Goal: Task Accomplishment & Management: Use online tool/utility

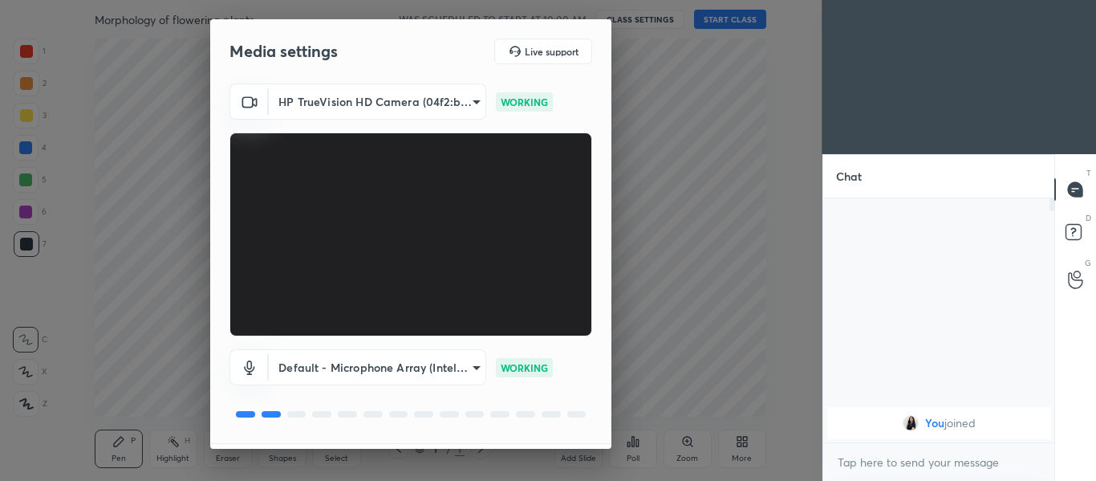
scroll to position [46, 0]
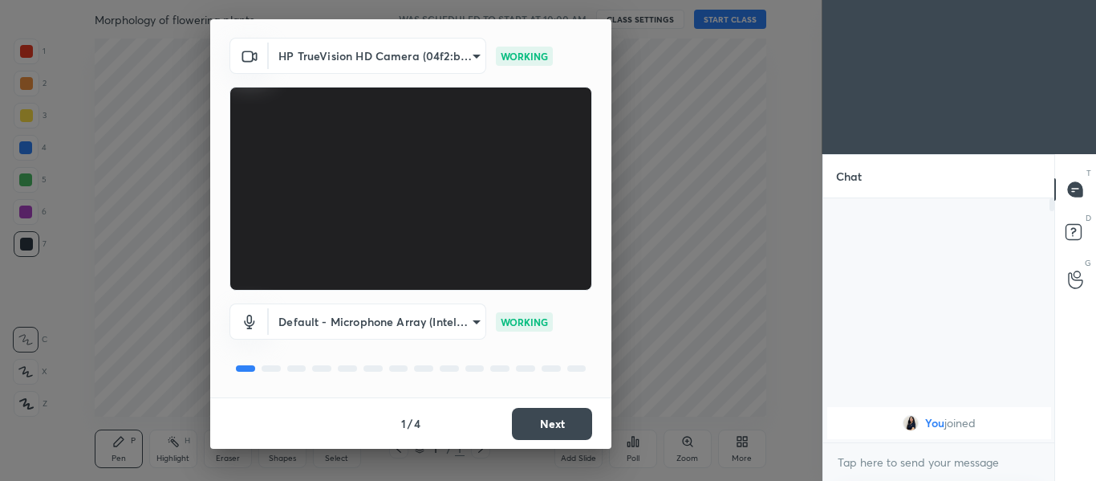
click at [554, 417] on button "Next" at bounding box center [552, 424] width 80 height 32
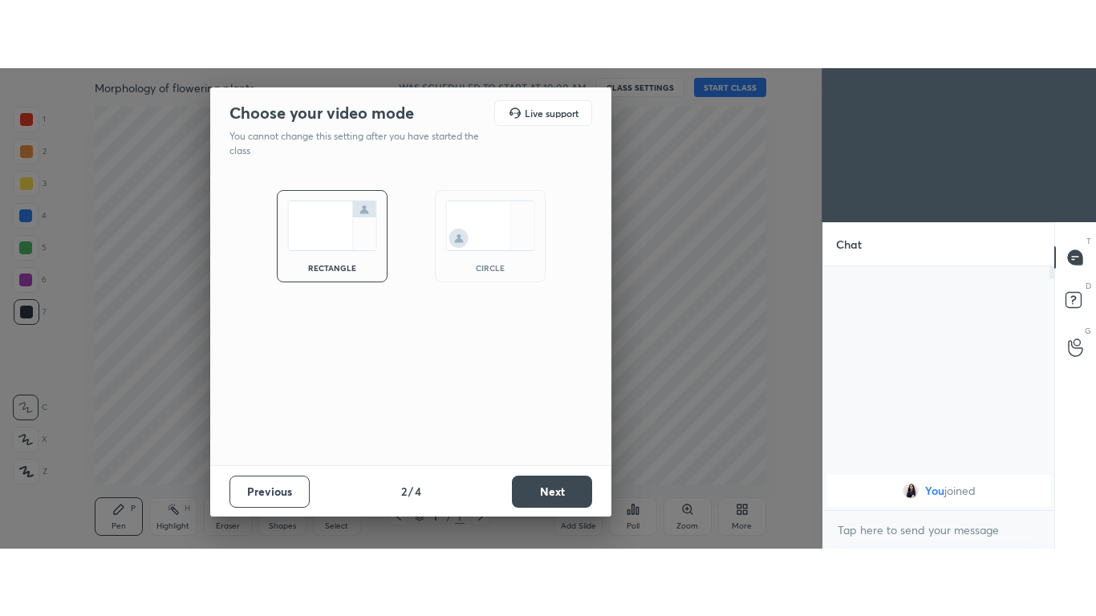
scroll to position [0, 0]
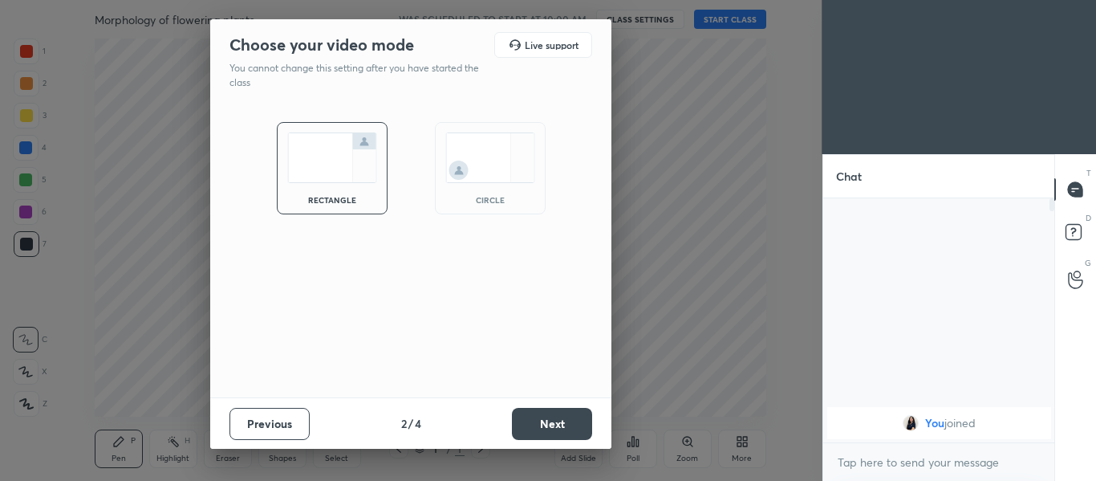
click at [574, 424] on button "Next" at bounding box center [552, 424] width 80 height 32
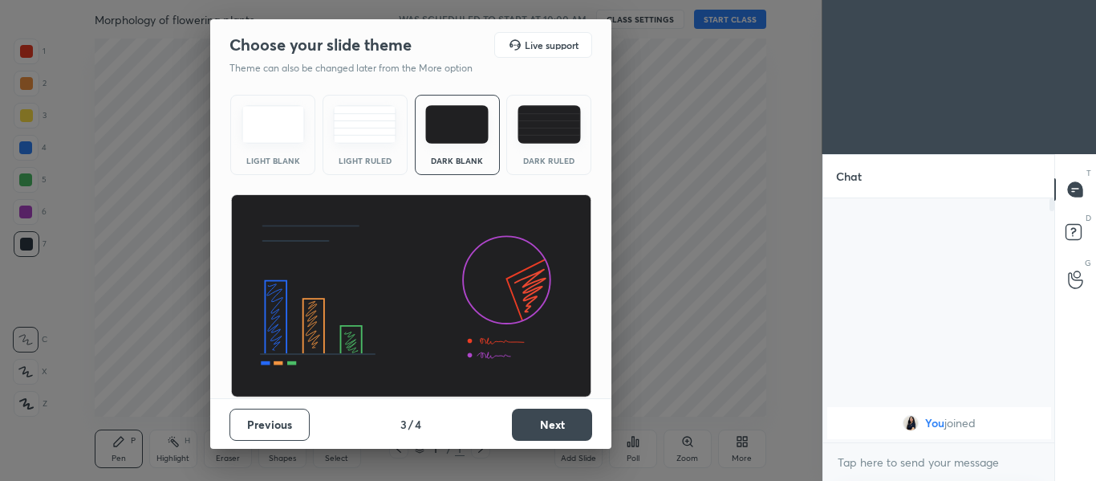
click at [576, 428] on button "Next" at bounding box center [552, 424] width 80 height 32
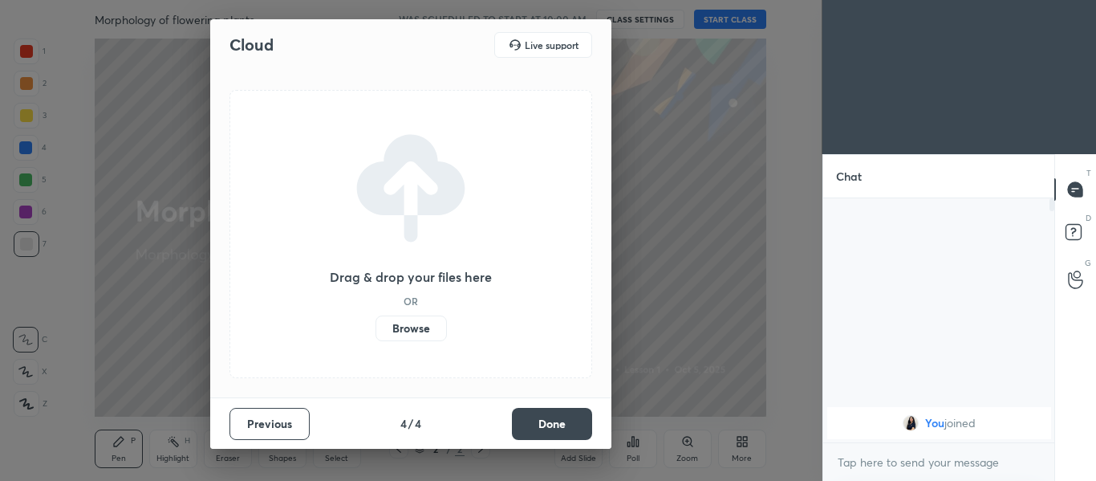
click at [568, 427] on button "Done" at bounding box center [552, 424] width 80 height 32
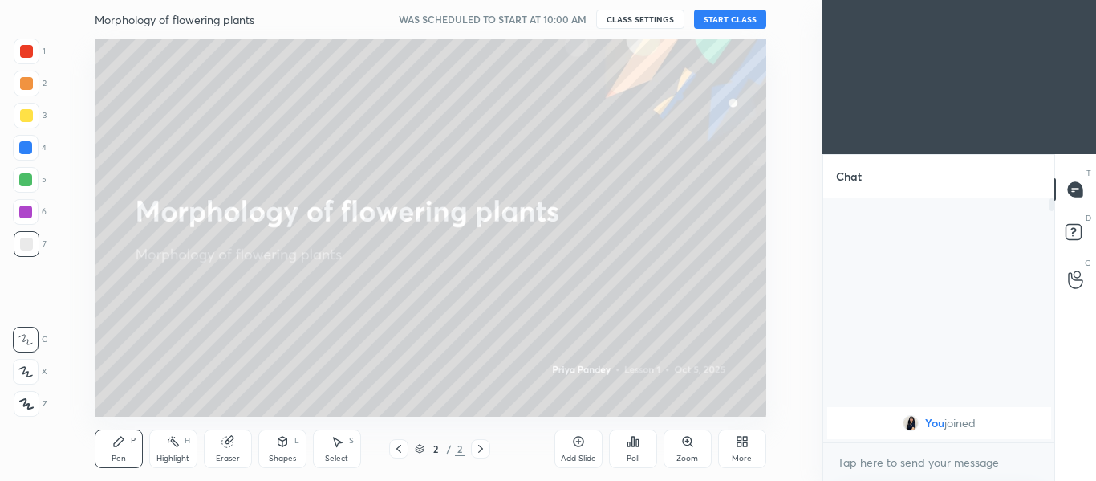
click at [749, 23] on button "START CLASS" at bounding box center [730, 19] width 72 height 19
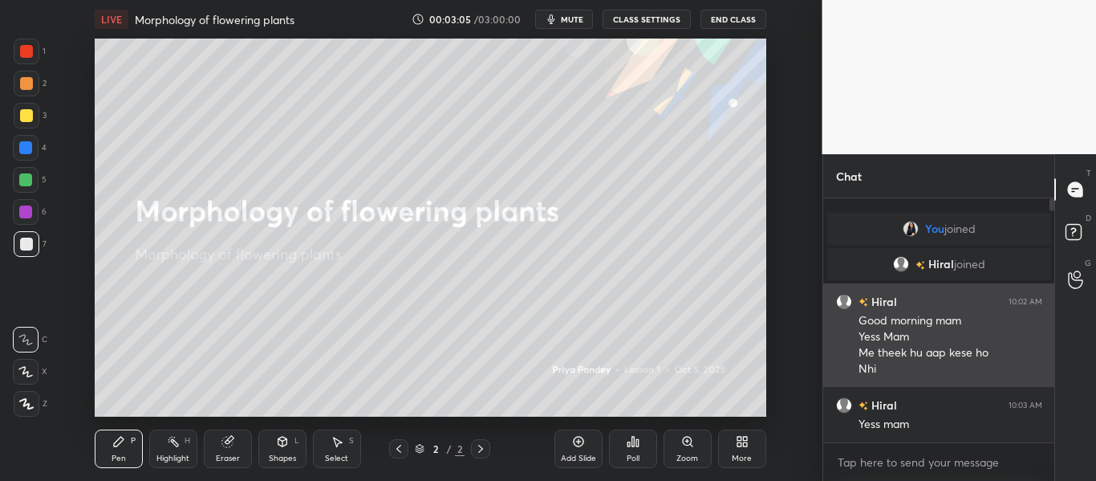
click at [953, 318] on div "Good morning mam" at bounding box center [950, 321] width 184 height 16
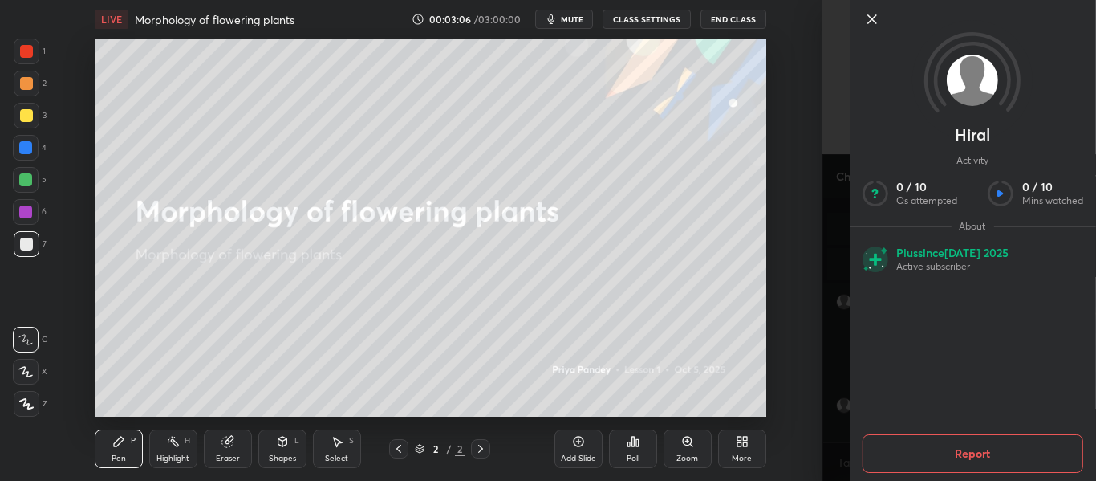
click at [820, 294] on div "1 2 3 4 5 6 7 C X Z C X Z E E Erase all H H LIVE Morphology of flowering plants…" at bounding box center [411, 240] width 822 height 481
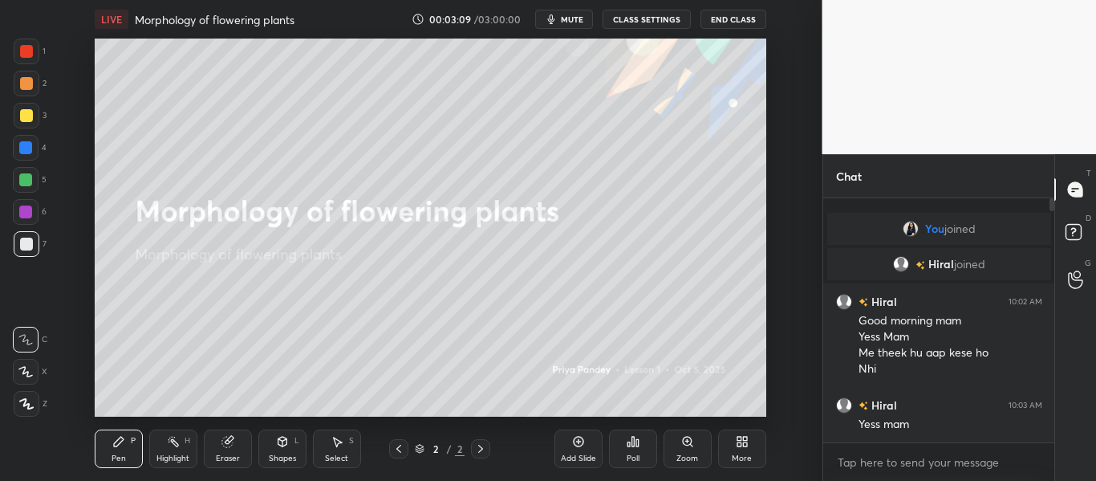
click at [588, 449] on div "Add Slide" at bounding box center [578, 448] width 48 height 39
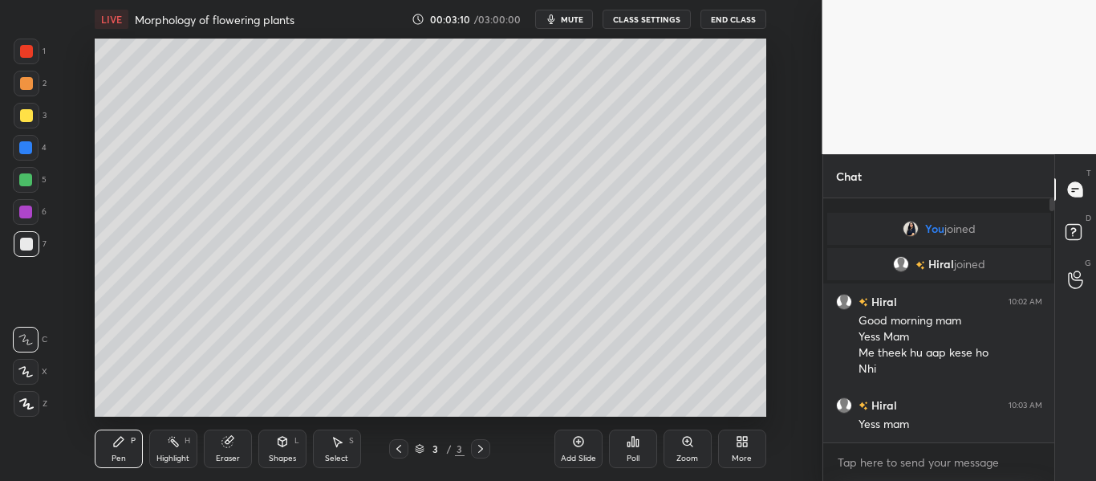
click at [744, 454] on div "More" at bounding box center [742, 458] width 20 height 8
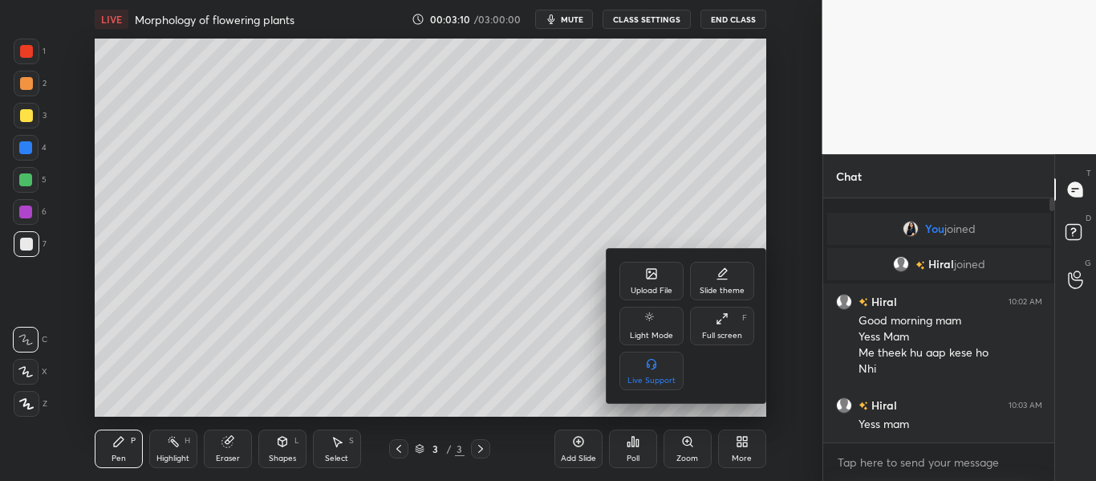
click at [741, 327] on div "Full screen F" at bounding box center [722, 325] width 64 height 39
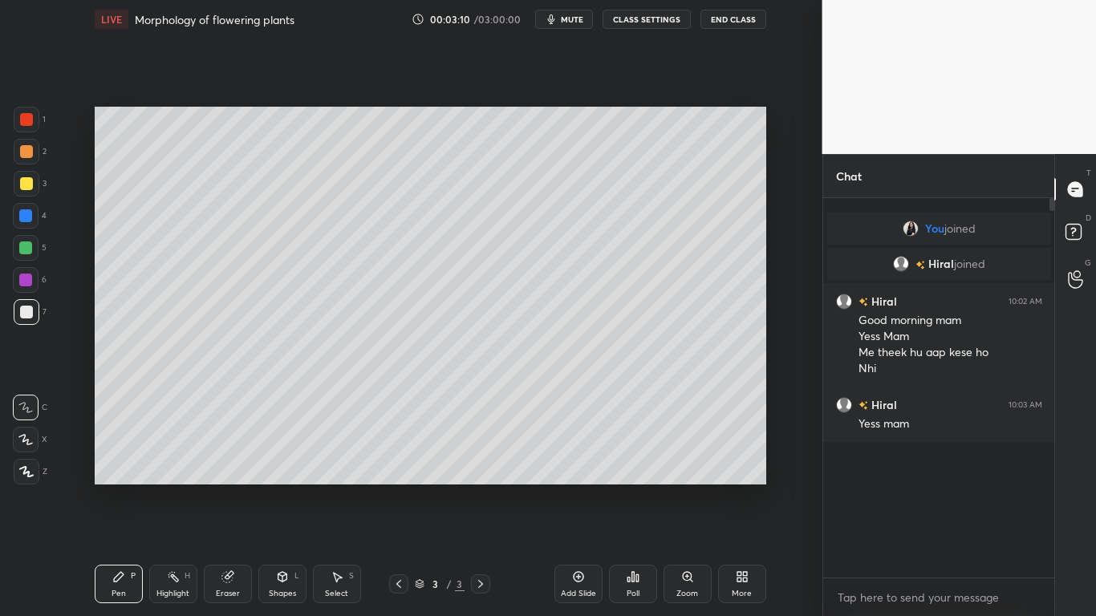
scroll to position [241, 226]
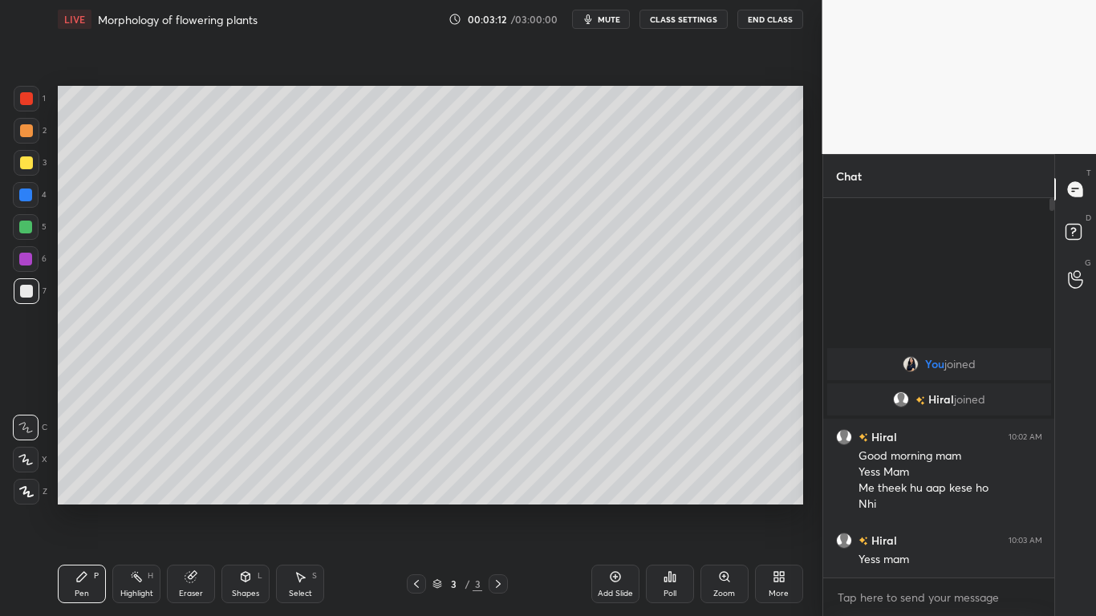
click at [32, 105] on div at bounding box center [27, 99] width 26 height 26
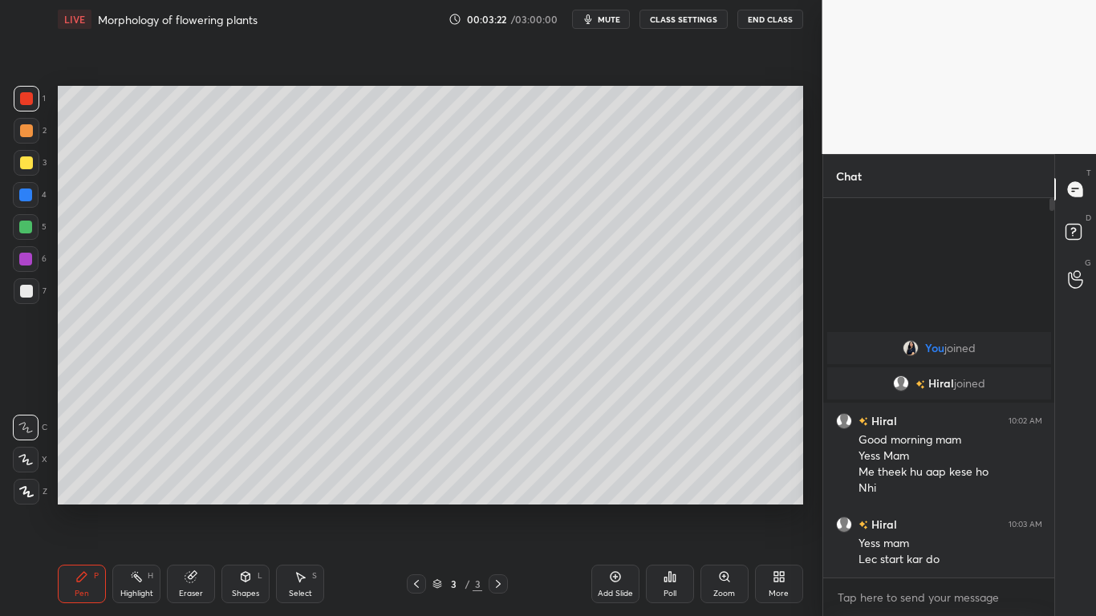
click at [190, 480] on div "Eraser" at bounding box center [191, 594] width 24 height 8
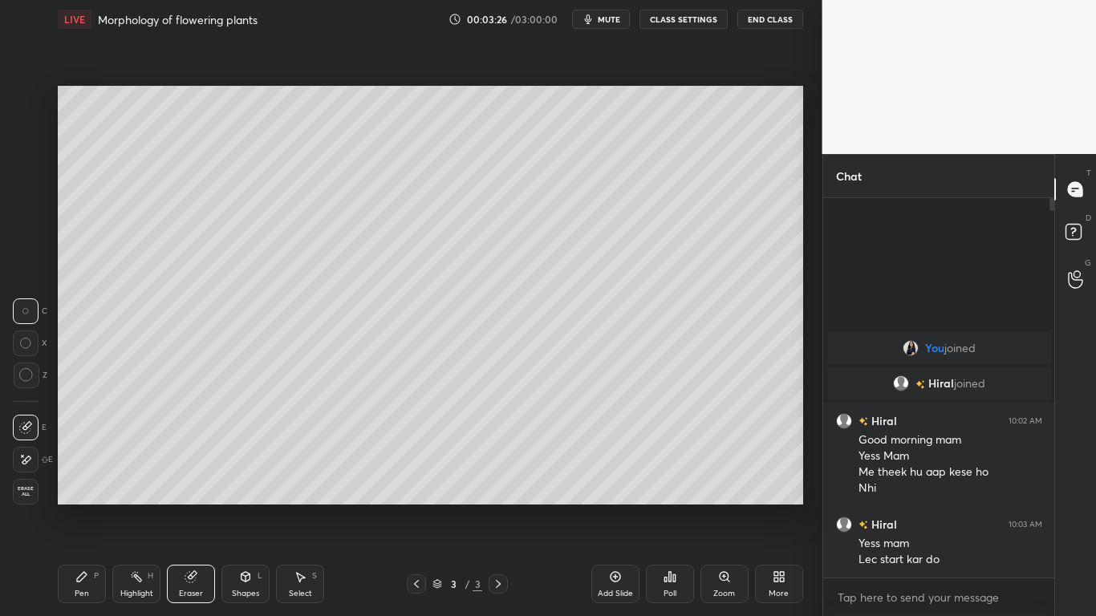
click at [35, 480] on span "Erase all" at bounding box center [26, 491] width 24 height 11
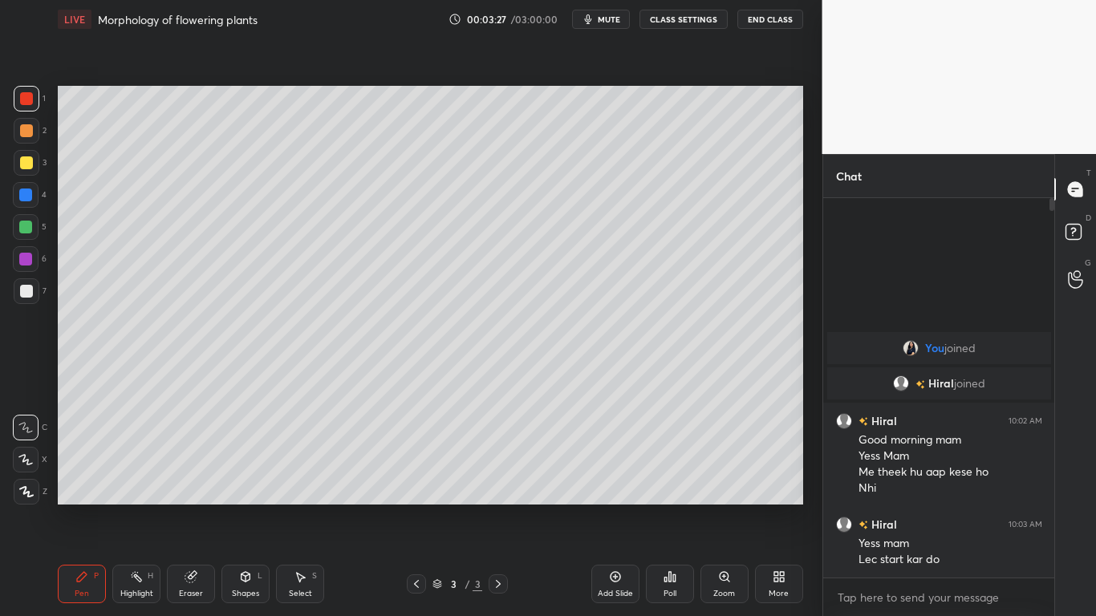
click at [26, 197] on div at bounding box center [25, 195] width 13 height 13
click at [29, 96] on div at bounding box center [26, 98] width 13 height 13
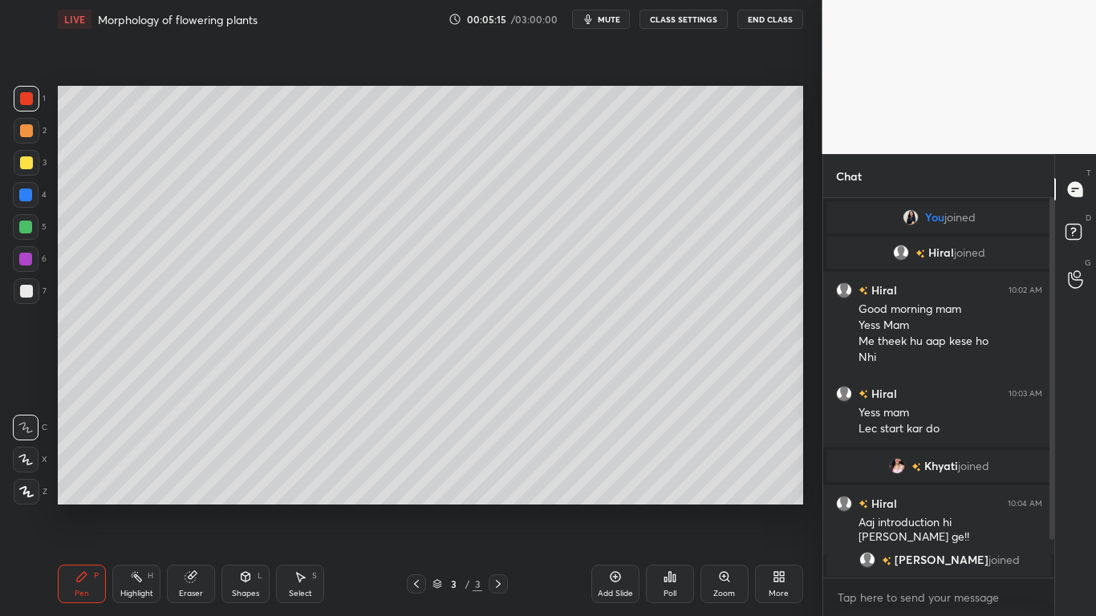
click at [32, 158] on div at bounding box center [27, 163] width 26 height 26
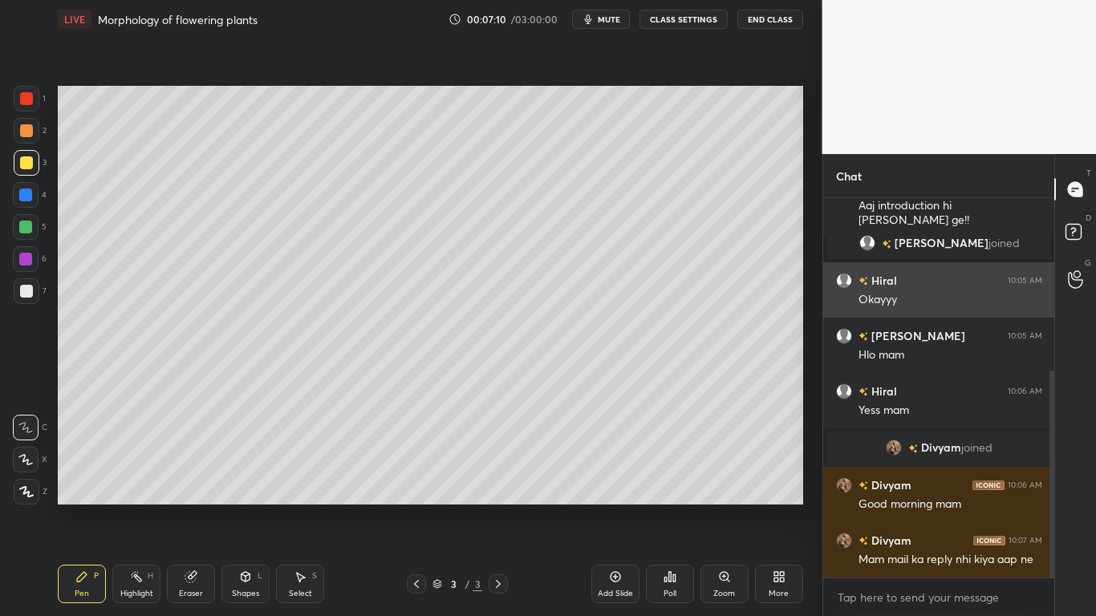
scroll to position [430, 0]
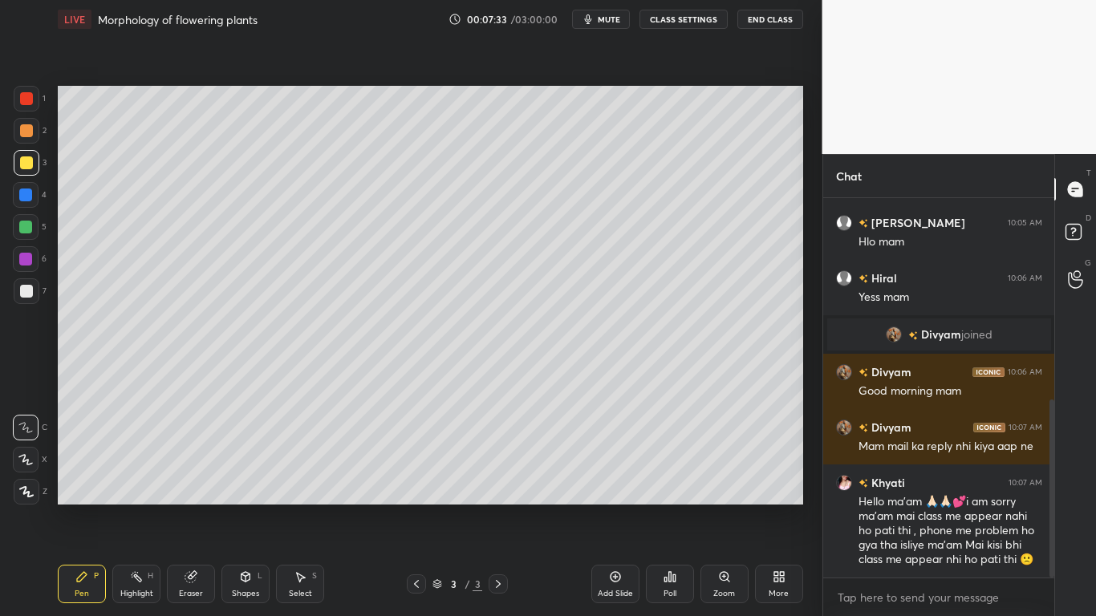
click at [182, 480] on div "Eraser" at bounding box center [191, 594] width 24 height 8
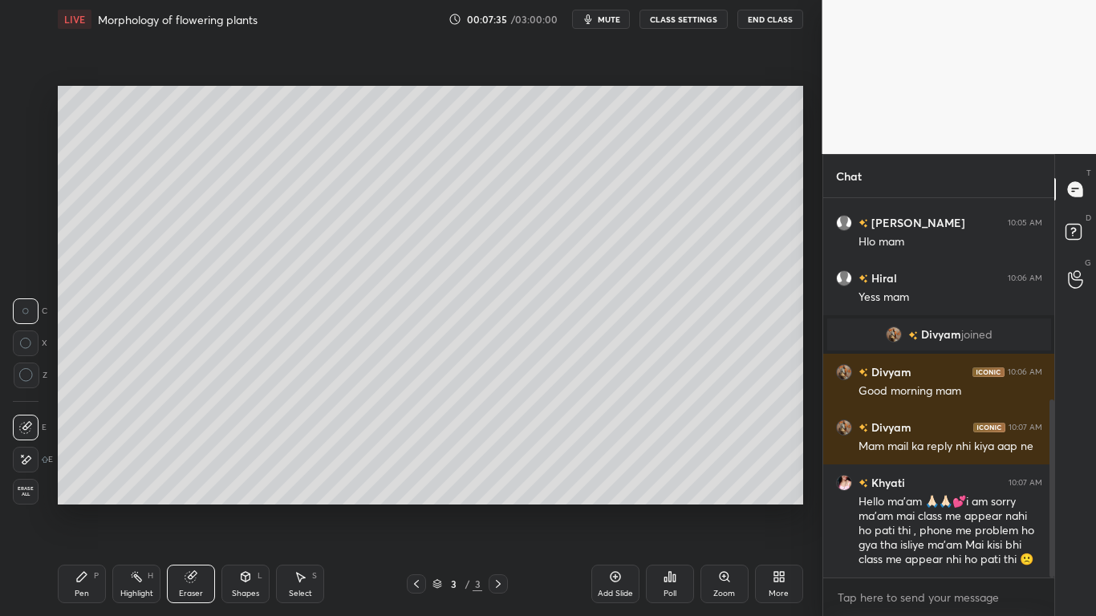
click at [31, 461] on icon at bounding box center [25, 460] width 13 height 14
click at [87, 480] on div "Pen P" at bounding box center [82, 584] width 48 height 39
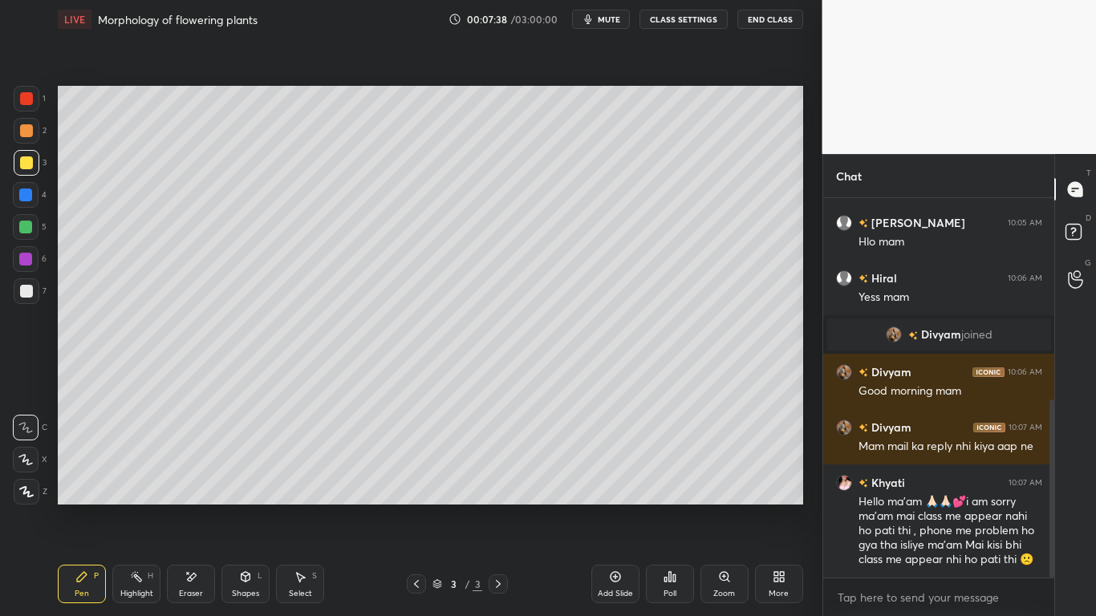
click at [38, 197] on div at bounding box center [26, 195] width 26 height 26
click at [612, 480] on icon at bounding box center [615, 576] width 13 height 13
click at [33, 100] on div at bounding box center [26, 98] width 13 height 13
click at [31, 160] on div at bounding box center [26, 162] width 13 height 13
click at [30, 196] on div at bounding box center [25, 195] width 13 height 13
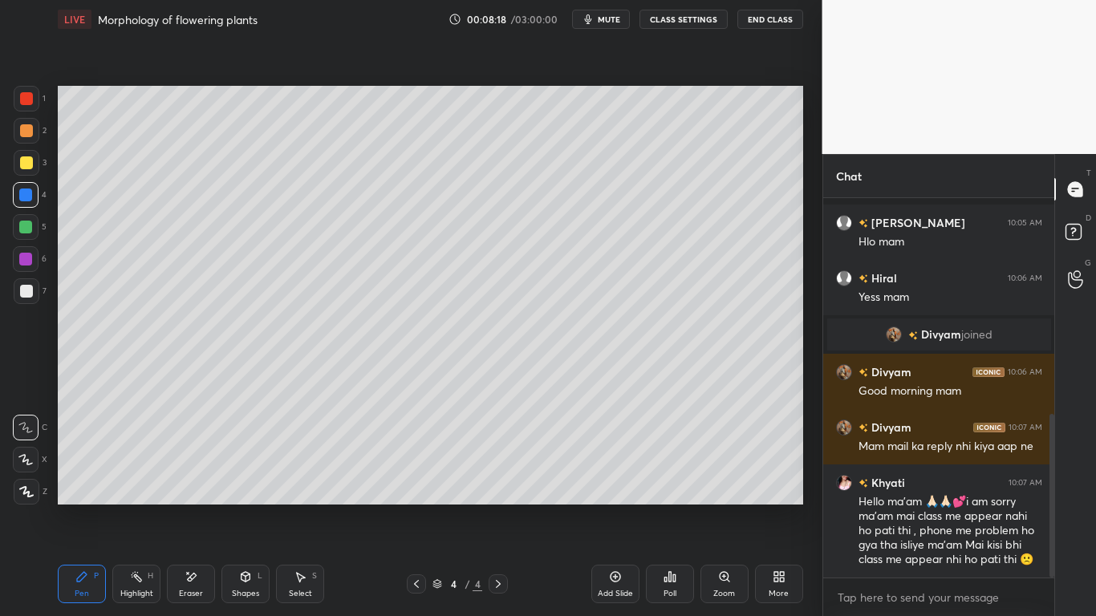
scroll to position [500, 0]
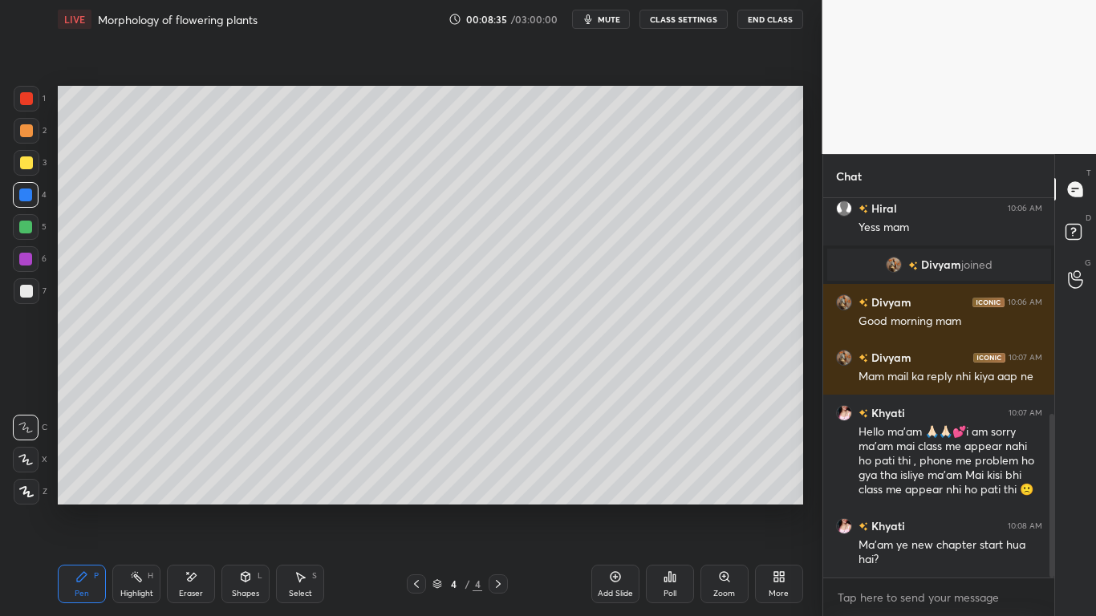
click at [26, 264] on div at bounding box center [25, 259] width 13 height 13
click at [30, 99] on div at bounding box center [26, 98] width 13 height 13
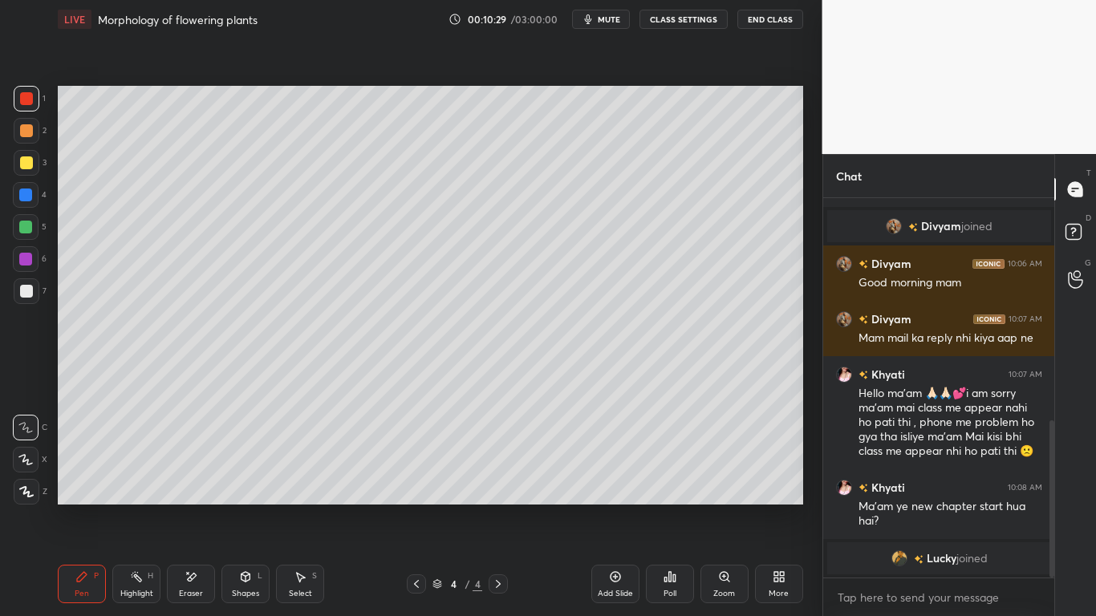
click at [27, 200] on div at bounding box center [25, 195] width 13 height 13
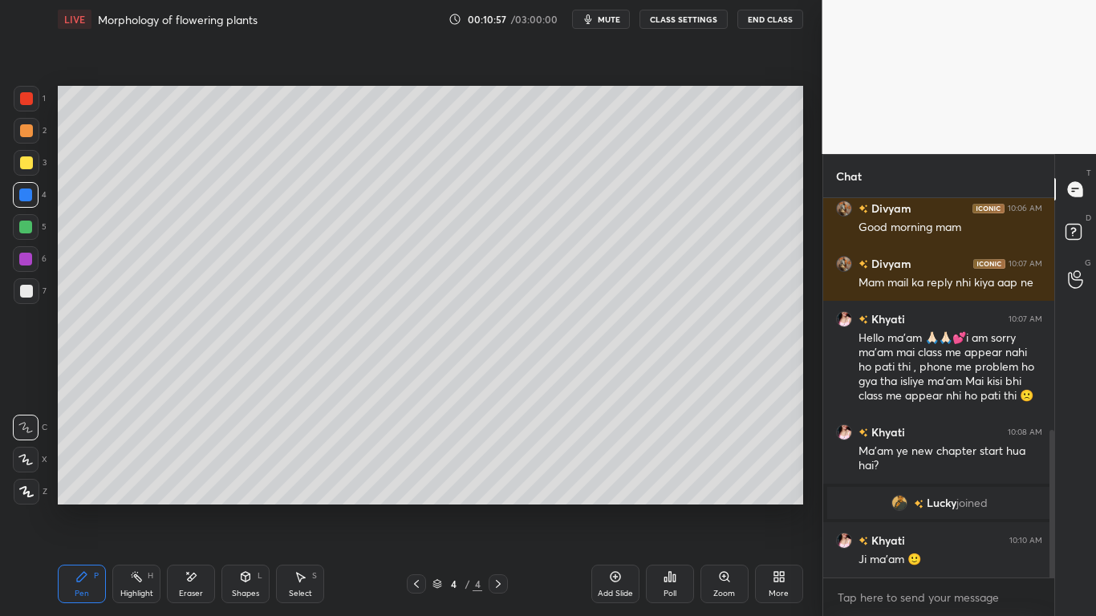
click at [199, 480] on div "Eraser" at bounding box center [191, 584] width 48 height 39
click at [100, 480] on div "Pen P" at bounding box center [82, 584] width 48 height 39
click at [30, 169] on div at bounding box center [27, 163] width 26 height 26
click at [30, 262] on div at bounding box center [25, 259] width 13 height 13
click at [203, 480] on div "Eraser" at bounding box center [191, 584] width 48 height 39
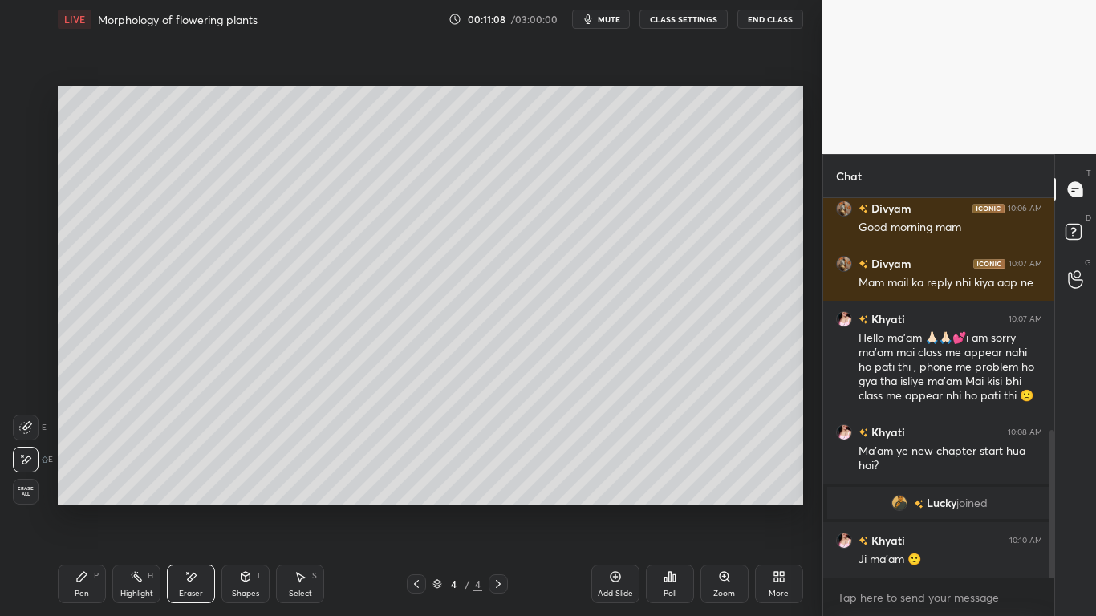
click at [87, 480] on icon at bounding box center [81, 576] width 13 height 13
click at [33, 99] on div at bounding box center [26, 98] width 13 height 13
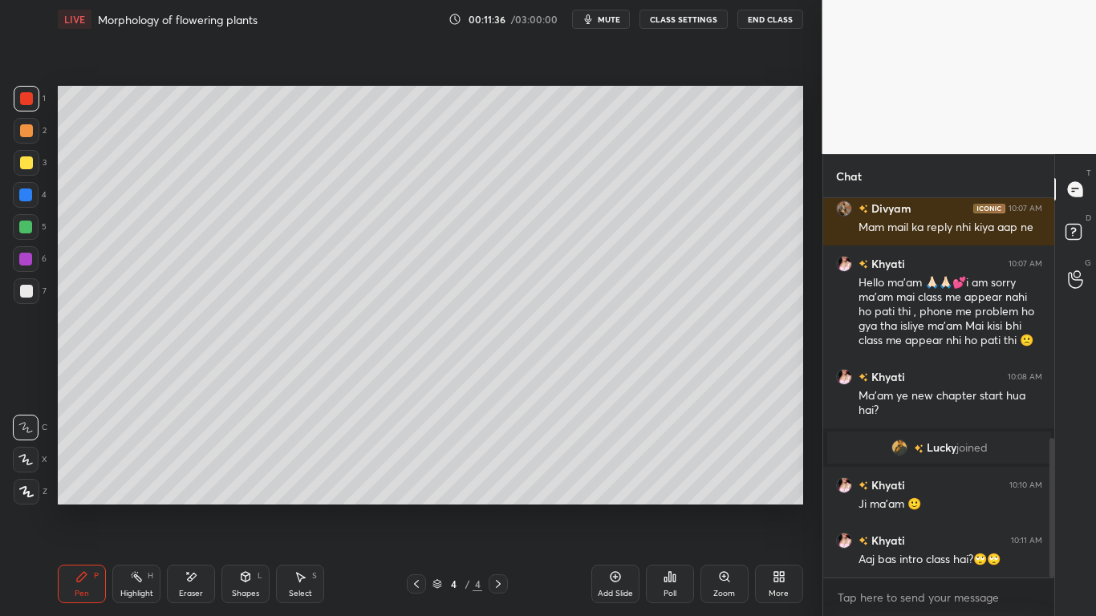
click at [190, 480] on icon at bounding box center [191, 577] width 13 height 14
click at [83, 480] on div "Pen P" at bounding box center [82, 584] width 48 height 39
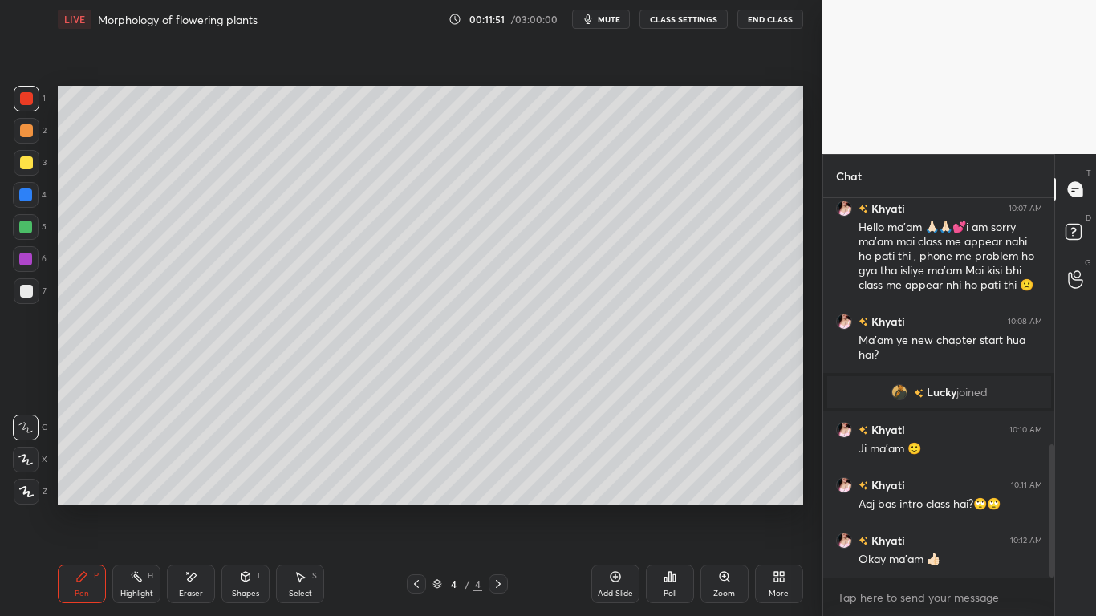
click at [26, 163] on div at bounding box center [26, 162] width 13 height 13
click at [201, 480] on div "Eraser" at bounding box center [191, 594] width 24 height 8
click at [102, 480] on div "Pen P" at bounding box center [82, 584] width 48 height 39
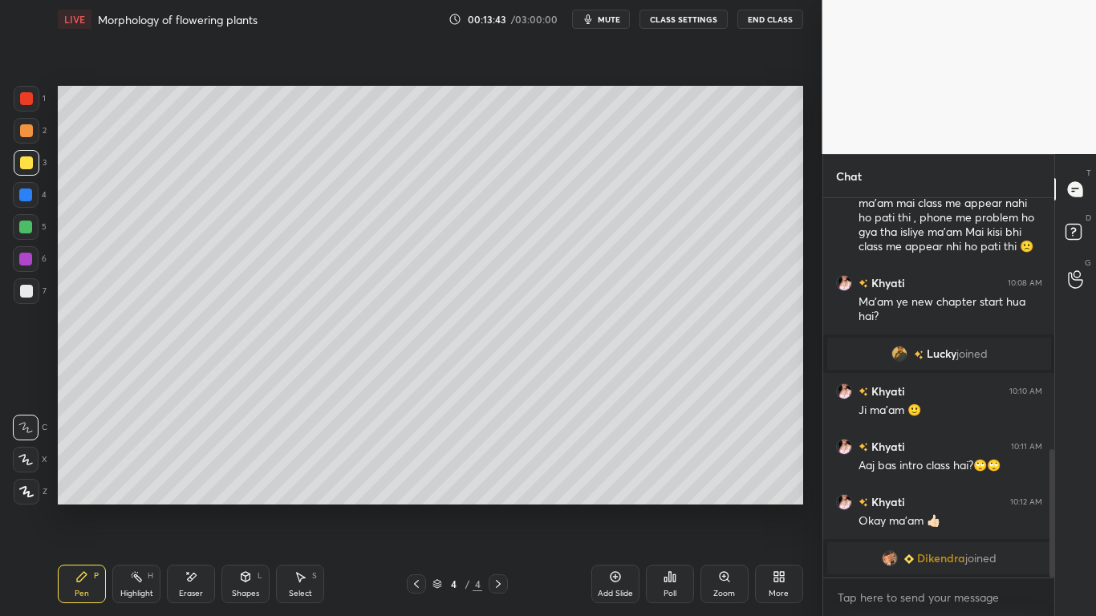
click at [27, 194] on div at bounding box center [25, 195] width 13 height 13
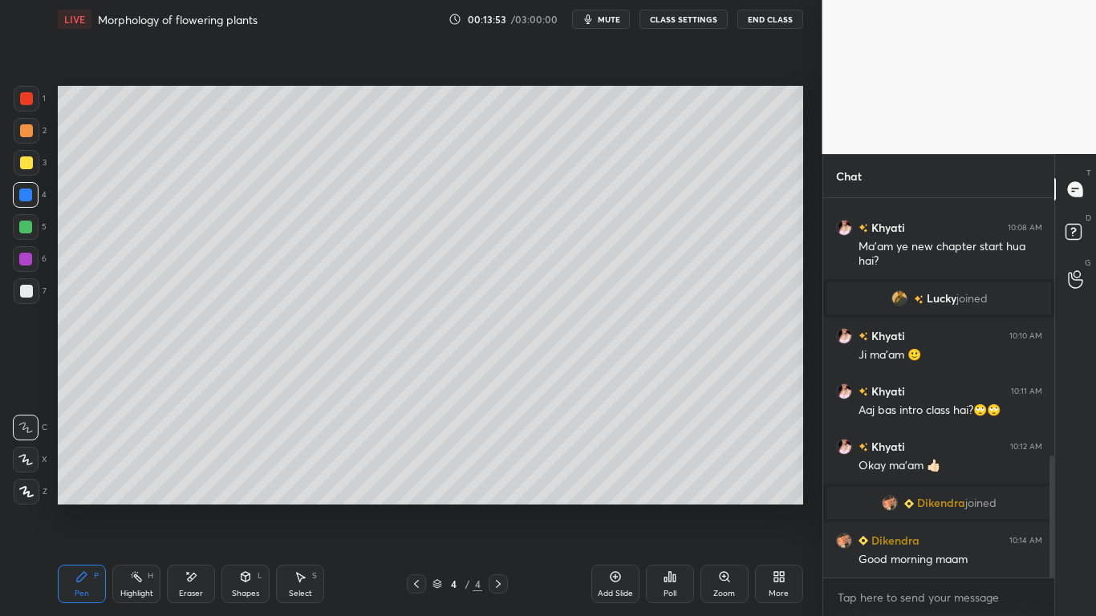
click at [625, 480] on div "Add Slide" at bounding box center [615, 584] width 48 height 39
click at [30, 103] on div at bounding box center [26, 98] width 13 height 13
click at [201, 480] on div "Eraser" at bounding box center [191, 584] width 48 height 39
click at [92, 480] on div "Pen P" at bounding box center [82, 584] width 48 height 39
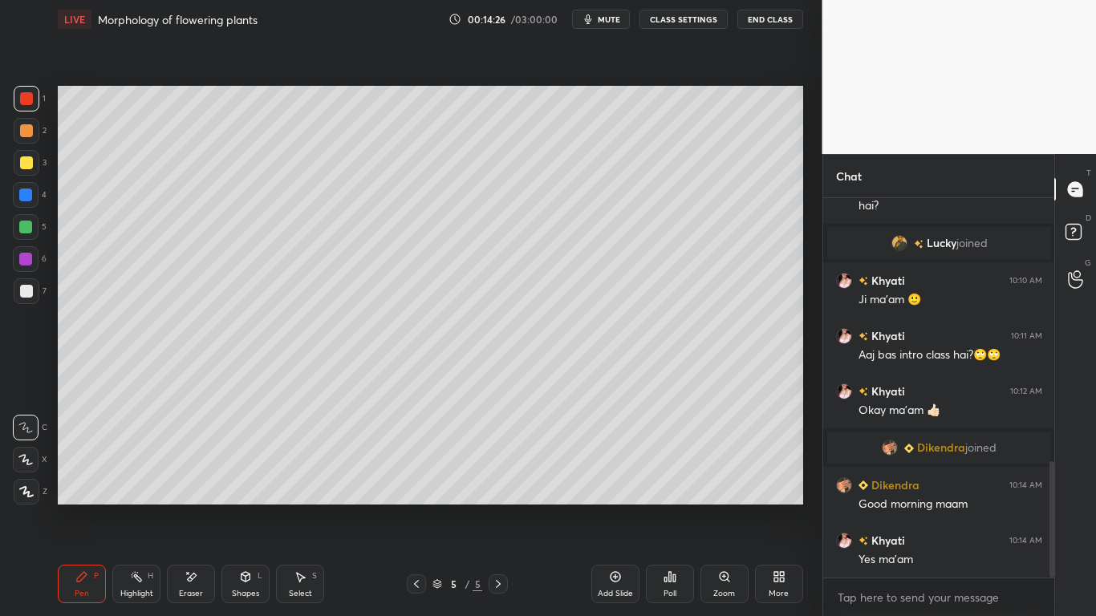
click at [26, 156] on div at bounding box center [26, 162] width 13 height 13
click at [30, 106] on div at bounding box center [27, 99] width 26 height 26
click at [22, 164] on div at bounding box center [26, 162] width 13 height 13
click at [24, 194] on div at bounding box center [25, 195] width 13 height 13
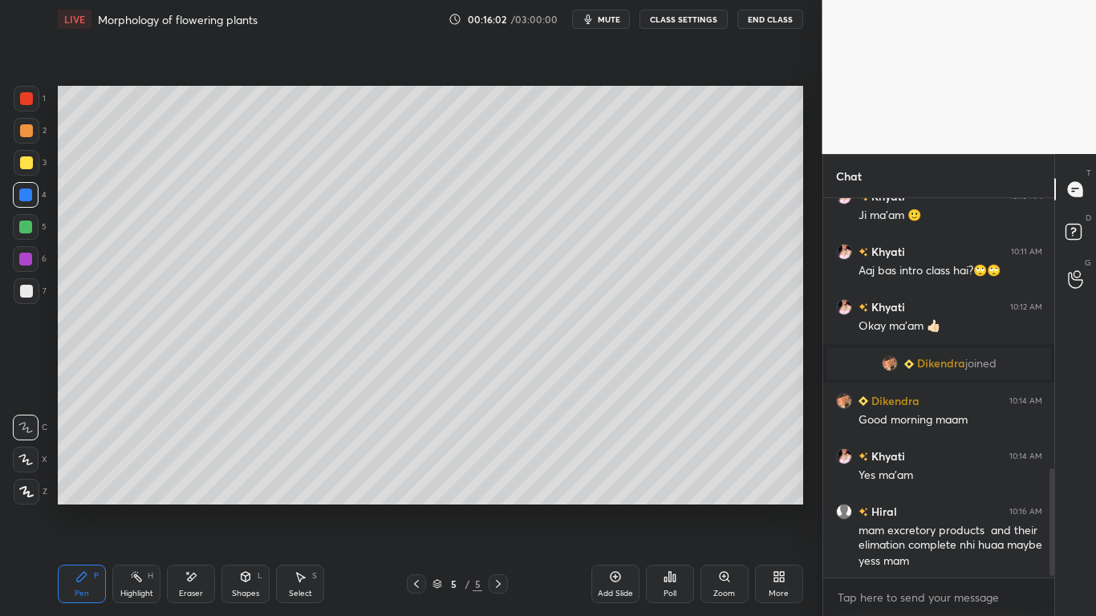
scroll to position [956, 0]
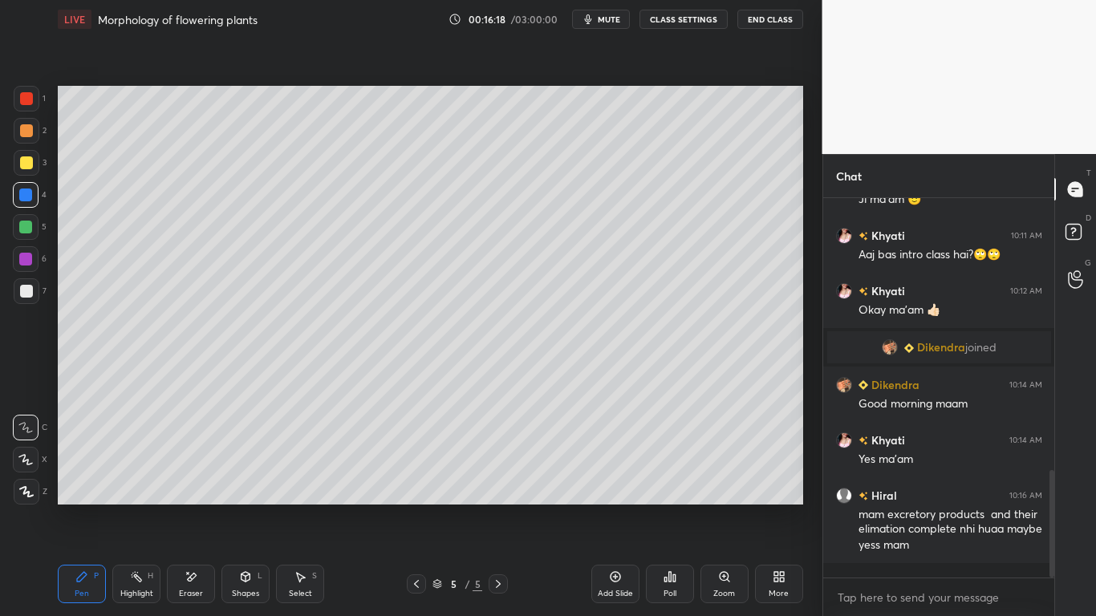
click at [197, 480] on icon at bounding box center [191, 577] width 13 height 14
click at [79, 480] on div "Pen" at bounding box center [82, 594] width 14 height 8
click at [193, 480] on div "Eraser" at bounding box center [191, 584] width 48 height 39
click at [92, 480] on div "Pen P" at bounding box center [82, 584] width 48 height 39
click at [25, 166] on div at bounding box center [26, 162] width 13 height 13
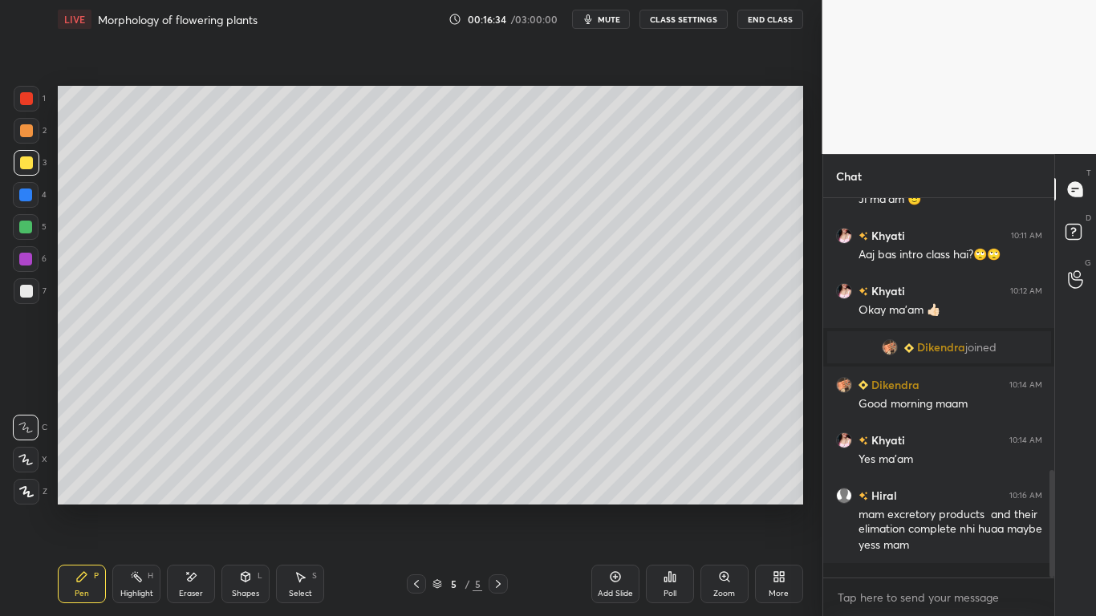
click at [24, 106] on div at bounding box center [27, 99] width 26 height 26
click at [26, 169] on div at bounding box center [27, 163] width 26 height 26
click at [206, 480] on div "Eraser" at bounding box center [191, 584] width 48 height 39
click at [75, 480] on div "Pen" at bounding box center [82, 594] width 14 height 8
click at [26, 153] on div at bounding box center [27, 163] width 26 height 26
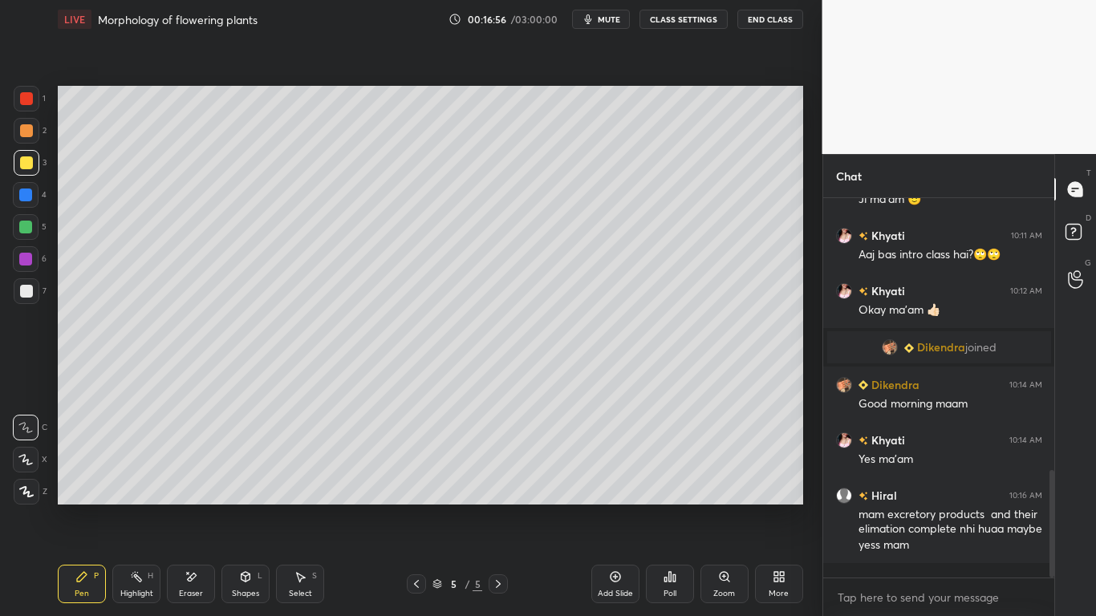
click at [81, 480] on icon at bounding box center [82, 577] width 10 height 10
click at [19, 255] on div at bounding box center [25, 259] width 13 height 13
click at [33, 99] on div at bounding box center [26, 98] width 13 height 13
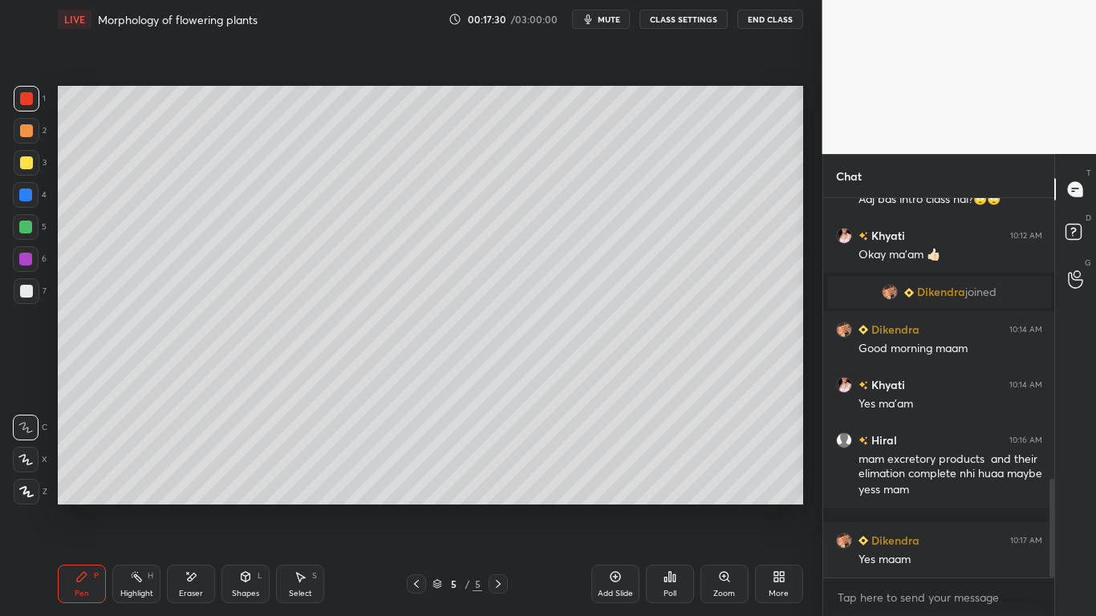
scroll to position [1081, 0]
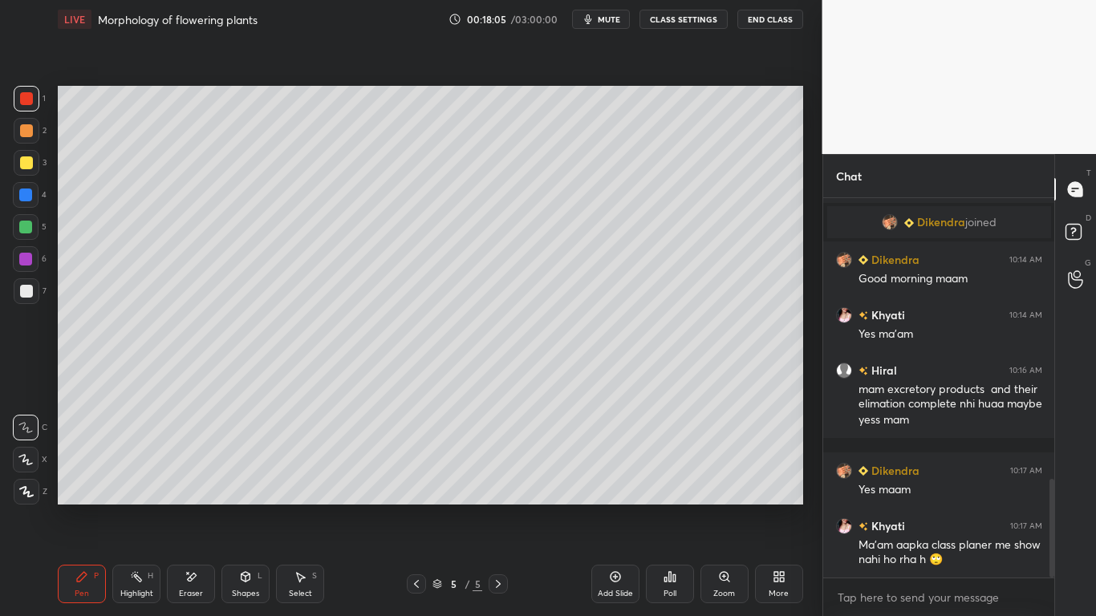
click at [620, 480] on div "Add Slide" at bounding box center [615, 584] width 48 height 39
click at [416, 480] on icon at bounding box center [416, 584] width 13 height 13
click at [26, 228] on div at bounding box center [25, 227] width 13 height 13
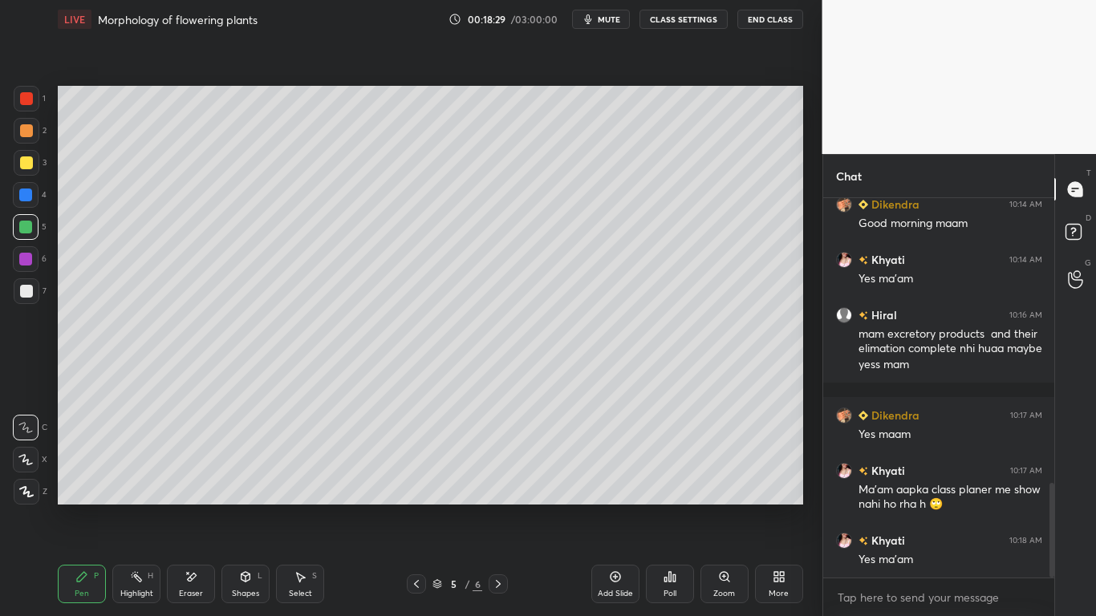
click at [805, 115] on div "Setting up your live class Poll for secs No correct answer Start poll" at bounding box center [430, 295] width 758 height 513
click at [26, 261] on div at bounding box center [25, 259] width 13 height 13
click at [190, 480] on div "Eraser" at bounding box center [191, 584] width 48 height 39
click at [85, 480] on icon at bounding box center [81, 576] width 13 height 13
click at [31, 226] on div at bounding box center [25, 227] width 13 height 13
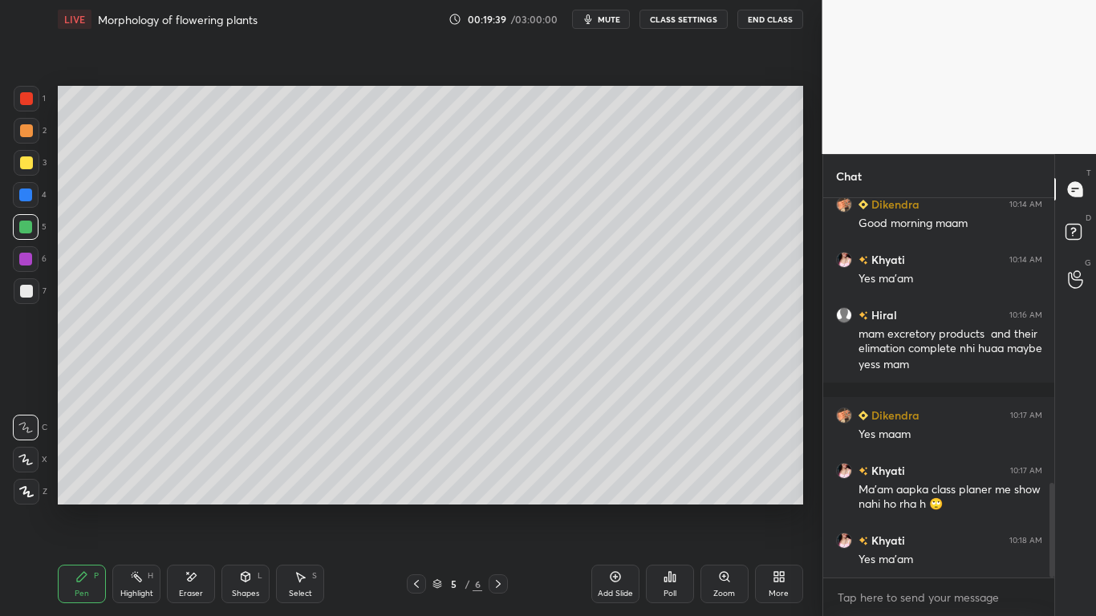
click at [621, 480] on icon at bounding box center [615, 576] width 13 height 13
click at [28, 101] on div at bounding box center [26, 98] width 13 height 13
click at [22, 106] on div at bounding box center [27, 99] width 26 height 26
click at [27, 162] on div at bounding box center [26, 162] width 13 height 13
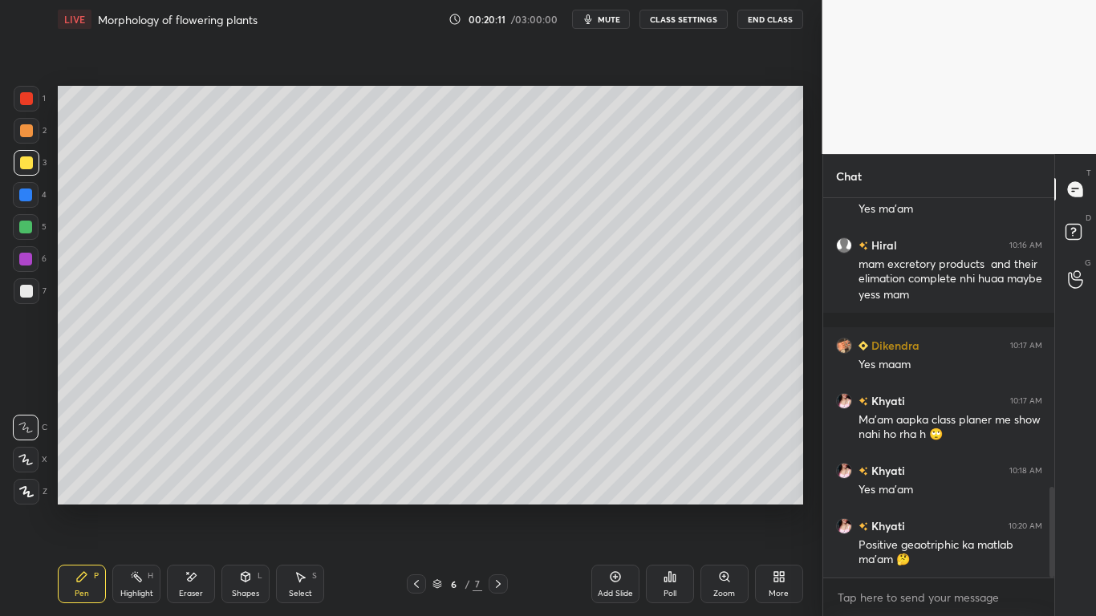
click at [202, 480] on div "Eraser" at bounding box center [191, 584] width 48 height 39
click at [85, 480] on div "Pen P" at bounding box center [82, 584] width 48 height 39
click at [262, 480] on div "Shapes L" at bounding box center [245, 584] width 48 height 39
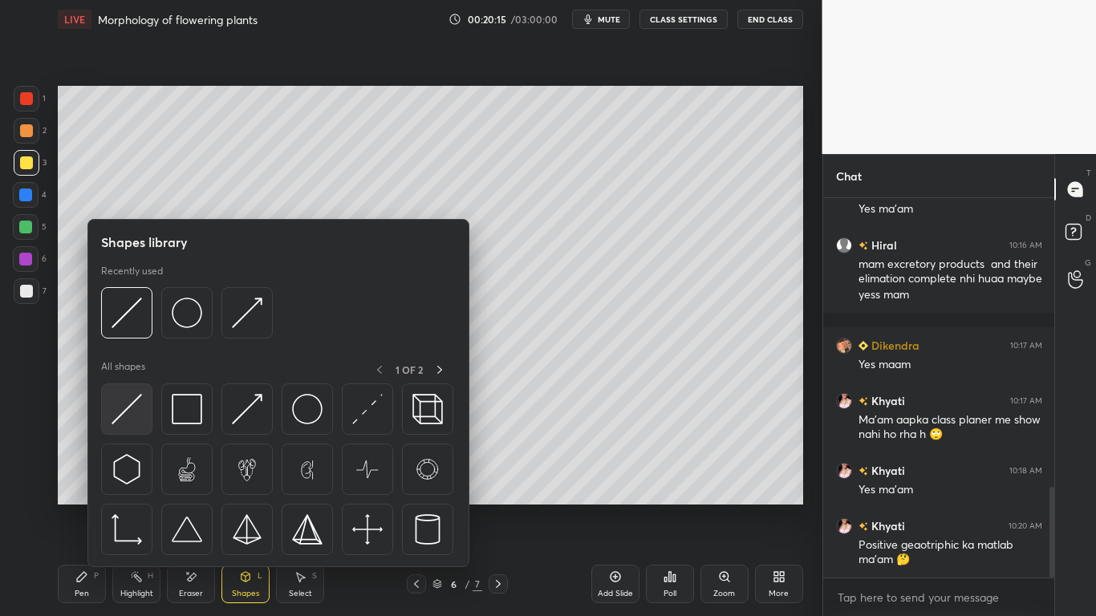
click at [125, 411] on img at bounding box center [127, 409] width 30 height 30
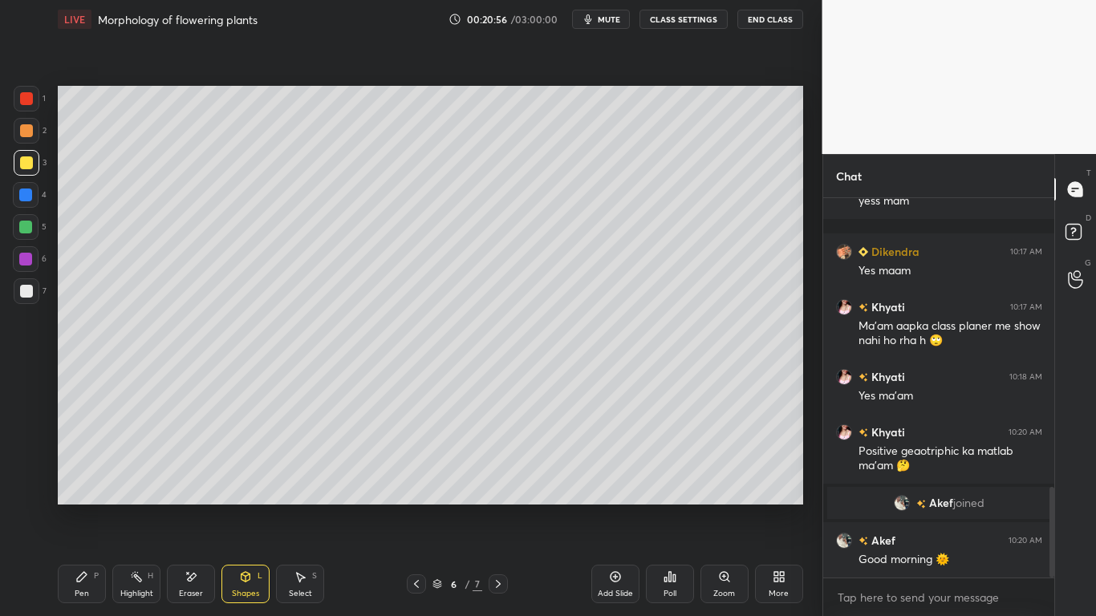
scroll to position [1208, 0]
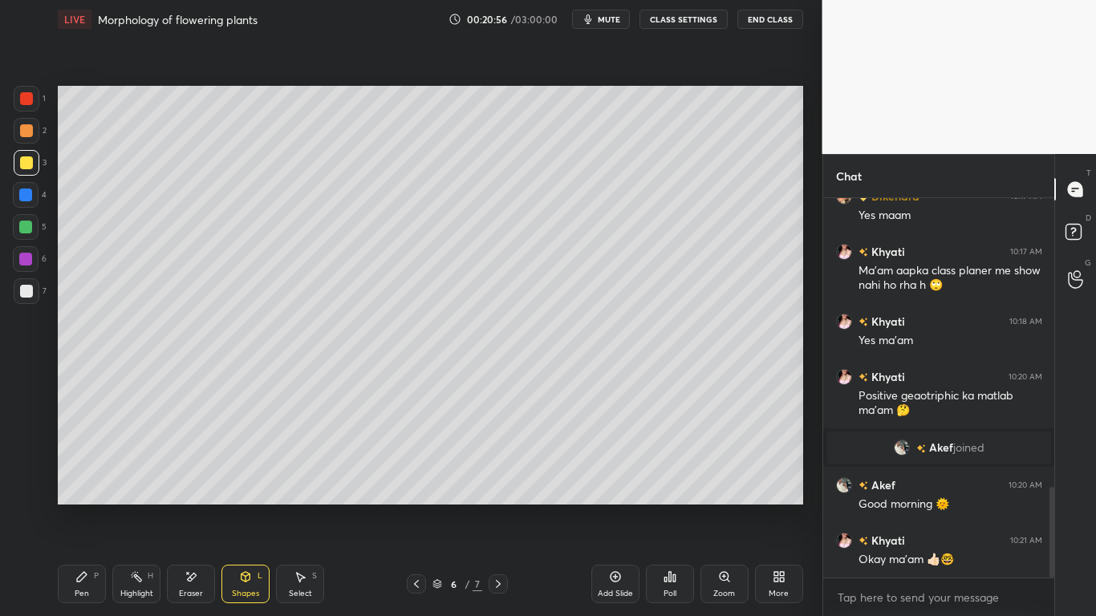
click at [24, 162] on div at bounding box center [26, 162] width 13 height 13
click at [23, 161] on div at bounding box center [26, 162] width 13 height 13
click at [198, 480] on div "Eraser" at bounding box center [191, 584] width 48 height 39
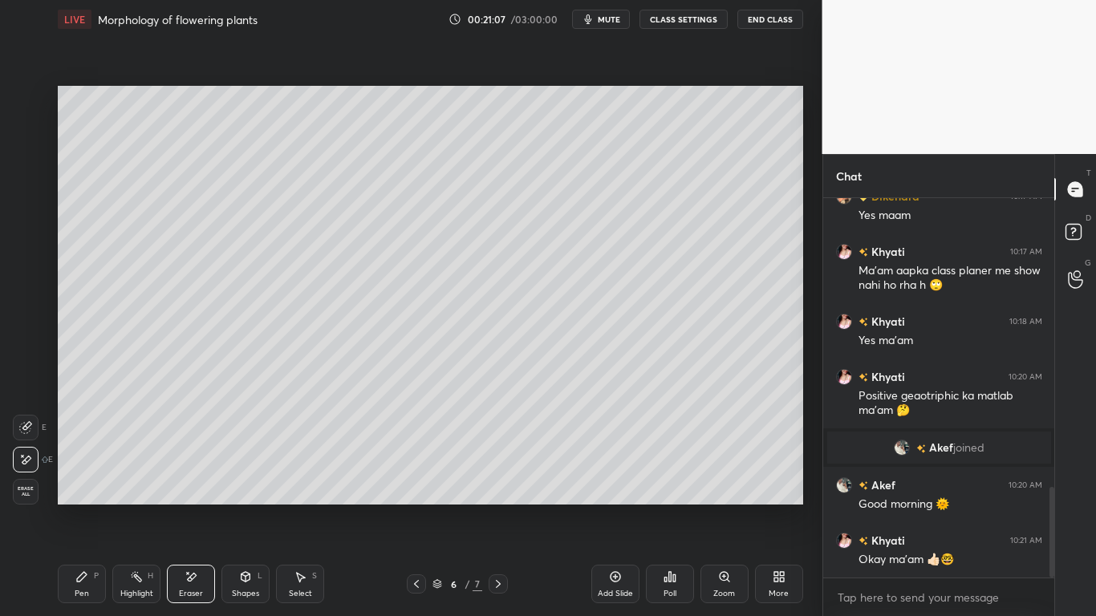
click at [76, 480] on div "Pen P" at bounding box center [82, 584] width 48 height 39
click at [191, 480] on icon at bounding box center [192, 577] width 9 height 8
click at [256, 480] on div "Shapes L" at bounding box center [245, 584] width 48 height 39
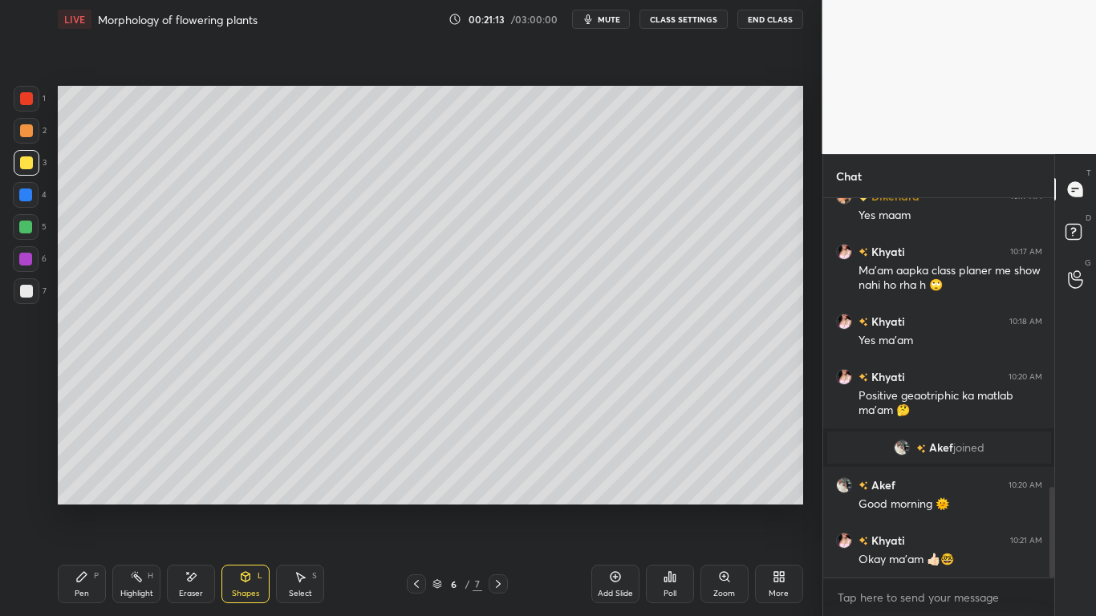
click at [19, 196] on div at bounding box center [25, 195] width 13 height 13
click at [82, 480] on div "Pen P" at bounding box center [82, 584] width 48 height 39
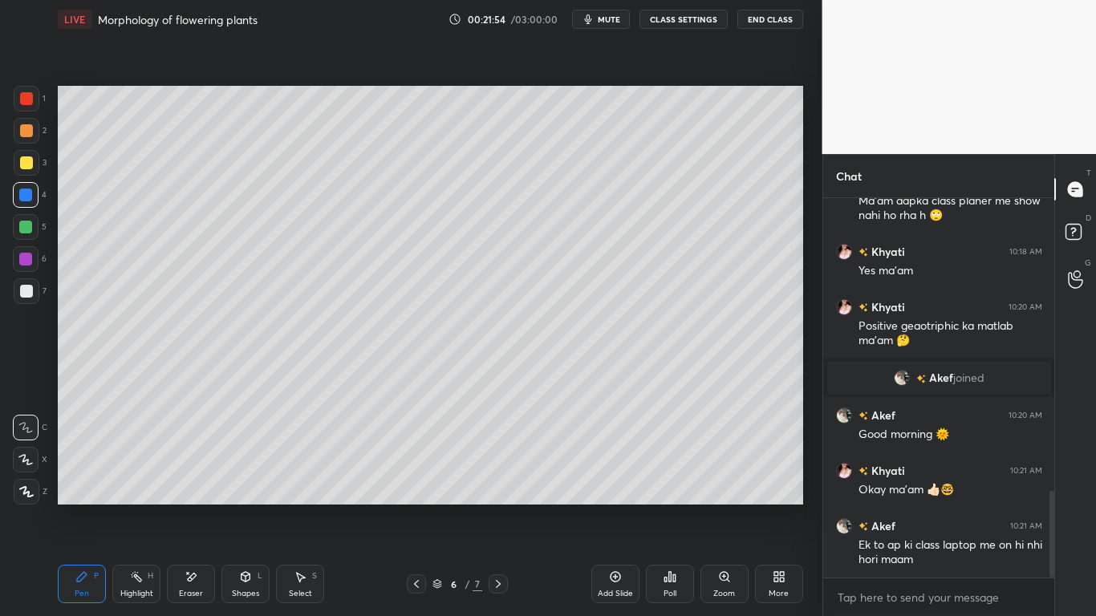
click at [23, 100] on div at bounding box center [26, 98] width 13 height 13
click at [26, 193] on div at bounding box center [25, 195] width 13 height 13
click at [28, 298] on div at bounding box center [27, 291] width 26 height 26
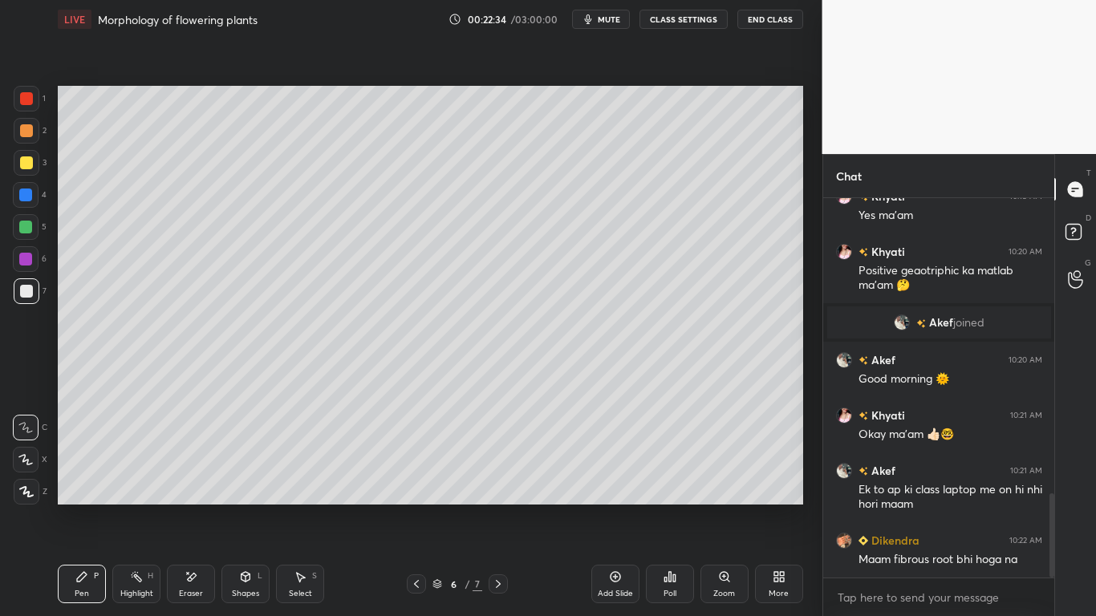
click at [194, 480] on div "Eraser" at bounding box center [191, 594] width 24 height 8
click at [95, 480] on div "Pen P" at bounding box center [82, 584] width 48 height 39
click at [200, 480] on div "Eraser" at bounding box center [191, 584] width 48 height 39
click at [89, 480] on div "Pen P" at bounding box center [82, 584] width 48 height 39
click at [35, 225] on div at bounding box center [26, 227] width 26 height 26
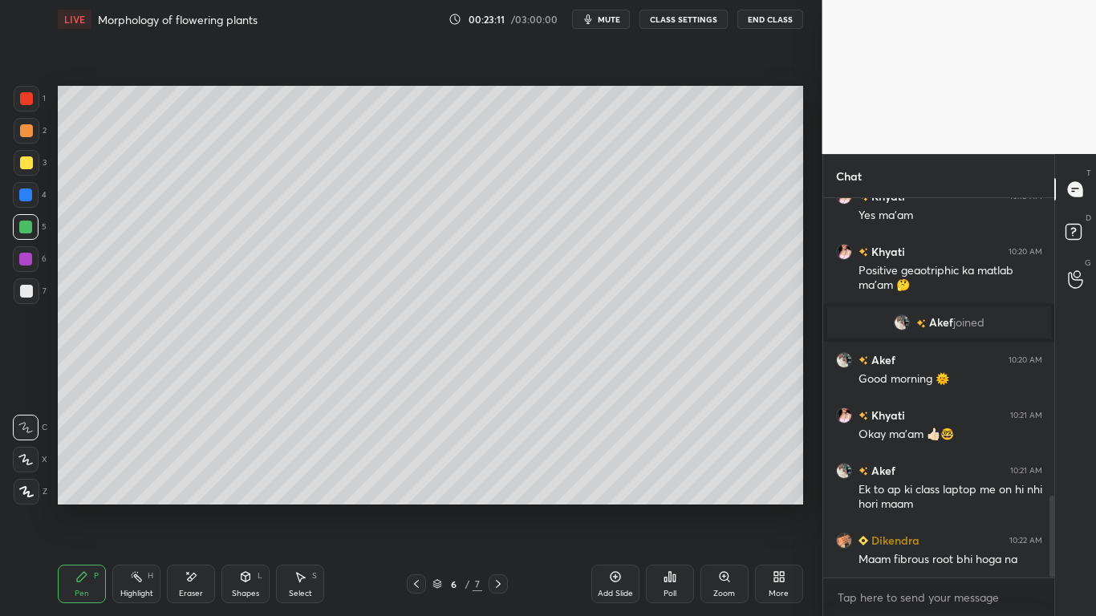
scroll to position [1388, 0]
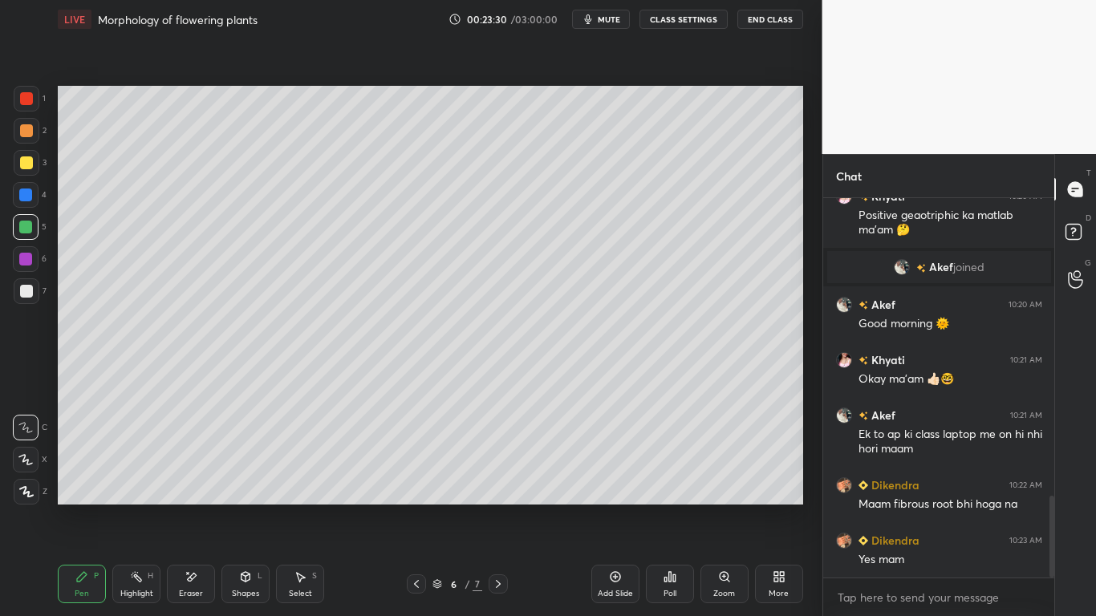
click at [197, 480] on div "Eraser" at bounding box center [191, 584] width 48 height 39
click at [79, 480] on div "Pen P" at bounding box center [82, 584] width 48 height 39
click at [207, 480] on div "Eraser" at bounding box center [191, 584] width 48 height 39
click at [98, 480] on div "Pen P" at bounding box center [82, 584] width 48 height 39
click at [29, 296] on div at bounding box center [26, 291] width 13 height 13
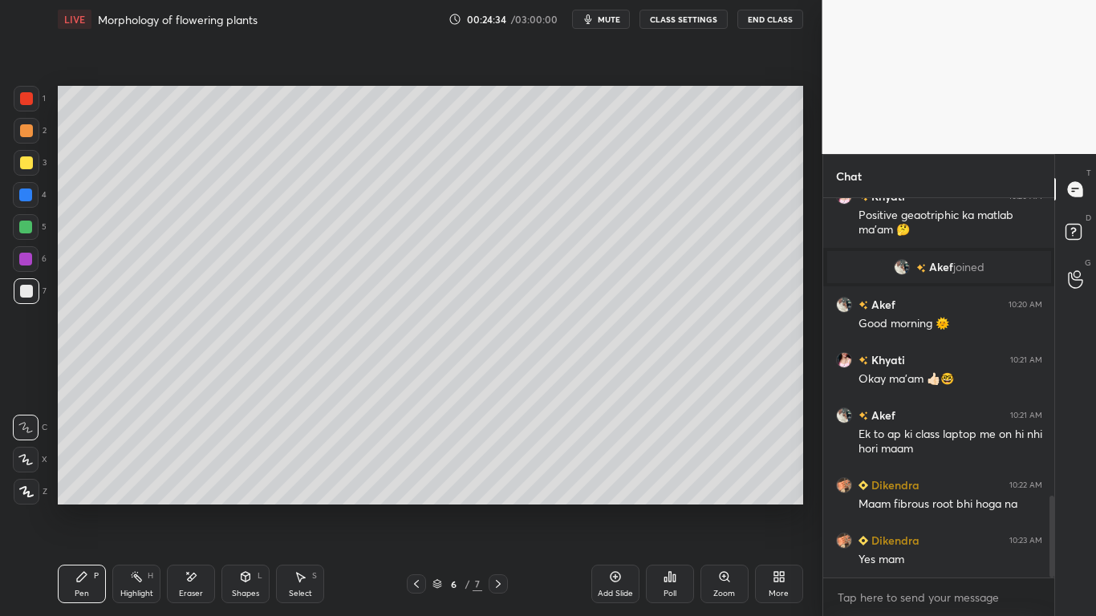
click at [27, 165] on div at bounding box center [26, 162] width 13 height 13
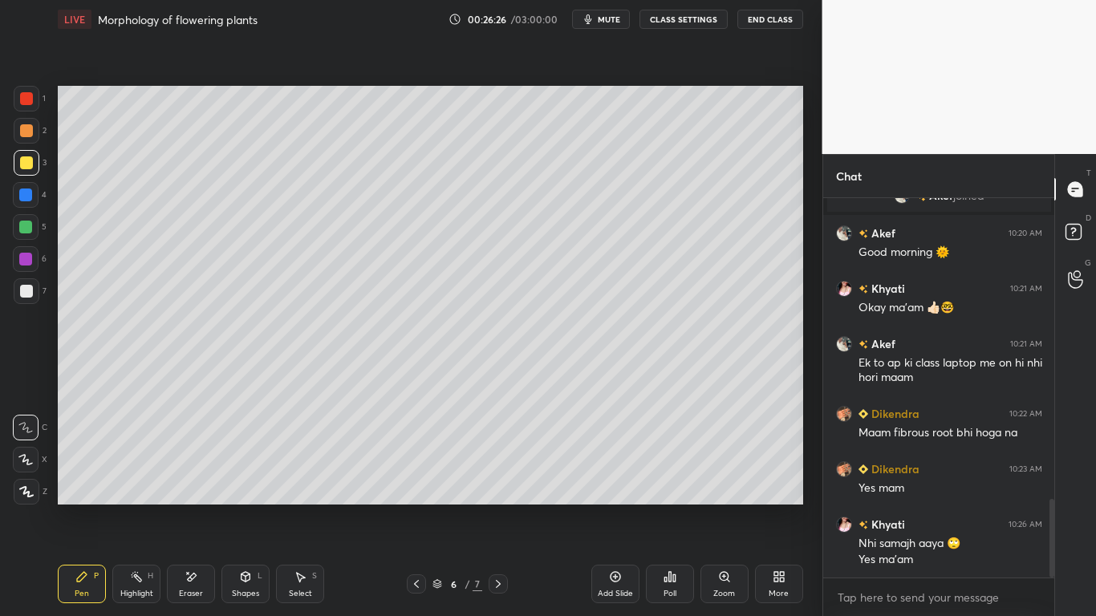
scroll to position [1515, 0]
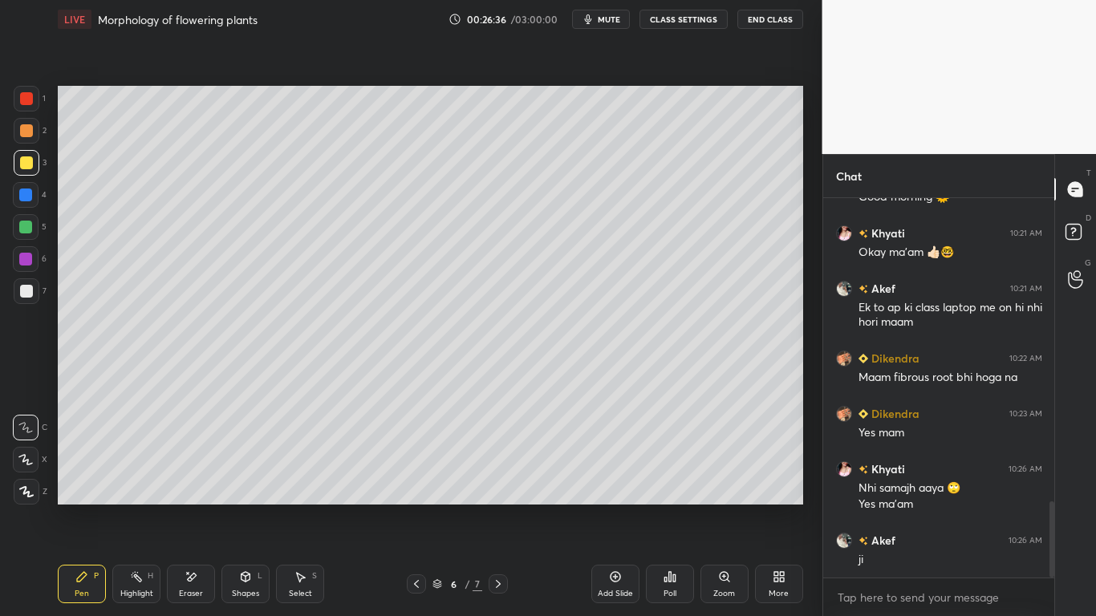
click at [616, 480] on icon at bounding box center [615, 576] width 13 height 13
click at [25, 95] on div at bounding box center [26, 98] width 13 height 13
click at [201, 480] on div "Eraser" at bounding box center [191, 584] width 48 height 39
click at [93, 480] on div "Pen P" at bounding box center [82, 584] width 48 height 39
click at [416, 480] on icon at bounding box center [416, 584] width 13 height 13
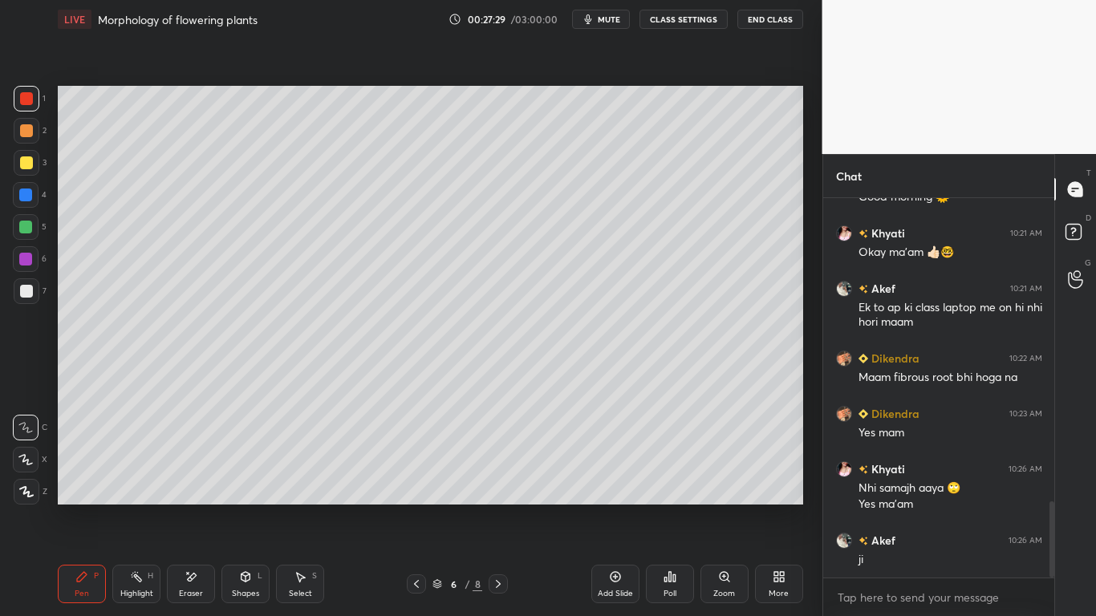
click at [496, 480] on icon at bounding box center [498, 584] width 13 height 13
click at [32, 156] on div at bounding box center [27, 163] width 26 height 26
click at [26, 262] on div at bounding box center [25, 259] width 13 height 13
click at [32, 195] on div at bounding box center [25, 195] width 13 height 13
click at [621, 480] on div "Add Slide" at bounding box center [615, 584] width 48 height 39
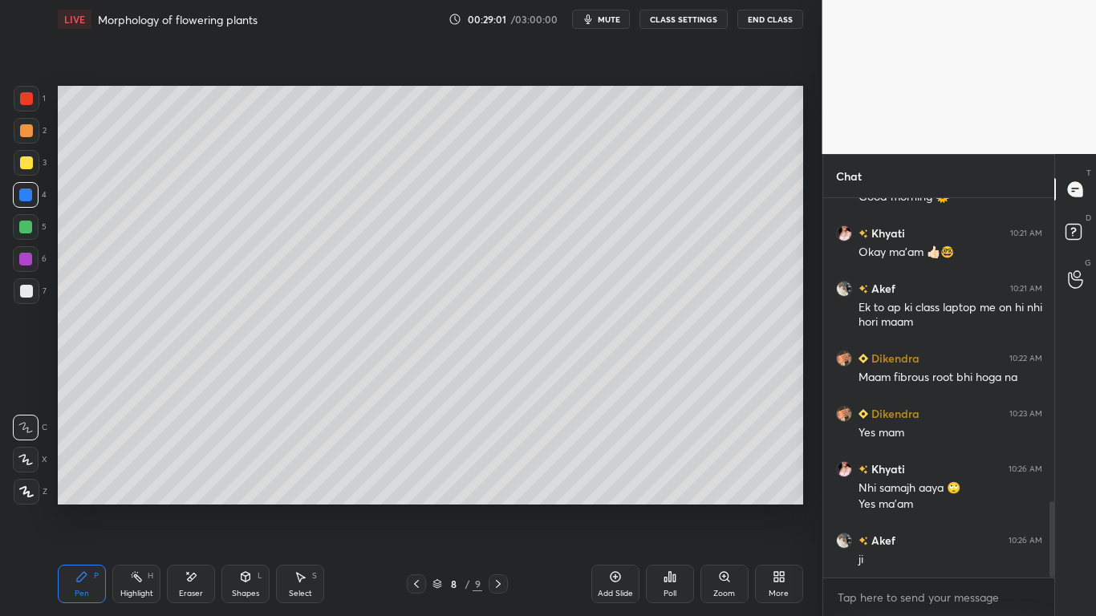
click at [22, 173] on div at bounding box center [27, 163] width 26 height 26
click at [416, 480] on icon at bounding box center [416, 584] width 5 height 8
click at [203, 480] on div "Eraser" at bounding box center [191, 584] width 48 height 39
click at [78, 480] on div "Pen" at bounding box center [82, 594] width 14 height 8
click at [30, 190] on div at bounding box center [25, 195] width 13 height 13
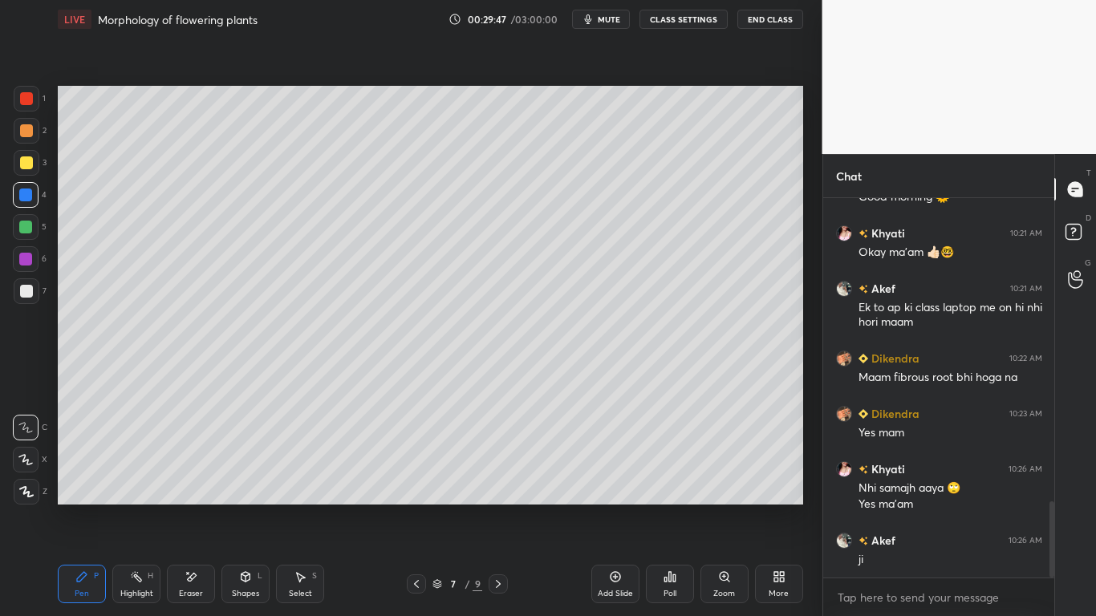
click at [28, 254] on div at bounding box center [25, 259] width 13 height 13
click at [197, 480] on icon at bounding box center [191, 577] width 13 height 14
click at [93, 480] on div "Pen P" at bounding box center [82, 584] width 48 height 39
click at [28, 196] on div at bounding box center [25, 195] width 13 height 13
click at [29, 236] on div at bounding box center [26, 227] width 26 height 26
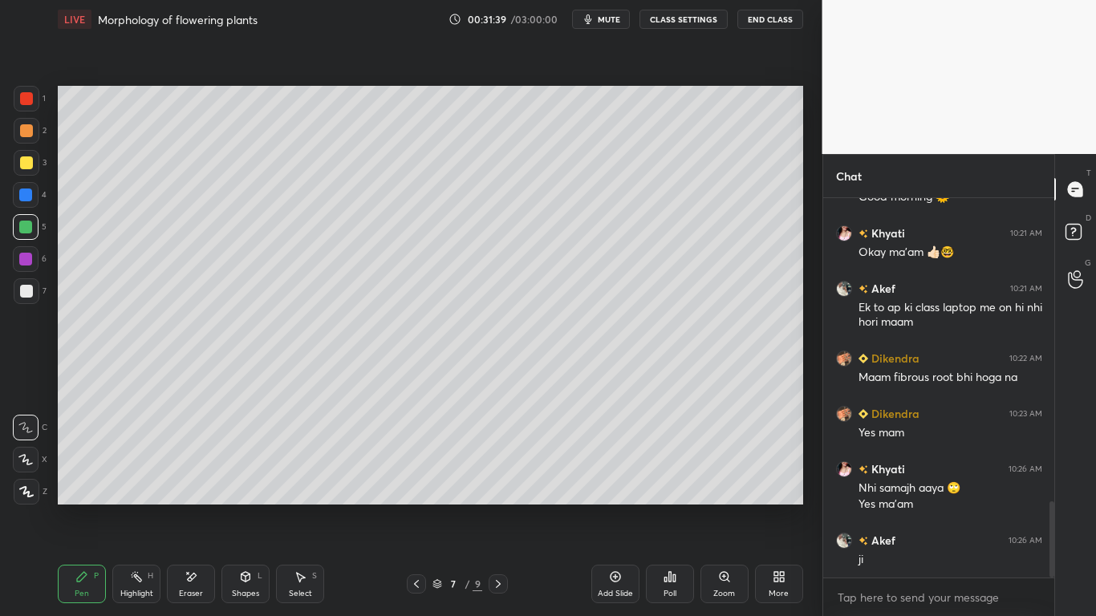
click at [33, 230] on div at bounding box center [26, 227] width 26 height 26
click at [27, 290] on div at bounding box center [26, 291] width 13 height 13
click at [498, 480] on icon at bounding box center [498, 584] width 13 height 13
click at [426, 480] on div at bounding box center [416, 583] width 19 height 19
click at [29, 160] on div at bounding box center [26, 162] width 13 height 13
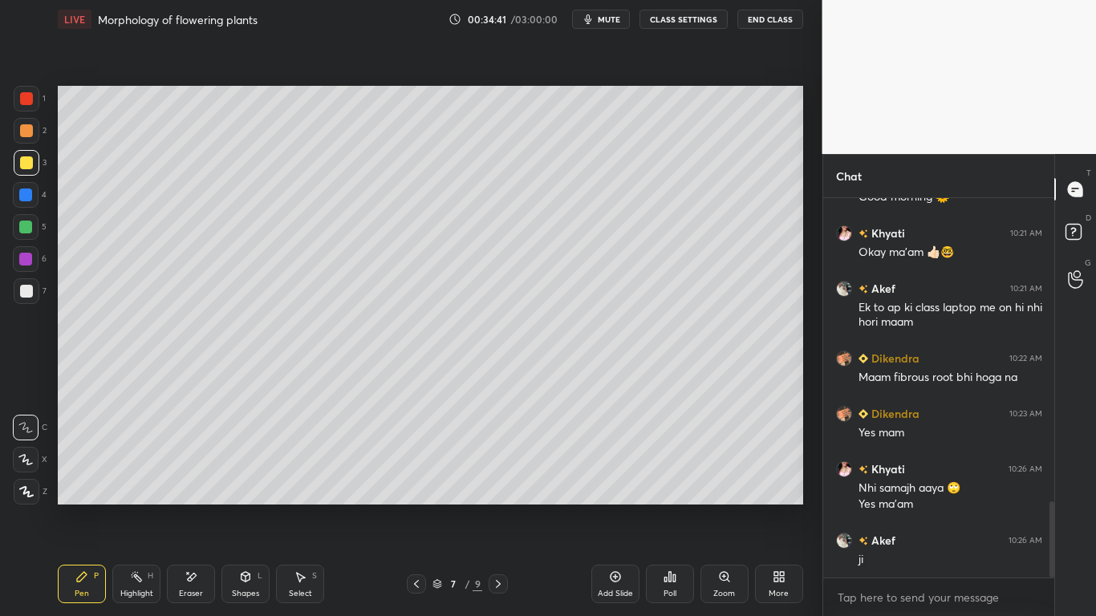
scroll to position [1553, 0]
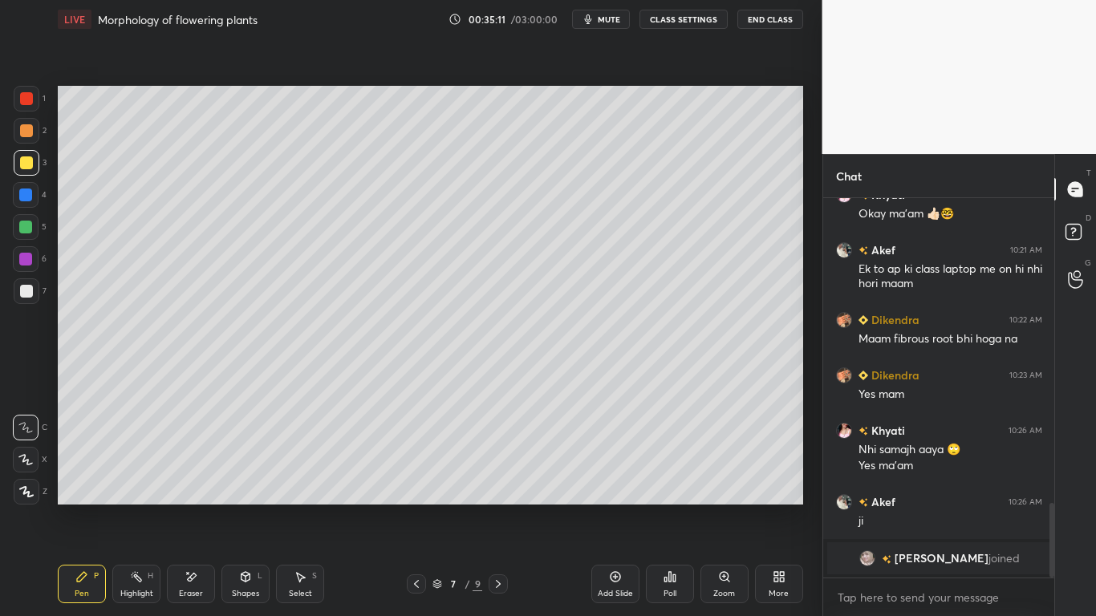
click at [25, 262] on div at bounding box center [25, 259] width 13 height 13
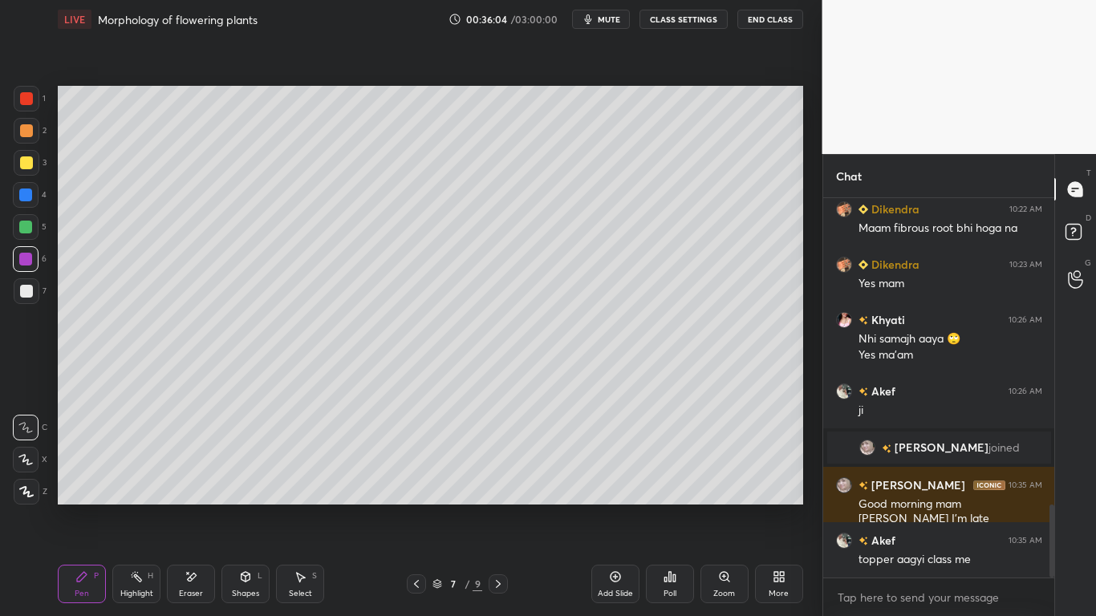
scroll to position [1589, 0]
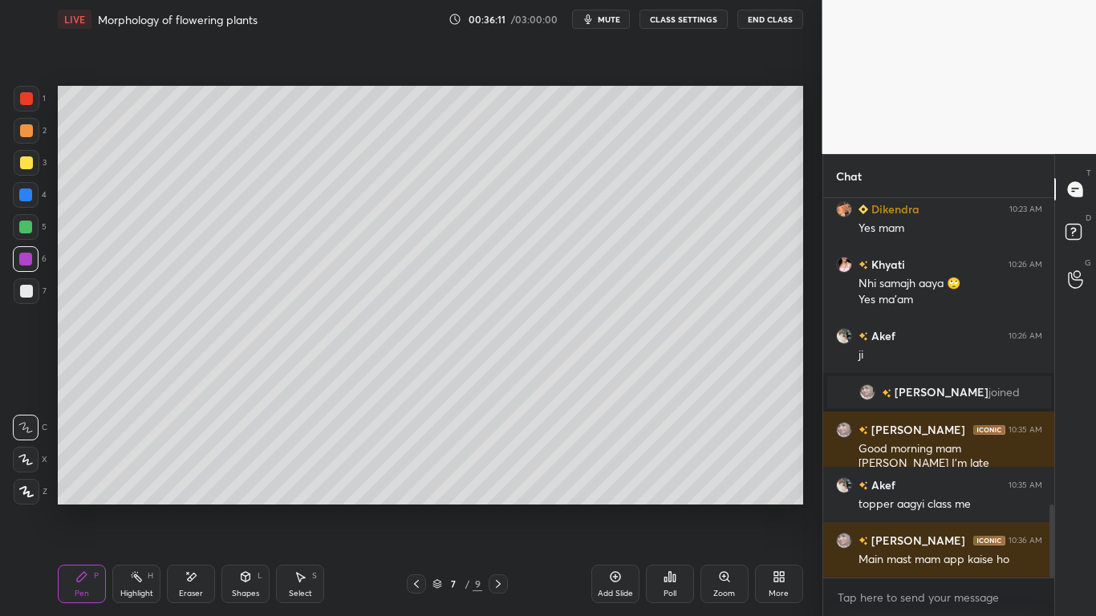
click at [28, 161] on div at bounding box center [26, 162] width 13 height 13
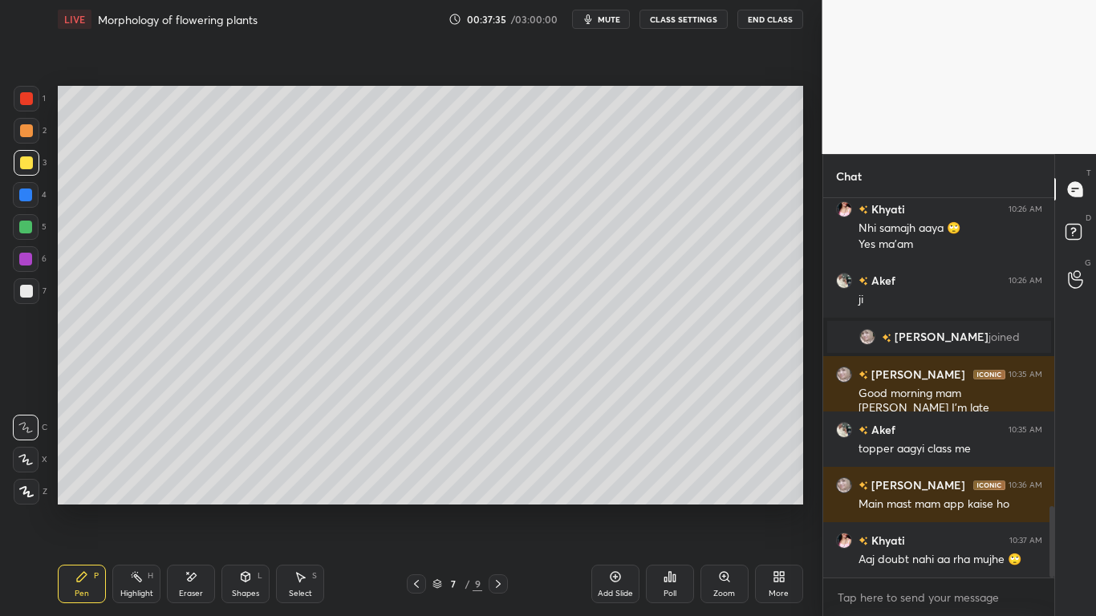
click at [24, 294] on div at bounding box center [26, 291] width 13 height 13
click at [39, 224] on div at bounding box center [26, 227] width 26 height 26
click at [28, 262] on div at bounding box center [25, 259] width 13 height 13
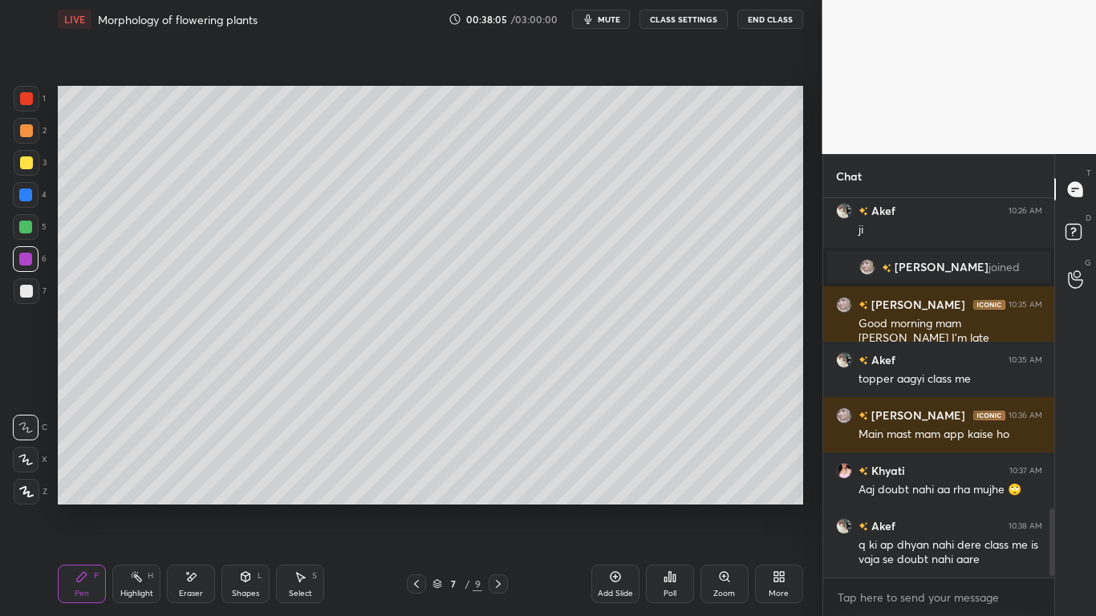
scroll to position [1770, 0]
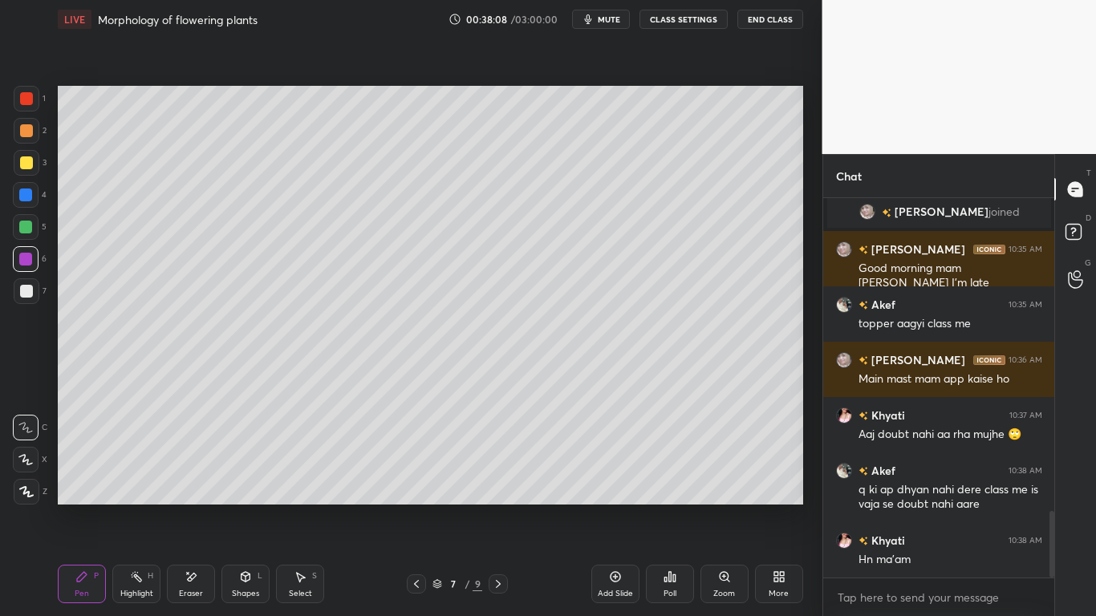
click at [417, 480] on icon at bounding box center [416, 584] width 13 height 13
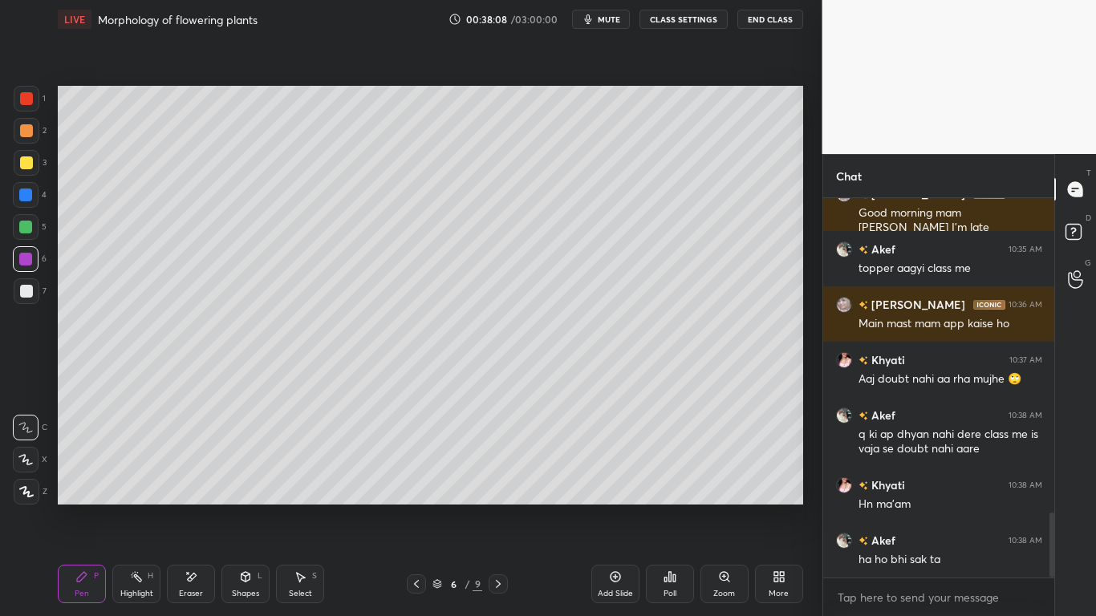
click at [417, 480] on icon at bounding box center [416, 584] width 13 height 13
click at [196, 480] on div "Eraser" at bounding box center [191, 594] width 24 height 8
click at [88, 480] on div "Pen P" at bounding box center [82, 584] width 48 height 39
click at [26, 227] on div at bounding box center [25, 227] width 13 height 13
click at [205, 480] on div "Eraser" at bounding box center [191, 584] width 48 height 39
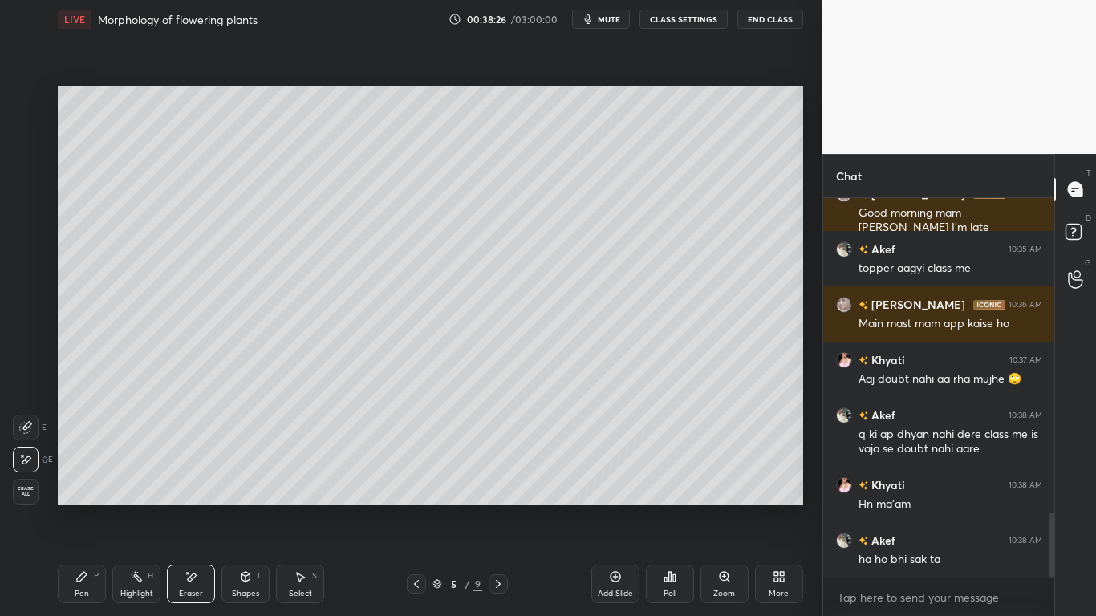
click at [79, 480] on div "Pen" at bounding box center [82, 594] width 14 height 8
click at [27, 228] on div at bounding box center [25, 227] width 13 height 13
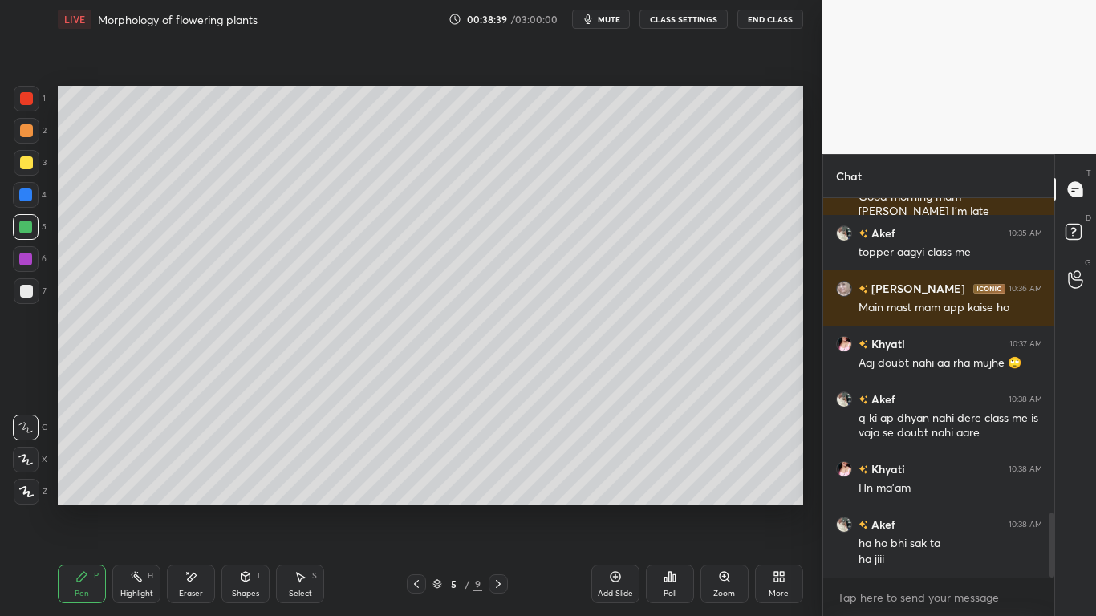
click at [198, 480] on div "Eraser" at bounding box center [191, 584] width 48 height 39
click at [87, 480] on icon at bounding box center [81, 576] width 13 height 13
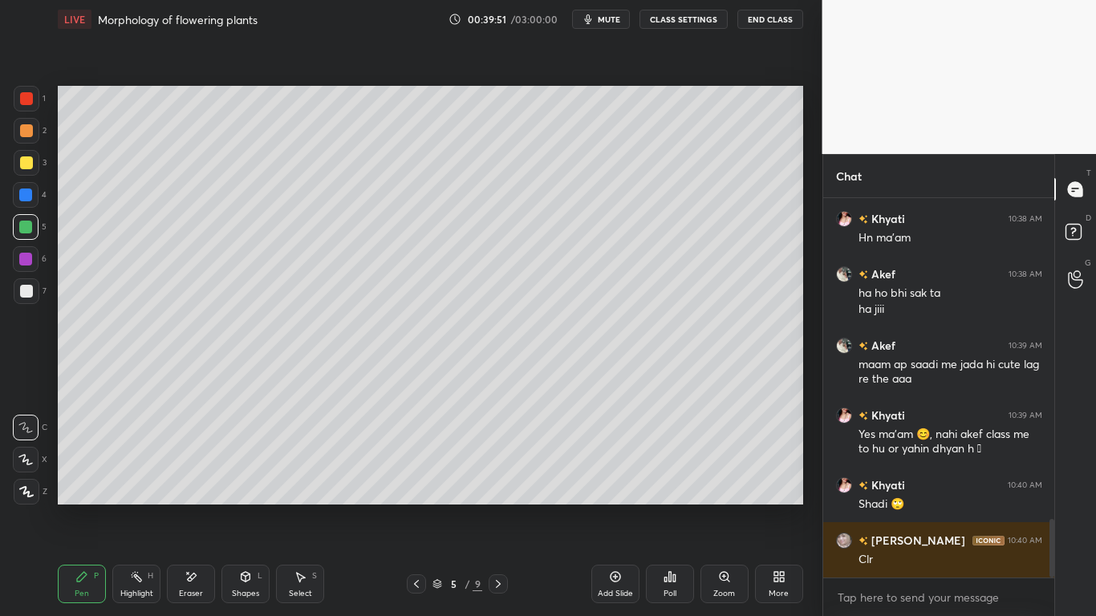
scroll to position [2147, 0]
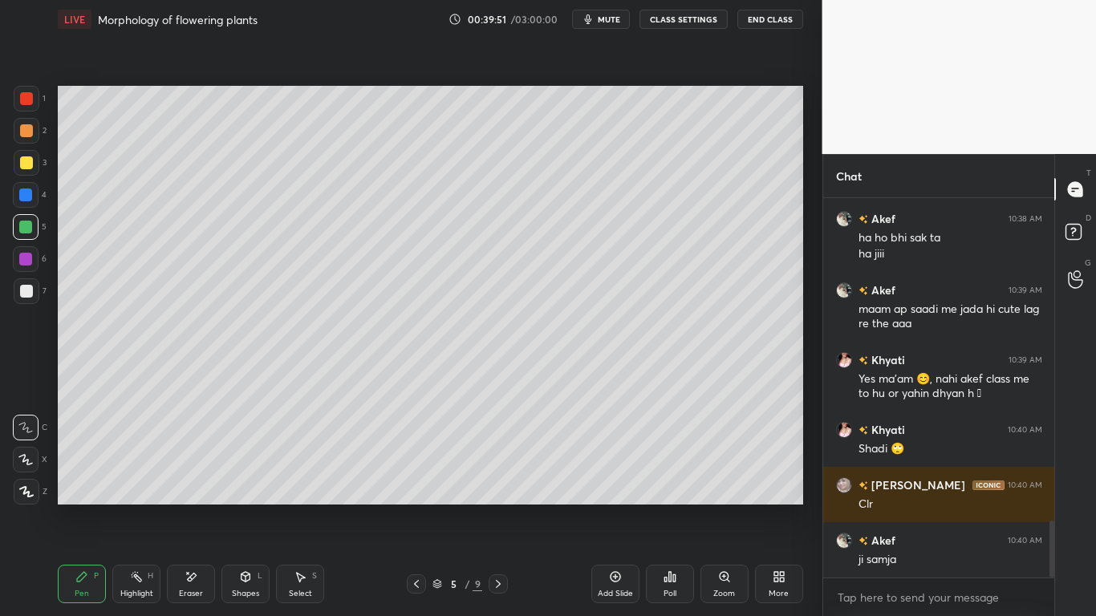
click at [499, 480] on icon at bounding box center [498, 584] width 13 height 13
click at [497, 480] on div "Pen P Highlight H Eraser Shapes L Select S 6 / 9 Add Slide Poll Zoom More" at bounding box center [430, 584] width 745 height 64
click at [501, 480] on icon at bounding box center [498, 584] width 13 height 13
click at [185, 480] on div "Eraser" at bounding box center [191, 594] width 24 height 8
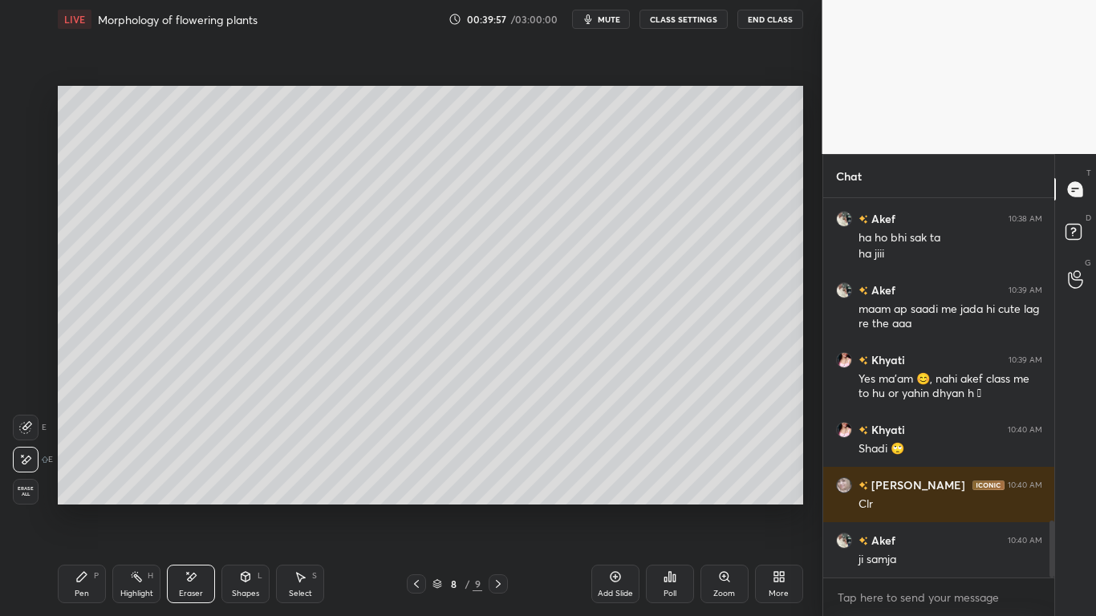
click at [23, 480] on div "Erase all" at bounding box center [26, 492] width 26 height 26
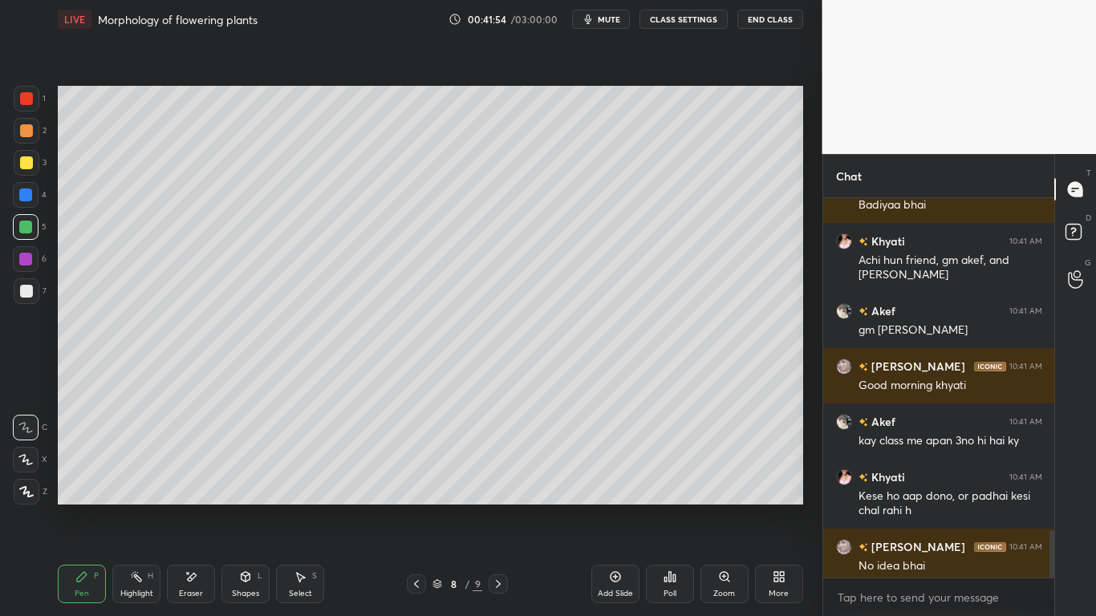
scroll to position [2592, 0]
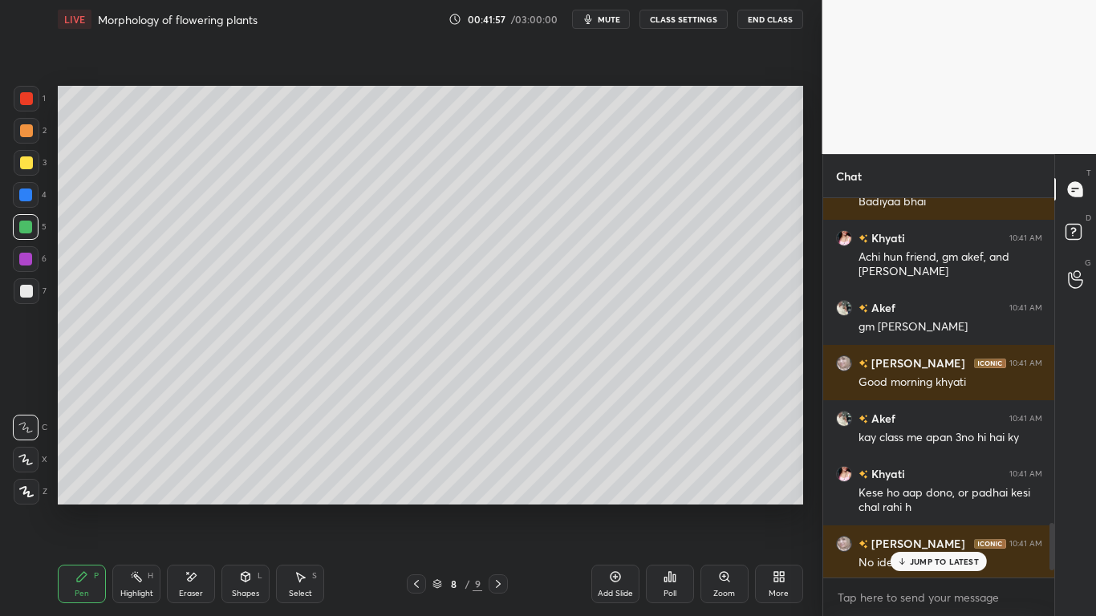
click at [35, 102] on div at bounding box center [27, 99] width 26 height 26
click at [30, 231] on div at bounding box center [25, 227] width 13 height 13
click at [946, 480] on div "1 NEW MESSAGE" at bounding box center [938, 561] width 95 height 19
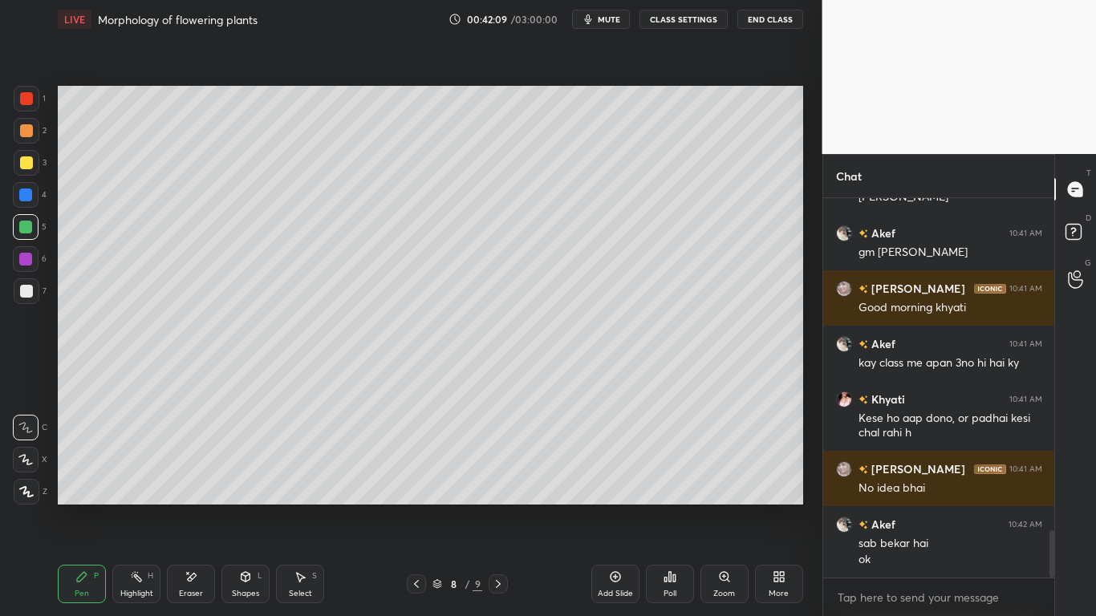
click at [15, 110] on div at bounding box center [27, 99] width 26 height 26
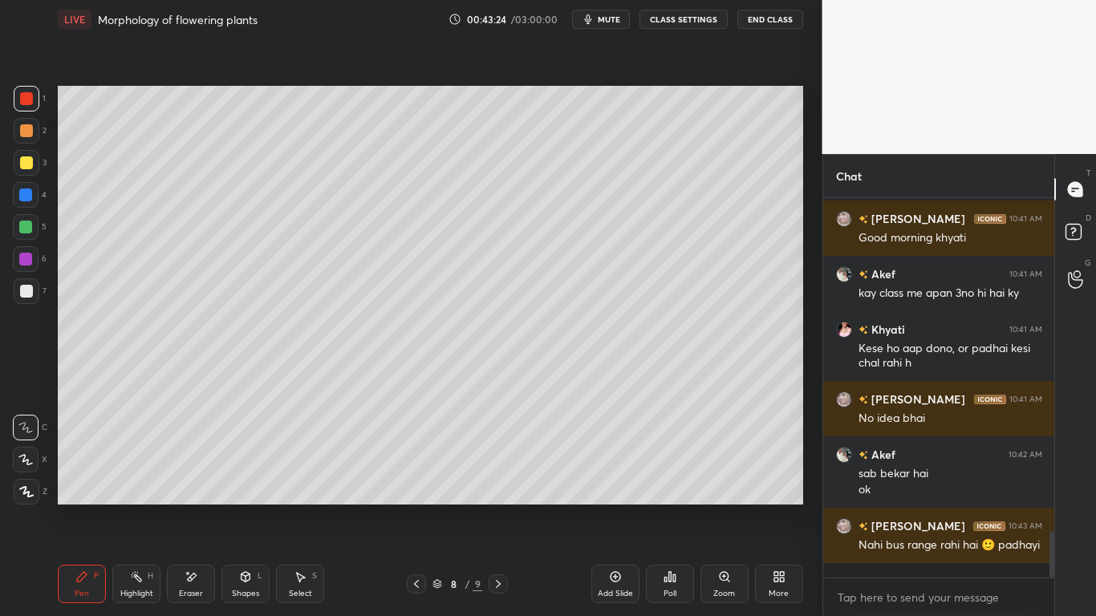
click at [31, 164] on div at bounding box center [26, 162] width 13 height 13
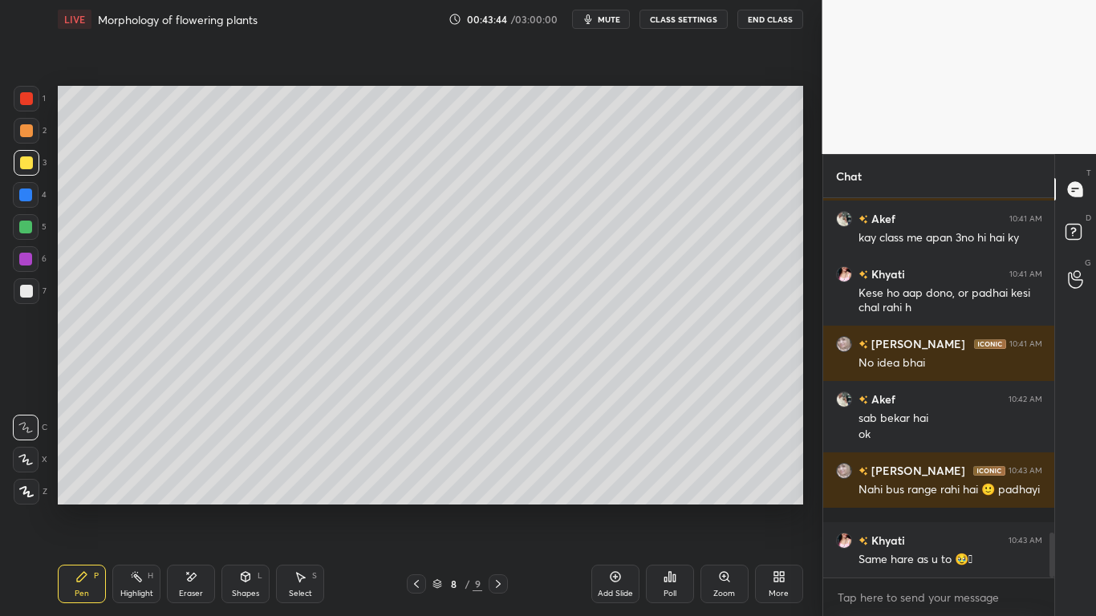
scroll to position [2847, 0]
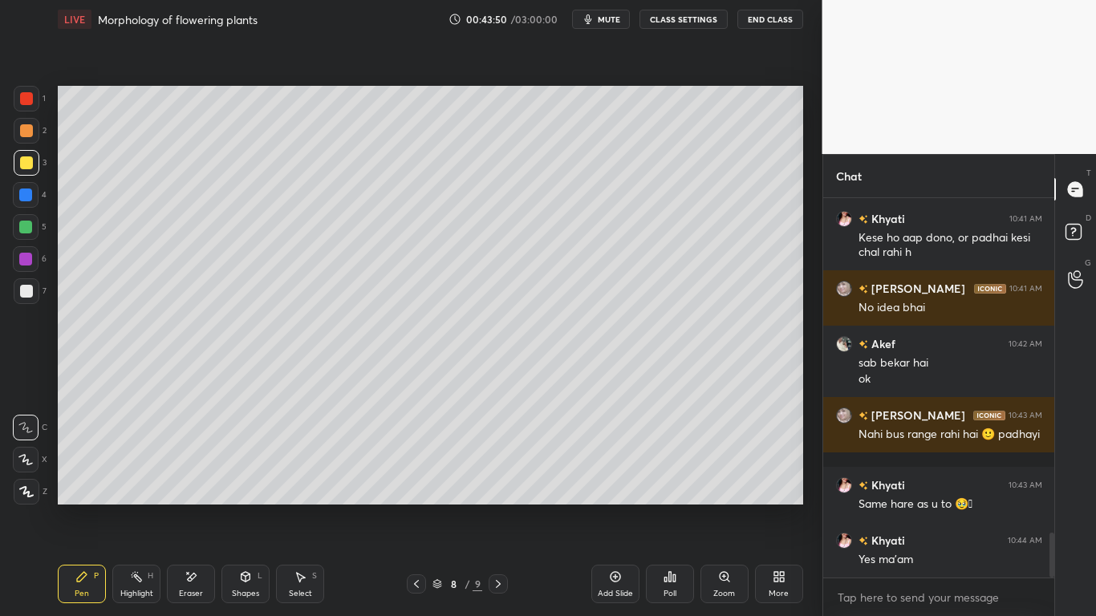
click at [33, 108] on div at bounding box center [27, 99] width 26 height 26
click at [30, 167] on div at bounding box center [26, 162] width 13 height 13
click at [25, 105] on div at bounding box center [27, 99] width 26 height 26
click at [613, 480] on icon at bounding box center [615, 577] width 10 height 10
click at [31, 235] on div at bounding box center [26, 227] width 26 height 26
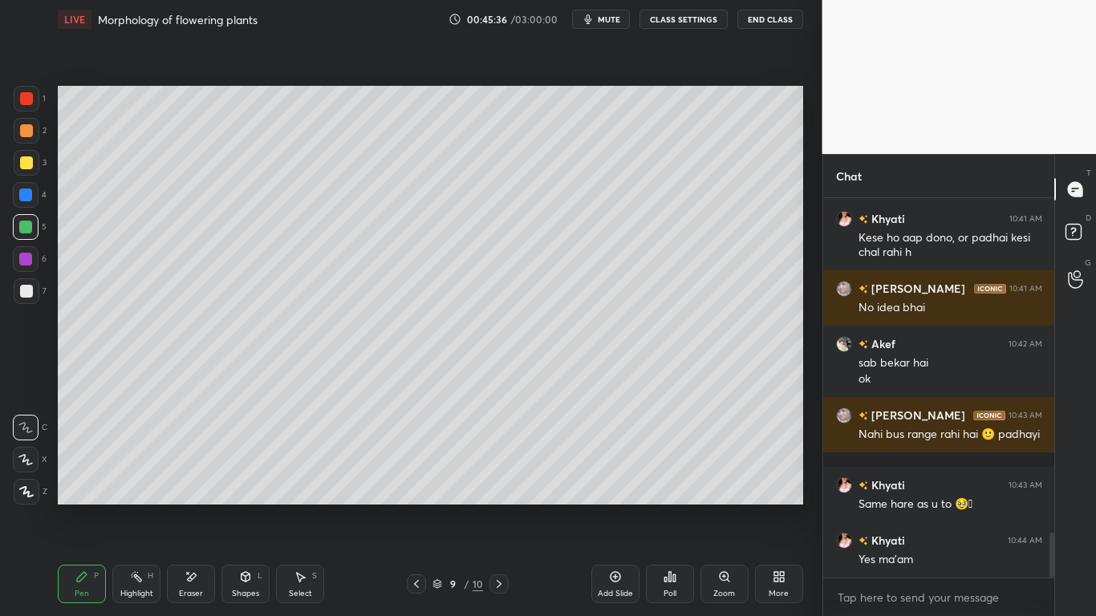
click at [195, 480] on icon at bounding box center [191, 577] width 13 height 14
click at [87, 480] on div "Pen P Highlight H Eraser Shapes L Select S 9 / 10 Add Slide Poll Zoom More" at bounding box center [430, 584] width 745 height 64
click at [86, 480] on icon at bounding box center [81, 576] width 13 height 13
click at [31, 167] on div at bounding box center [26, 162] width 13 height 13
click at [418, 480] on icon at bounding box center [416, 584] width 13 height 13
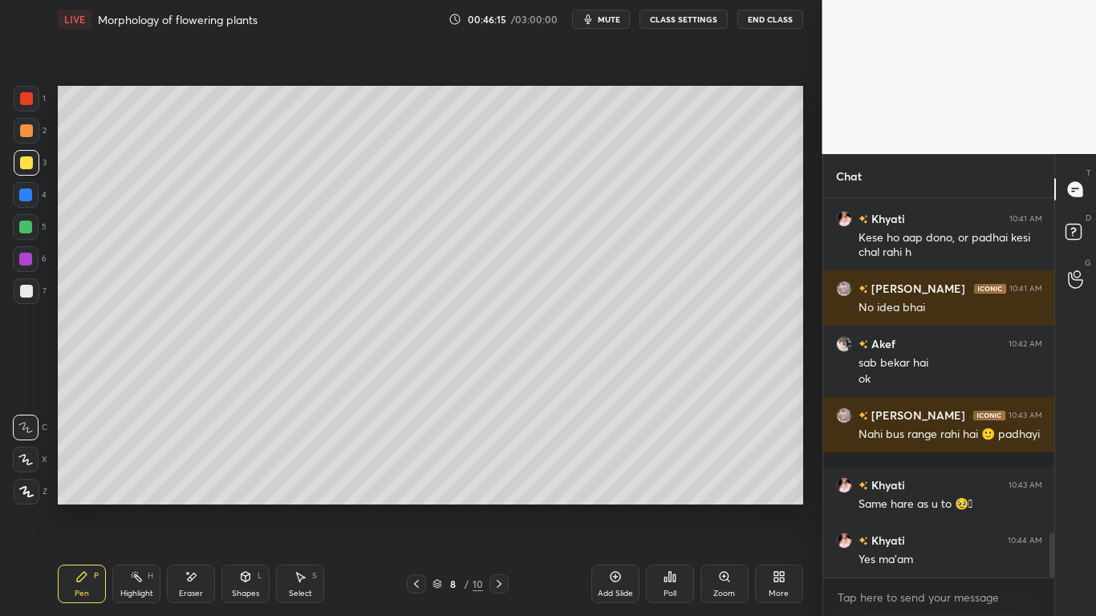
click at [201, 480] on div "Eraser" at bounding box center [191, 584] width 48 height 39
click at [80, 480] on div "Pen P" at bounding box center [82, 584] width 48 height 39
click at [503, 480] on icon at bounding box center [499, 584] width 13 height 13
click at [201, 480] on div "Eraser" at bounding box center [191, 584] width 48 height 39
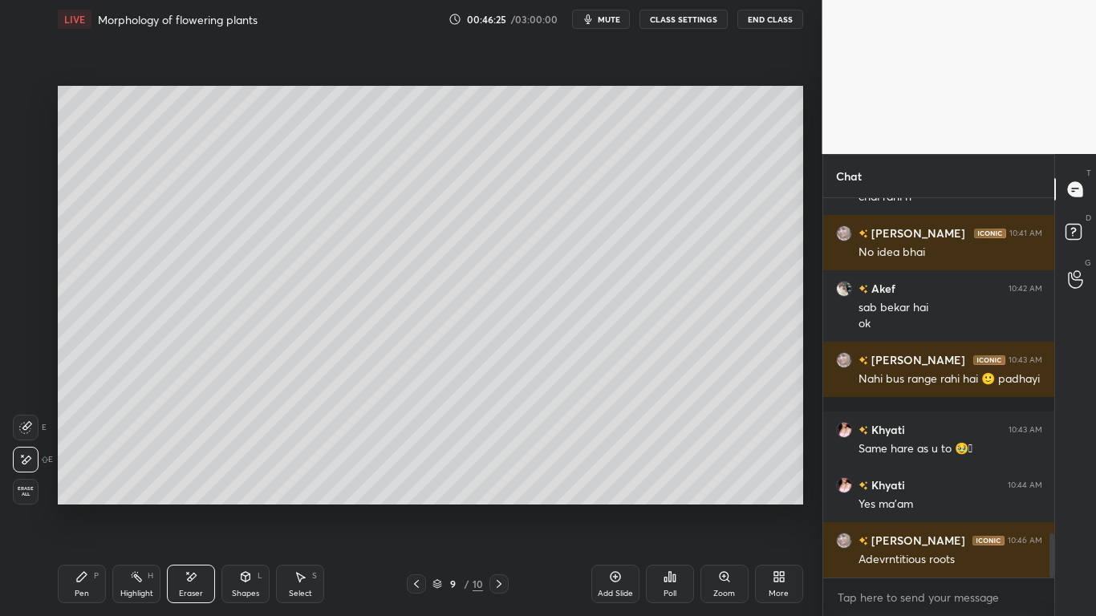
click at [87, 480] on icon at bounding box center [81, 576] width 13 height 13
click at [247, 480] on div "Shapes L" at bounding box center [245, 584] width 48 height 39
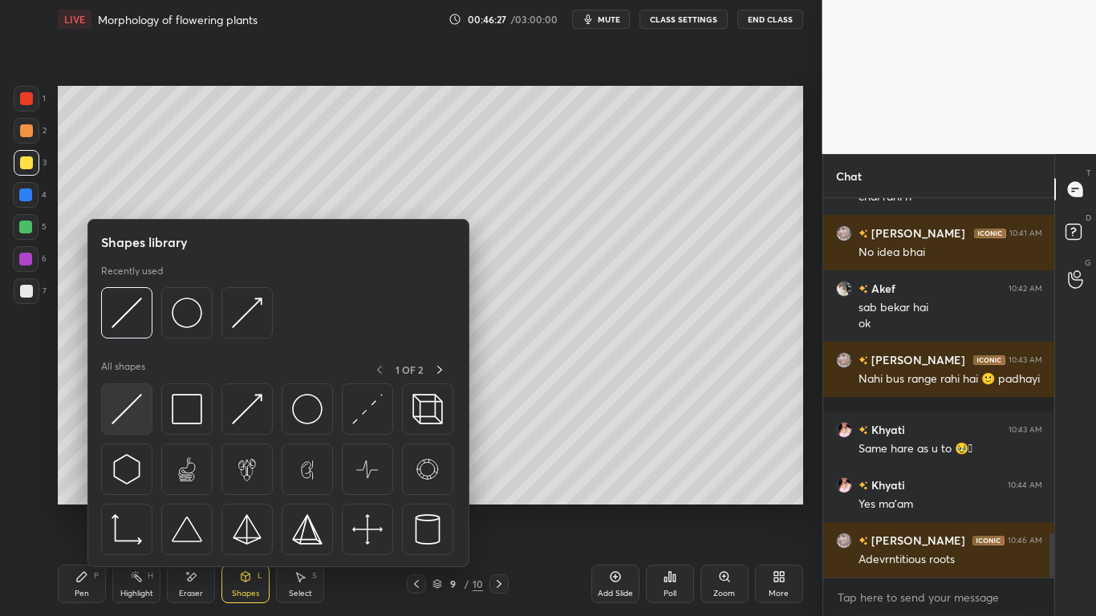
click at [131, 408] on img at bounding box center [127, 409] width 30 height 30
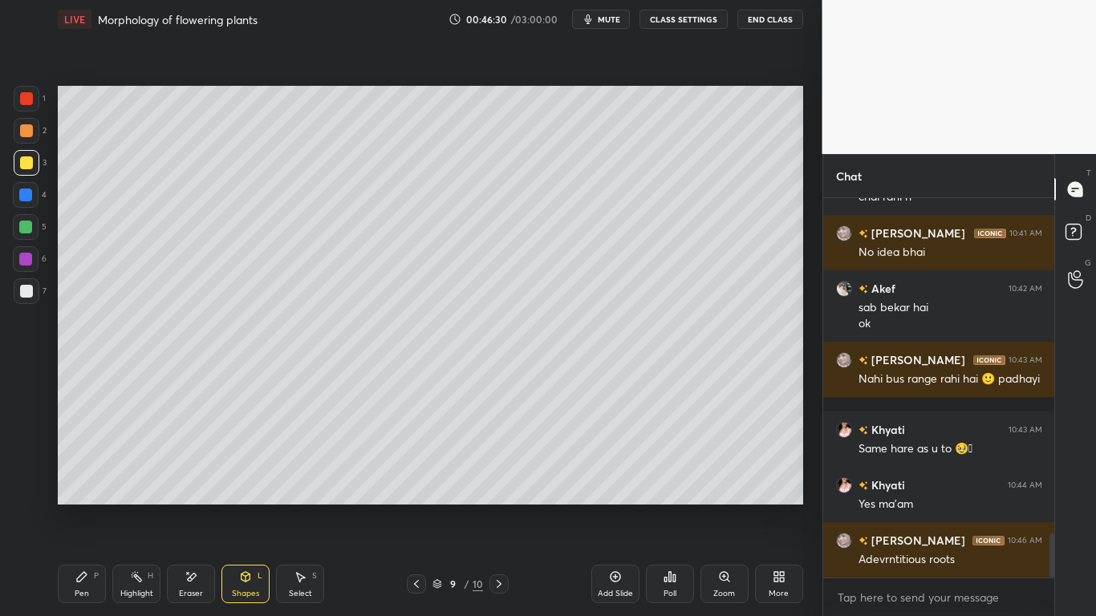
click at [80, 480] on div "Pen" at bounding box center [82, 594] width 14 height 8
click at [30, 260] on div at bounding box center [25, 259] width 13 height 13
click at [192, 480] on icon at bounding box center [191, 577] width 13 height 14
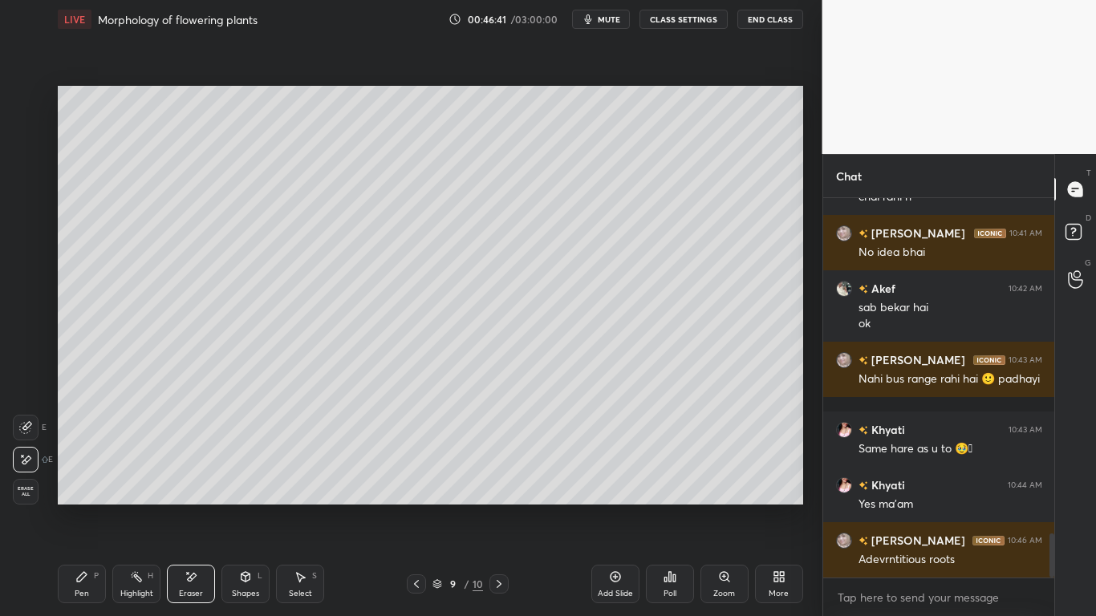
click at [82, 480] on div "Pen" at bounding box center [82, 594] width 14 height 8
click at [33, 234] on div at bounding box center [26, 227] width 26 height 26
click at [27, 261] on div at bounding box center [25, 259] width 13 height 13
click at [26, 233] on div at bounding box center [25, 227] width 13 height 13
click at [28, 166] on div at bounding box center [26, 162] width 13 height 13
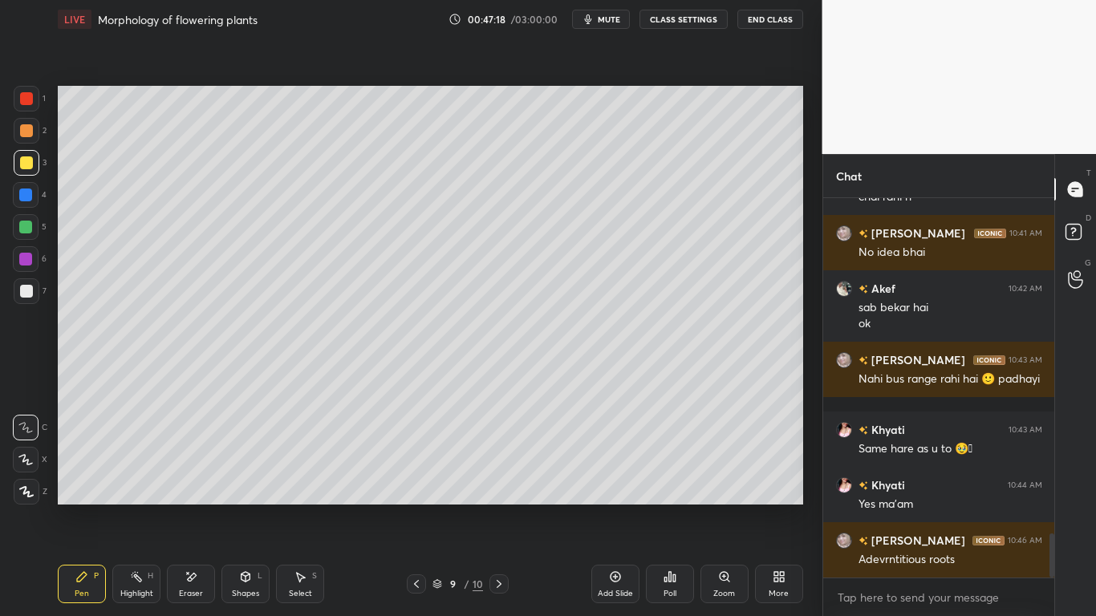
click at [38, 234] on div at bounding box center [26, 227] width 26 height 26
click at [27, 154] on div at bounding box center [27, 163] width 26 height 26
click at [36, 95] on div at bounding box center [27, 99] width 26 height 26
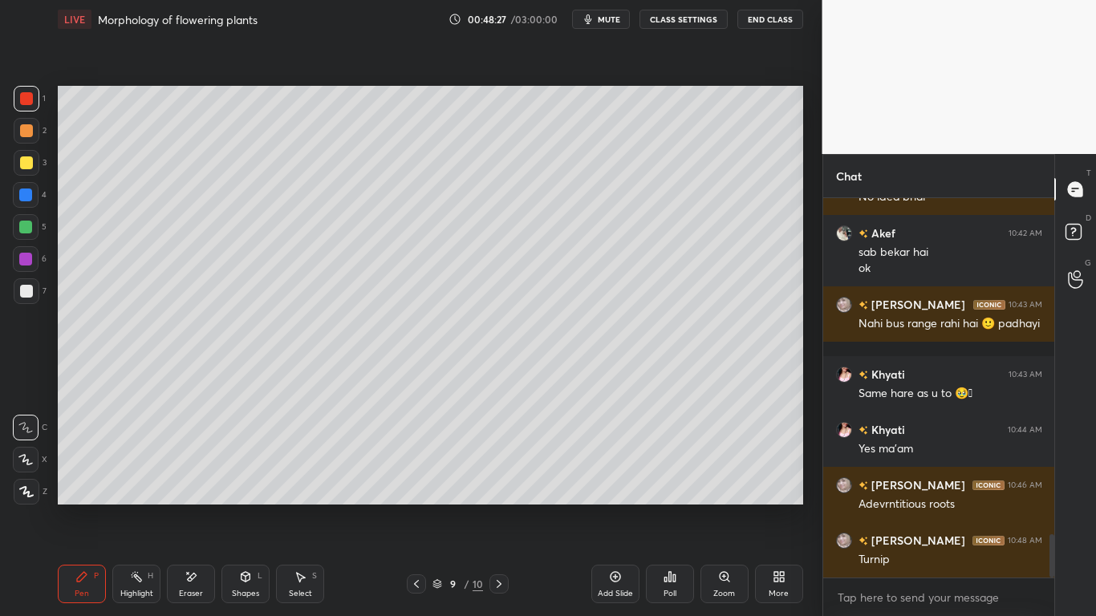
scroll to position [2997, 0]
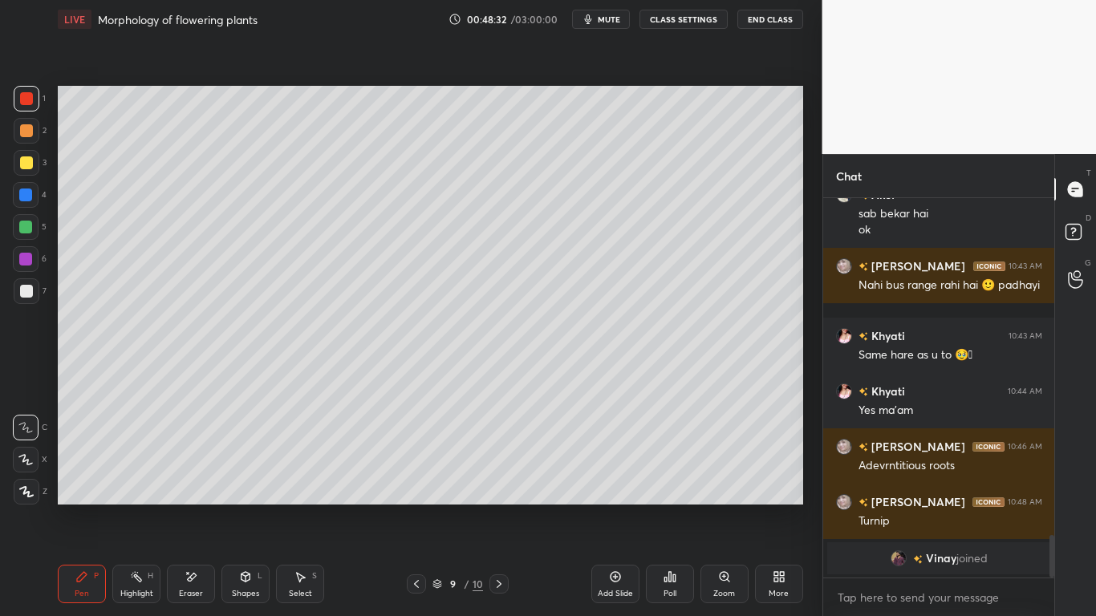
click at [202, 480] on div "Eraser" at bounding box center [191, 584] width 48 height 39
click at [80, 480] on div "Pen P" at bounding box center [82, 584] width 48 height 39
click at [192, 480] on icon at bounding box center [191, 577] width 13 height 14
click at [96, 480] on div "P" at bounding box center [96, 576] width 5 height 8
click at [24, 202] on div at bounding box center [26, 195] width 26 height 26
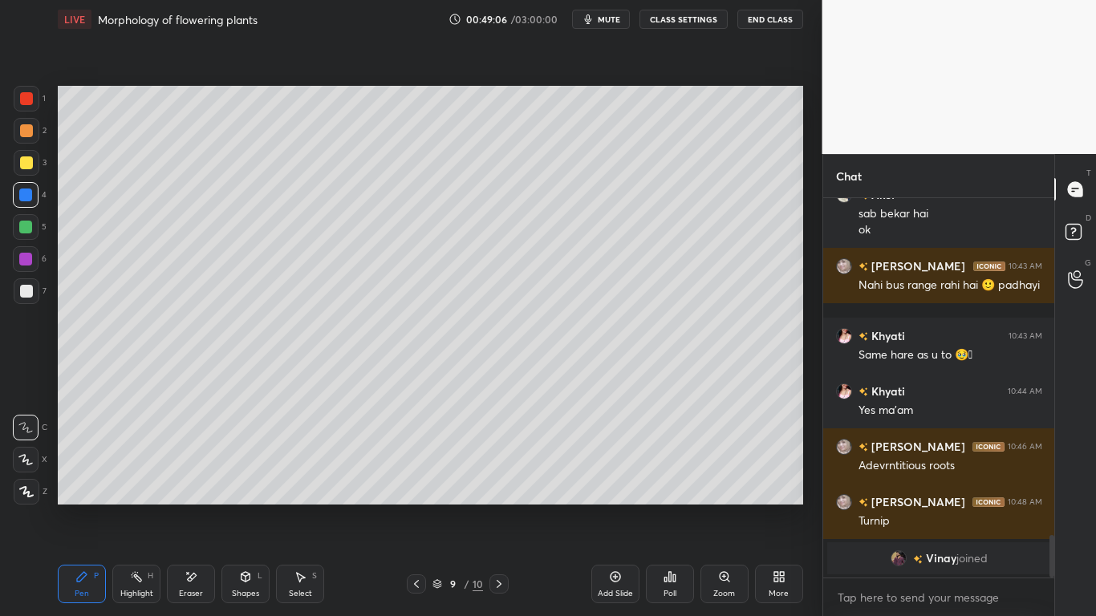
click at [30, 167] on div at bounding box center [26, 162] width 13 height 13
click at [26, 229] on div at bounding box center [25, 227] width 13 height 13
click at [194, 480] on icon at bounding box center [191, 577] width 13 height 14
click at [78, 480] on div "Pen P" at bounding box center [82, 584] width 48 height 39
click at [187, 480] on icon at bounding box center [191, 577] width 13 height 14
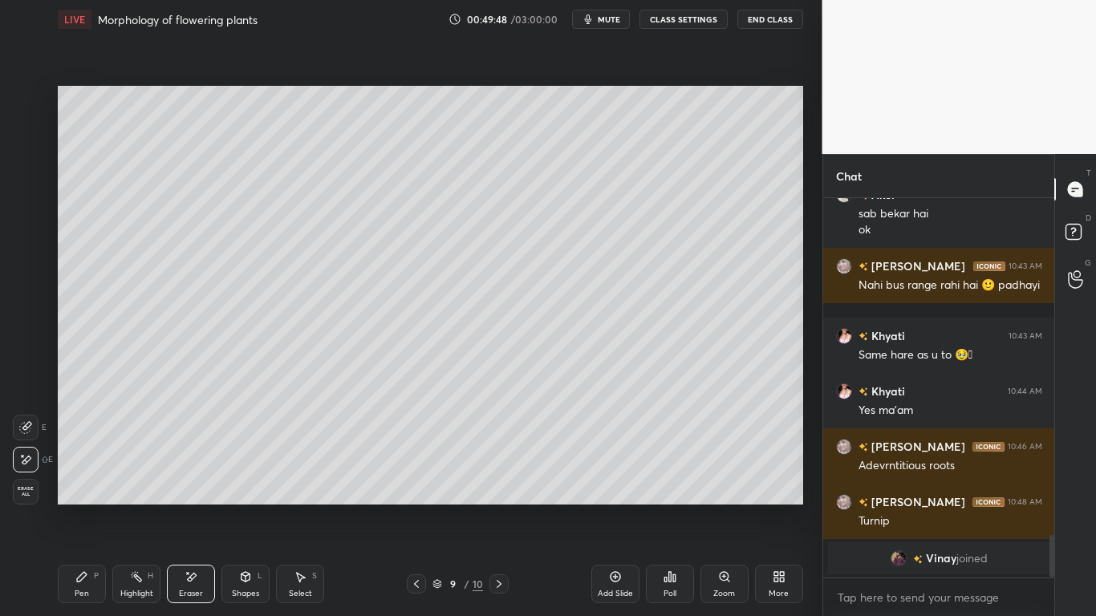
click at [79, 480] on div "Pen P" at bounding box center [82, 584] width 48 height 39
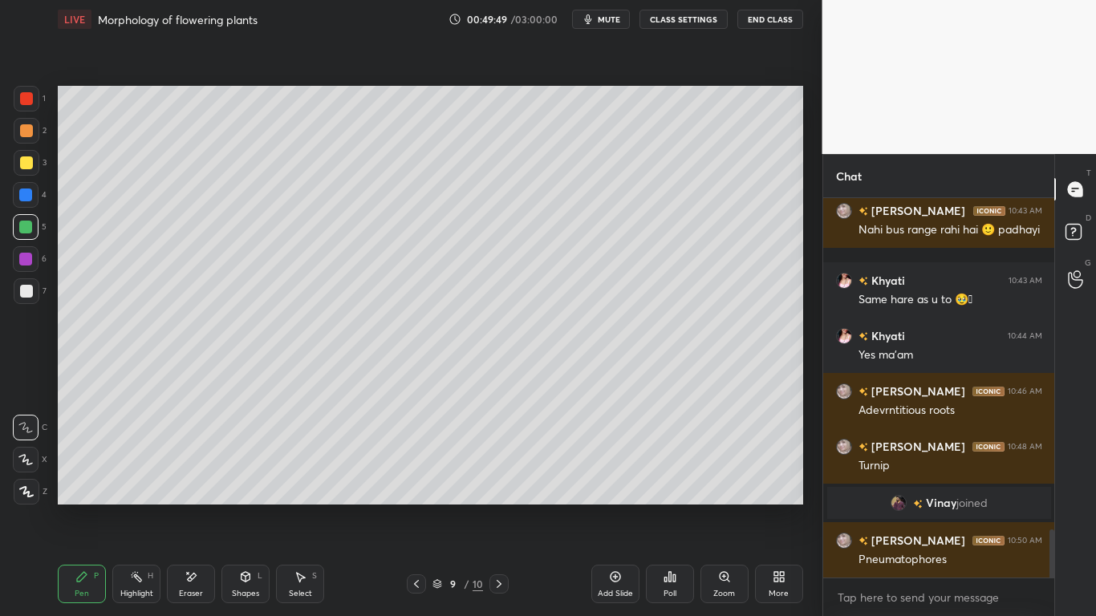
scroll to position [2603, 0]
click at [28, 238] on div at bounding box center [26, 227] width 26 height 26
click at [32, 164] on div at bounding box center [26, 162] width 13 height 13
click at [248, 480] on div "Shapes" at bounding box center [245, 594] width 27 height 8
click at [202, 480] on div "Eraser" at bounding box center [191, 584] width 48 height 39
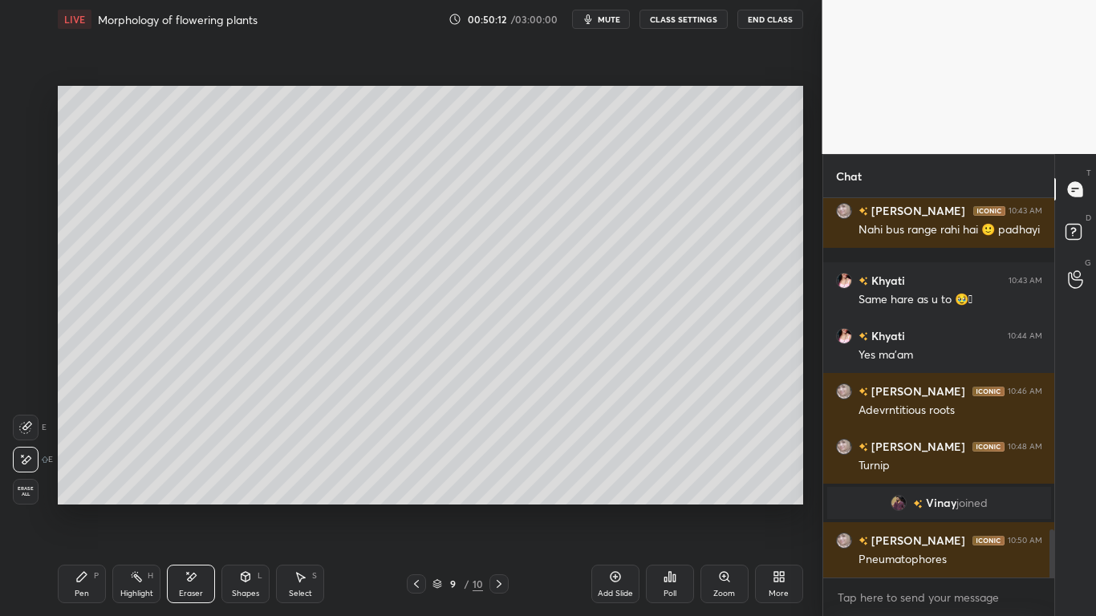
click at [72, 480] on div "Pen P" at bounding box center [82, 584] width 48 height 39
click at [31, 261] on div at bounding box center [25, 259] width 13 height 13
click at [29, 112] on div "1" at bounding box center [30, 102] width 32 height 32
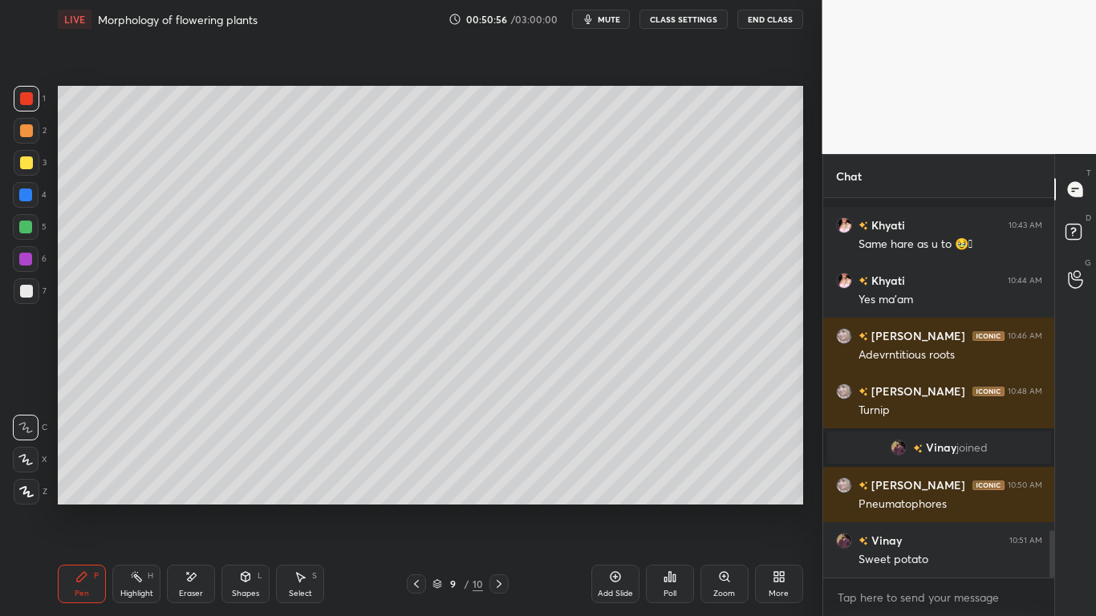
click at [197, 480] on div "Eraser" at bounding box center [191, 584] width 48 height 39
click at [95, 480] on div "P" at bounding box center [96, 576] width 5 height 8
click at [656, 480] on div "Setting up your live class Poll for secs No correct answer Start poll" at bounding box center [430, 295] width 758 height 513
click at [662, 480] on div "Setting up your live class Poll for secs No correct answer Start poll" at bounding box center [430, 295] width 758 height 513
click at [803, 480] on div "Setting up your live class Poll for secs No correct answer Start poll" at bounding box center [430, 295] width 758 height 513
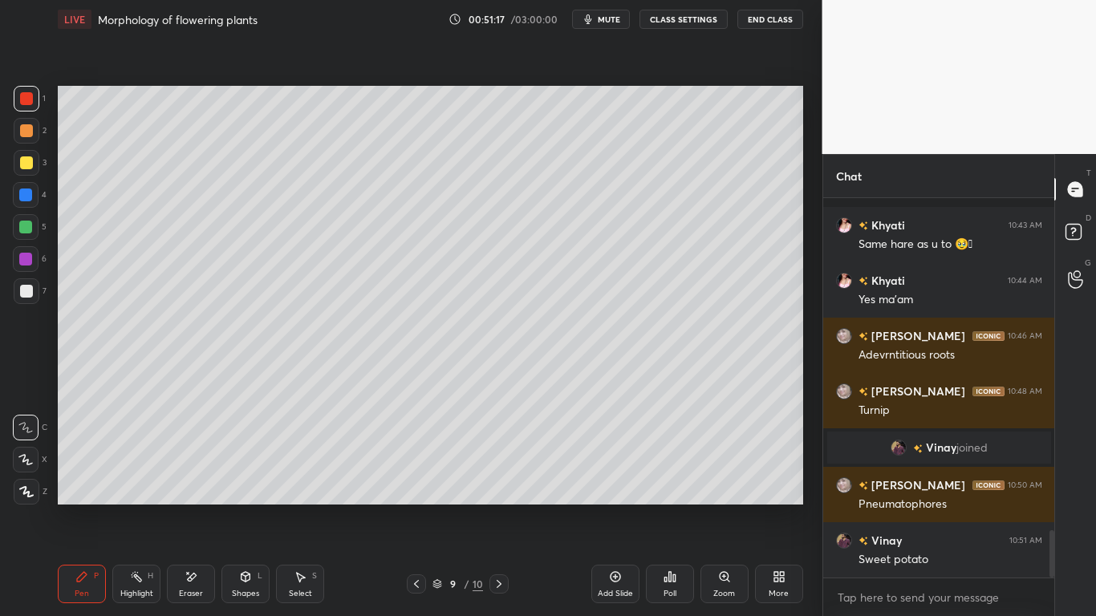
scroll to position [2713, 0]
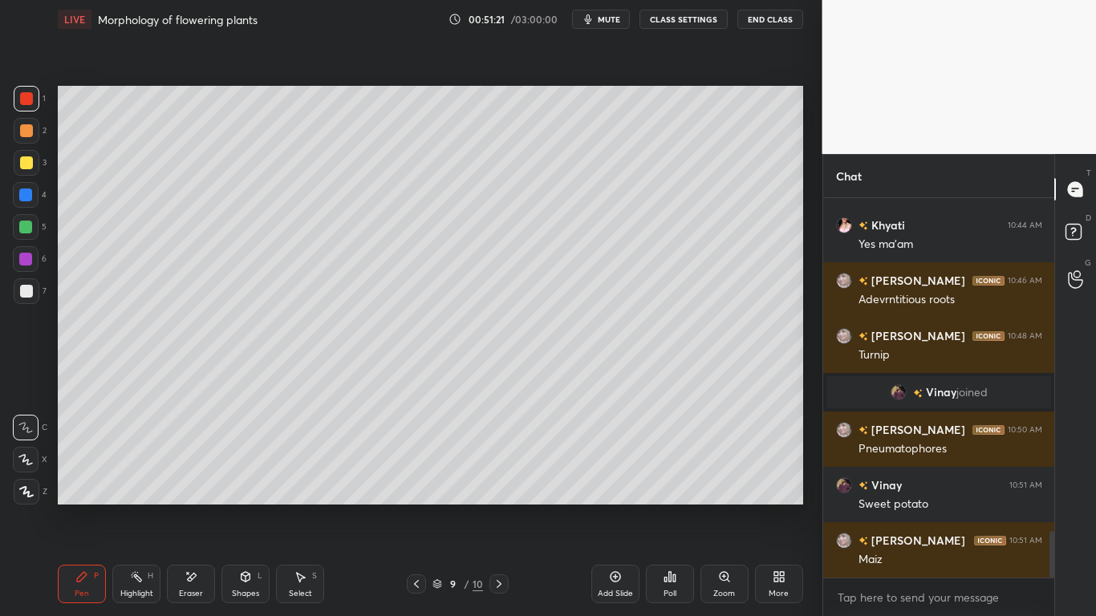
click at [598, 480] on div "Setting up your live class Poll for secs No correct answer Start poll" at bounding box center [430, 295] width 758 height 513
click at [602, 480] on div "Setting up your live class Poll for secs No correct answer Start poll" at bounding box center [430, 295] width 758 height 513
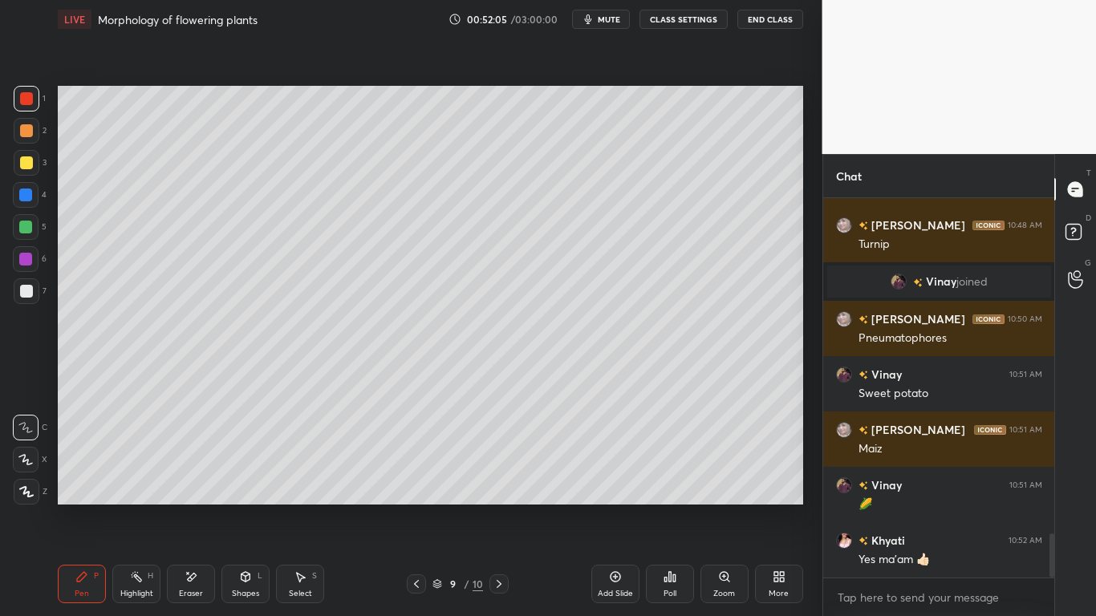
scroll to position [2880, 0]
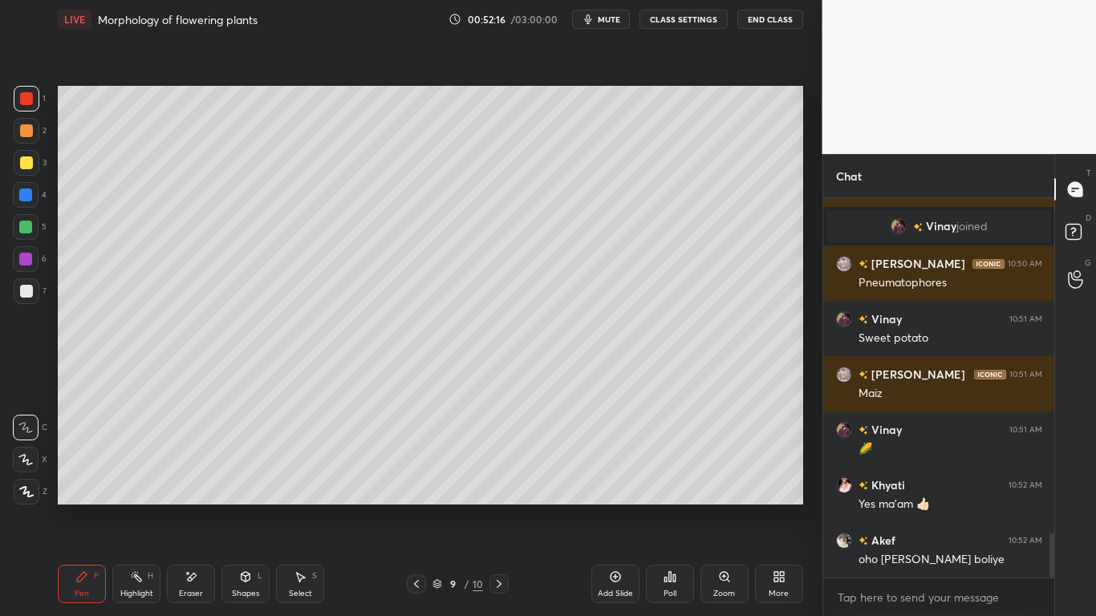
click at [418, 480] on icon at bounding box center [416, 584] width 13 height 13
click at [417, 480] on icon at bounding box center [416, 584] width 13 height 13
click at [497, 480] on icon at bounding box center [499, 584] width 5 height 8
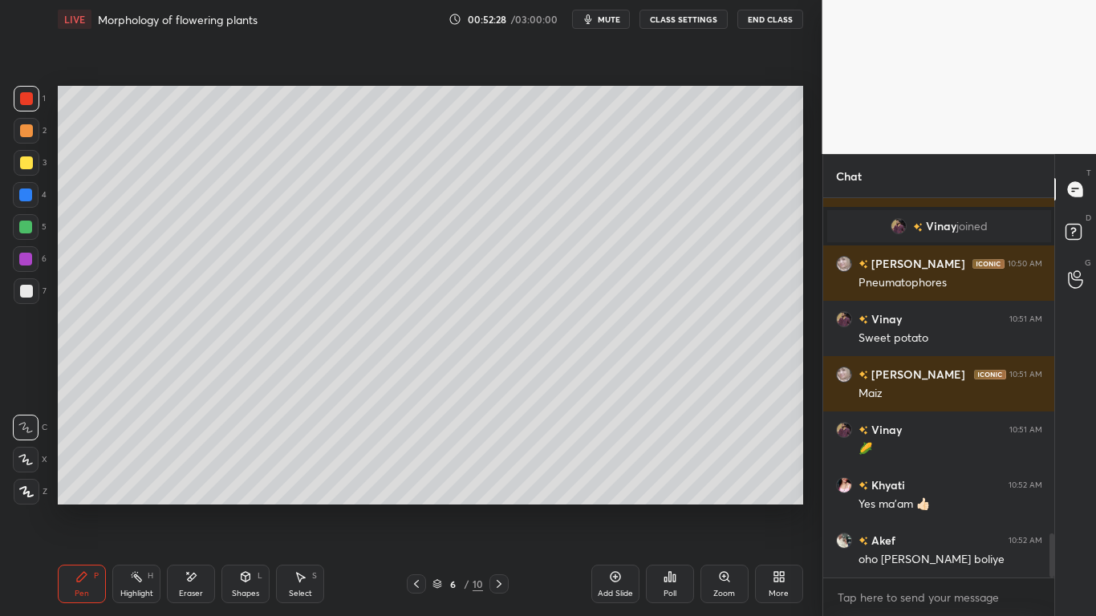
click at [500, 480] on icon at bounding box center [499, 584] width 13 height 13
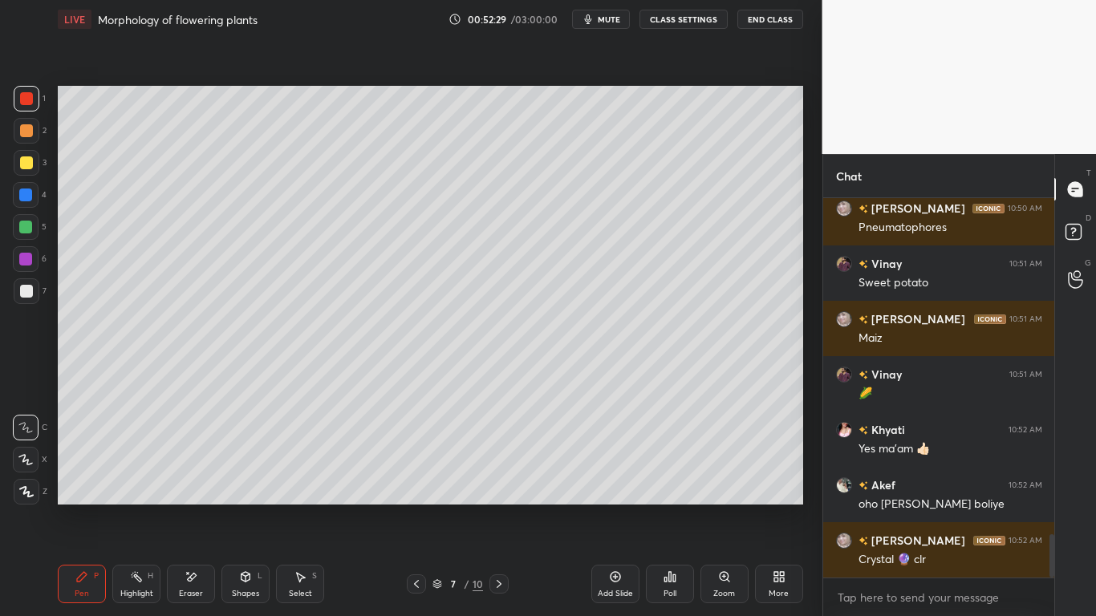
click at [499, 480] on icon at bounding box center [499, 584] width 13 height 13
click at [497, 480] on icon at bounding box center [499, 584] width 13 height 13
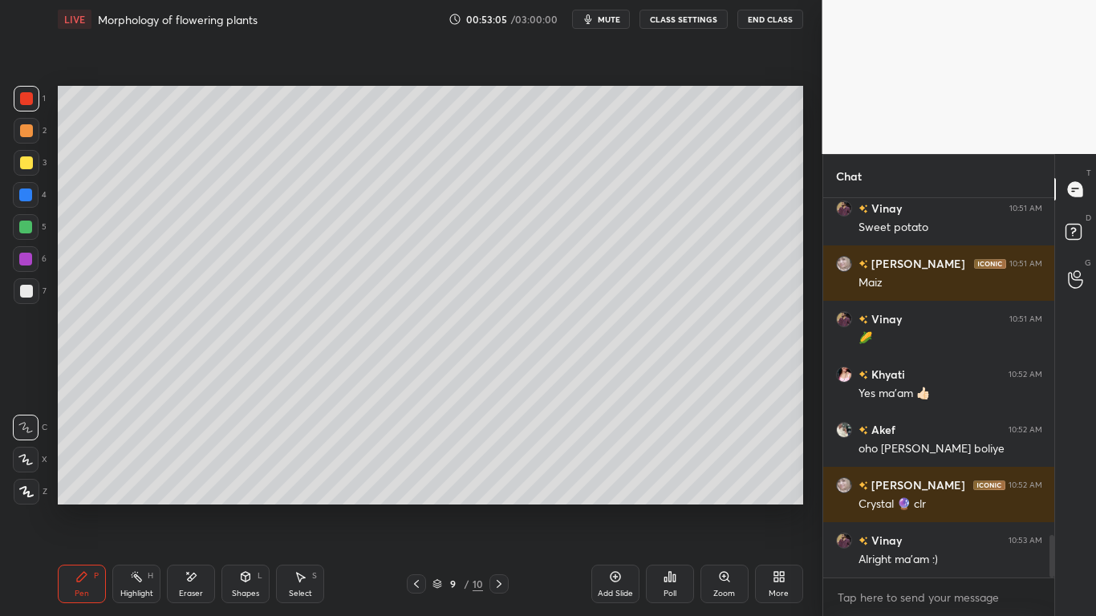
click at [500, 480] on icon at bounding box center [499, 584] width 13 height 13
click at [27, 230] on div at bounding box center [25, 227] width 13 height 13
click at [25, 99] on div at bounding box center [26, 98] width 13 height 13
click at [33, 182] on div at bounding box center [26, 195] width 26 height 26
click at [35, 99] on div at bounding box center [27, 99] width 26 height 26
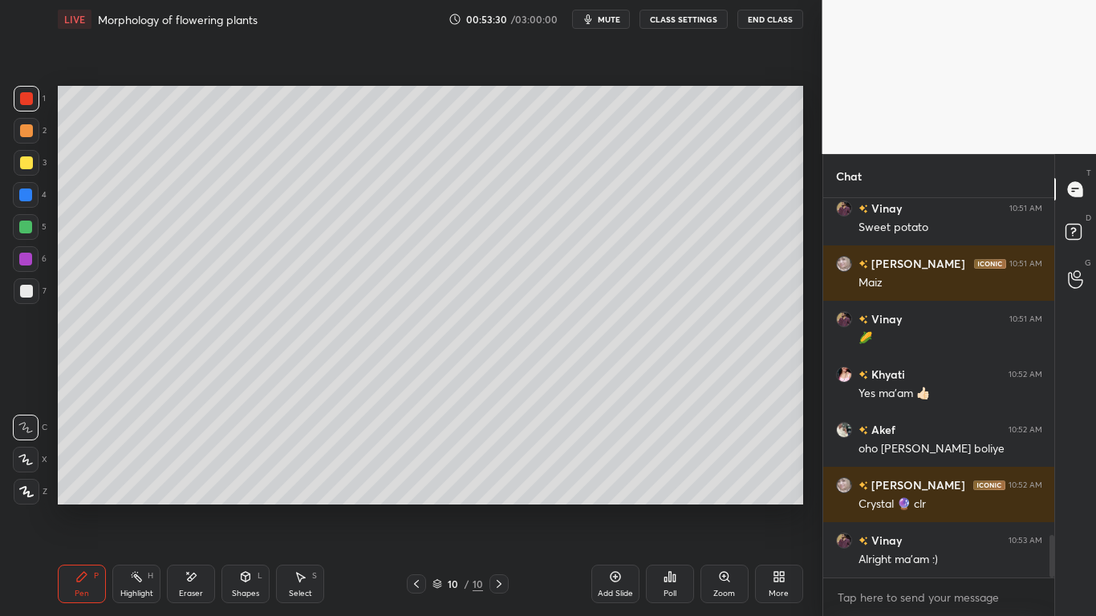
click at [421, 480] on icon at bounding box center [416, 584] width 13 height 13
click at [417, 480] on icon at bounding box center [416, 584] width 13 height 13
click at [415, 480] on icon at bounding box center [416, 584] width 13 height 13
click at [420, 480] on icon at bounding box center [416, 584] width 13 height 13
click at [417, 480] on icon at bounding box center [416, 584] width 13 height 13
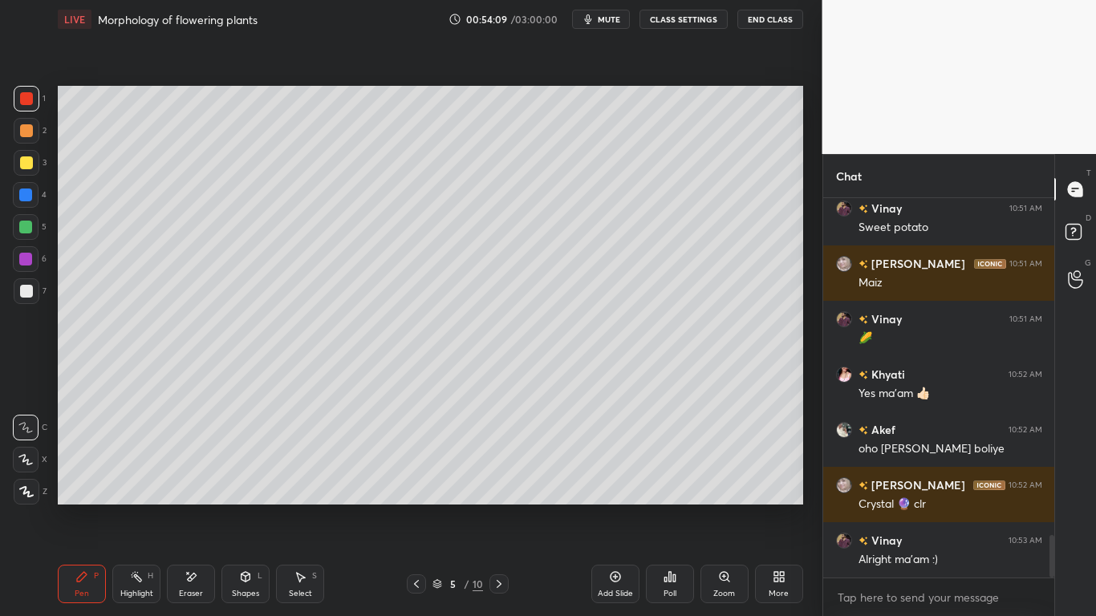
click at [497, 480] on icon at bounding box center [499, 584] width 13 height 13
click at [501, 480] on icon at bounding box center [499, 584] width 13 height 13
click at [506, 480] on div at bounding box center [498, 583] width 19 height 19
click at [508, 480] on div at bounding box center [498, 583] width 19 height 19
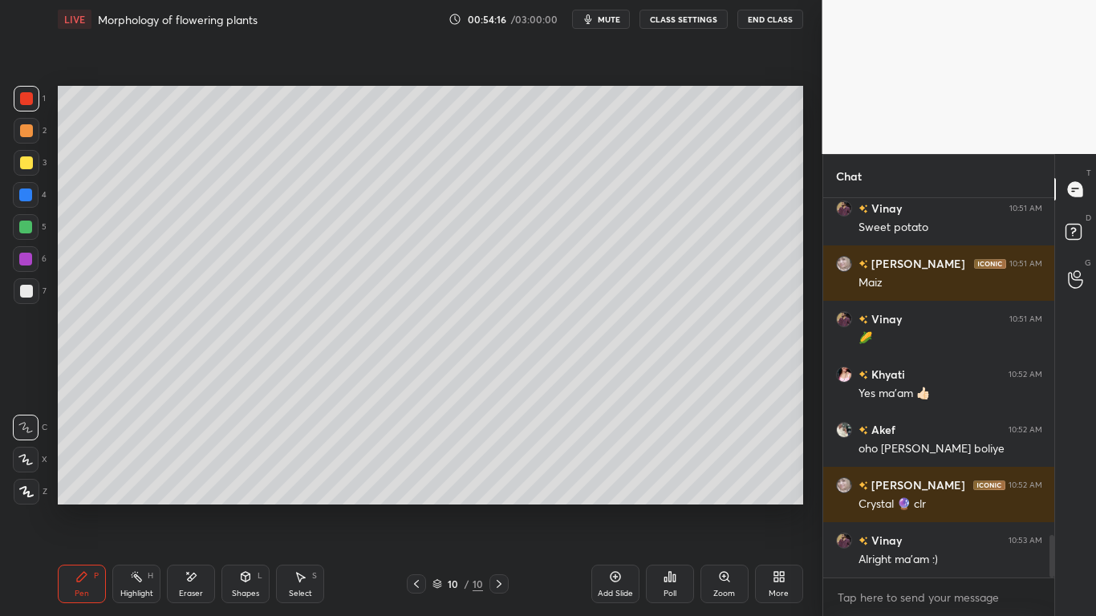
click at [26, 167] on div at bounding box center [26, 162] width 13 height 13
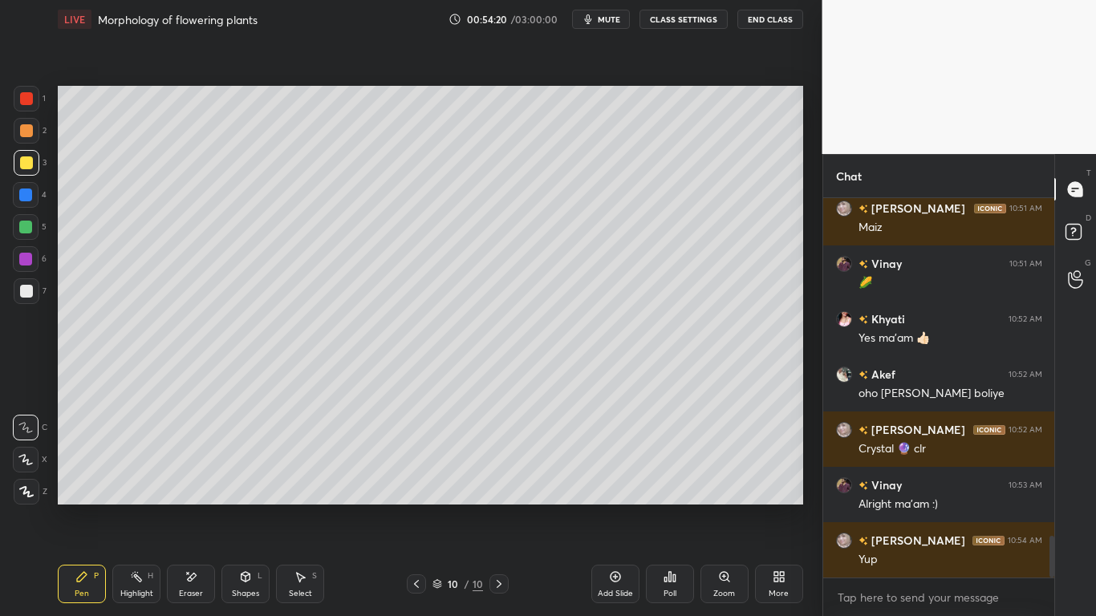
click at [23, 196] on div at bounding box center [25, 195] width 13 height 13
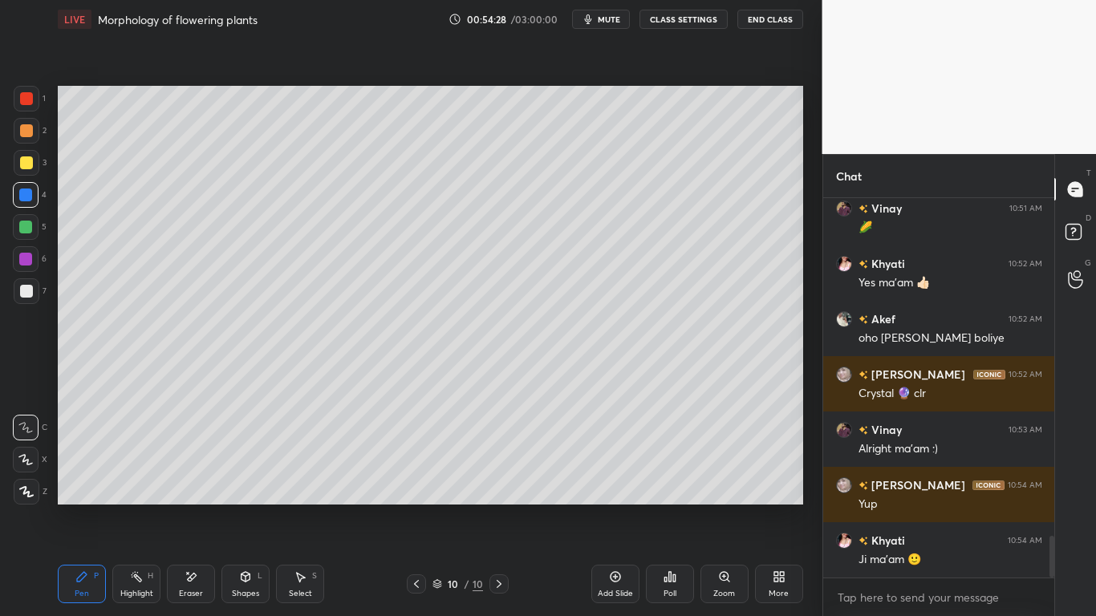
click at [203, 480] on div "Eraser" at bounding box center [191, 584] width 48 height 39
click at [88, 480] on div "Pen P" at bounding box center [82, 584] width 48 height 39
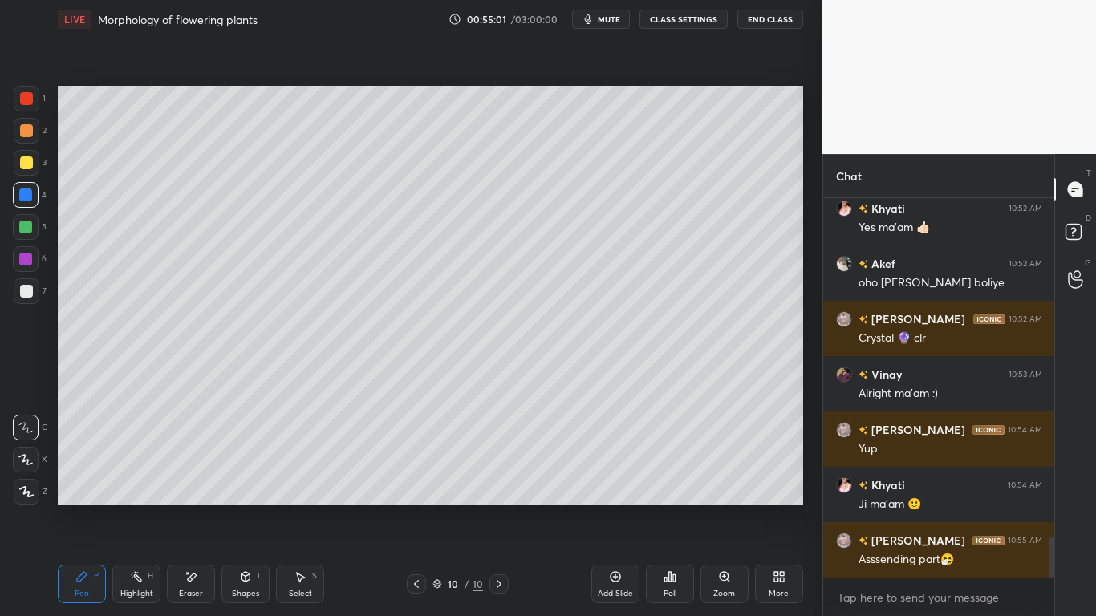
scroll to position [3212, 0]
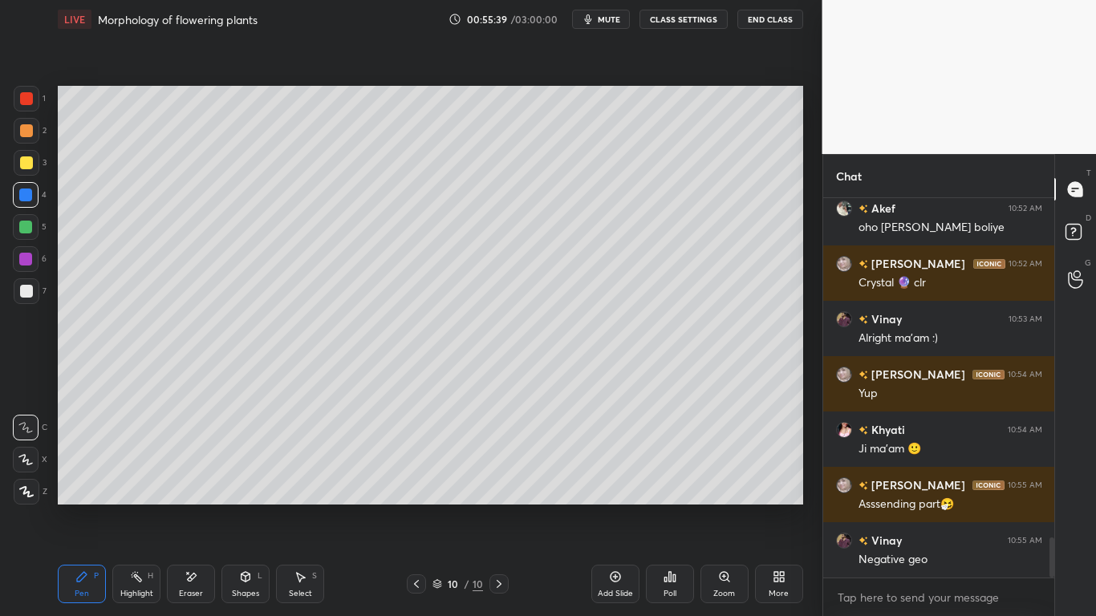
click at [31, 165] on div at bounding box center [26, 162] width 13 height 13
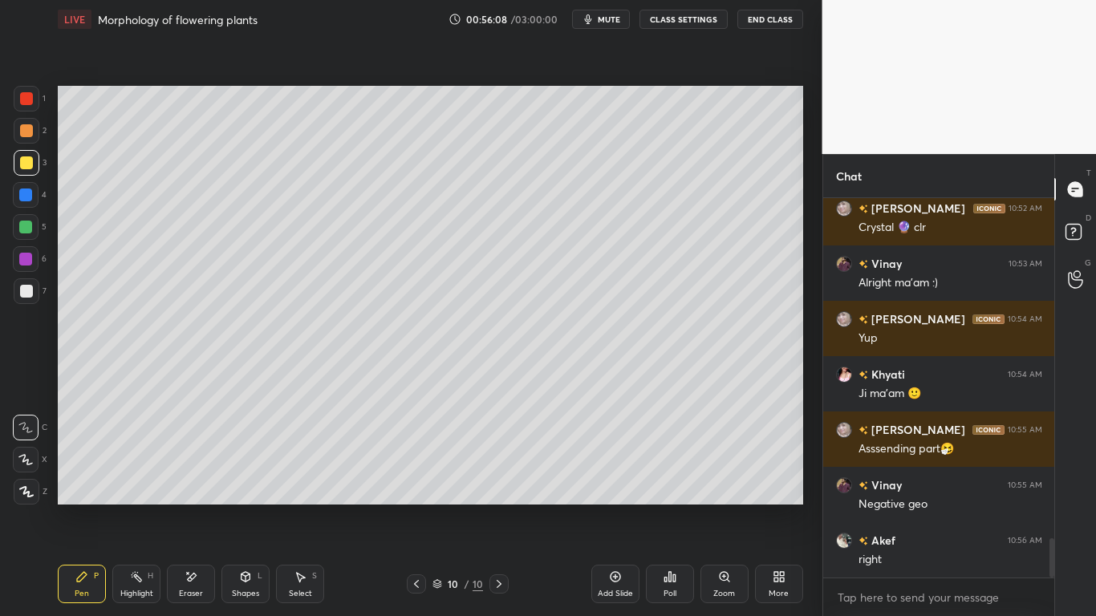
click at [32, 294] on div at bounding box center [26, 291] width 13 height 13
click at [182, 480] on div "Eraser" at bounding box center [191, 584] width 48 height 39
click at [87, 480] on div "Pen" at bounding box center [82, 594] width 14 height 8
click at [611, 480] on div "Add Slide" at bounding box center [615, 594] width 35 height 8
click at [18, 233] on div at bounding box center [26, 227] width 26 height 26
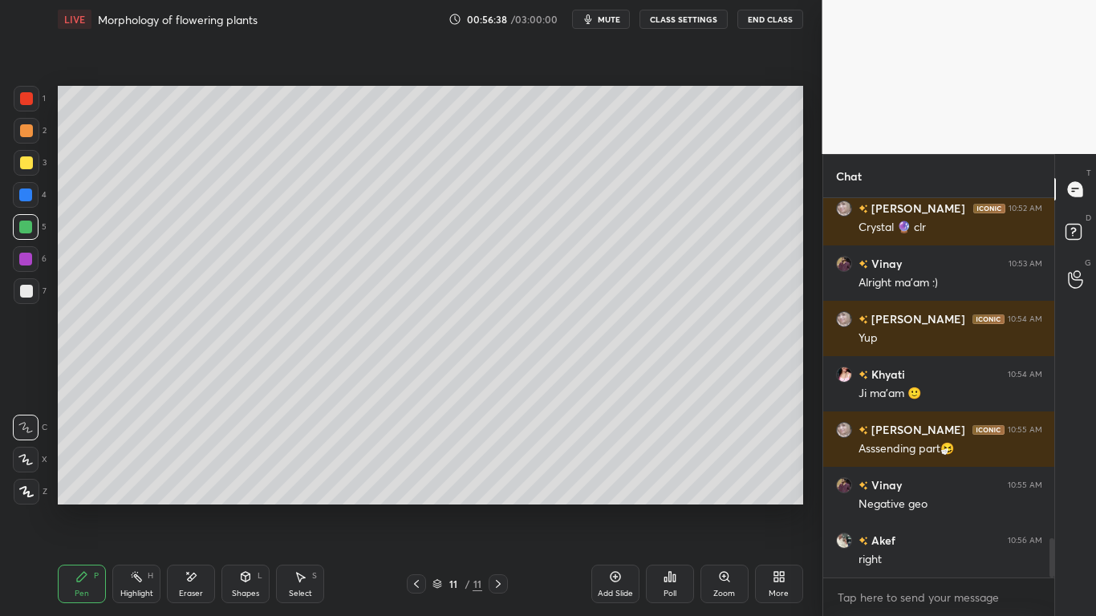
click at [13, 101] on div "1 2 3 4 5 6 7" at bounding box center [30, 198] width 34 height 225
click at [23, 99] on div at bounding box center [26, 98] width 13 height 13
click at [199, 480] on div "Eraser" at bounding box center [191, 584] width 48 height 39
click at [194, 480] on div "Eraser" at bounding box center [191, 594] width 24 height 8
click at [254, 480] on div "Shapes" at bounding box center [245, 594] width 27 height 8
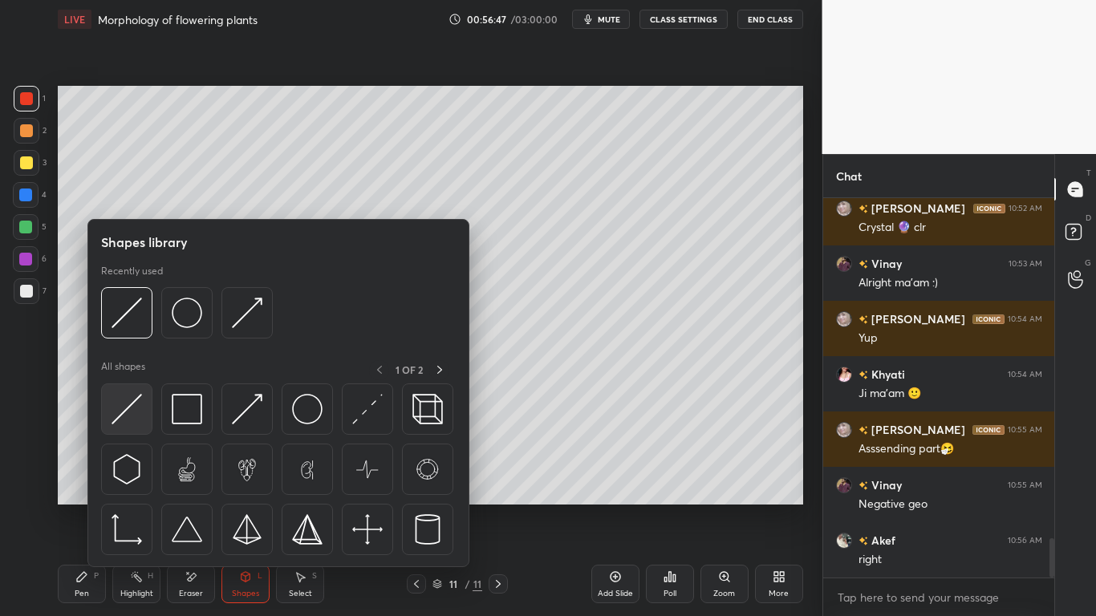
click at [133, 414] on img at bounding box center [127, 409] width 30 height 30
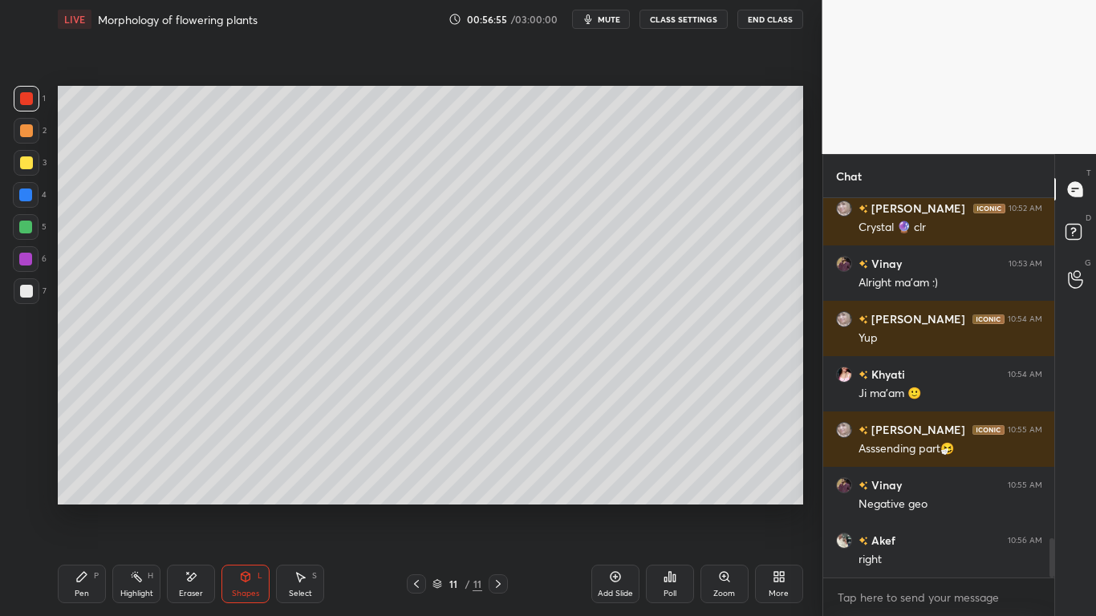
click at [201, 480] on div "Eraser" at bounding box center [191, 584] width 48 height 39
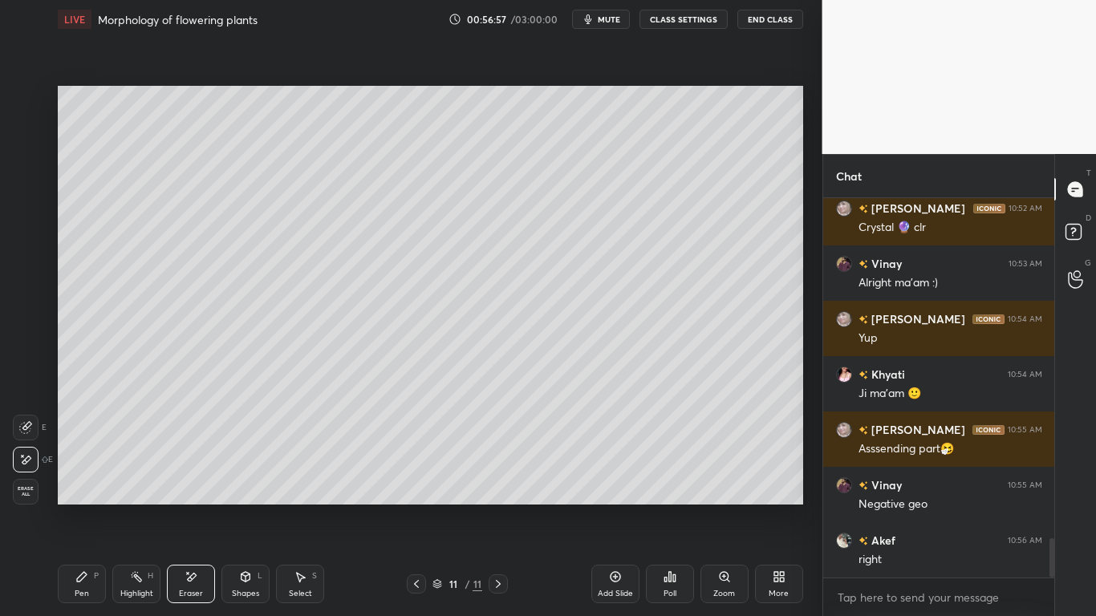
click at [240, 480] on icon at bounding box center [245, 576] width 13 height 13
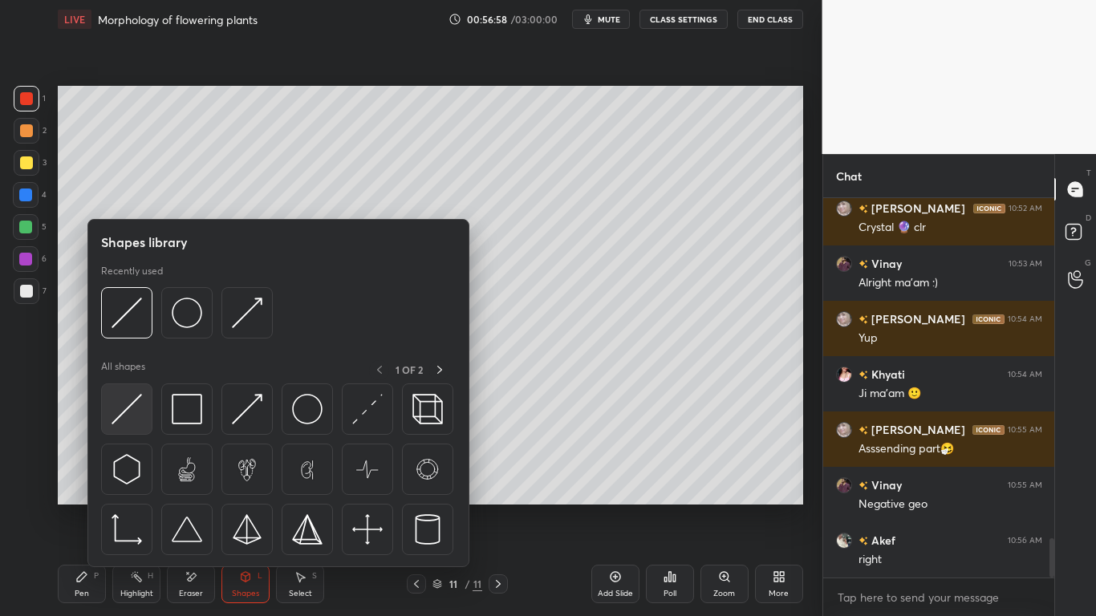
click at [124, 407] on img at bounding box center [127, 409] width 30 height 30
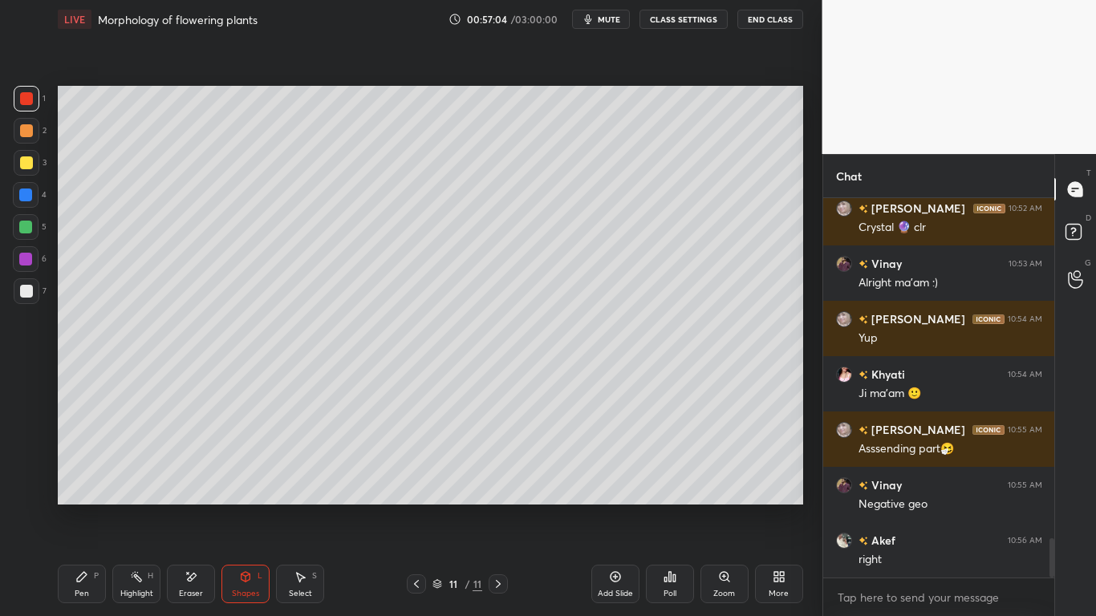
click at [24, 98] on div at bounding box center [26, 98] width 13 height 13
click at [76, 480] on div "Pen P" at bounding box center [82, 584] width 48 height 39
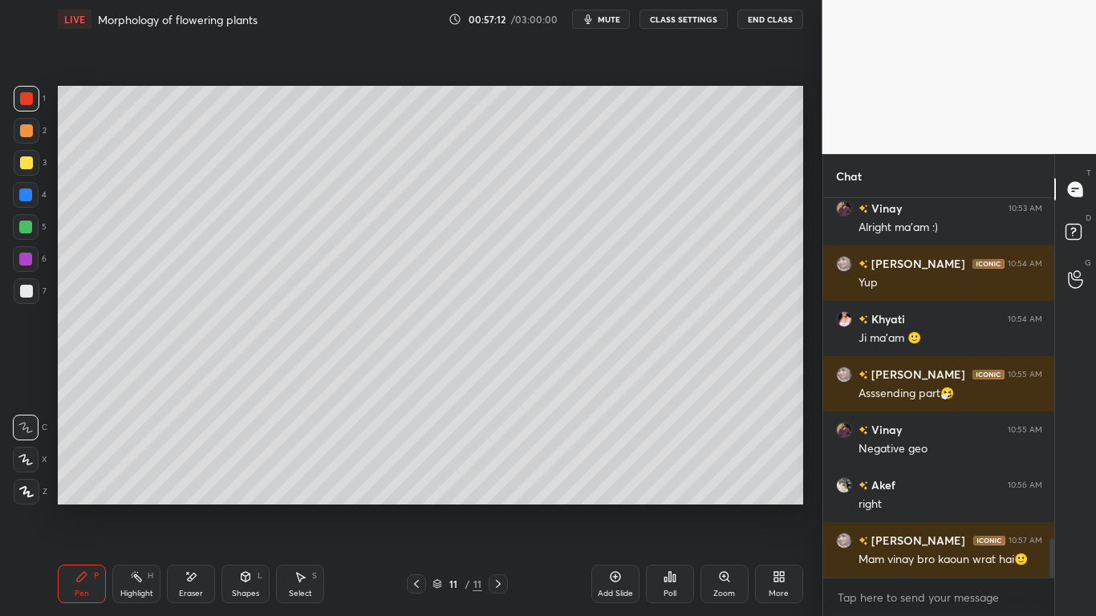
click at [31, 91] on div at bounding box center [27, 99] width 26 height 26
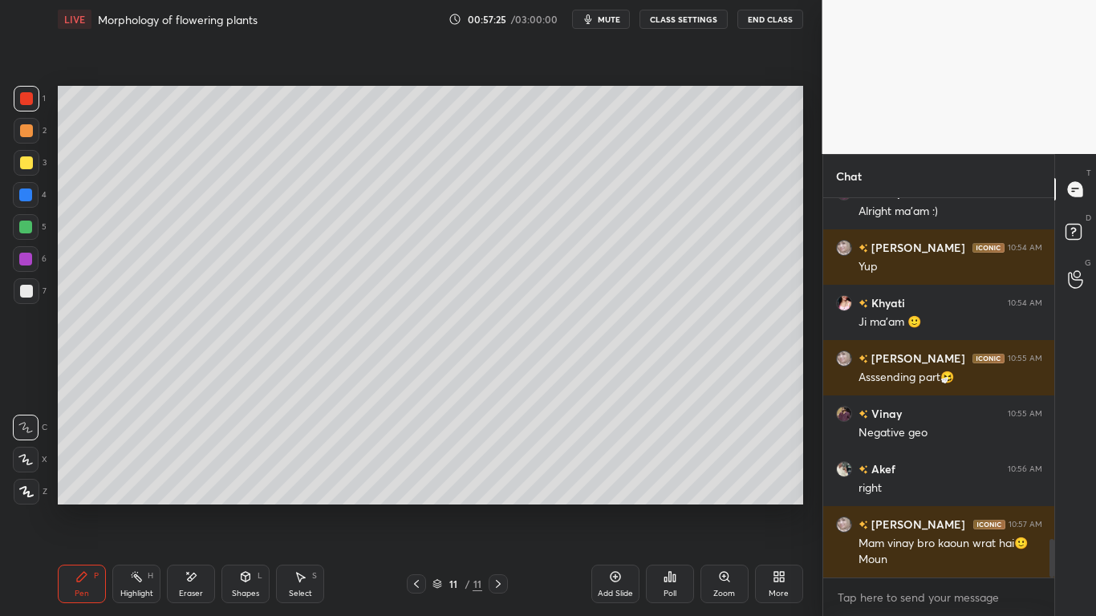
click at [28, 162] on div at bounding box center [26, 162] width 13 height 13
click at [30, 201] on div at bounding box center [25, 195] width 13 height 13
click at [26, 167] on div at bounding box center [26, 162] width 13 height 13
click at [32, 197] on div at bounding box center [25, 195] width 13 height 13
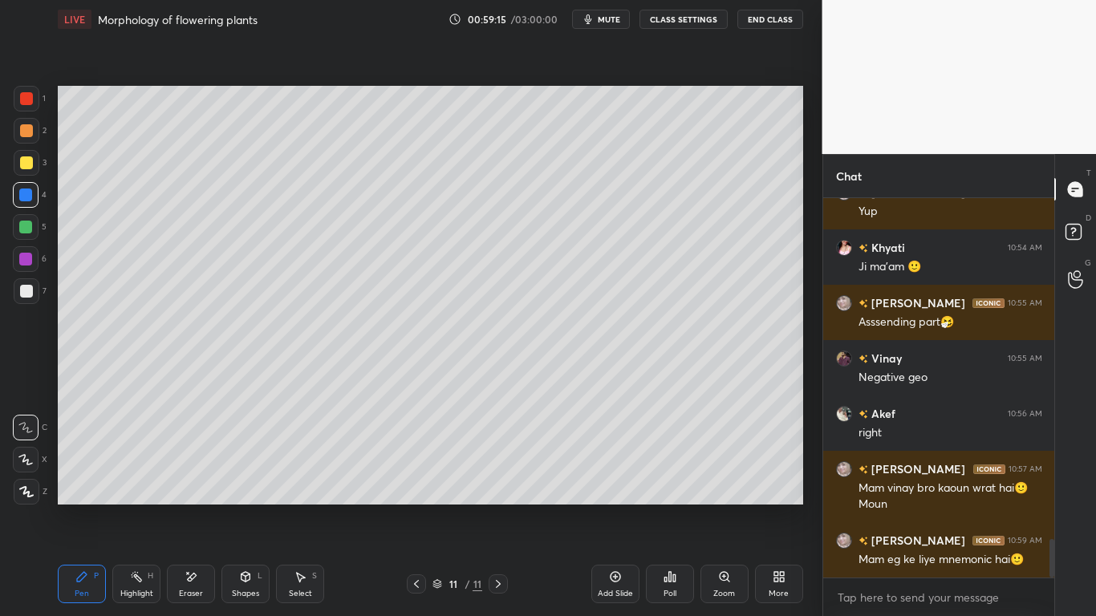
click at [38, 219] on div at bounding box center [26, 227] width 26 height 26
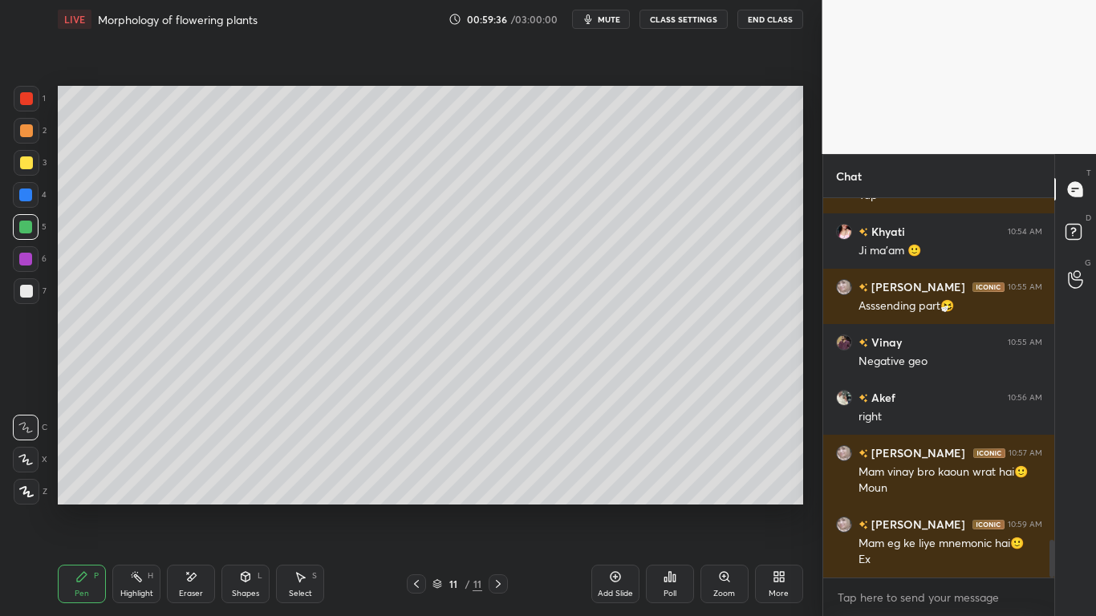
scroll to position [3426, 0]
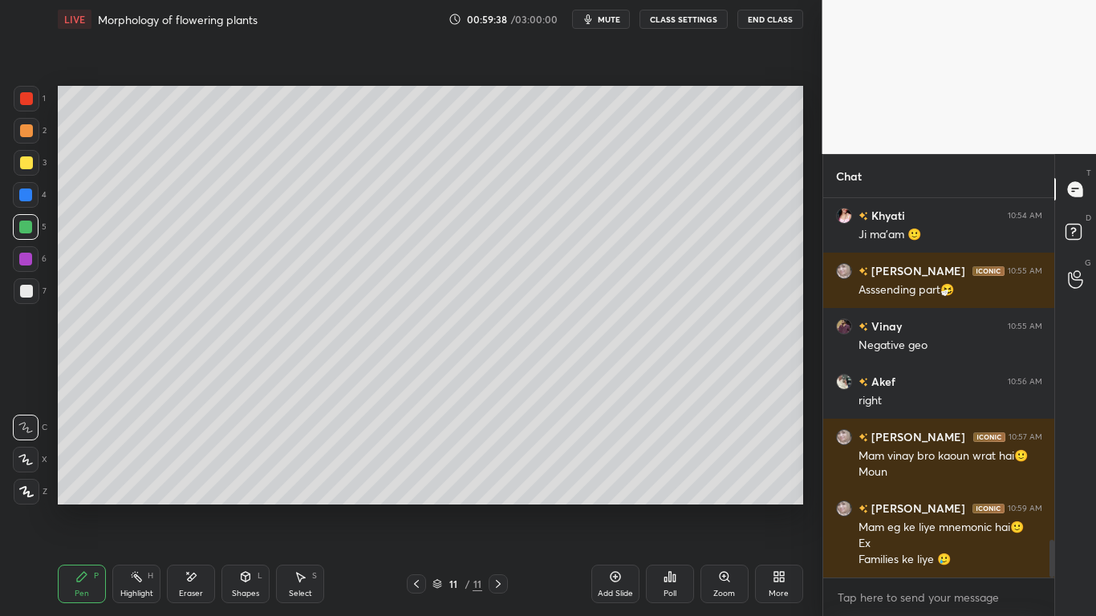
click at [30, 159] on div at bounding box center [26, 162] width 13 height 13
click at [30, 290] on div at bounding box center [26, 291] width 13 height 13
click at [418, 480] on icon at bounding box center [416, 584] width 13 height 13
click at [504, 480] on icon at bounding box center [498, 584] width 13 height 13
click at [619, 480] on icon at bounding box center [615, 576] width 13 height 13
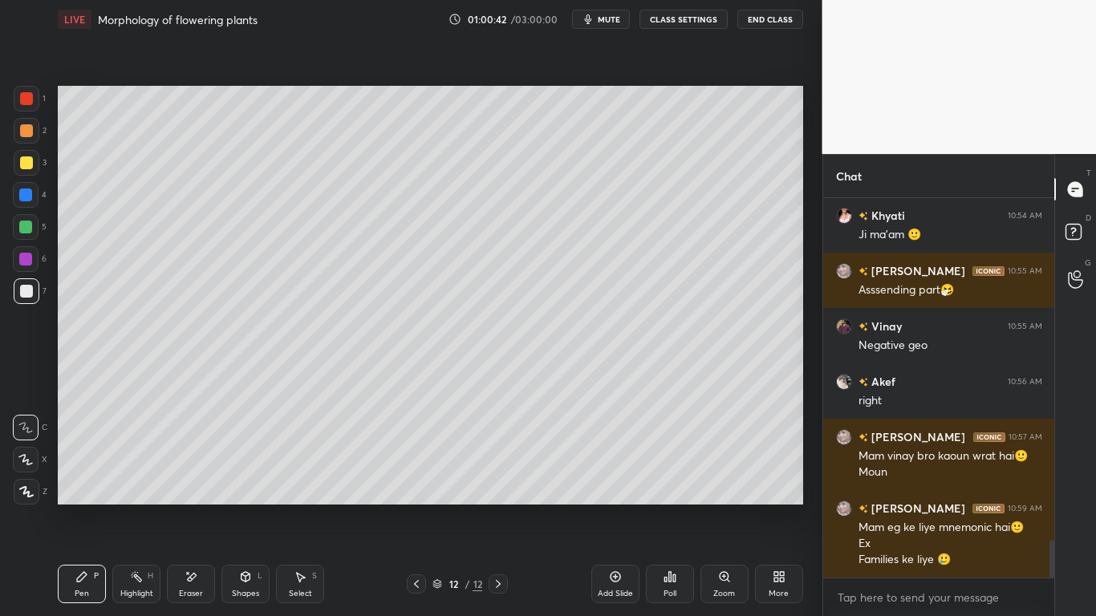
click at [30, 291] on div at bounding box center [26, 291] width 13 height 13
click at [197, 480] on div "Eraser" at bounding box center [191, 594] width 24 height 8
click at [93, 480] on div "Pen P" at bounding box center [82, 584] width 48 height 39
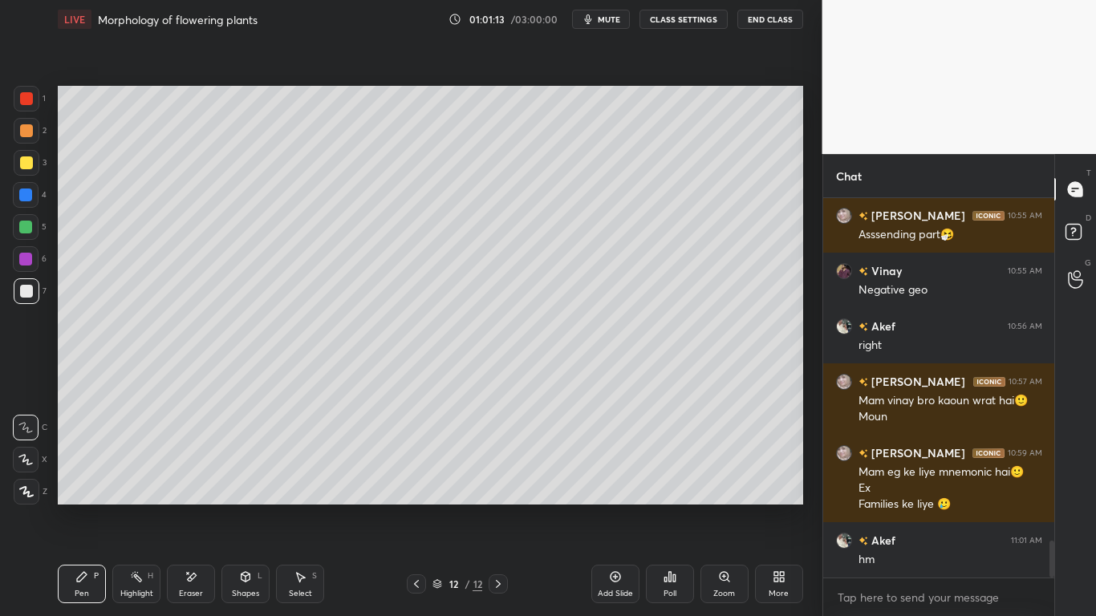
click at [199, 480] on div "Eraser" at bounding box center [191, 584] width 48 height 39
click at [69, 480] on div "Pen P" at bounding box center [82, 584] width 48 height 39
click at [26, 163] on div at bounding box center [26, 162] width 13 height 13
click at [32, 192] on div at bounding box center [25, 195] width 13 height 13
click at [32, 189] on div at bounding box center [26, 195] width 26 height 26
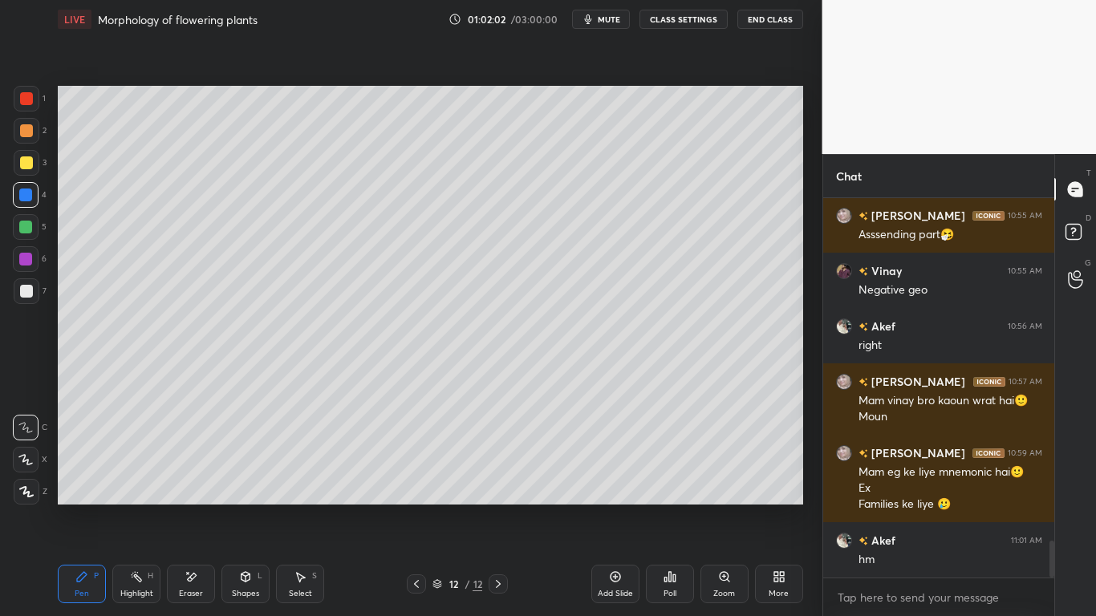
click at [25, 259] on div at bounding box center [25, 259] width 13 height 13
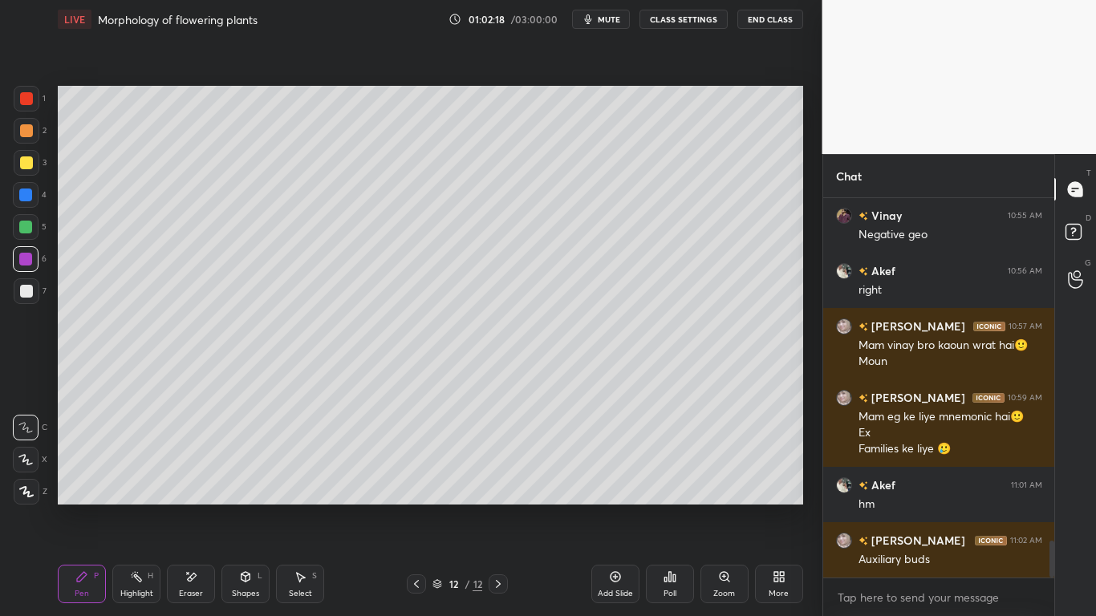
click at [28, 290] on div at bounding box center [26, 291] width 13 height 13
click at [34, 167] on div at bounding box center [27, 163] width 26 height 26
click at [30, 291] on div at bounding box center [26, 291] width 13 height 13
click at [25, 192] on div at bounding box center [25, 195] width 13 height 13
click at [31, 102] on div at bounding box center [26, 98] width 13 height 13
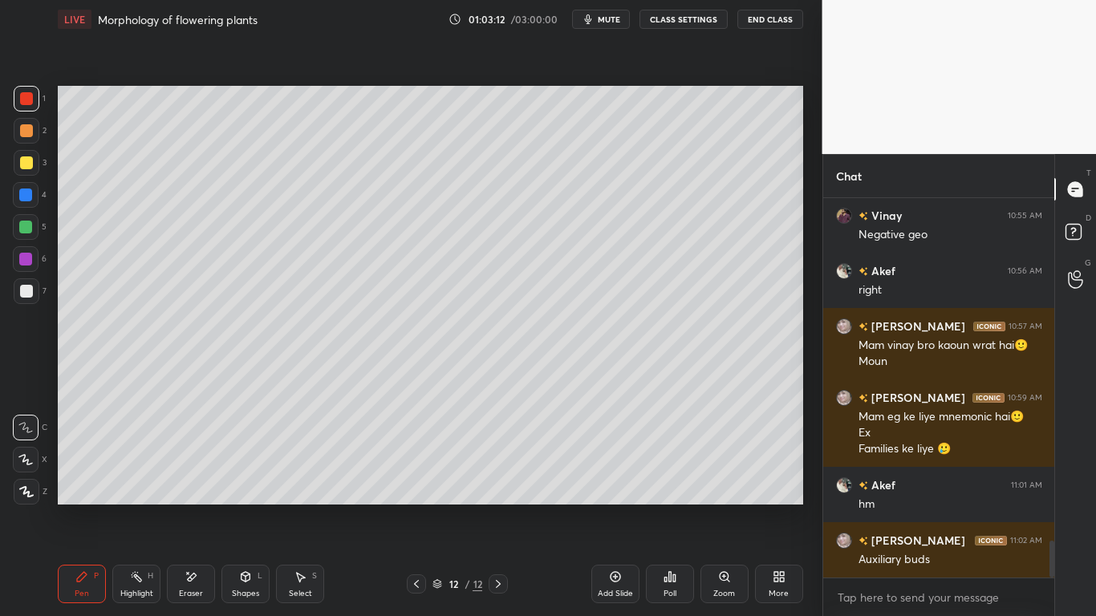
click at [26, 262] on div at bounding box center [25, 259] width 13 height 13
click at [179, 480] on div "Eraser" at bounding box center [191, 584] width 48 height 39
click at [77, 480] on div "Pen P" at bounding box center [82, 584] width 48 height 39
click at [26, 253] on div at bounding box center [25, 259] width 13 height 13
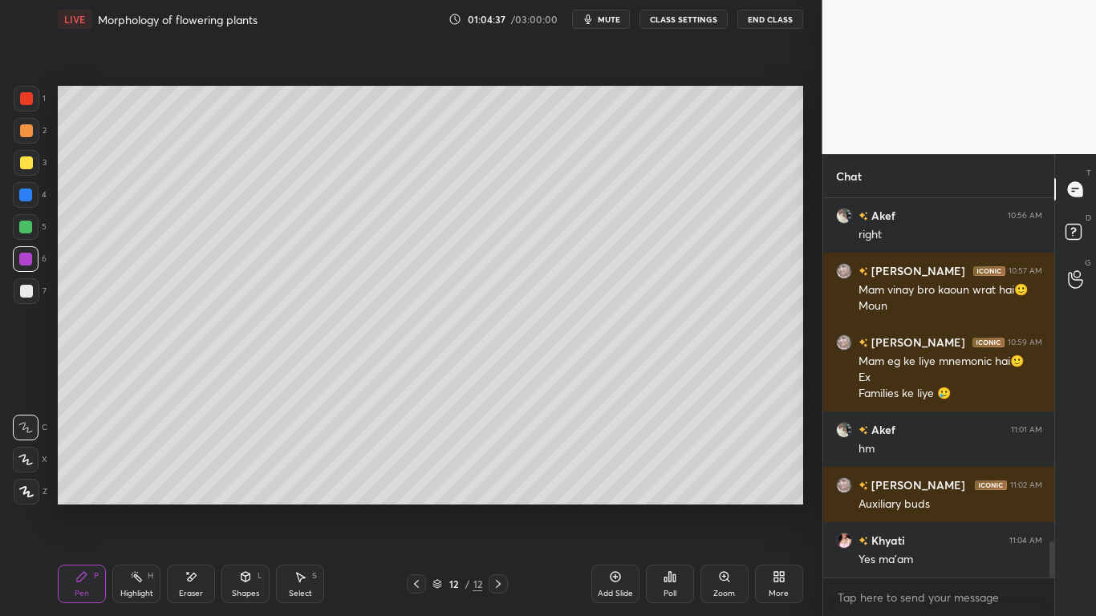
click at [197, 480] on div "Eraser" at bounding box center [191, 584] width 48 height 39
click at [104, 480] on div "Pen P" at bounding box center [82, 584] width 48 height 39
click at [195, 480] on div "Eraser" at bounding box center [191, 584] width 48 height 39
click at [76, 480] on icon at bounding box center [81, 576] width 13 height 13
click at [201, 480] on div "Eraser" at bounding box center [191, 584] width 48 height 39
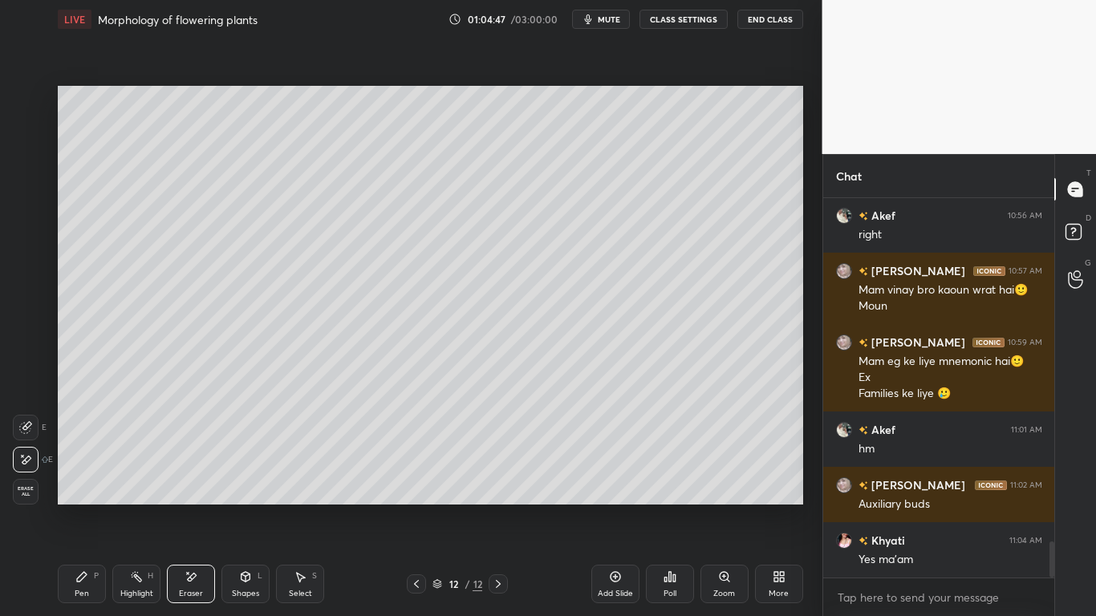
click at [92, 480] on div "Pen P" at bounding box center [82, 584] width 48 height 39
click at [28, 228] on div at bounding box center [25, 227] width 13 height 13
click at [31, 258] on div at bounding box center [25, 259] width 13 height 13
click at [619, 480] on div "Add Slide" at bounding box center [615, 594] width 35 height 8
click at [22, 229] on div at bounding box center [25, 227] width 13 height 13
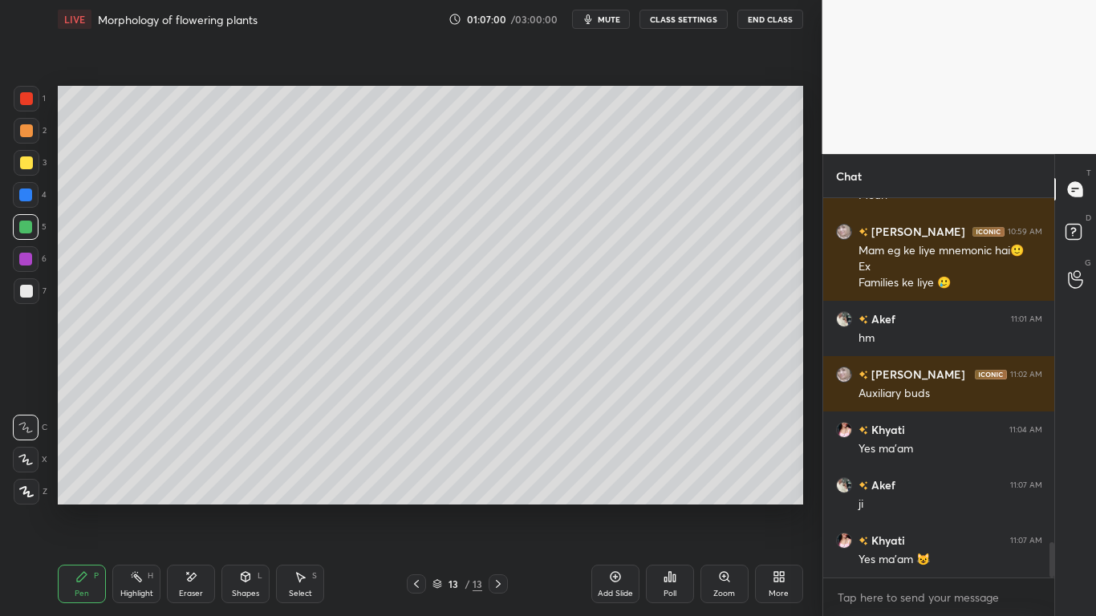
scroll to position [3758, 0]
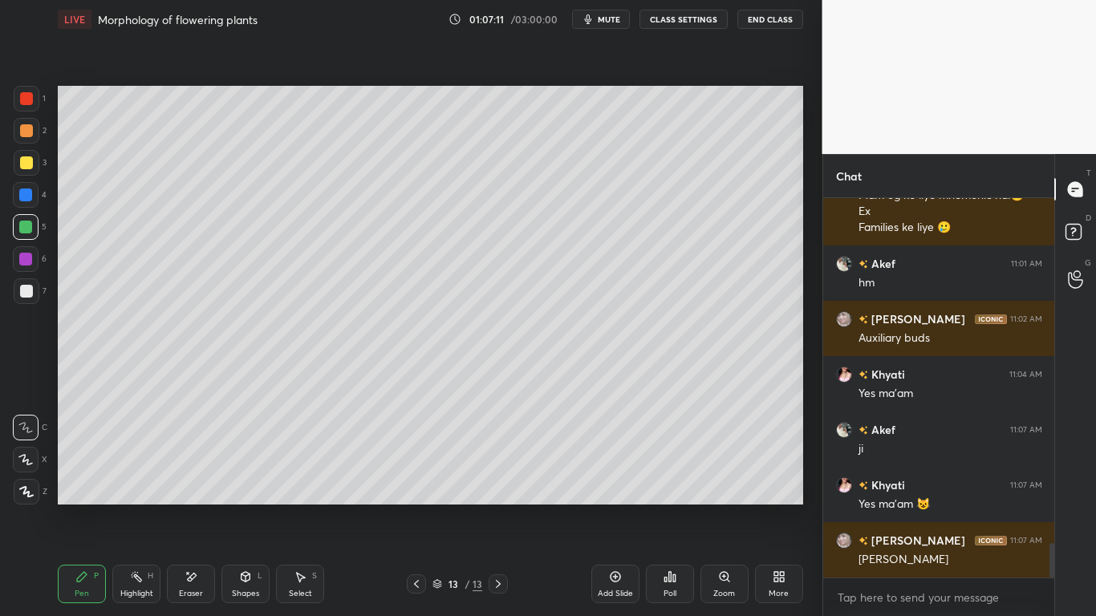
click at [29, 170] on div at bounding box center [27, 163] width 26 height 26
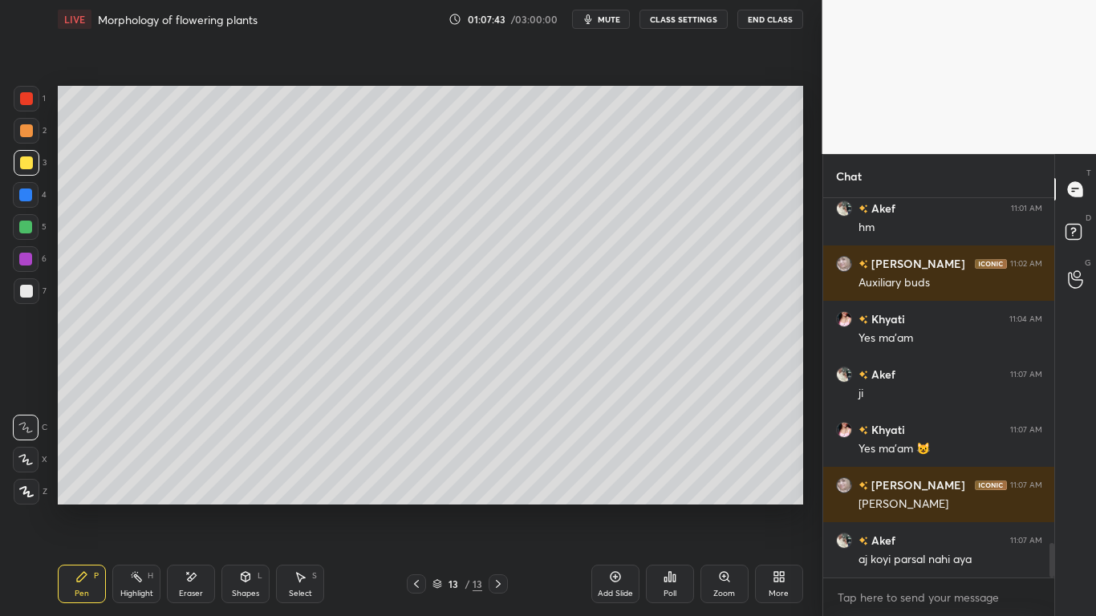
click at [184, 480] on div "Eraser" at bounding box center [191, 584] width 48 height 39
click at [78, 480] on div "Pen" at bounding box center [82, 594] width 14 height 8
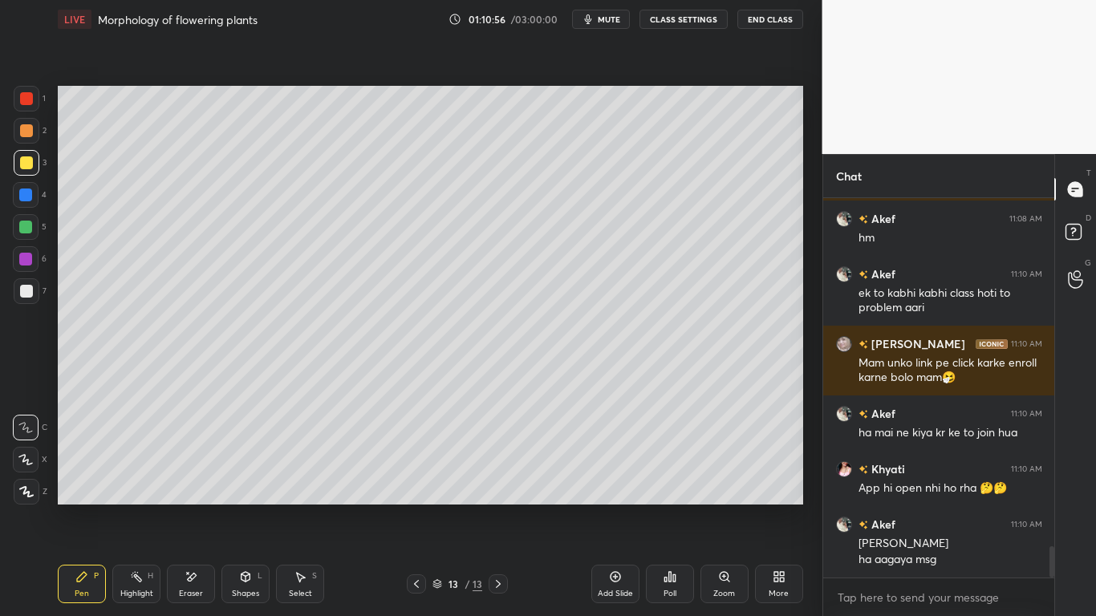
scroll to position [4316, 0]
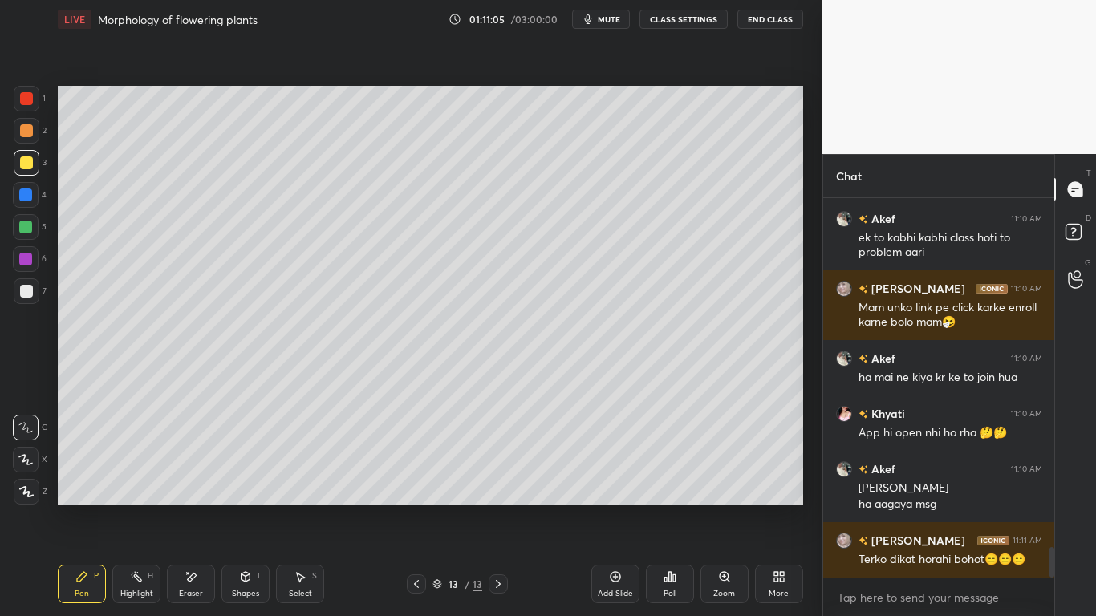
click at [35, 254] on div at bounding box center [26, 259] width 26 height 26
click at [209, 480] on div "Eraser" at bounding box center [191, 584] width 48 height 39
click at [93, 480] on div "Pen P" at bounding box center [82, 584] width 48 height 39
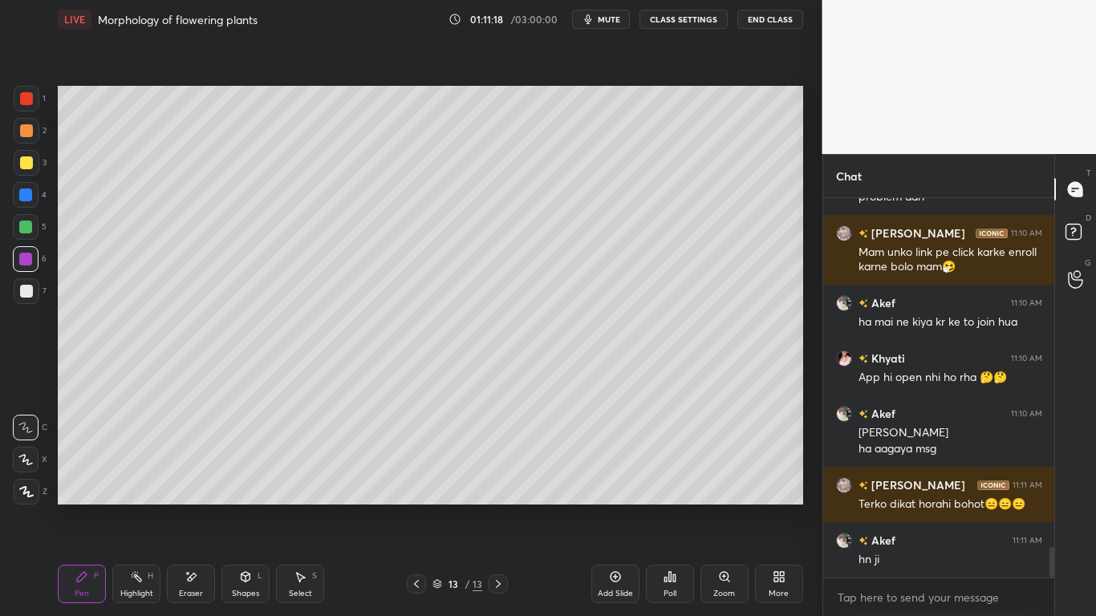
click at [29, 298] on div at bounding box center [27, 291] width 26 height 26
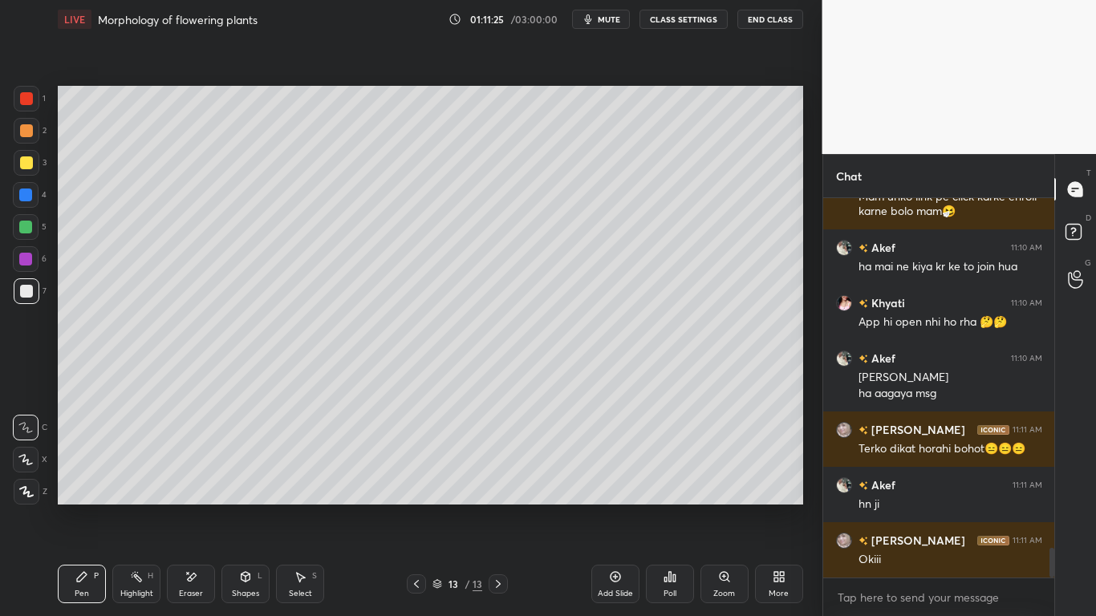
scroll to position [4482, 0]
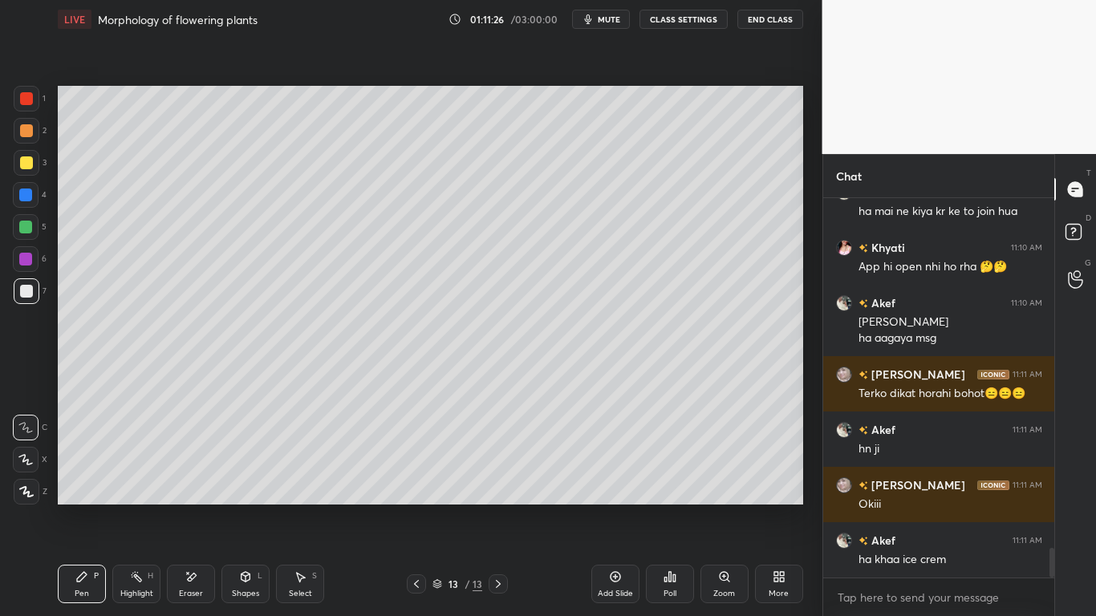
click at [227, 480] on div "Shapes L" at bounding box center [245, 584] width 48 height 39
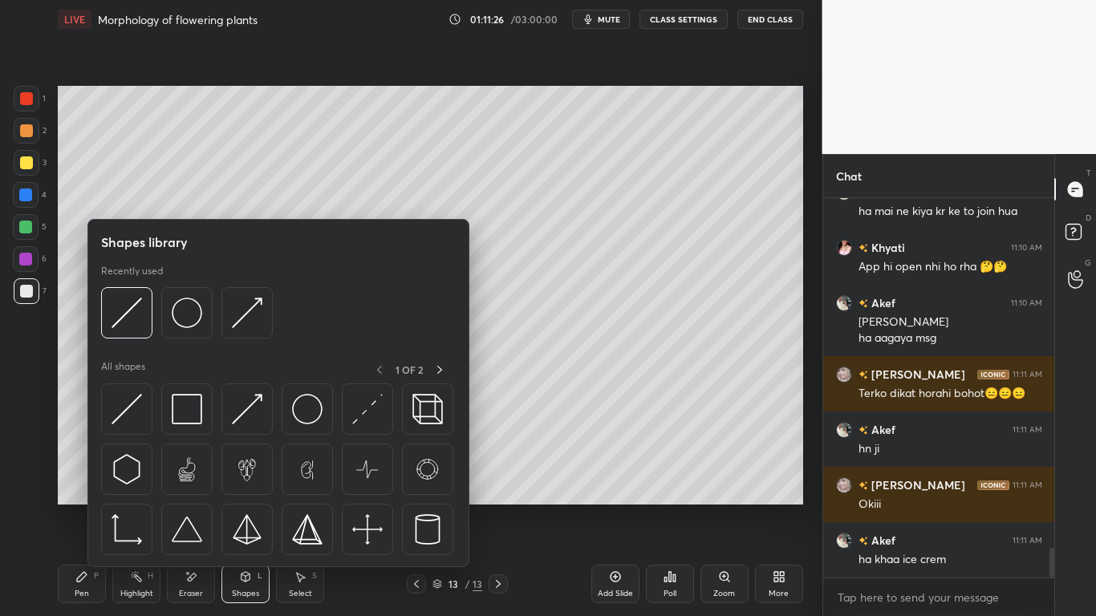
click at [200, 480] on div "Eraser" at bounding box center [191, 584] width 48 height 39
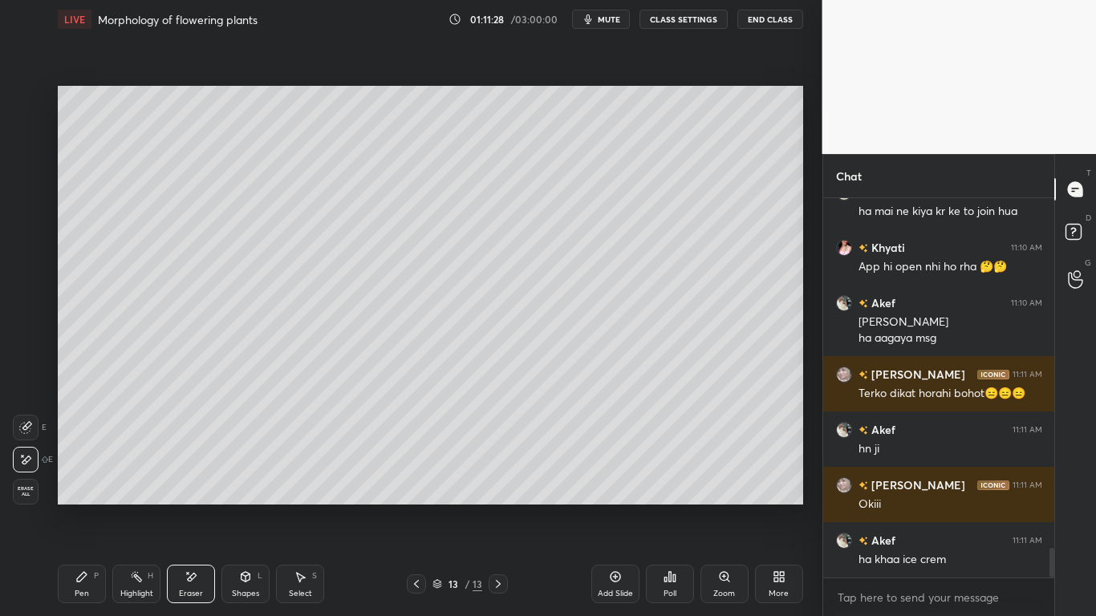
click at [91, 480] on div "Pen P" at bounding box center [82, 584] width 48 height 39
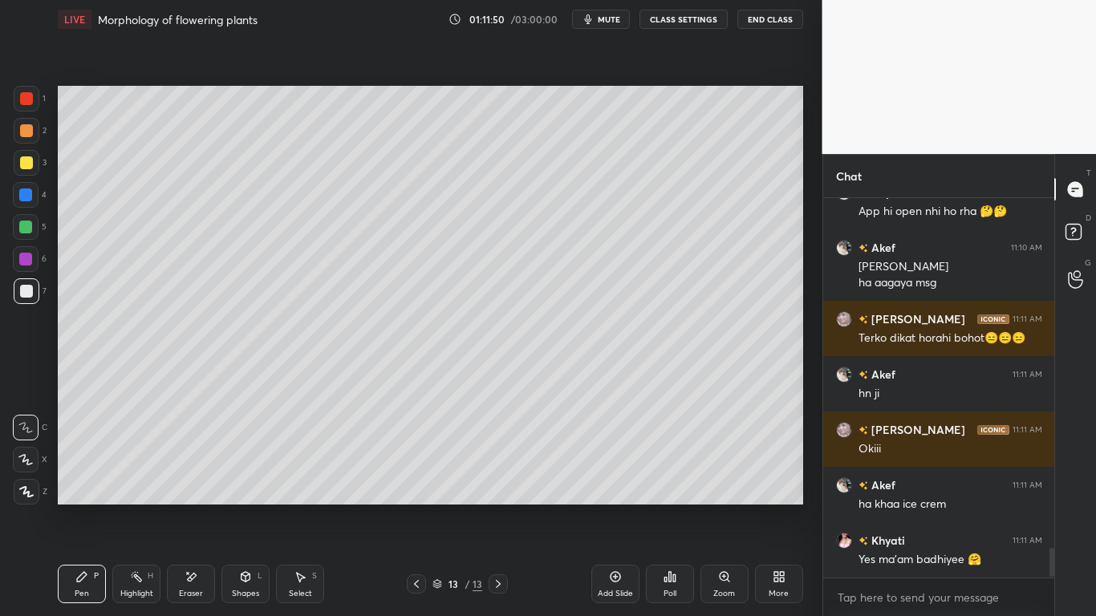
scroll to position [4607, 0]
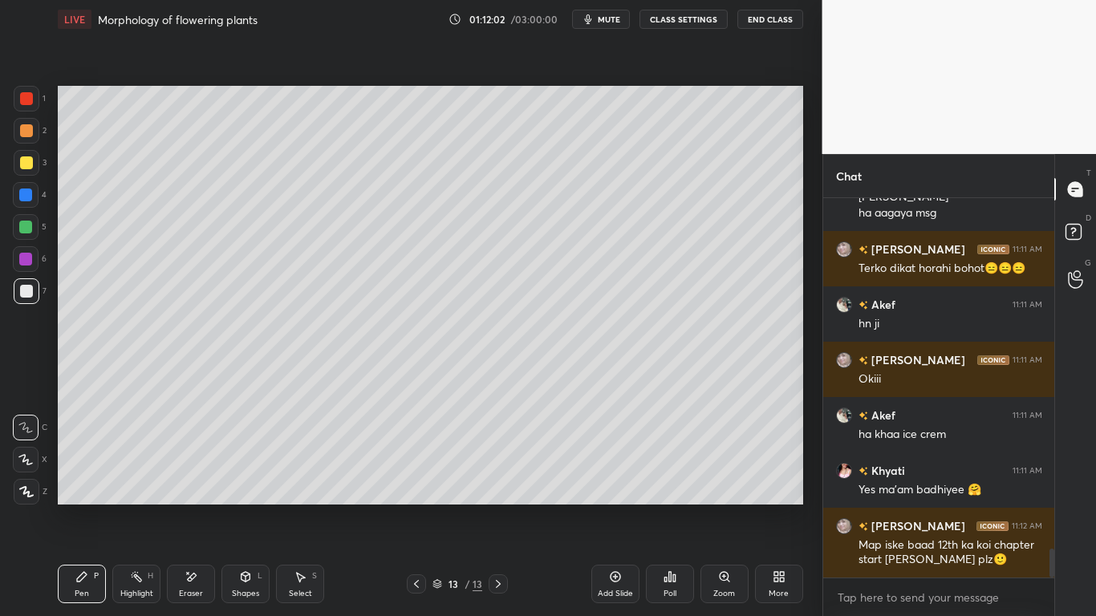
click at [197, 480] on div "Eraser" at bounding box center [191, 584] width 48 height 39
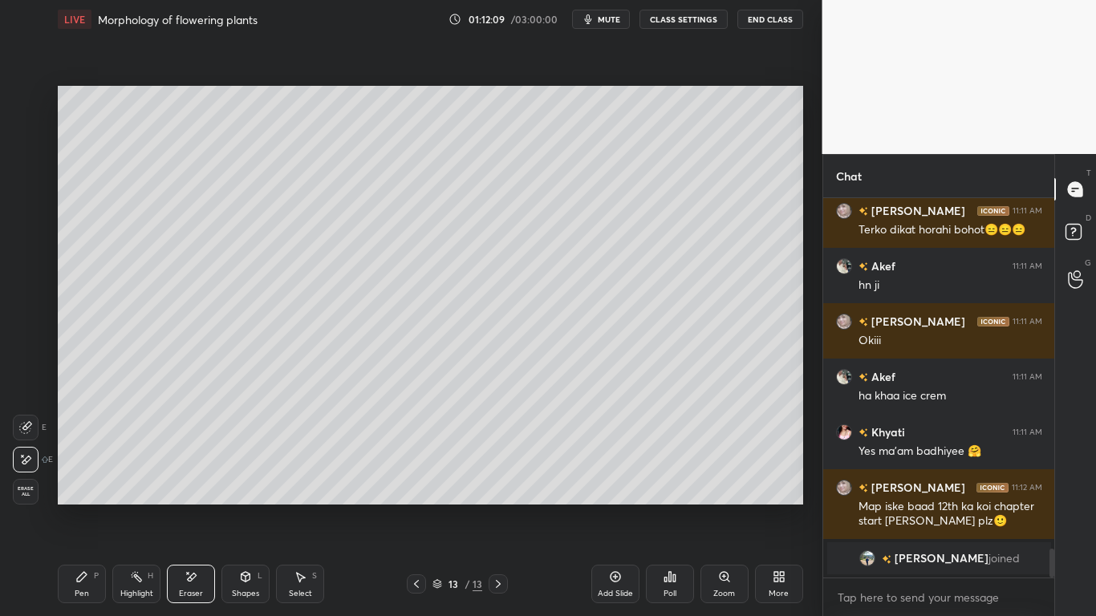
click at [91, 480] on div "Pen P" at bounding box center [82, 584] width 48 height 39
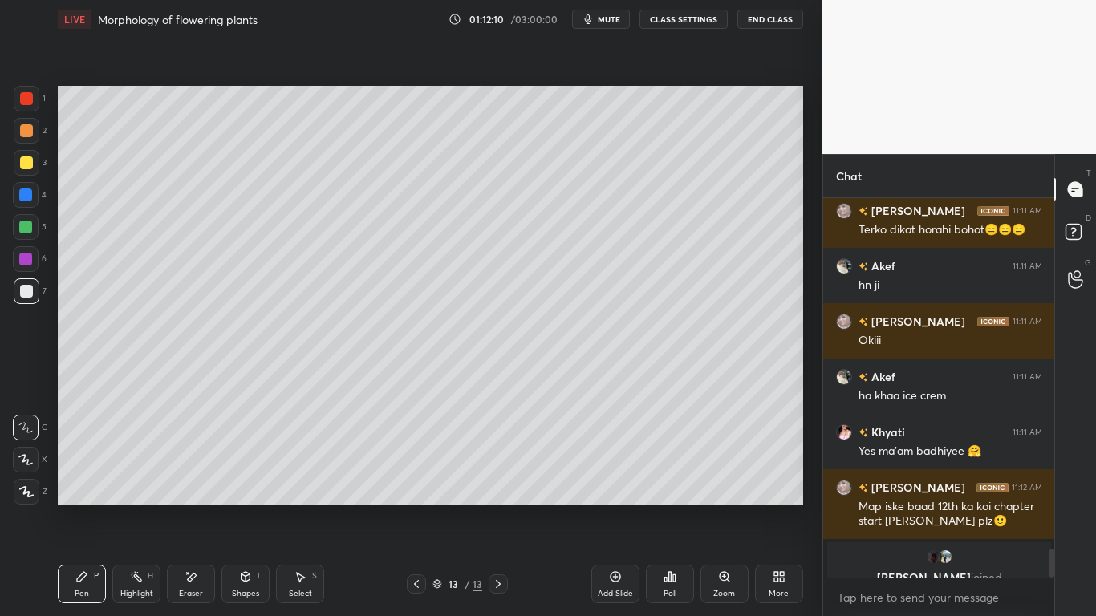
scroll to position [4665, 0]
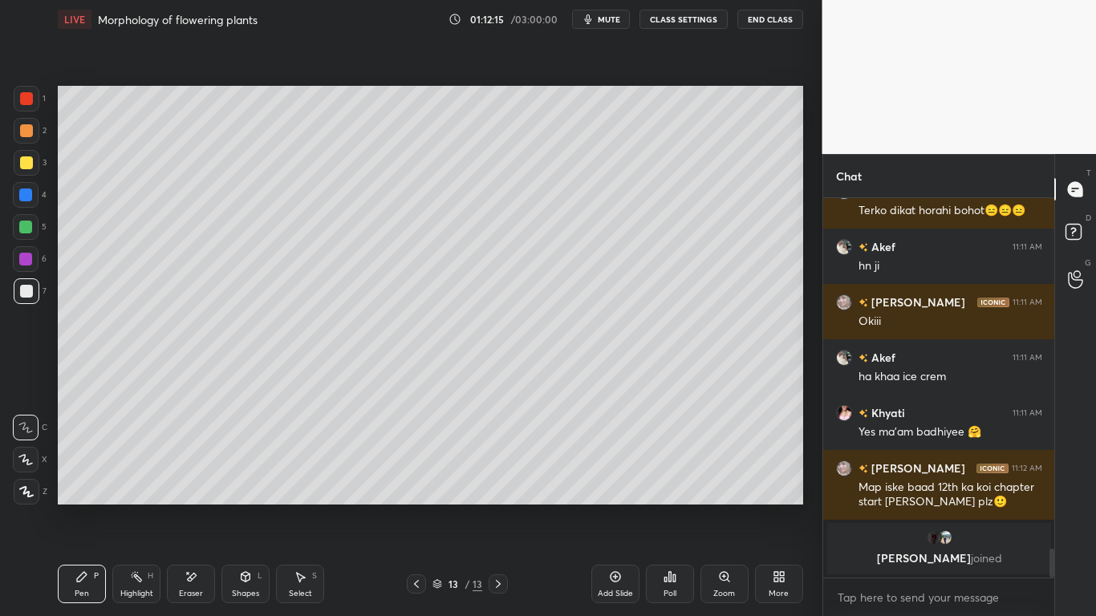
click at [33, 229] on div at bounding box center [26, 227] width 26 height 26
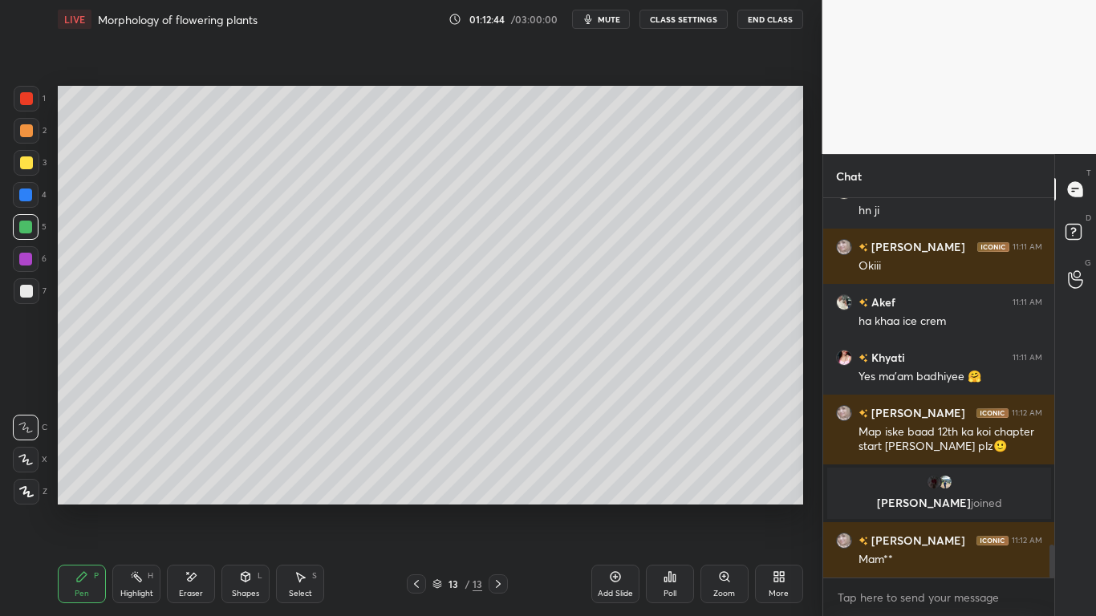
click at [26, 263] on div at bounding box center [25, 259] width 13 height 13
click at [30, 229] on div at bounding box center [25, 227] width 13 height 13
click at [24, 169] on div at bounding box center [27, 163] width 26 height 26
click at [412, 480] on icon at bounding box center [416, 584] width 13 height 13
click at [417, 480] on icon at bounding box center [416, 584] width 13 height 13
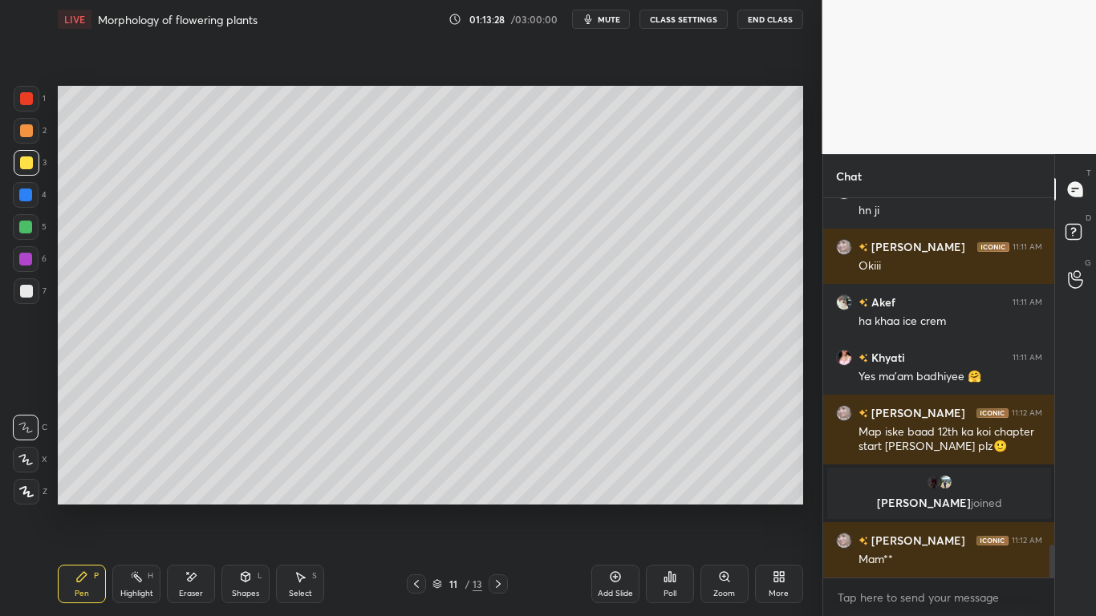
click at [412, 480] on div at bounding box center [416, 583] width 19 height 19
click at [185, 480] on div "Eraser" at bounding box center [191, 594] width 24 height 8
click at [90, 480] on div "Pen P" at bounding box center [82, 584] width 48 height 39
click at [497, 480] on icon at bounding box center [498, 584] width 13 height 13
click at [501, 480] on icon at bounding box center [498, 584] width 13 height 13
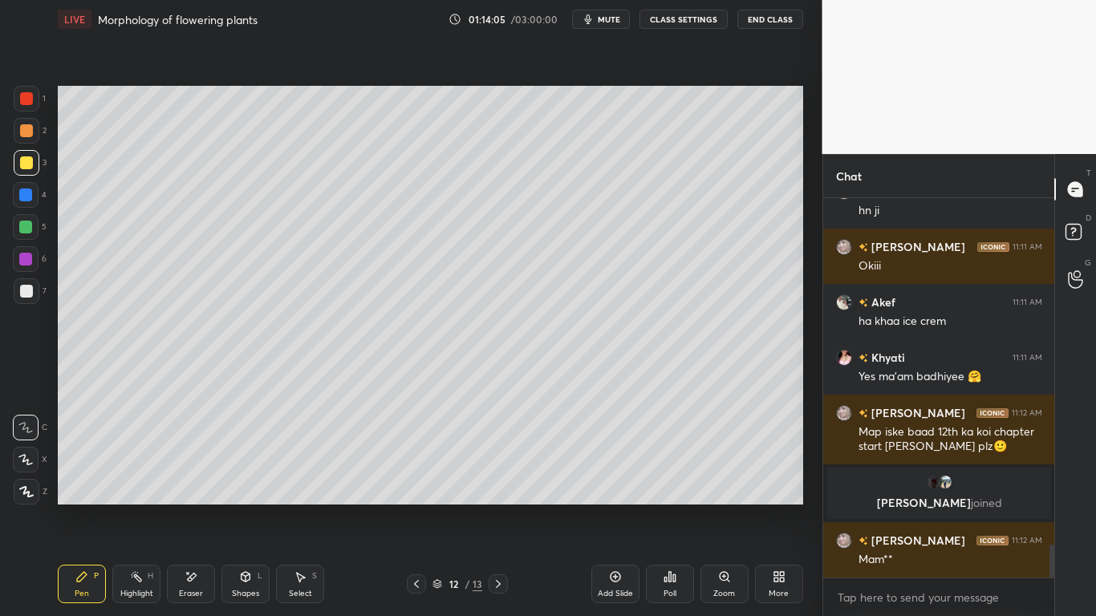
click at [503, 480] on icon at bounding box center [498, 584] width 13 height 13
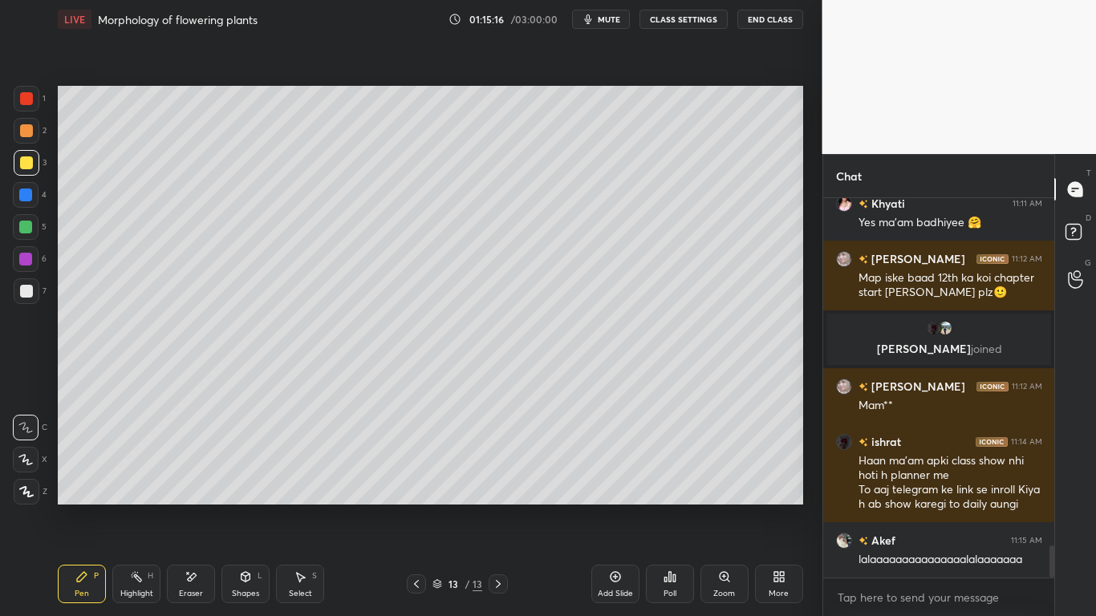
scroll to position [4198, 0]
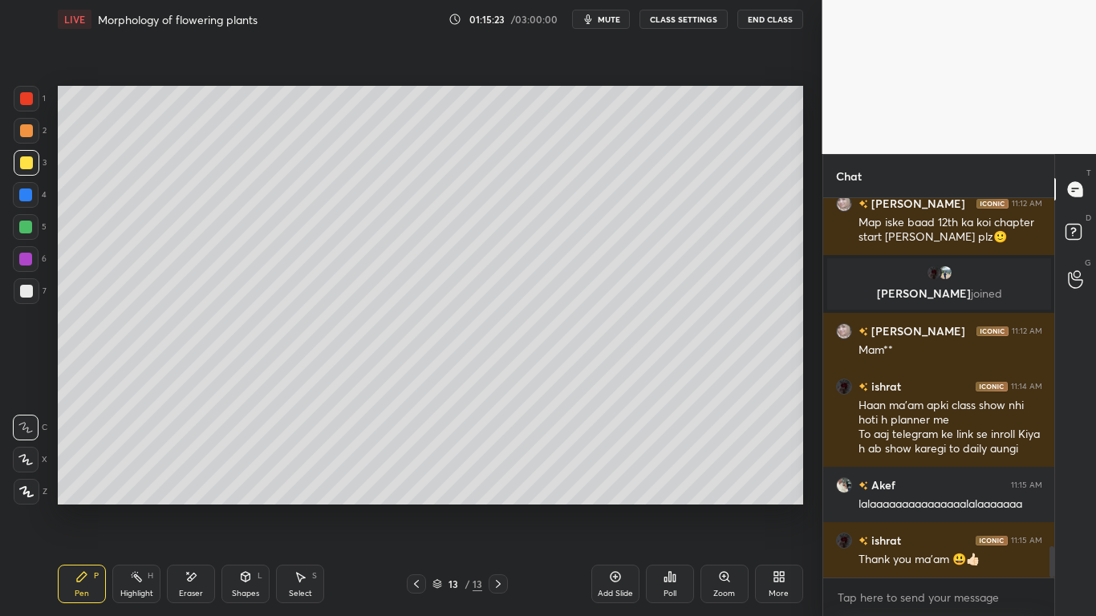
click at [620, 480] on icon at bounding box center [615, 576] width 13 height 13
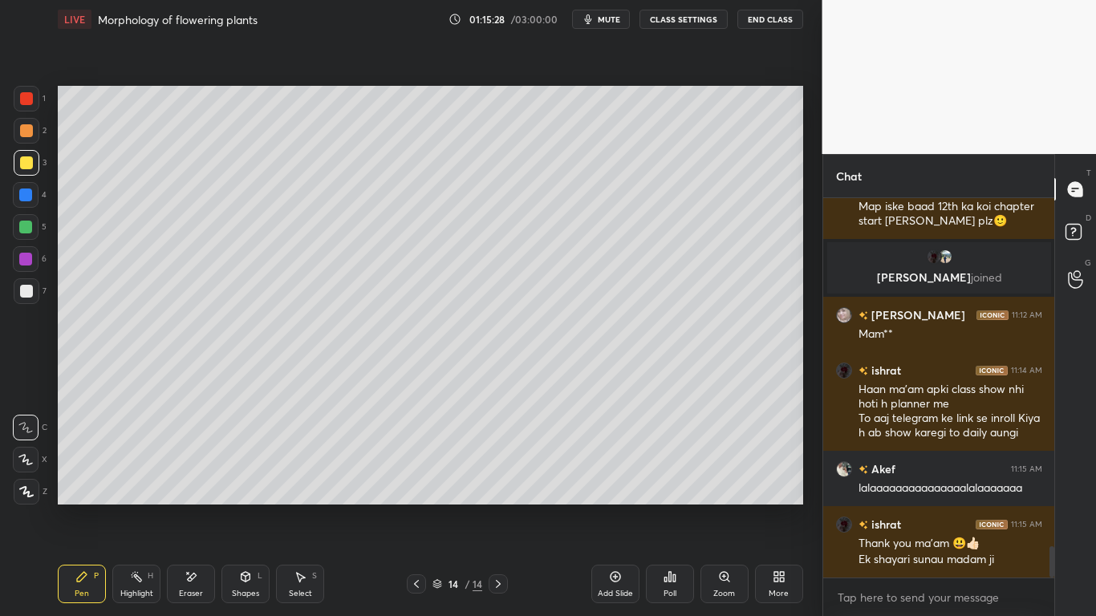
click at [22, 197] on div at bounding box center [25, 195] width 13 height 13
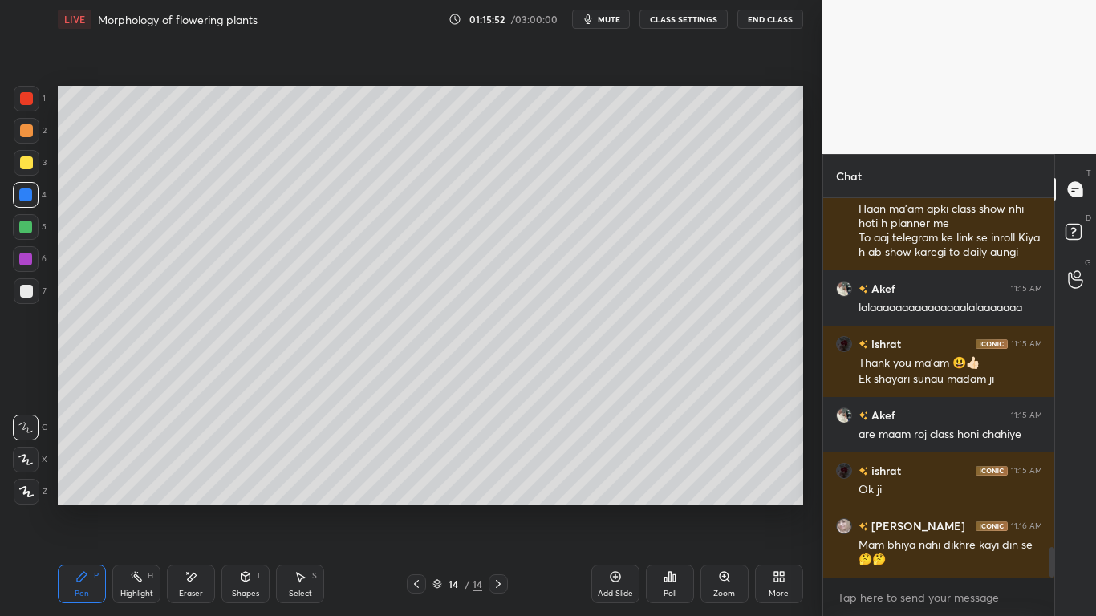
scroll to position [4450, 0]
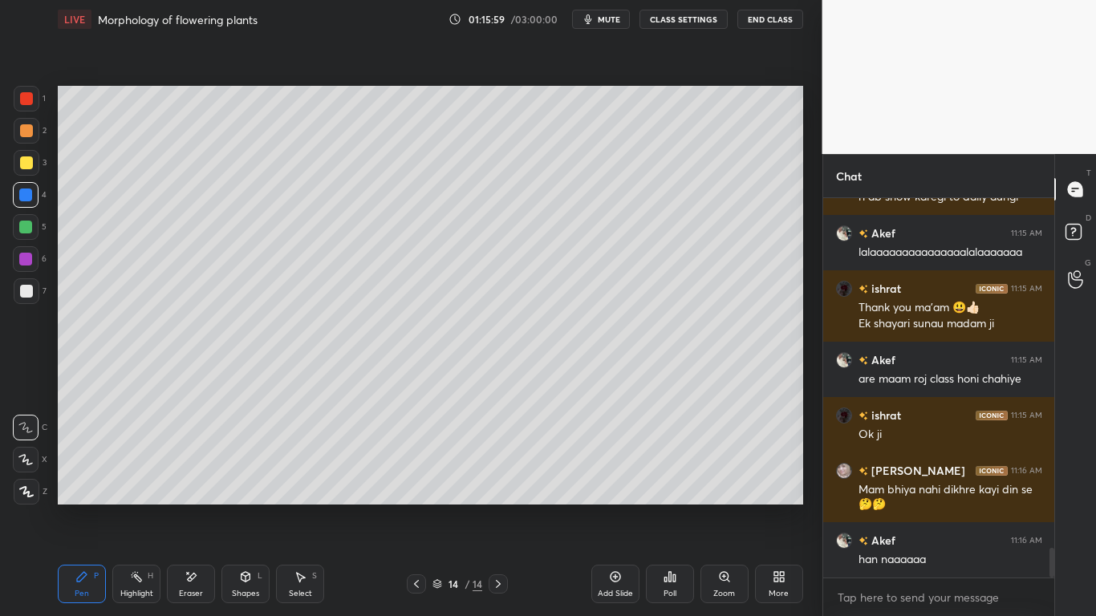
click at [29, 108] on div at bounding box center [27, 99] width 26 height 26
click at [197, 480] on div "Eraser" at bounding box center [191, 584] width 48 height 39
click at [85, 480] on div "Pen" at bounding box center [82, 594] width 14 height 8
click at [24, 201] on div at bounding box center [26, 195] width 26 height 26
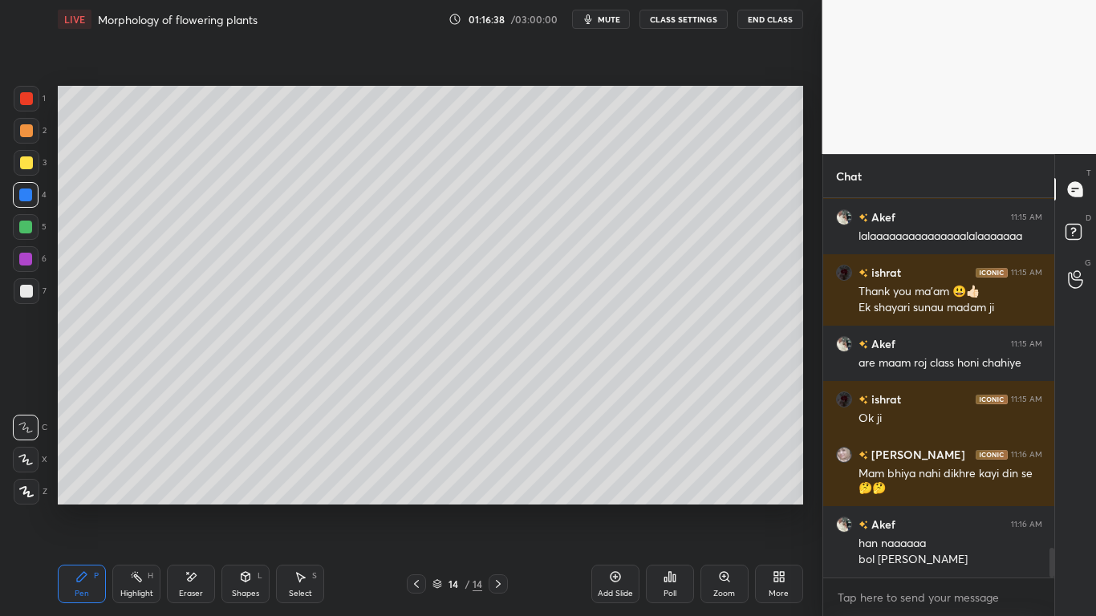
click at [31, 166] on div at bounding box center [26, 162] width 13 height 13
click at [29, 193] on div at bounding box center [25, 195] width 13 height 13
click at [20, 172] on div at bounding box center [27, 163] width 26 height 26
click at [26, 199] on div at bounding box center [25, 195] width 13 height 13
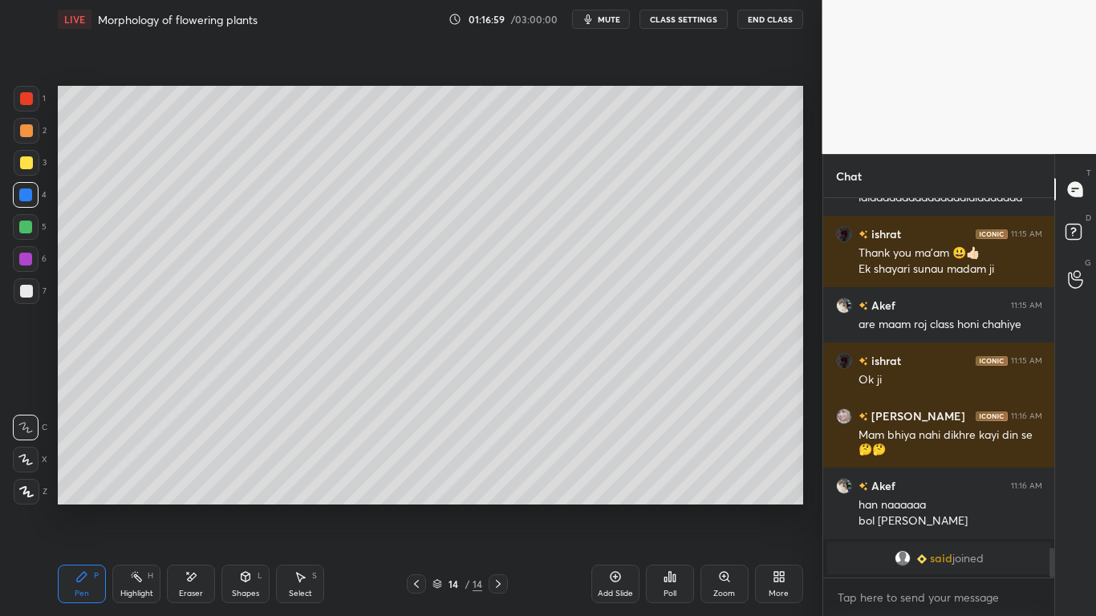
click at [27, 229] on div at bounding box center [25, 227] width 13 height 13
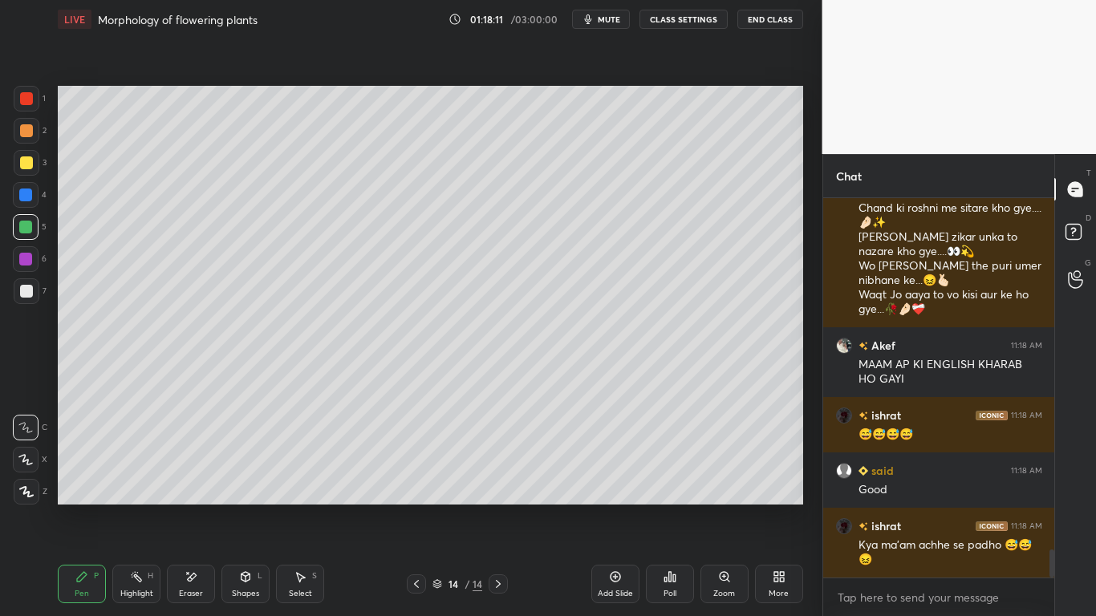
scroll to position [4811, 0]
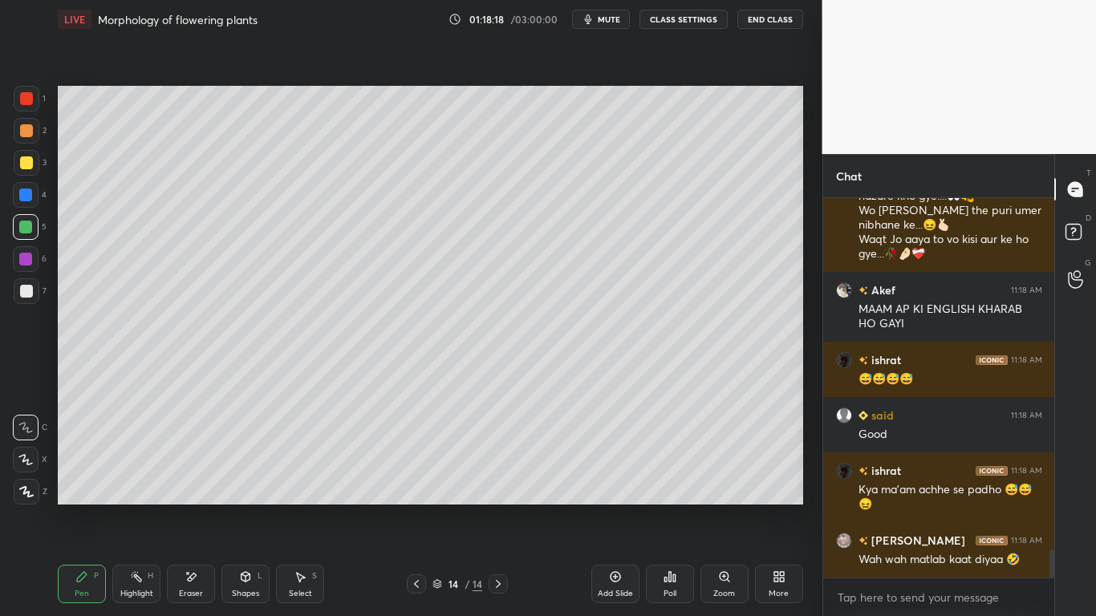
click at [31, 100] on div at bounding box center [26, 98] width 13 height 13
click at [22, 235] on div at bounding box center [26, 227] width 26 height 26
click at [29, 172] on div at bounding box center [27, 163] width 26 height 26
click at [201, 480] on div "Eraser" at bounding box center [191, 584] width 48 height 39
click at [95, 480] on div "Pen P" at bounding box center [82, 584] width 48 height 39
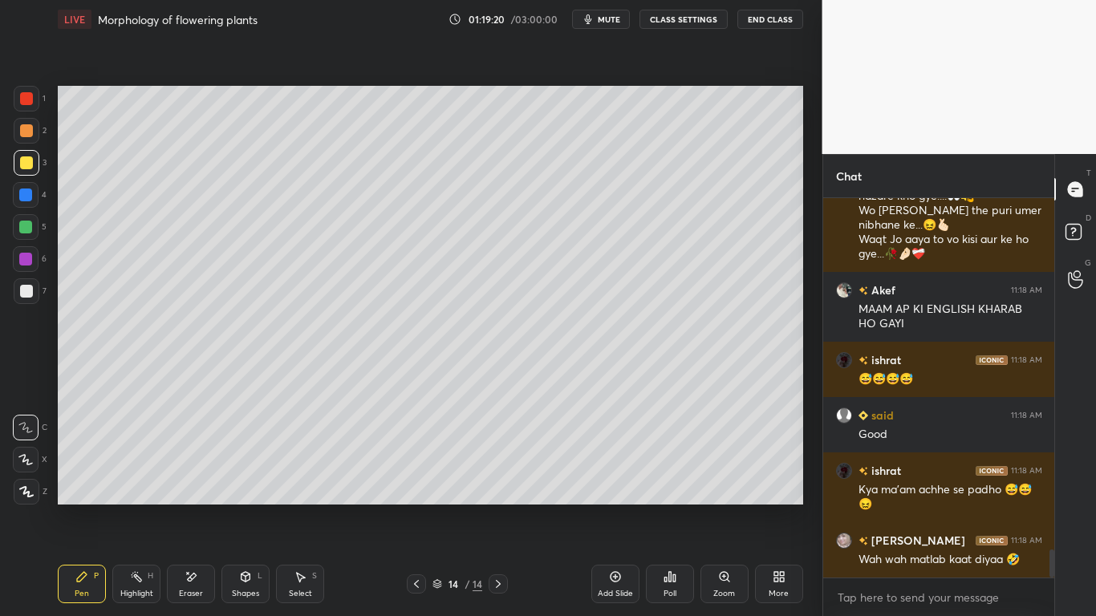
scroll to position [4881, 0]
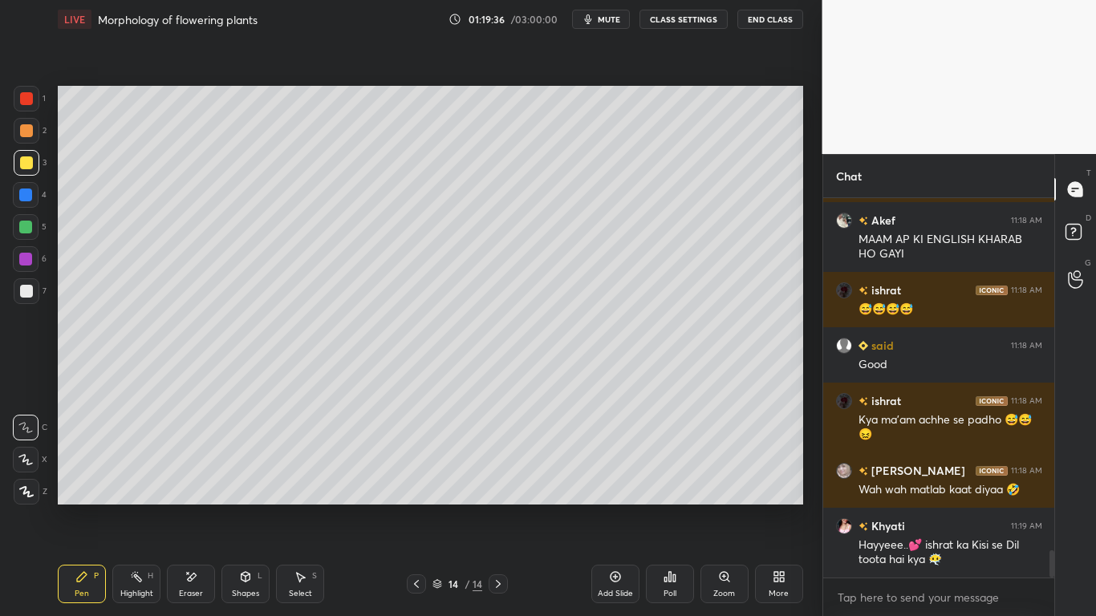
click at [23, 201] on div at bounding box center [25, 195] width 13 height 13
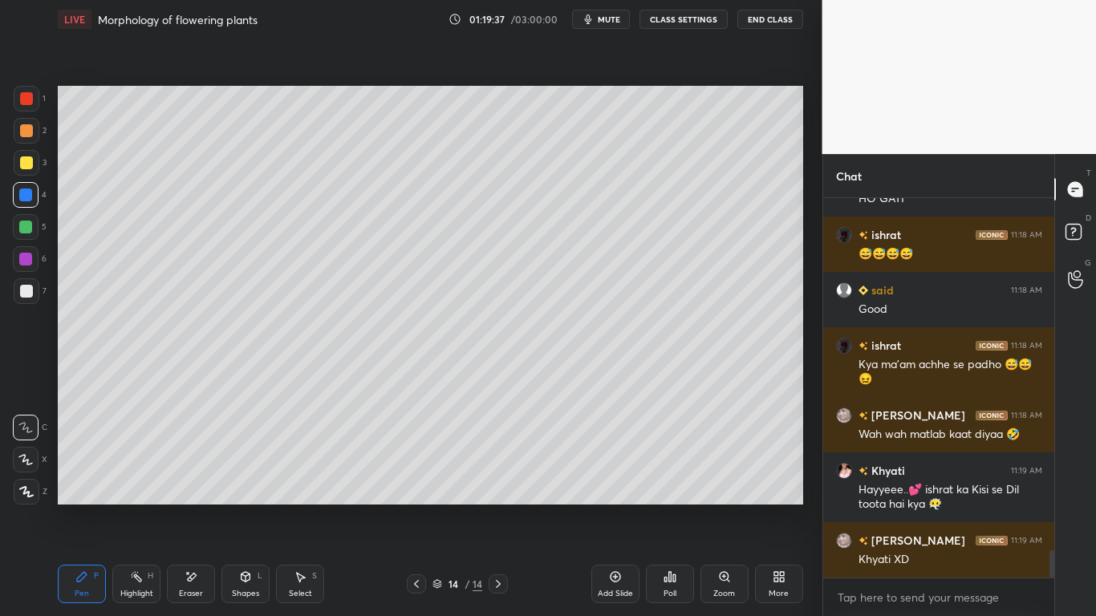
click at [30, 229] on div at bounding box center [25, 227] width 13 height 13
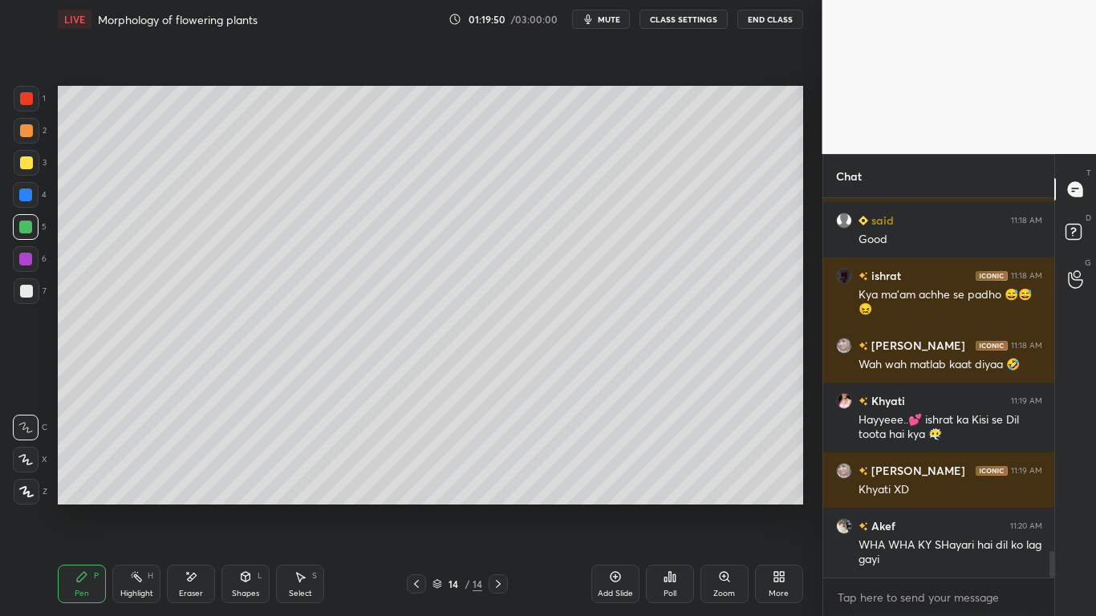
scroll to position [5061, 0]
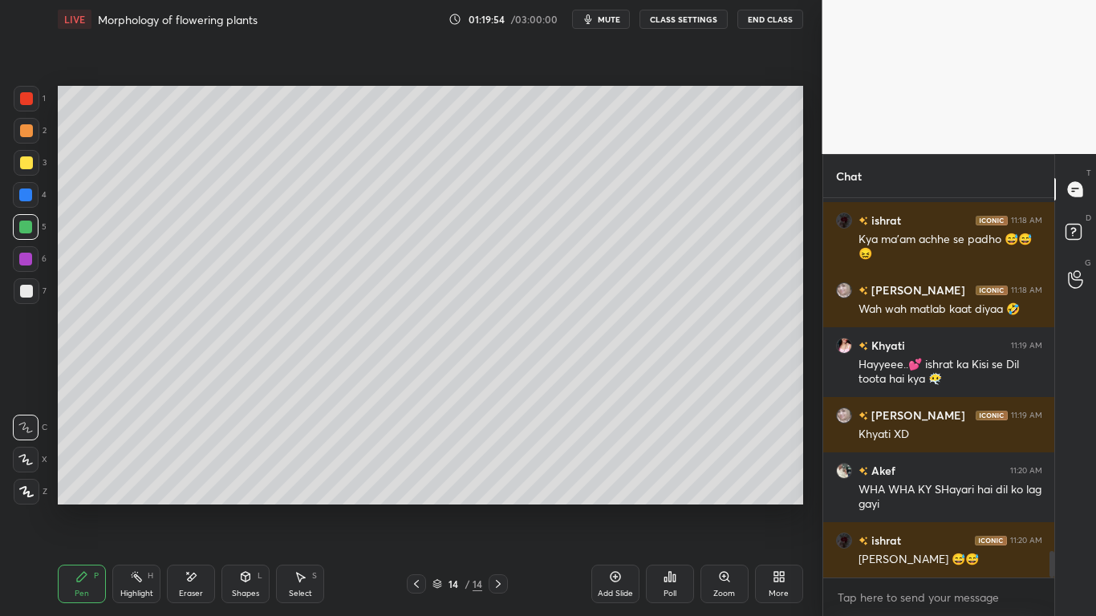
click at [26, 232] on div at bounding box center [25, 227] width 13 height 13
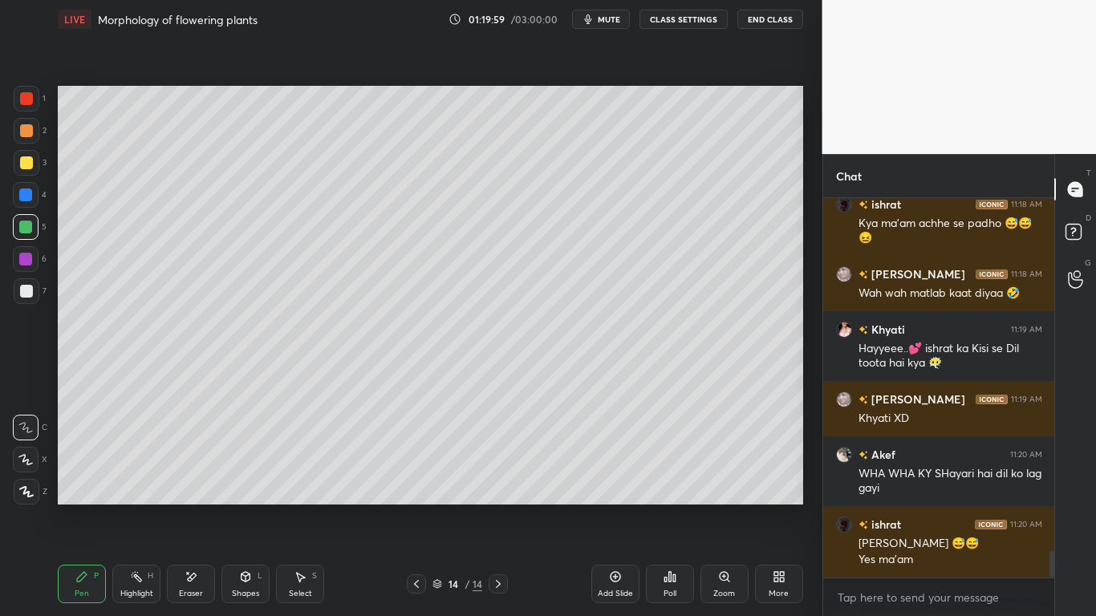
click at [27, 201] on div at bounding box center [25, 195] width 13 height 13
click at [26, 229] on div at bounding box center [25, 227] width 13 height 13
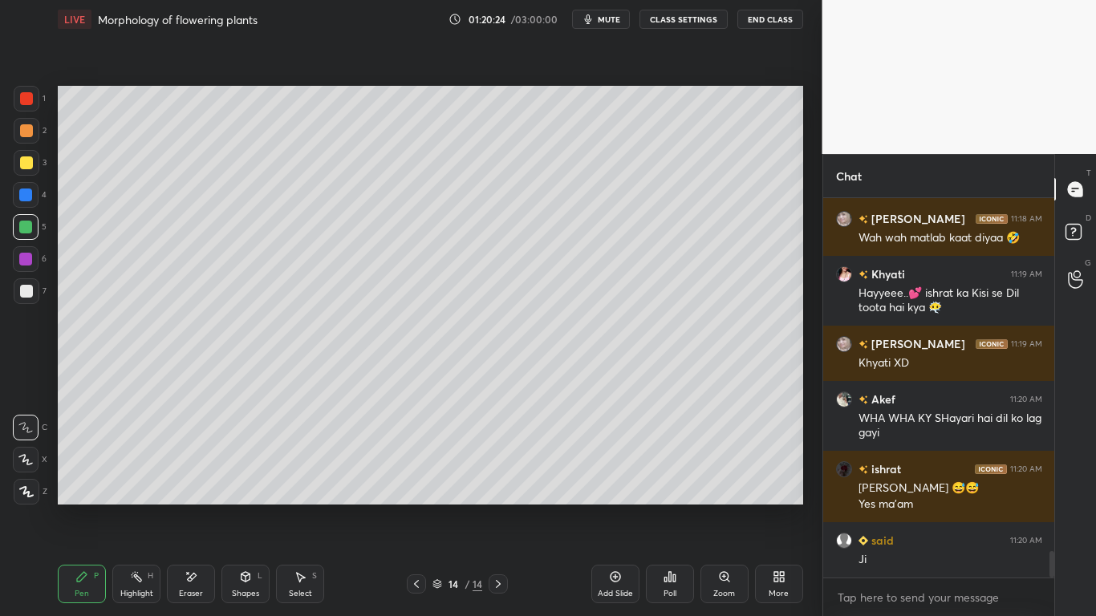
click at [31, 293] on div at bounding box center [26, 291] width 13 height 13
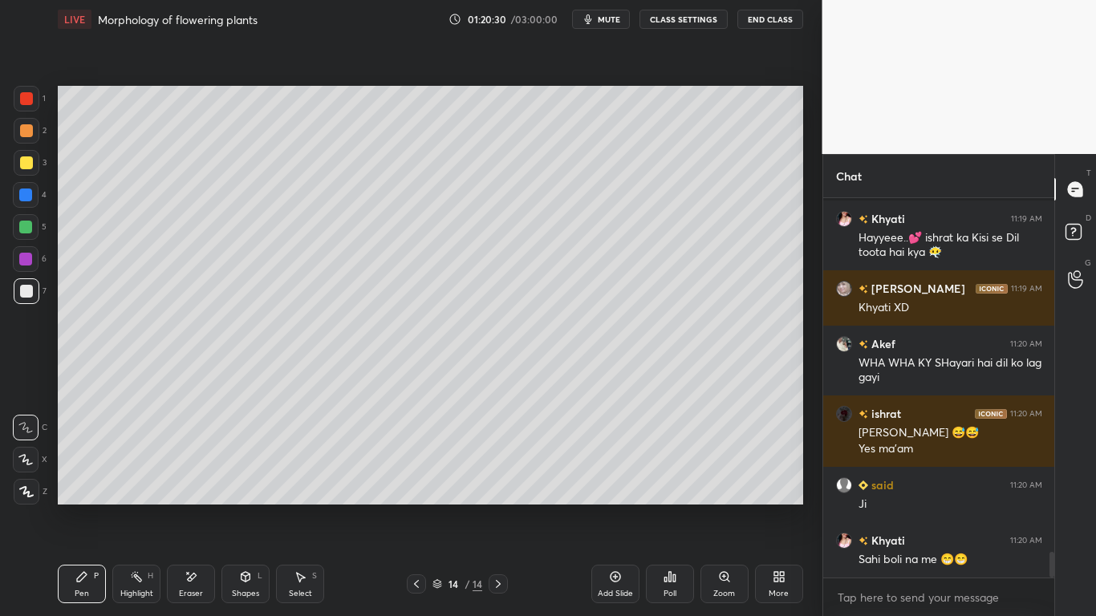
scroll to position [5272, 0]
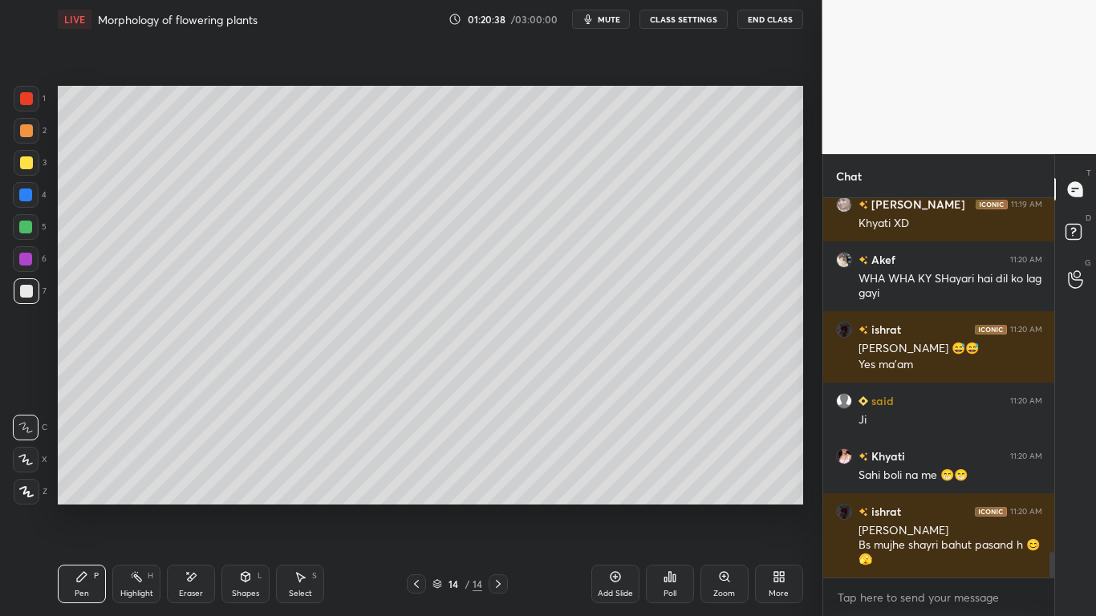
click at [26, 104] on div at bounding box center [26, 98] width 13 height 13
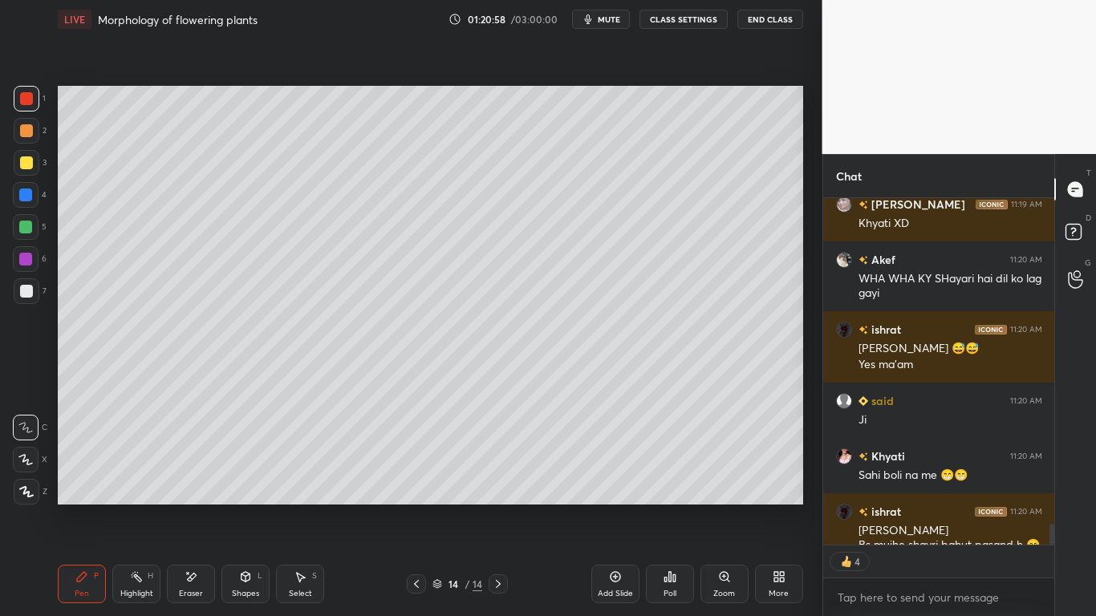
scroll to position [5360, 0]
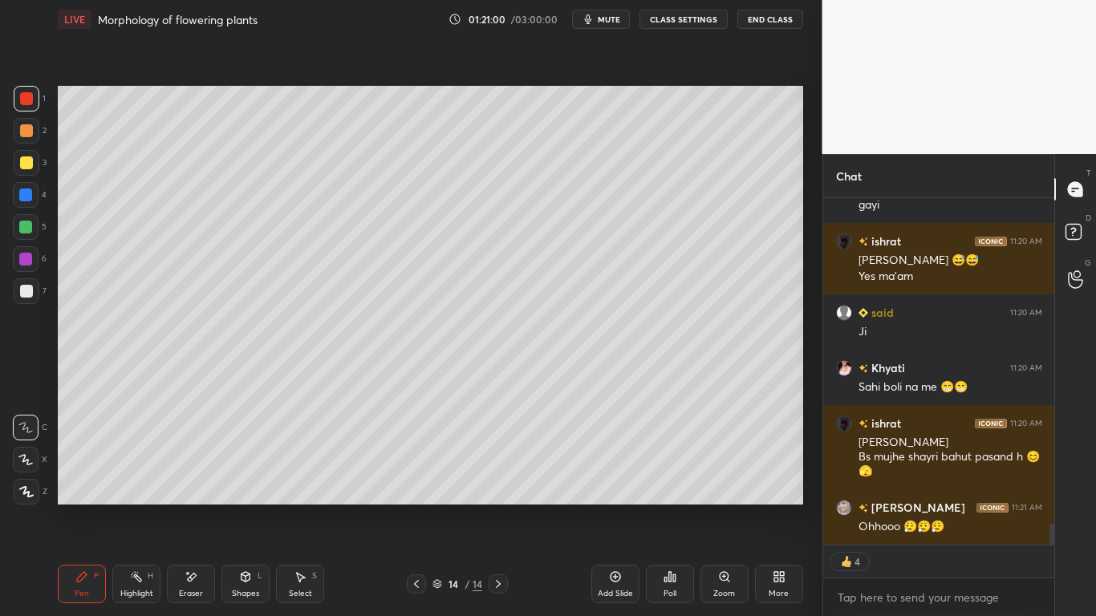
click at [26, 286] on div at bounding box center [26, 291] width 13 height 13
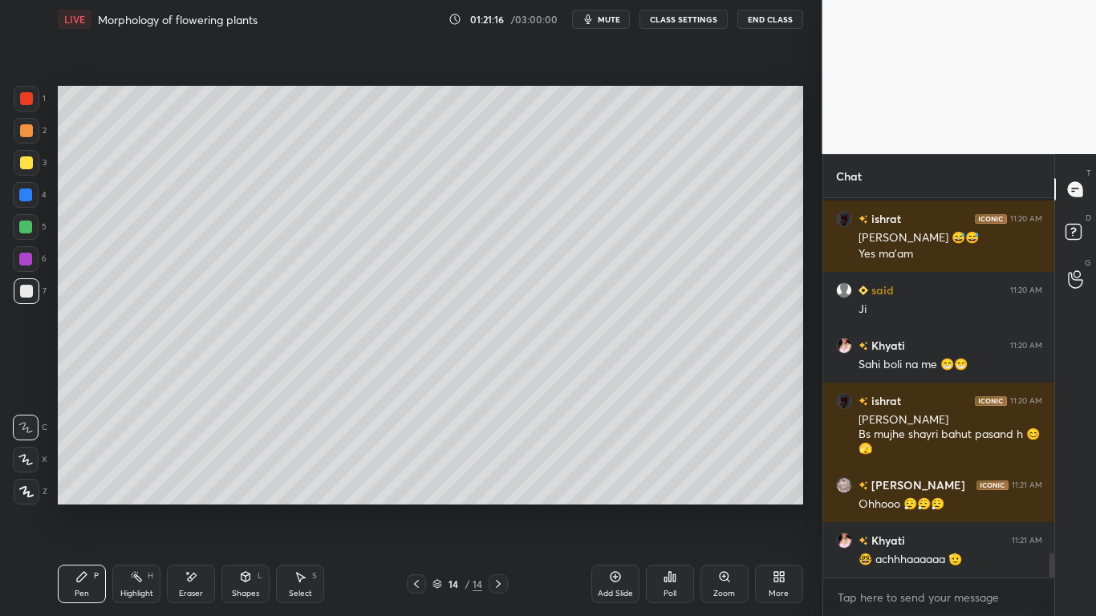
scroll to position [5482, 0]
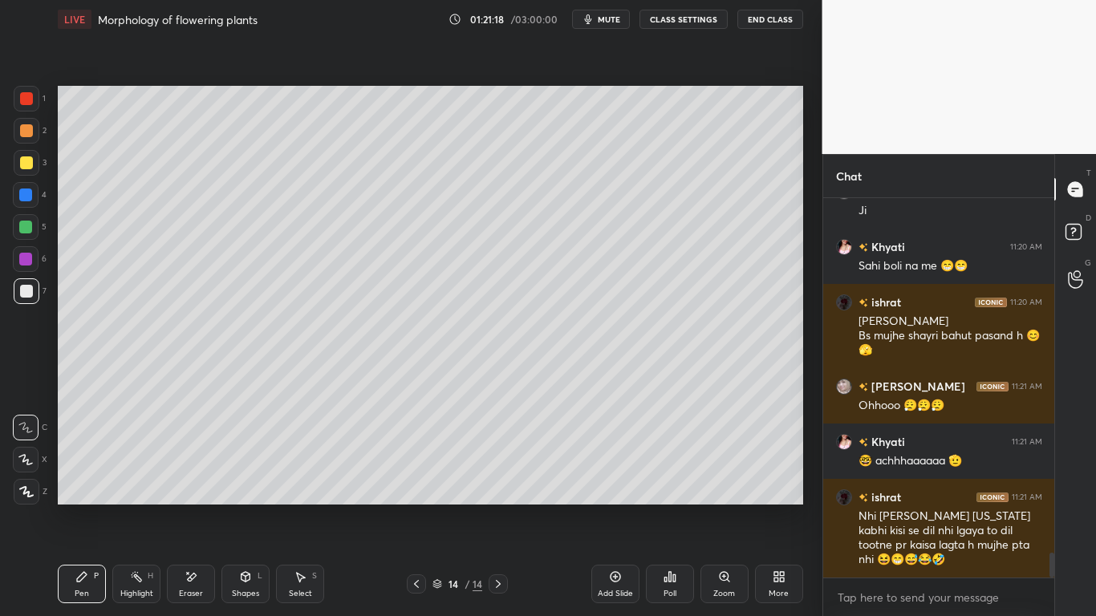
click at [24, 258] on div at bounding box center [25, 259] width 13 height 13
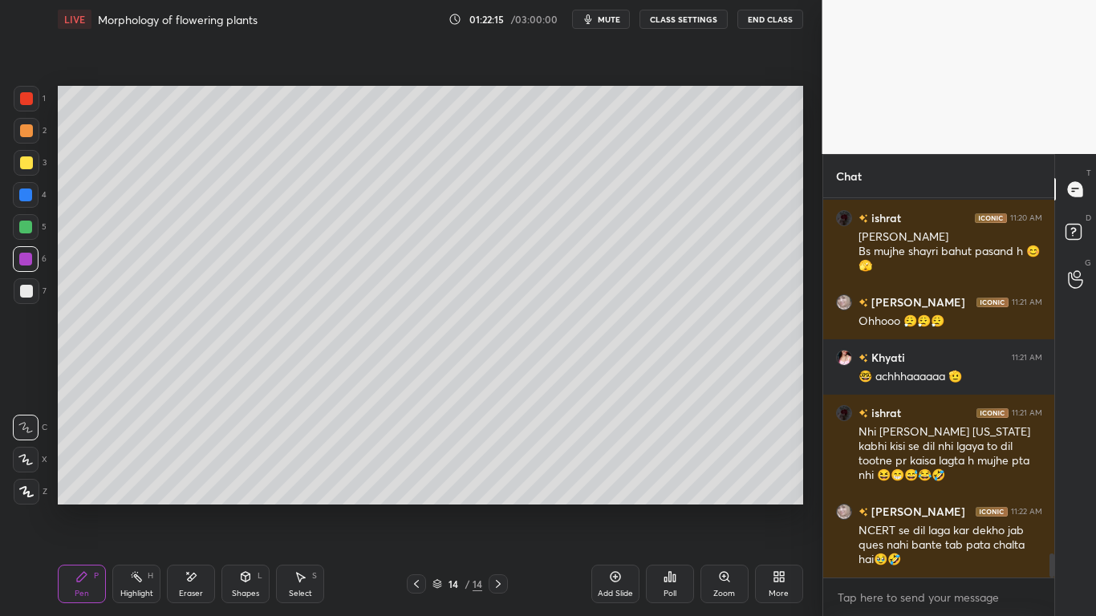
click at [204, 480] on div "Eraser" at bounding box center [191, 584] width 48 height 39
click at [77, 480] on div "Pen" at bounding box center [82, 594] width 14 height 8
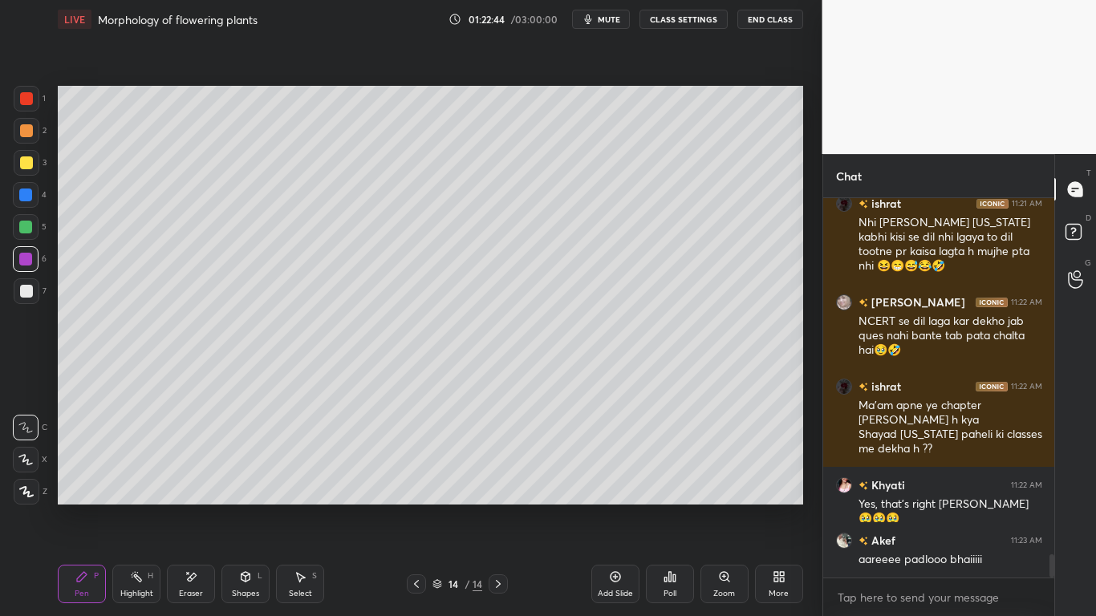
scroll to position [5831, 0]
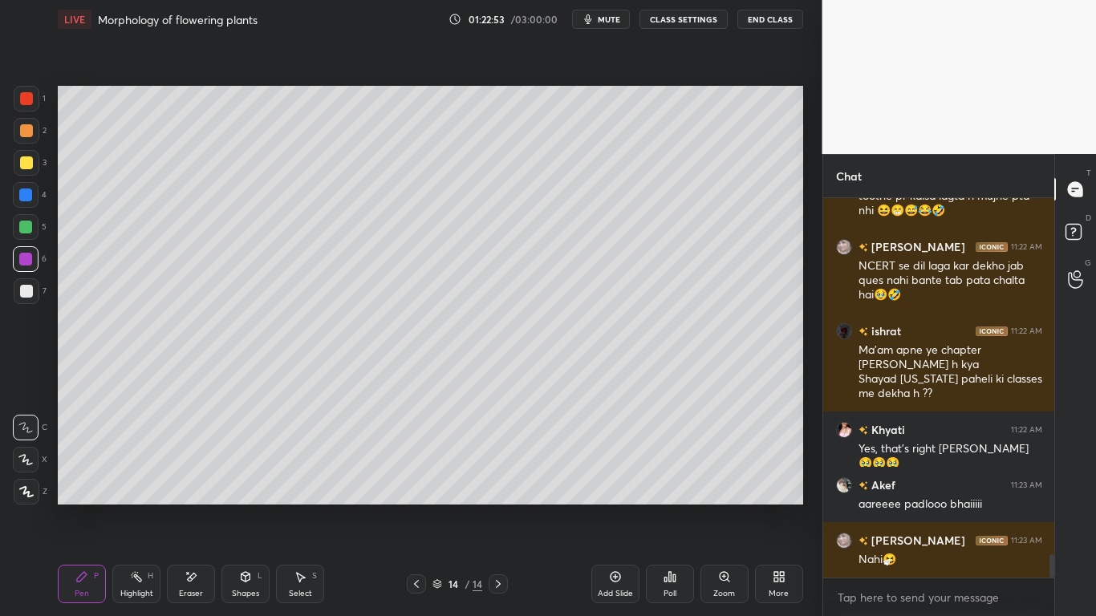
click at [27, 293] on div at bounding box center [26, 291] width 13 height 13
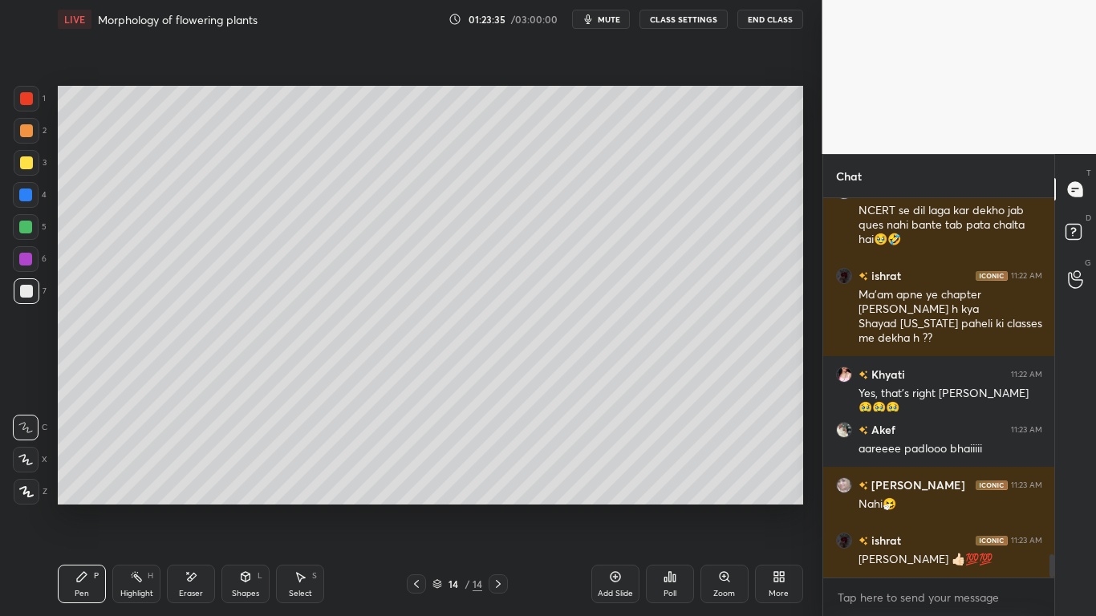
scroll to position [5941, 0]
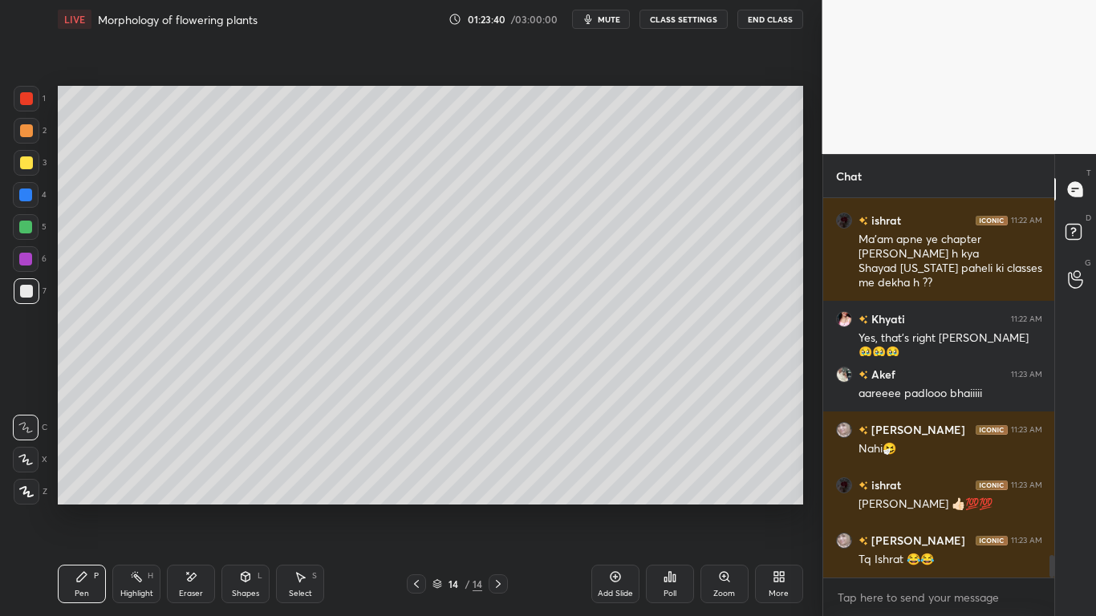
click at [810, 416] on div "1 2 3 4 5 6 7 C X Z E E Erase all H H LIVE Morphology of flowering plants 01:23…" at bounding box center [411, 308] width 822 height 616
click at [807, 413] on div "Setting up your live class Poll for secs No correct answer Start poll" at bounding box center [430, 295] width 758 height 513
click at [193, 480] on div "Eraser" at bounding box center [191, 594] width 24 height 8
click at [91, 480] on div "Pen P" at bounding box center [82, 584] width 48 height 39
click at [418, 480] on icon at bounding box center [416, 584] width 13 height 13
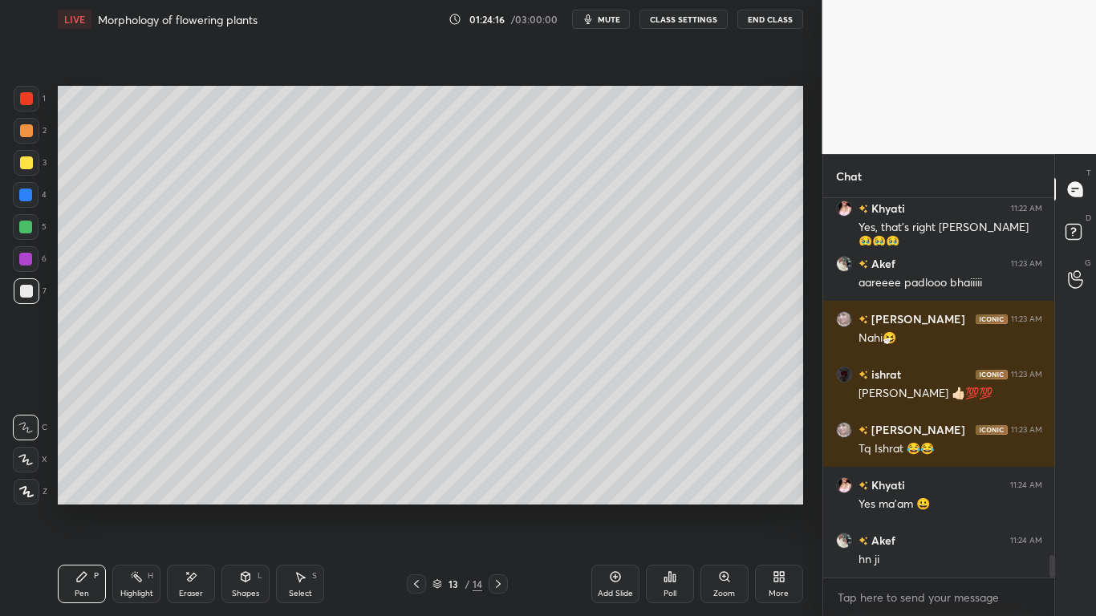
scroll to position [6107, 0]
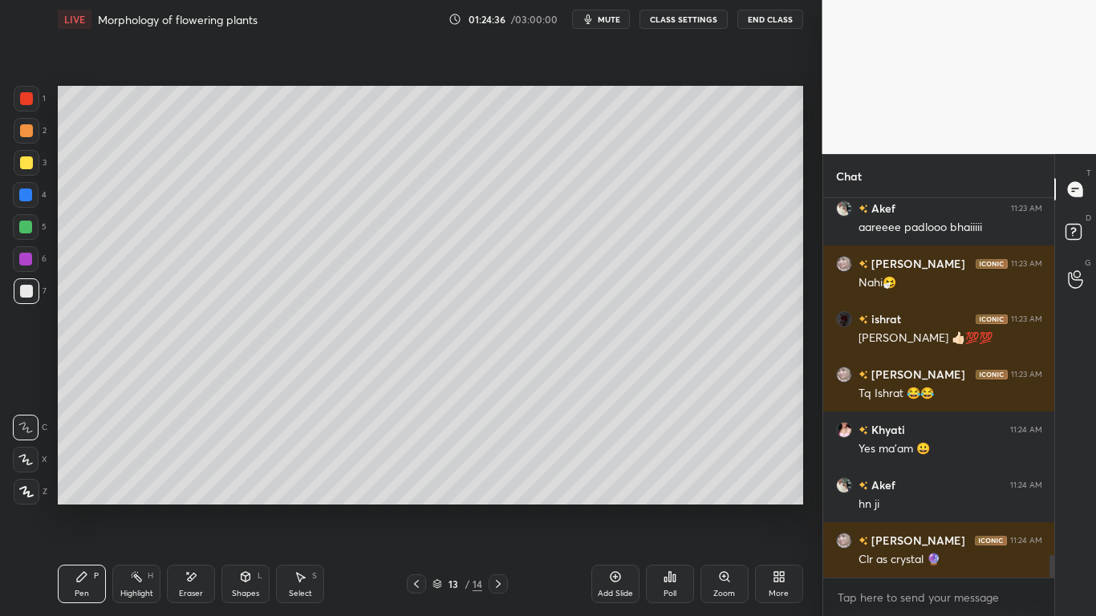
click at [502, 480] on icon at bounding box center [498, 584] width 13 height 13
click at [416, 480] on icon at bounding box center [416, 584] width 13 height 13
click at [497, 480] on icon at bounding box center [498, 584] width 13 height 13
click at [23, 225] on div at bounding box center [25, 227] width 13 height 13
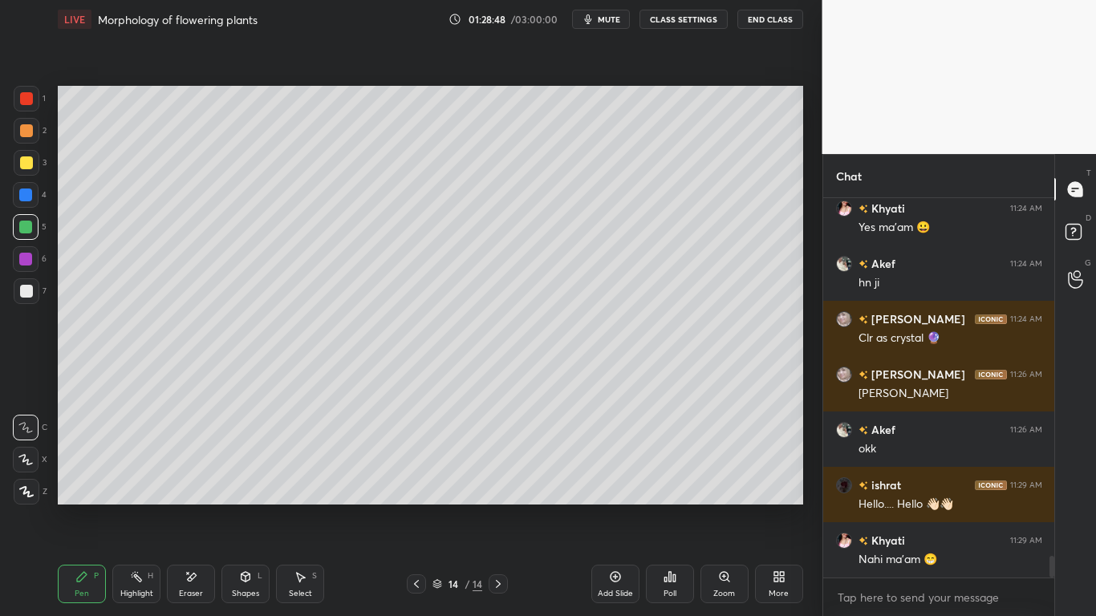
scroll to position [6384, 0]
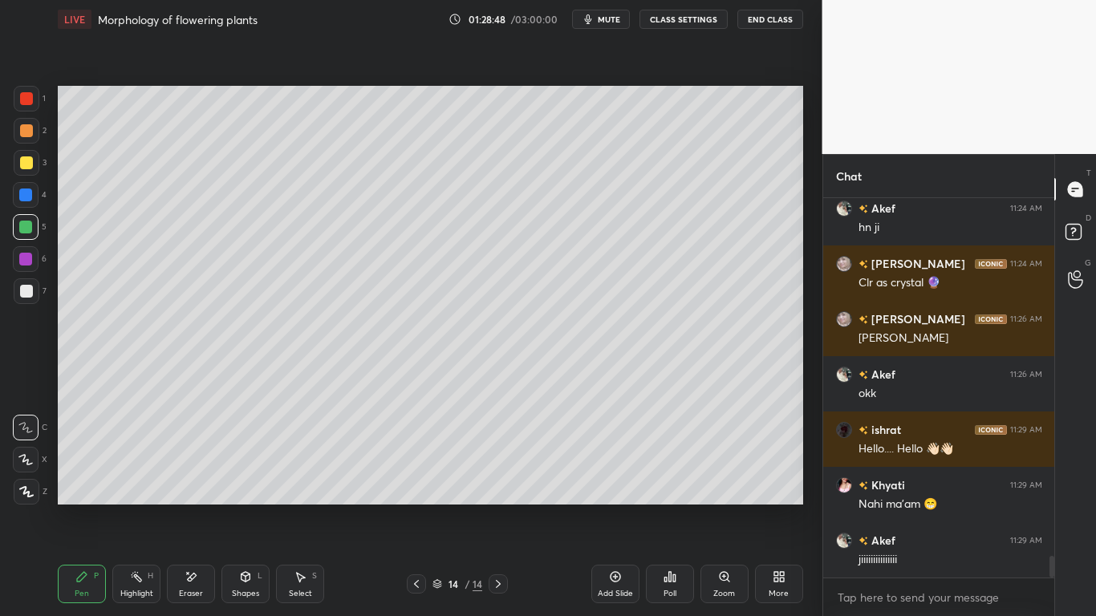
click at [614, 480] on div "Add Slide" at bounding box center [615, 594] width 35 height 8
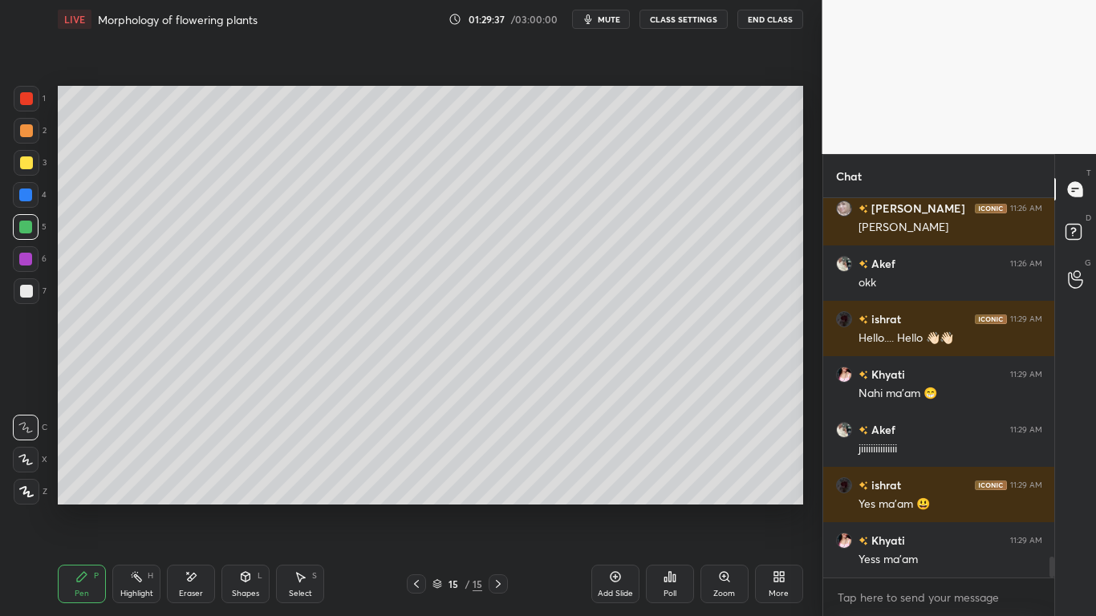
scroll to position [6511, 0]
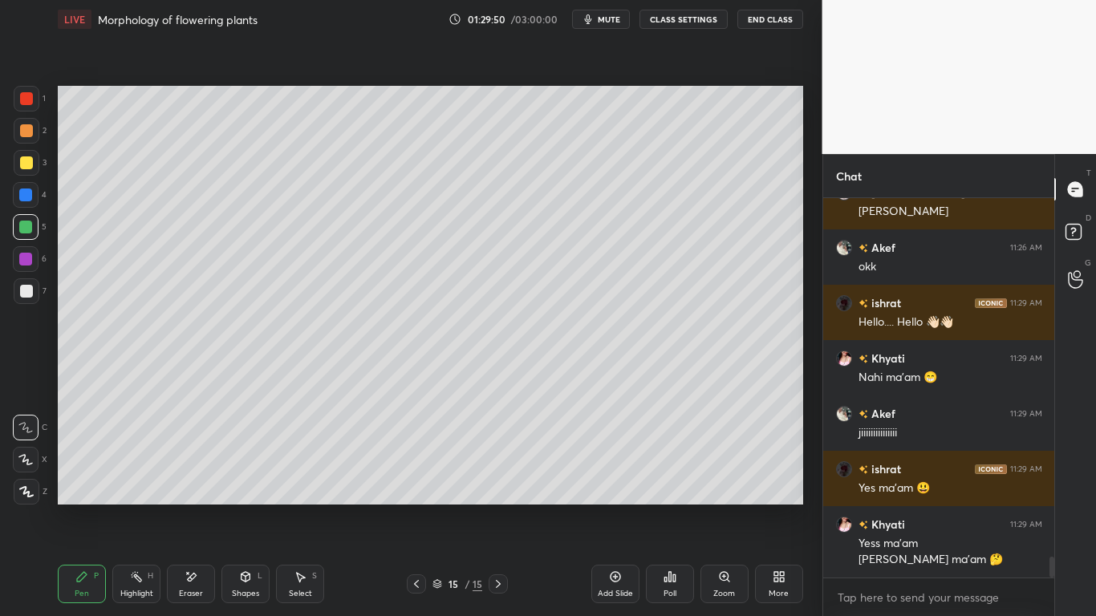
click at [28, 102] on div at bounding box center [26, 98] width 13 height 13
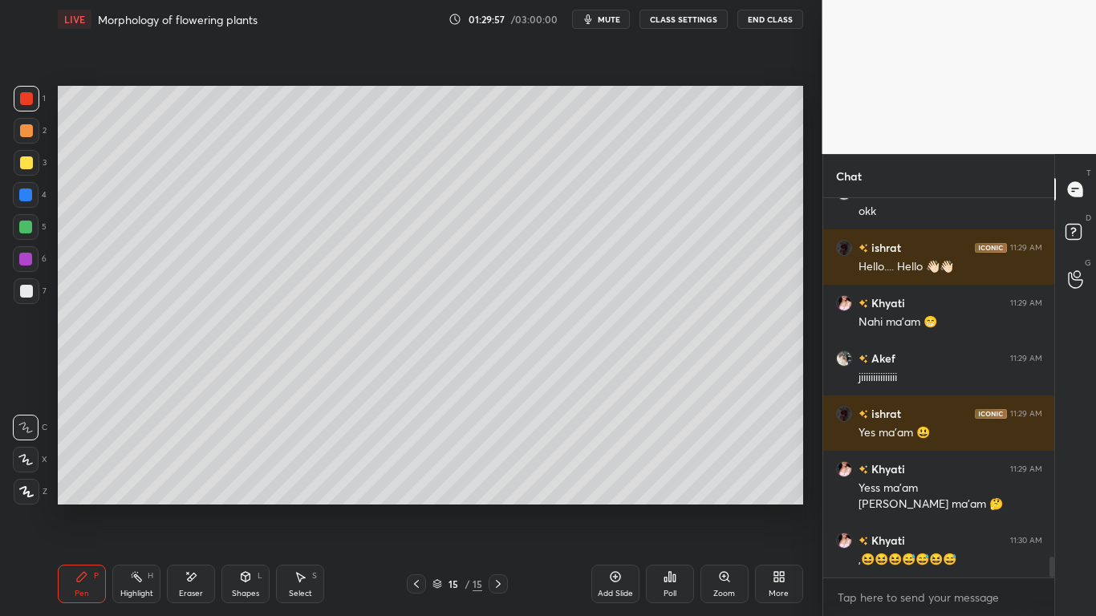
click at [30, 166] on div at bounding box center [26, 162] width 13 height 13
click at [28, 191] on div at bounding box center [25, 195] width 13 height 13
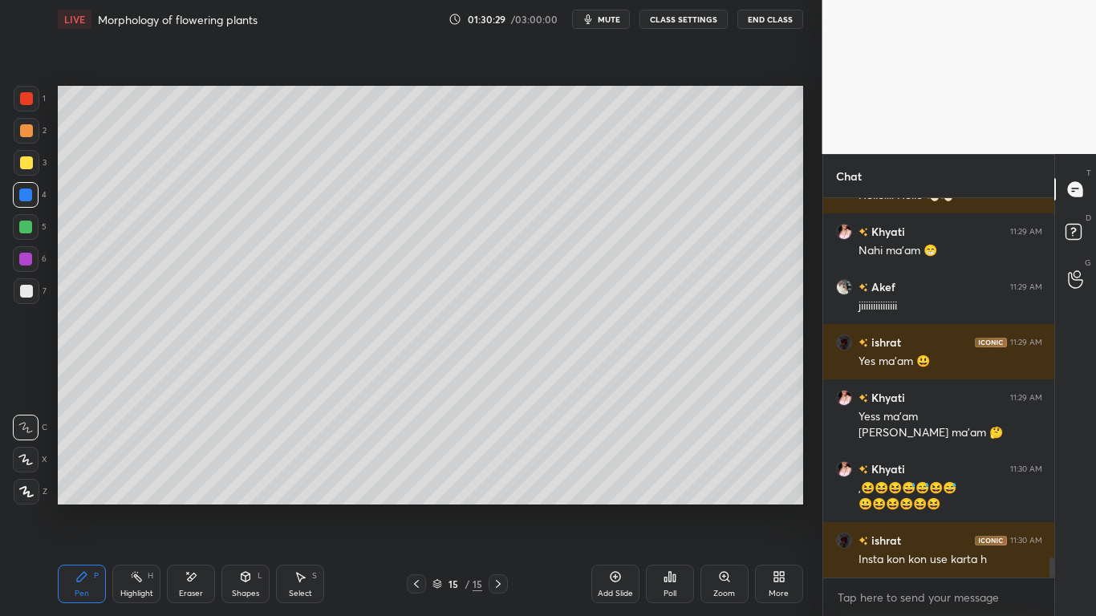
scroll to position [6693, 0]
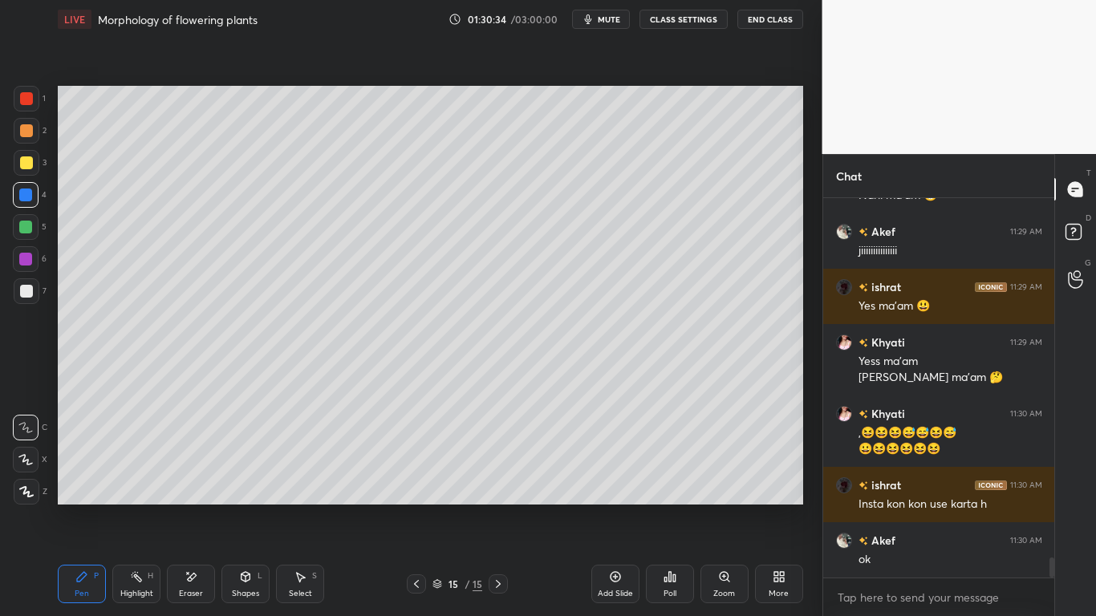
click at [195, 480] on icon at bounding box center [191, 577] width 13 height 14
click at [91, 480] on div "Pen P" at bounding box center [82, 584] width 48 height 39
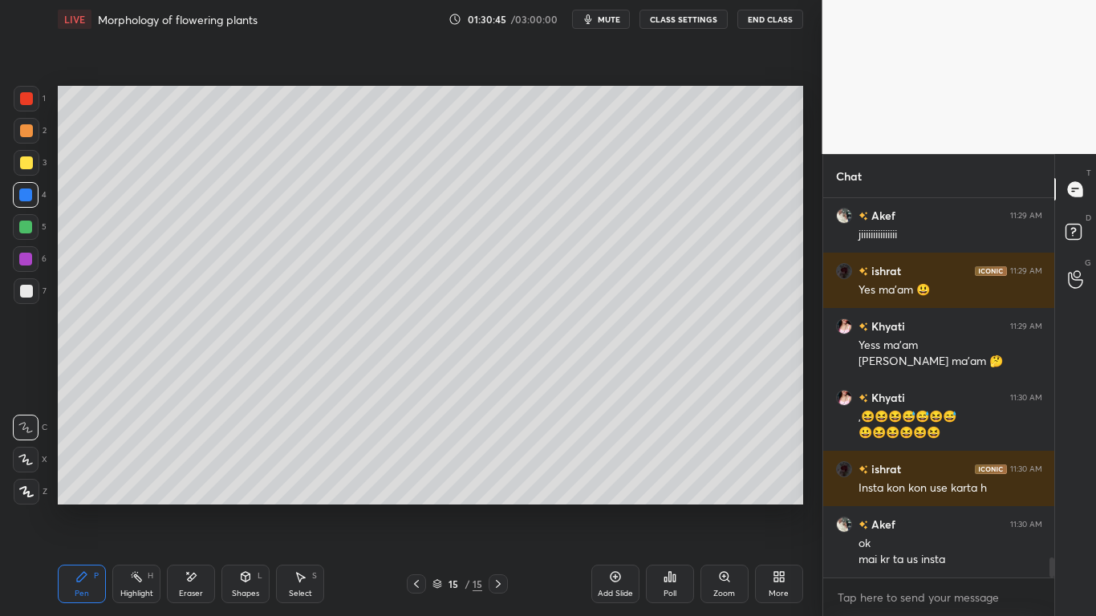
click at [27, 100] on div at bounding box center [26, 98] width 13 height 13
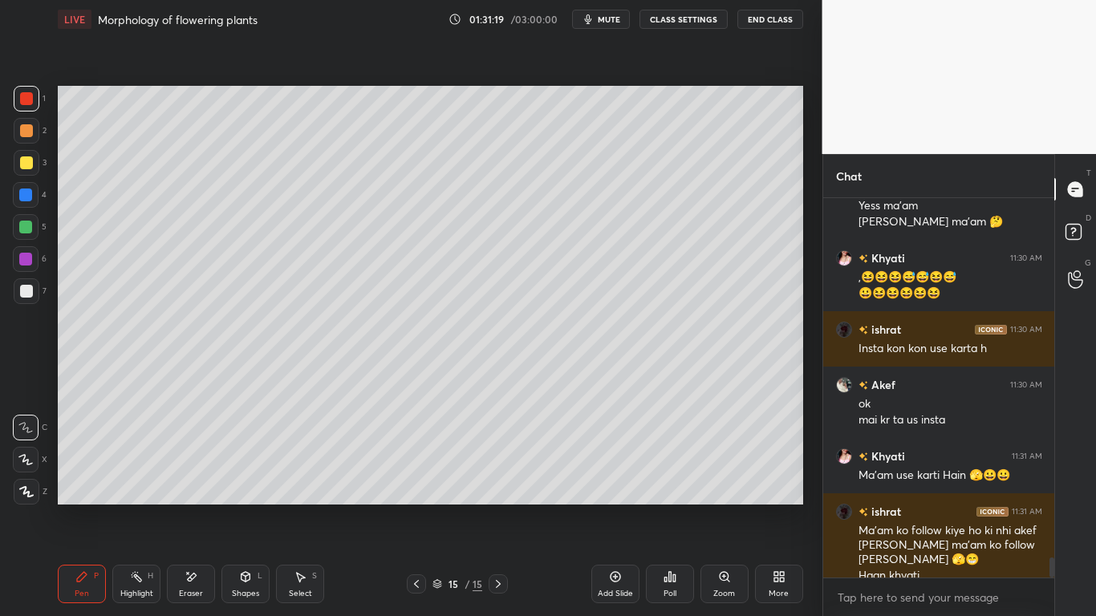
scroll to position [6865, 0]
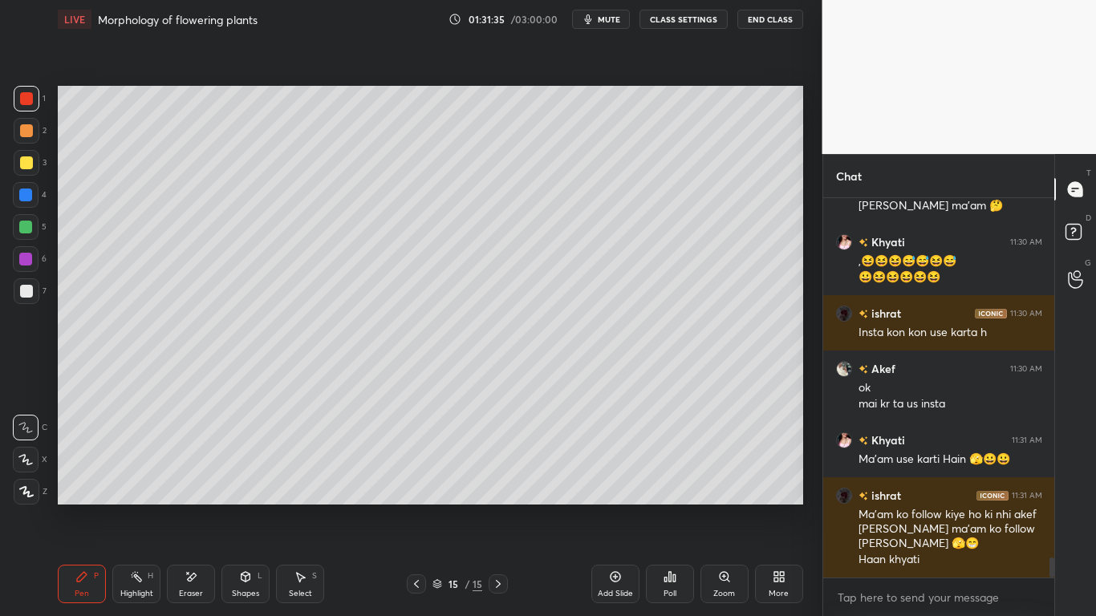
click at [30, 191] on div at bounding box center [25, 195] width 13 height 13
click at [27, 229] on div at bounding box center [25, 227] width 13 height 13
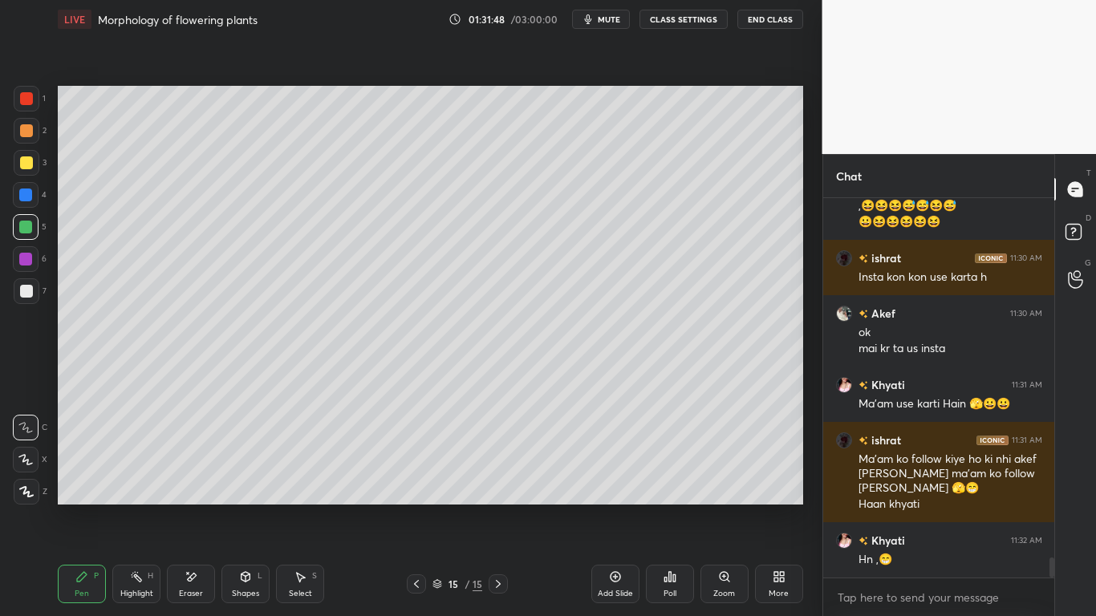
click at [30, 217] on div at bounding box center [26, 227] width 26 height 26
click at [35, 95] on div at bounding box center [27, 99] width 26 height 26
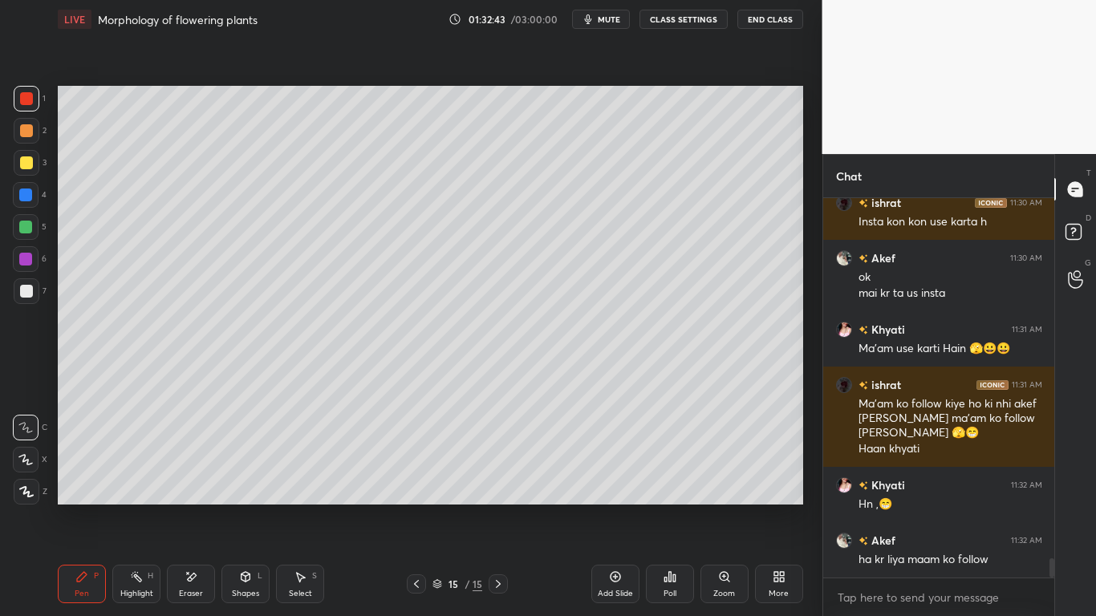
click at [30, 163] on div at bounding box center [26, 162] width 13 height 13
click at [202, 480] on div "Eraser" at bounding box center [191, 594] width 24 height 8
click at [81, 480] on div "Pen P" at bounding box center [82, 584] width 48 height 39
click at [31, 229] on div at bounding box center [25, 227] width 13 height 13
click at [201, 480] on div "Eraser" at bounding box center [191, 584] width 48 height 39
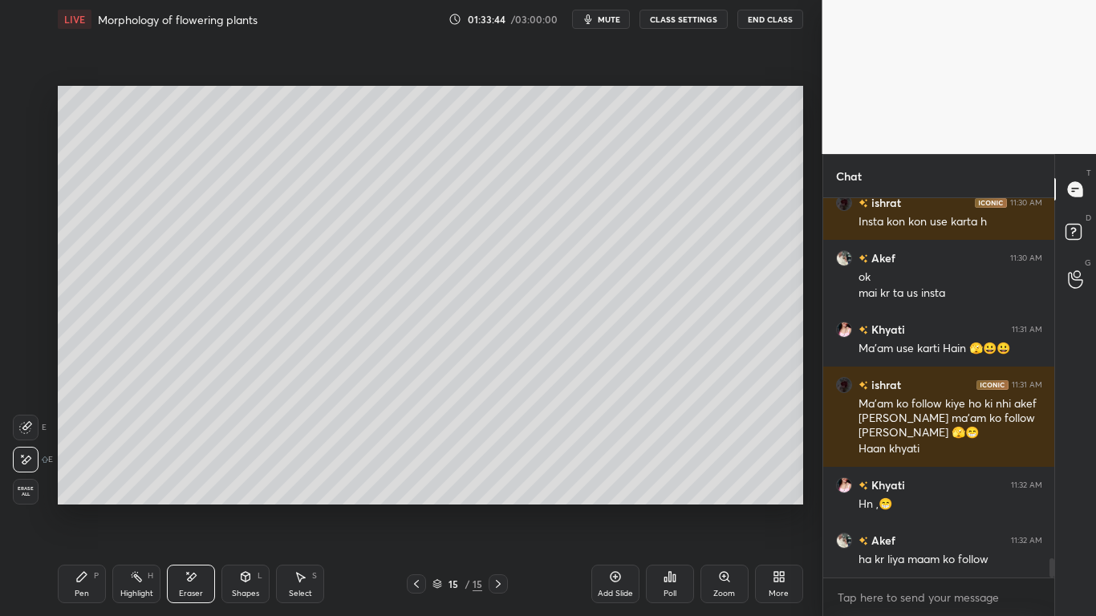
click at [83, 480] on div "Pen P" at bounding box center [82, 584] width 48 height 39
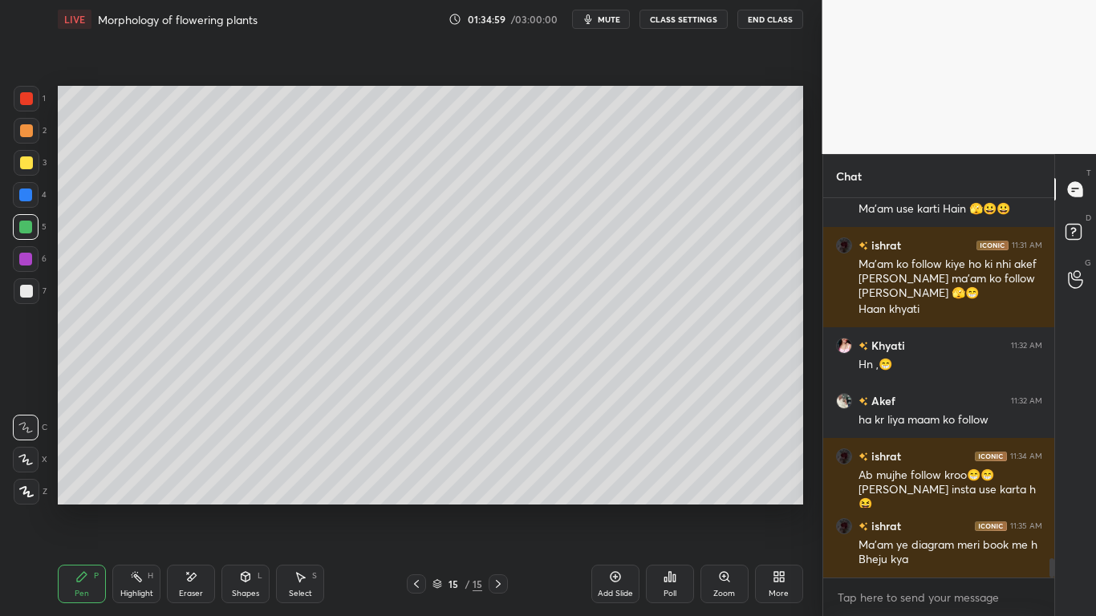
scroll to position [7199, 0]
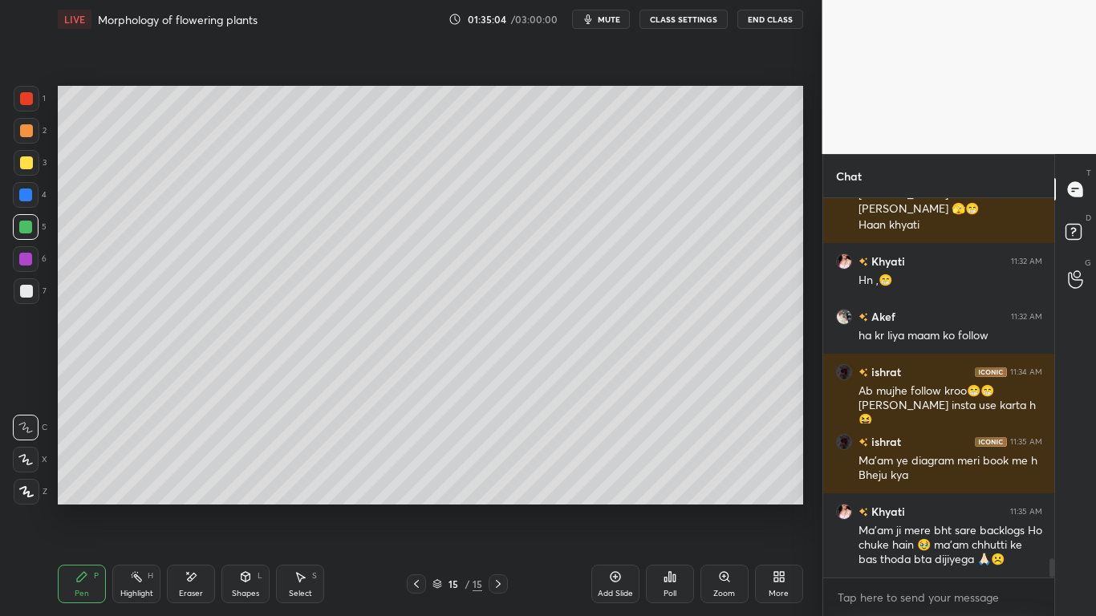
click at [26, 266] on div at bounding box center [26, 259] width 26 height 26
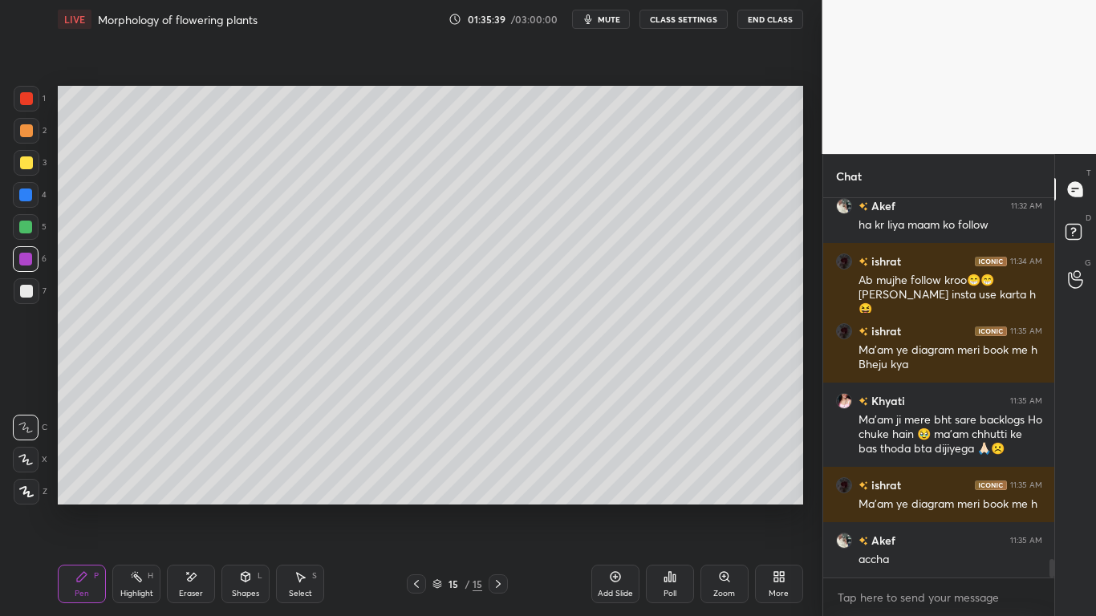
scroll to position [7365, 0]
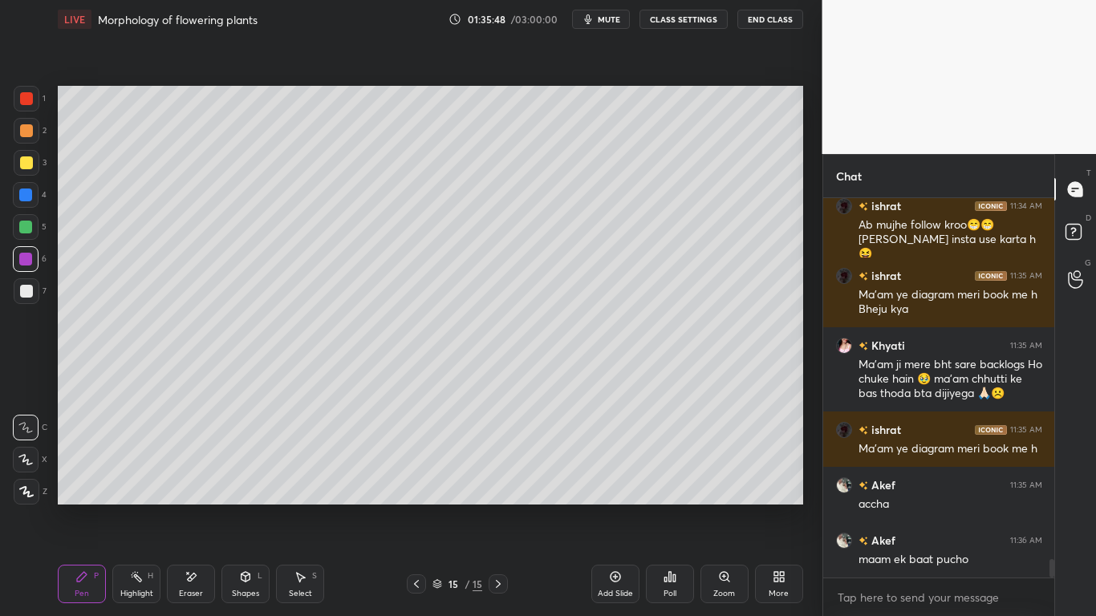
click at [36, 290] on div at bounding box center [27, 291] width 26 height 26
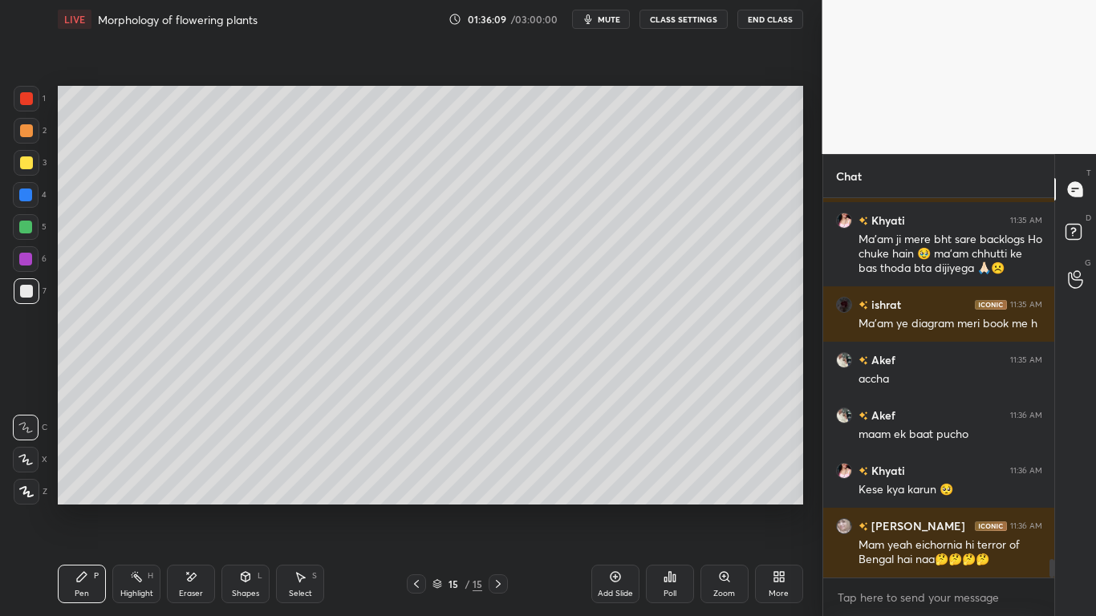
scroll to position [7546, 0]
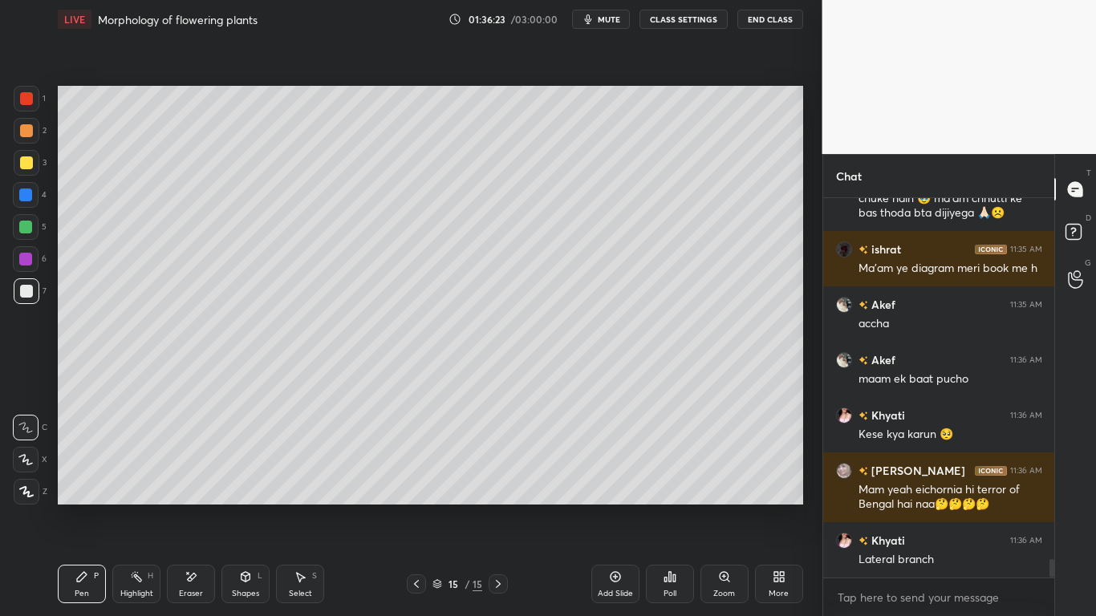
click at [197, 480] on div "Eraser" at bounding box center [191, 594] width 24 height 8
click at [100, 480] on div "Pen P" at bounding box center [82, 584] width 48 height 39
click at [32, 101] on div at bounding box center [26, 98] width 13 height 13
click at [189, 480] on div "Eraser" at bounding box center [191, 584] width 48 height 39
click at [84, 480] on icon at bounding box center [81, 576] width 13 height 13
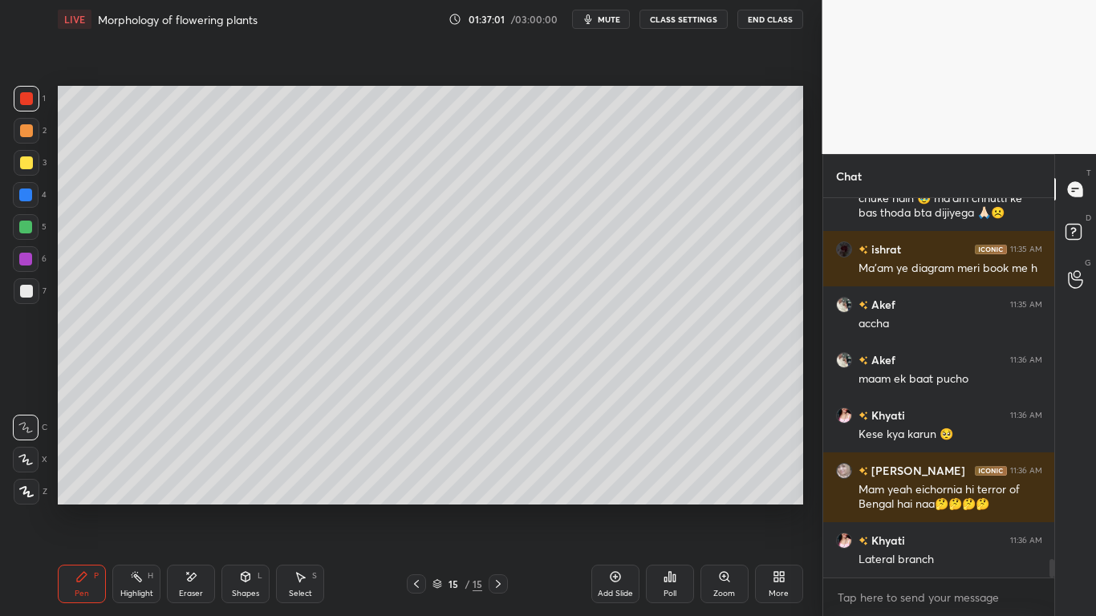
click at [28, 241] on div "5" at bounding box center [30, 230] width 34 height 32
click at [21, 262] on div at bounding box center [25, 259] width 13 height 13
click at [187, 480] on div "Eraser" at bounding box center [191, 584] width 48 height 39
click at [78, 480] on icon at bounding box center [82, 577] width 10 height 10
click at [27, 224] on div at bounding box center [25, 227] width 13 height 13
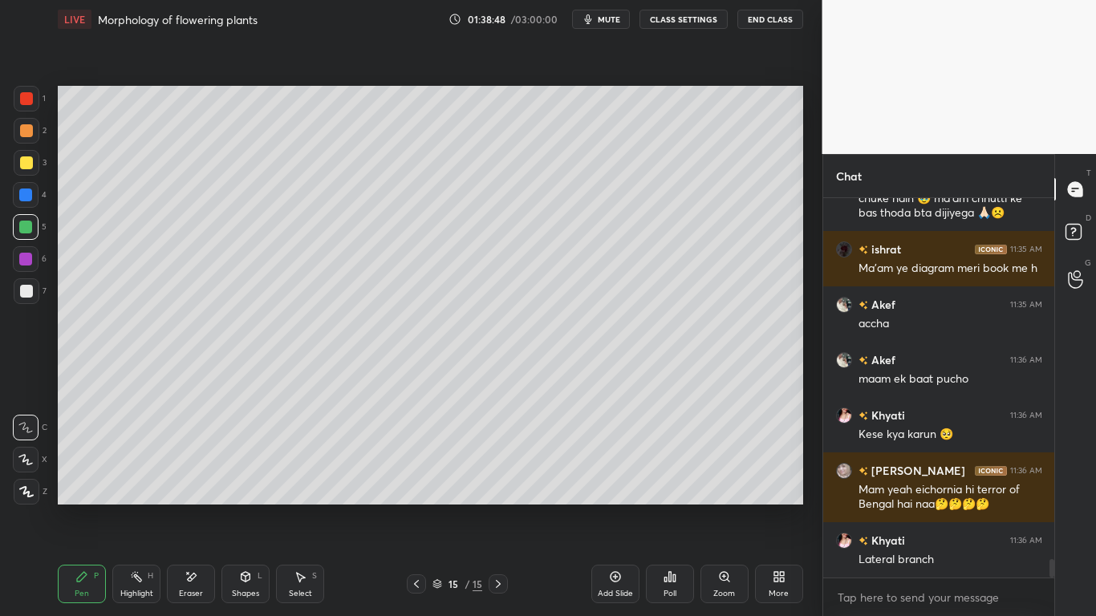
click at [198, 480] on div "Eraser" at bounding box center [191, 584] width 48 height 39
click at [79, 480] on div "Pen" at bounding box center [82, 594] width 14 height 8
click at [30, 227] on div at bounding box center [25, 227] width 13 height 13
click at [25, 266] on div at bounding box center [26, 259] width 26 height 26
click at [22, 286] on div at bounding box center [26, 291] width 13 height 13
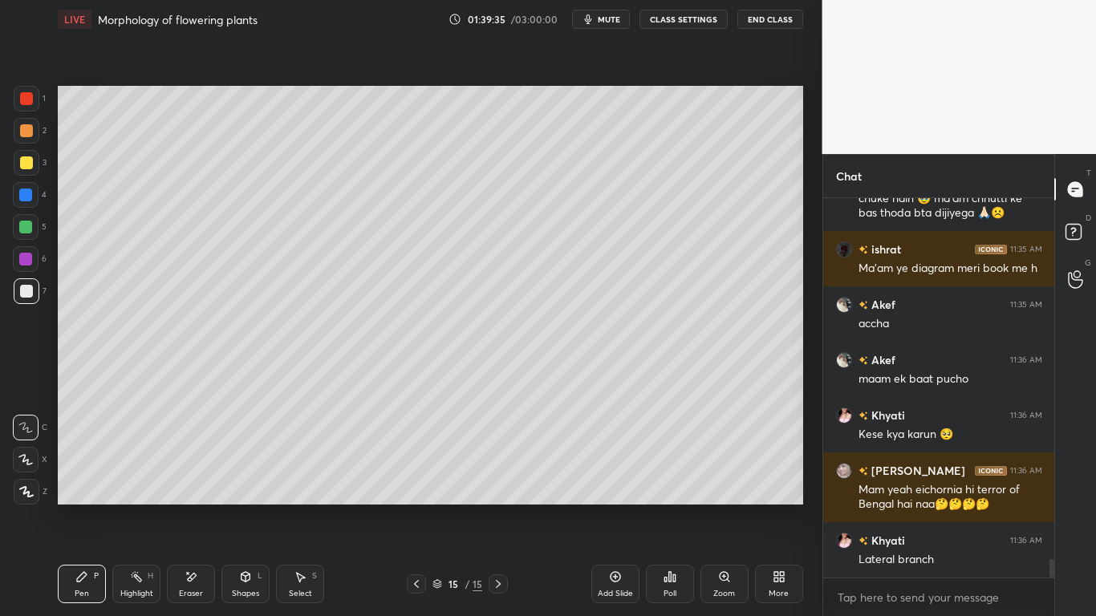
scroll to position [7615, 0]
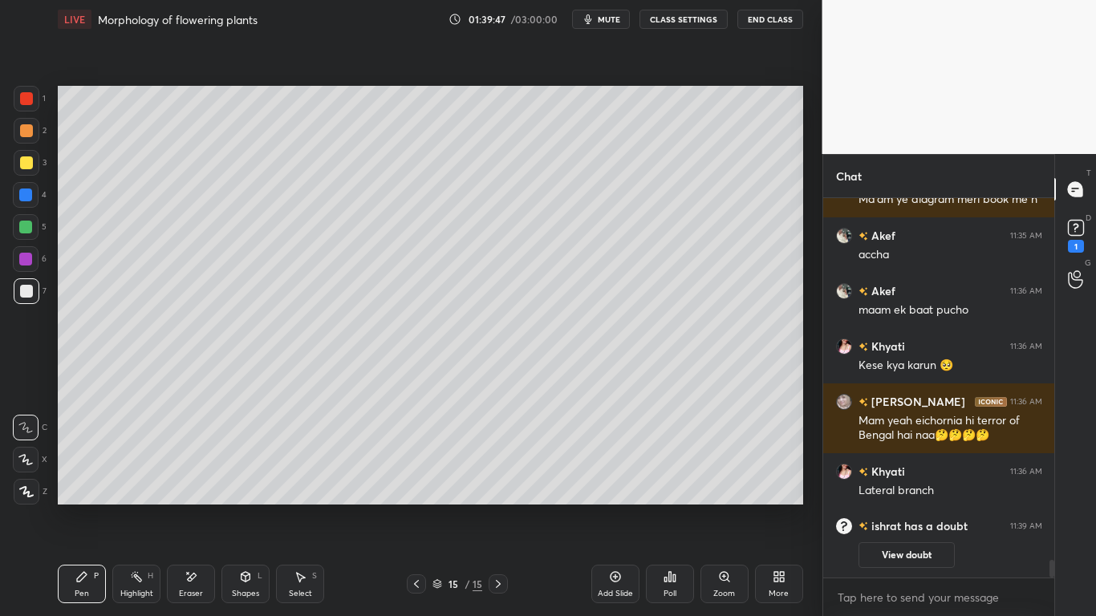
click at [894, 480] on button "View doubt" at bounding box center [906, 555] width 96 height 26
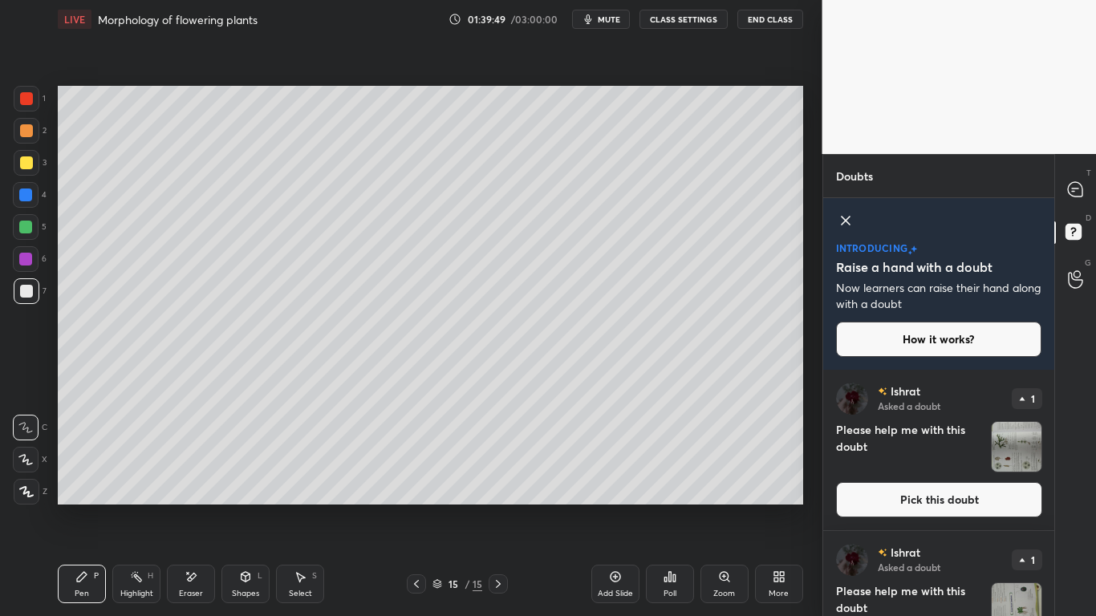
click at [995, 448] on img "grid" at bounding box center [1017, 447] width 50 height 50
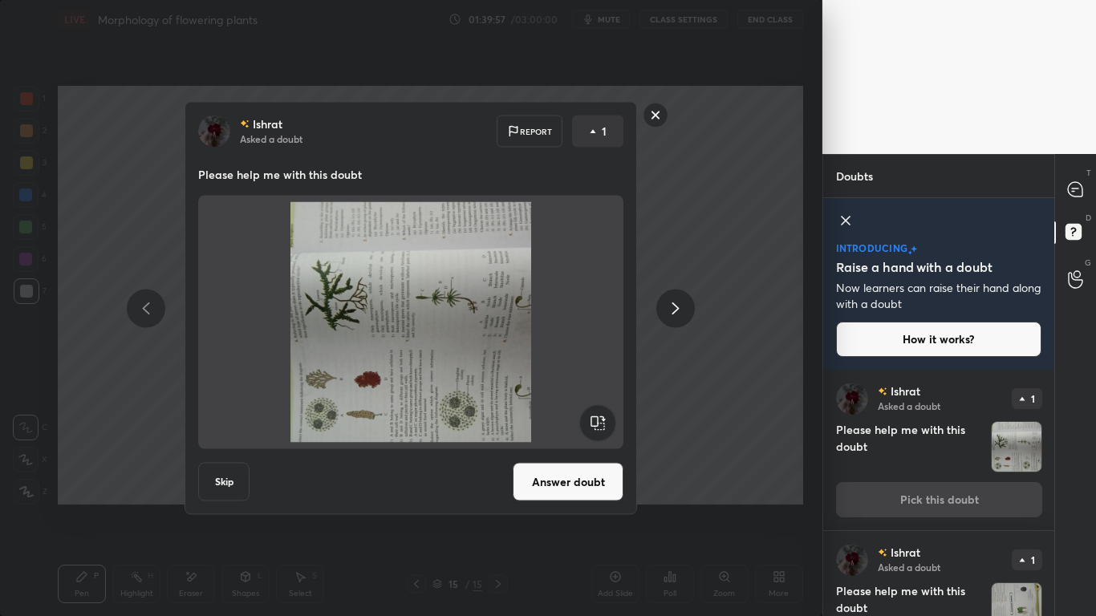
click at [656, 113] on rect at bounding box center [655, 115] width 25 height 25
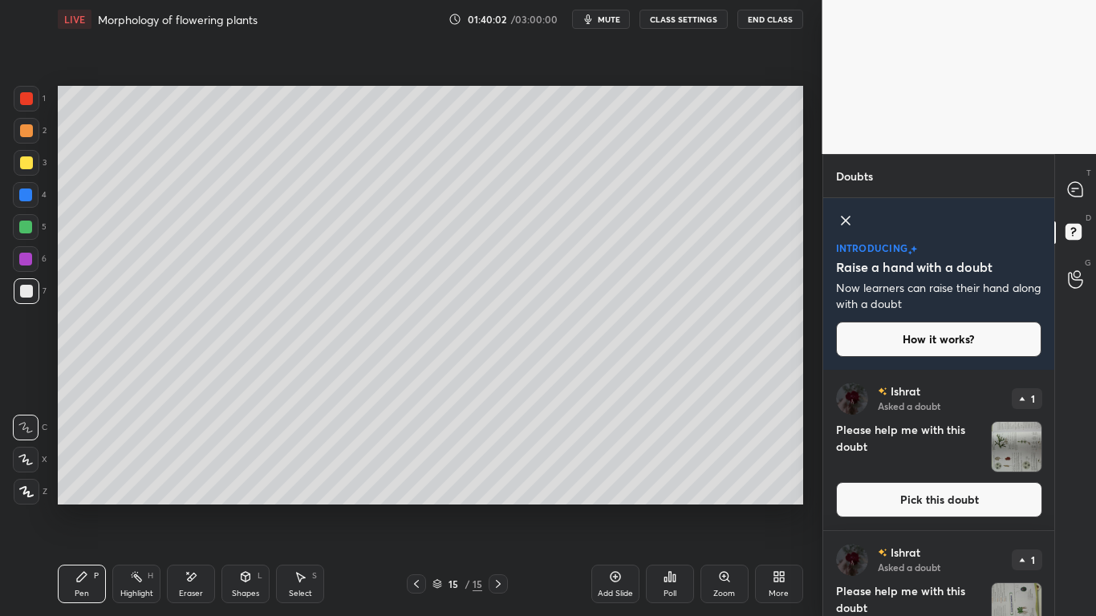
scroll to position [76, 0]
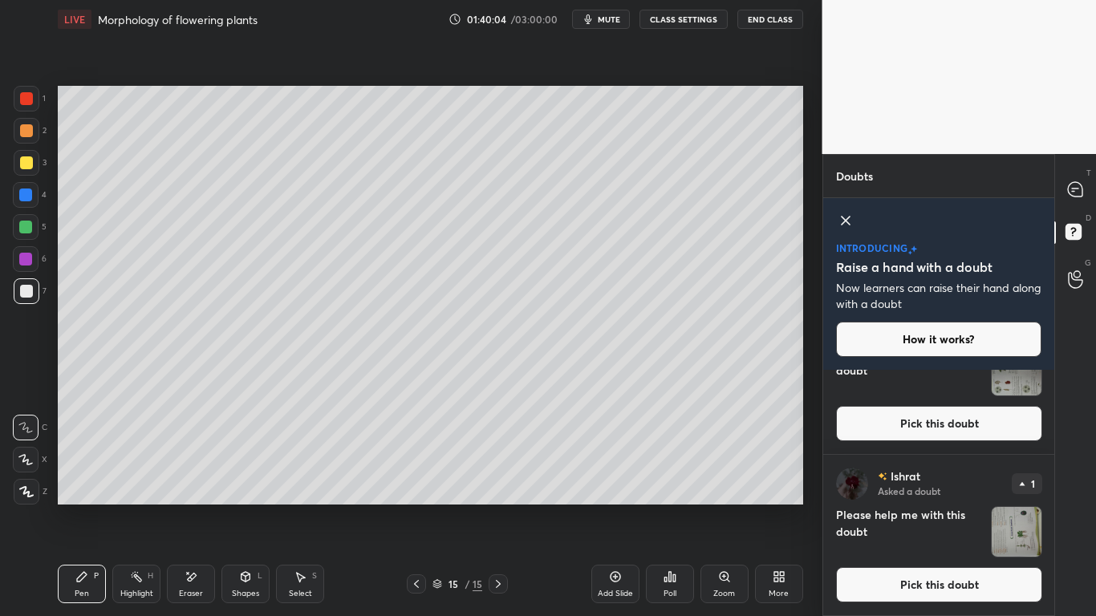
click at [841, 215] on icon at bounding box center [845, 220] width 19 height 19
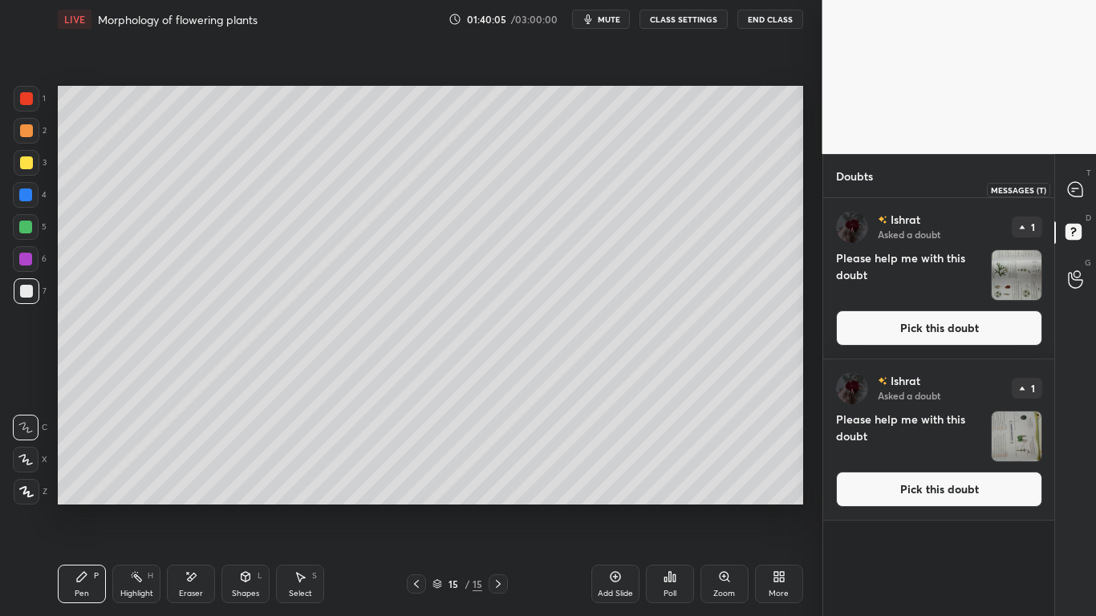
click at [1083, 189] on icon at bounding box center [1075, 189] width 17 height 17
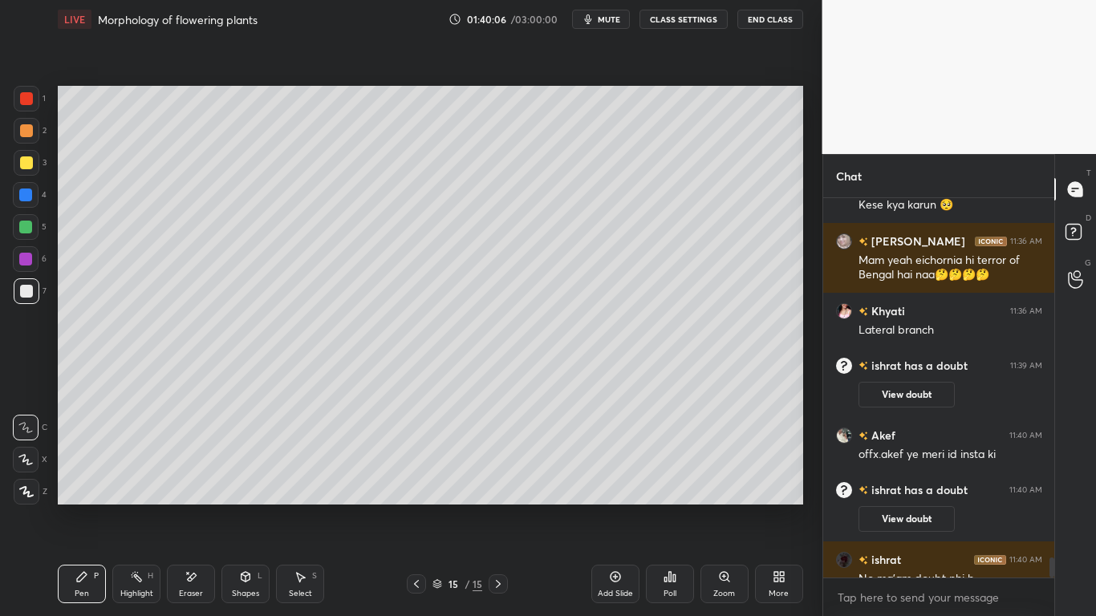
scroll to position [6723, 0]
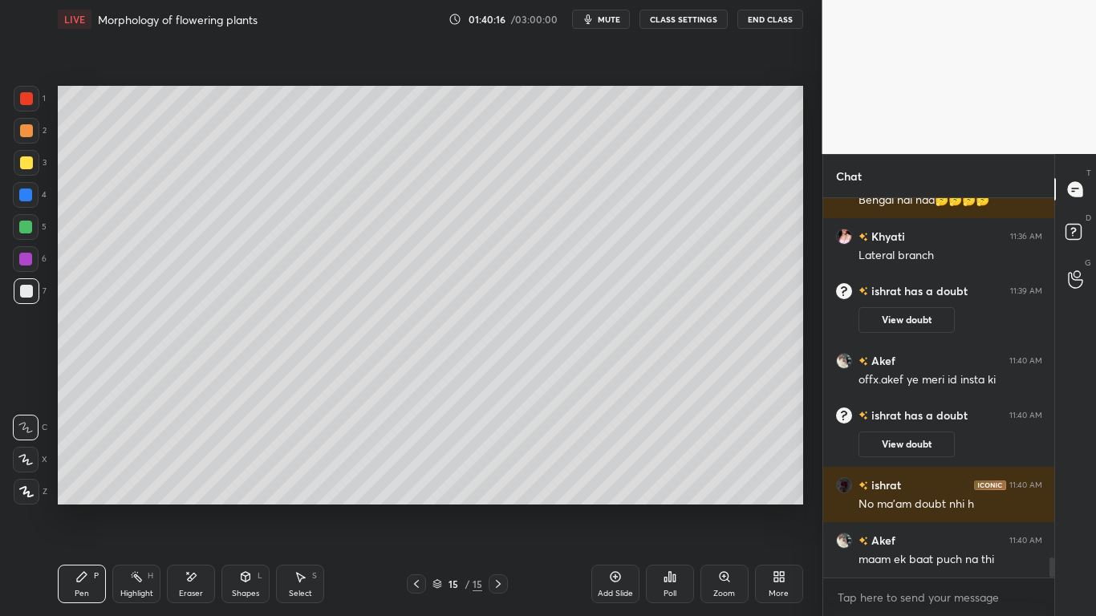
click at [774, 480] on icon at bounding box center [776, 580] width 4 height 4
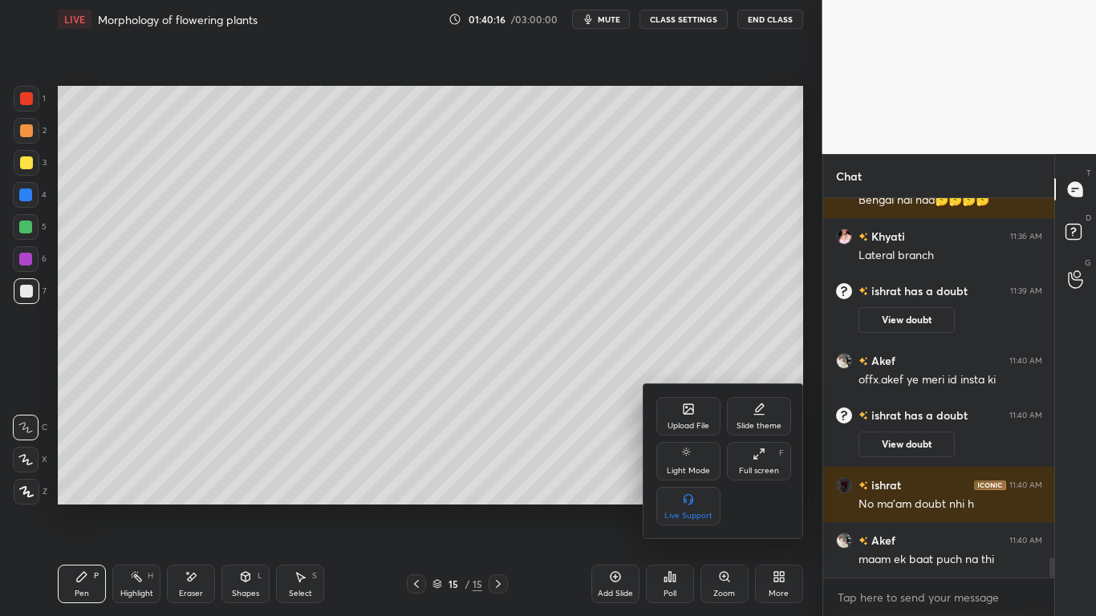
click at [494, 407] on div at bounding box center [548, 308] width 1096 height 616
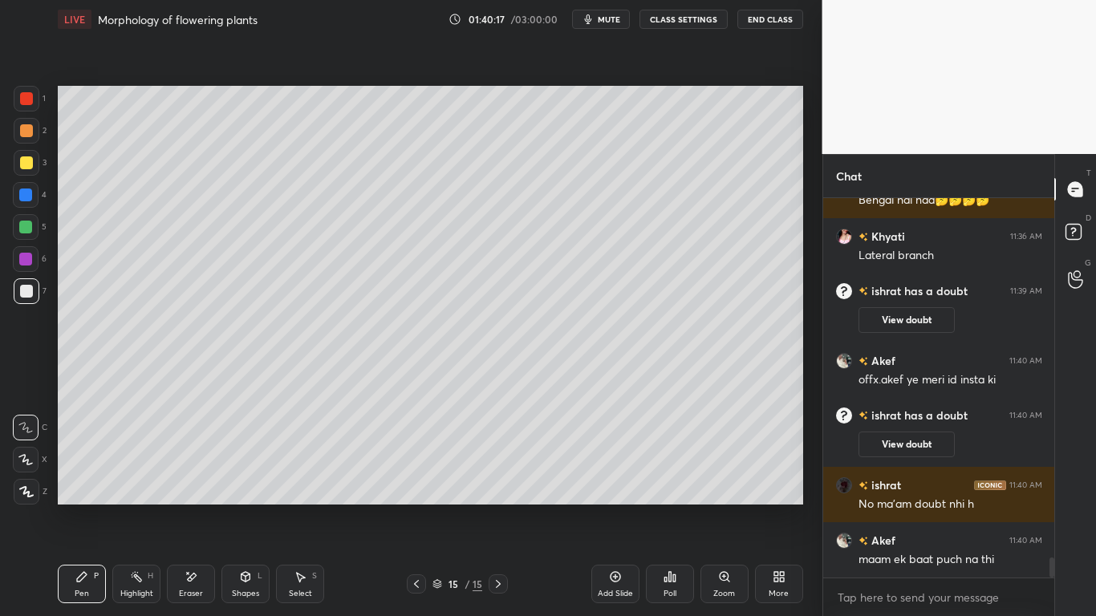
click at [611, 480] on icon at bounding box center [615, 576] width 13 height 13
click at [27, 262] on div at bounding box center [25, 259] width 13 height 13
click at [34, 291] on div at bounding box center [27, 291] width 26 height 26
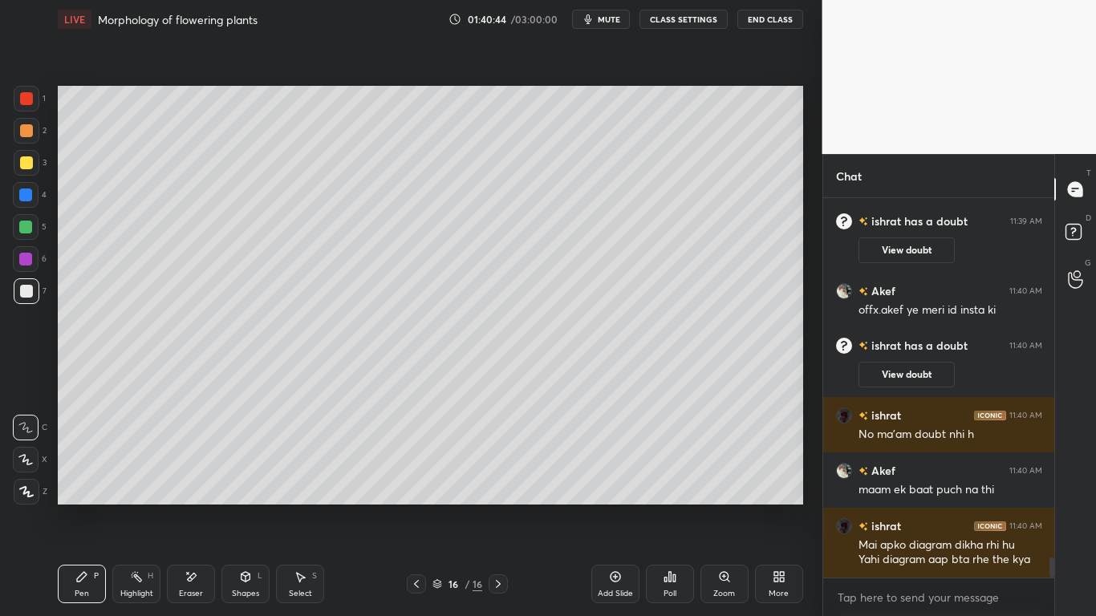
click at [24, 192] on div at bounding box center [25, 195] width 13 height 13
click at [208, 480] on div "Eraser" at bounding box center [191, 584] width 48 height 39
click at [78, 480] on icon at bounding box center [82, 577] width 10 height 10
click at [25, 172] on div at bounding box center [27, 163] width 26 height 26
click at [28, 95] on div at bounding box center [26, 98] width 13 height 13
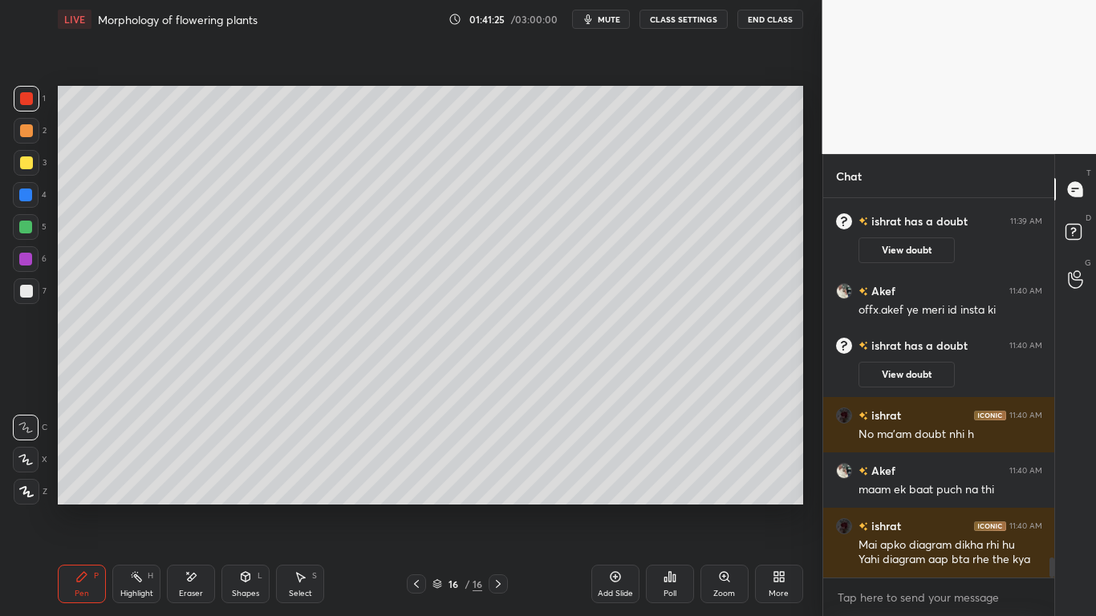
click at [23, 163] on div at bounding box center [26, 162] width 13 height 13
click at [25, 223] on div at bounding box center [25, 227] width 13 height 13
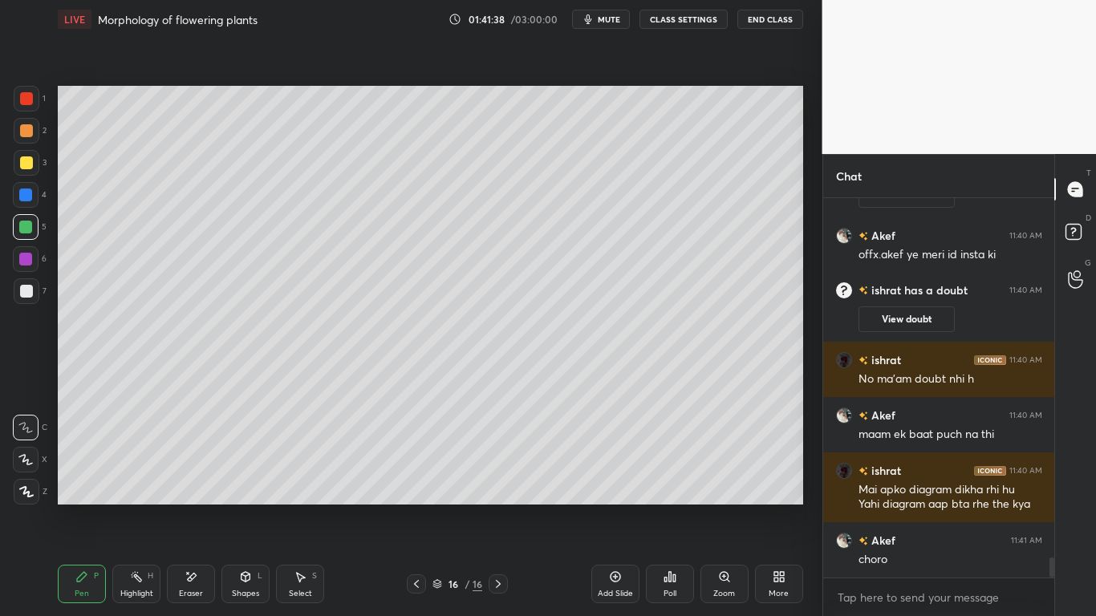
click at [28, 262] on div at bounding box center [25, 259] width 13 height 13
click at [30, 251] on div at bounding box center [26, 259] width 26 height 26
click at [35, 223] on div at bounding box center [26, 227] width 26 height 26
click at [196, 480] on icon at bounding box center [191, 577] width 13 height 14
click at [88, 480] on div "Pen P" at bounding box center [82, 584] width 48 height 39
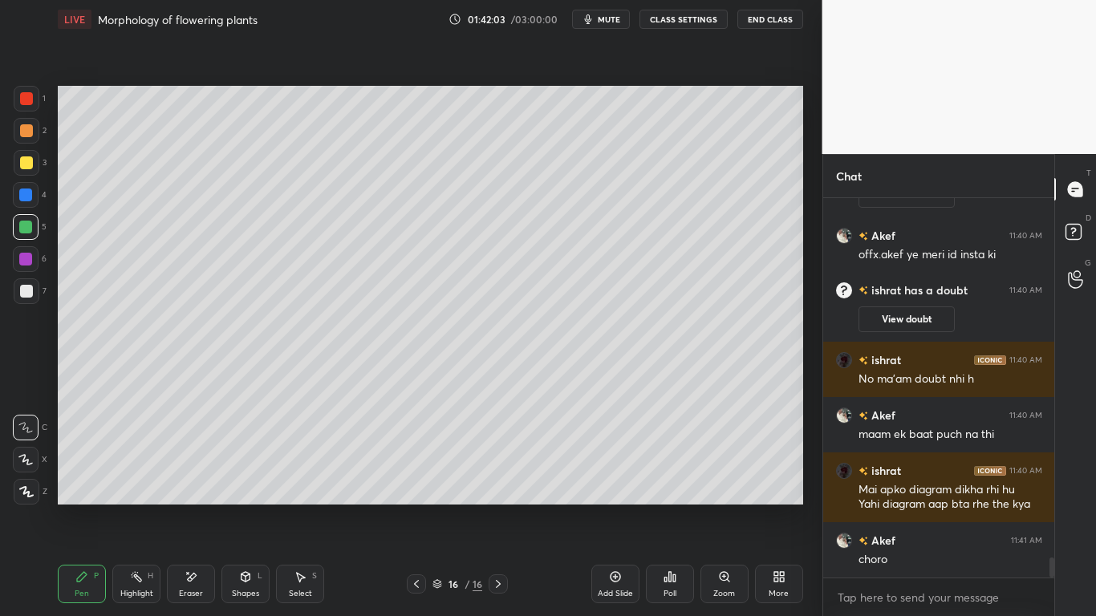
click at [26, 108] on div at bounding box center [27, 99] width 26 height 26
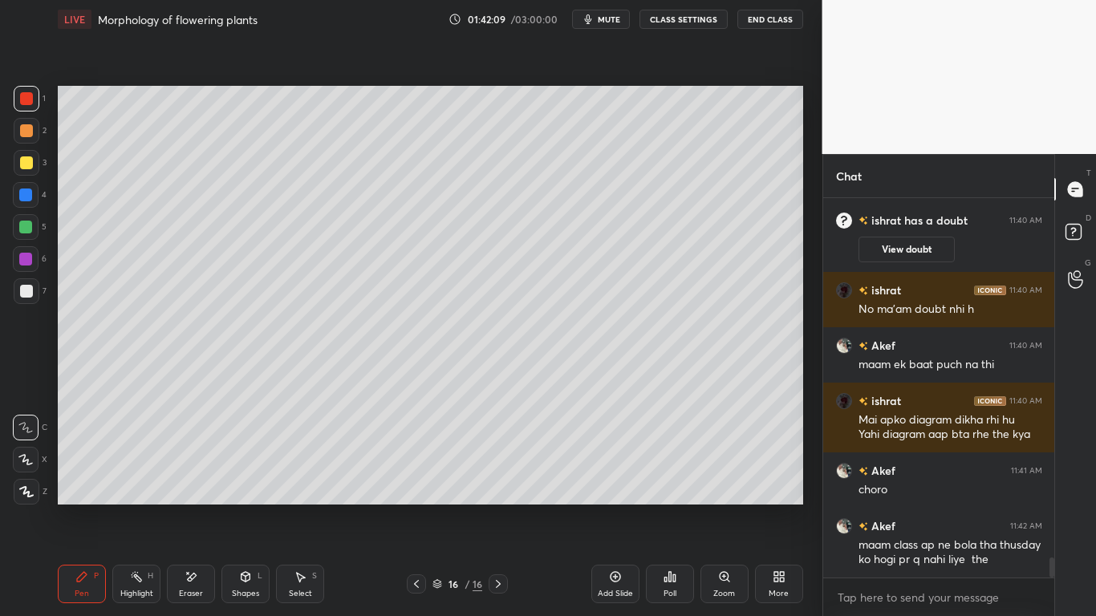
click at [26, 229] on div at bounding box center [25, 227] width 13 height 13
click at [26, 164] on div at bounding box center [26, 162] width 13 height 13
click at [26, 227] on div at bounding box center [25, 227] width 13 height 13
click at [34, 253] on div at bounding box center [26, 259] width 26 height 26
click at [34, 98] on div at bounding box center [27, 99] width 26 height 26
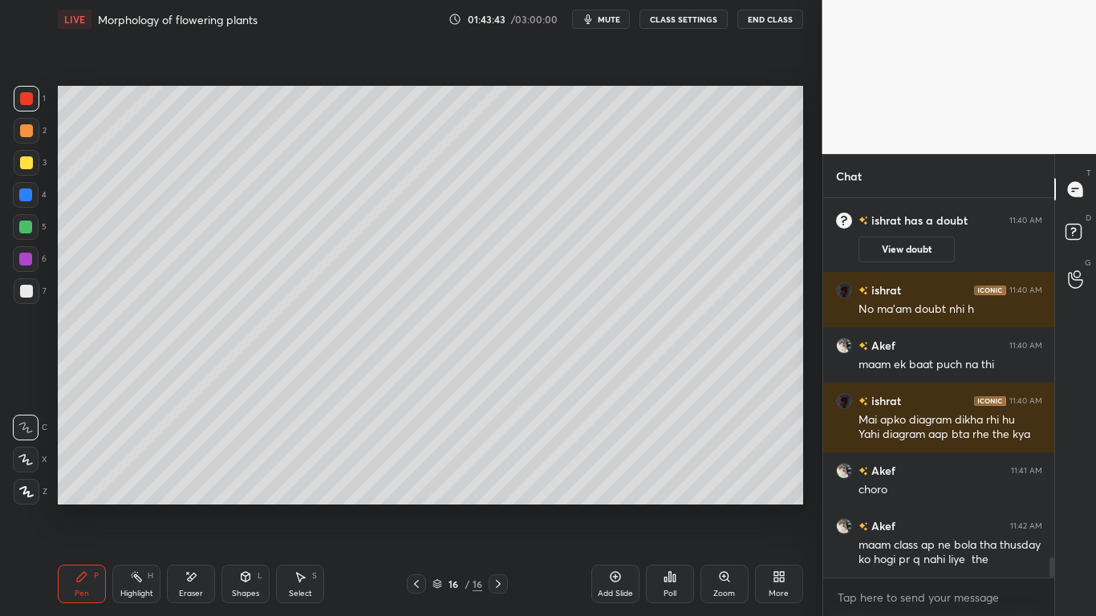
click at [26, 221] on div at bounding box center [25, 227] width 13 height 13
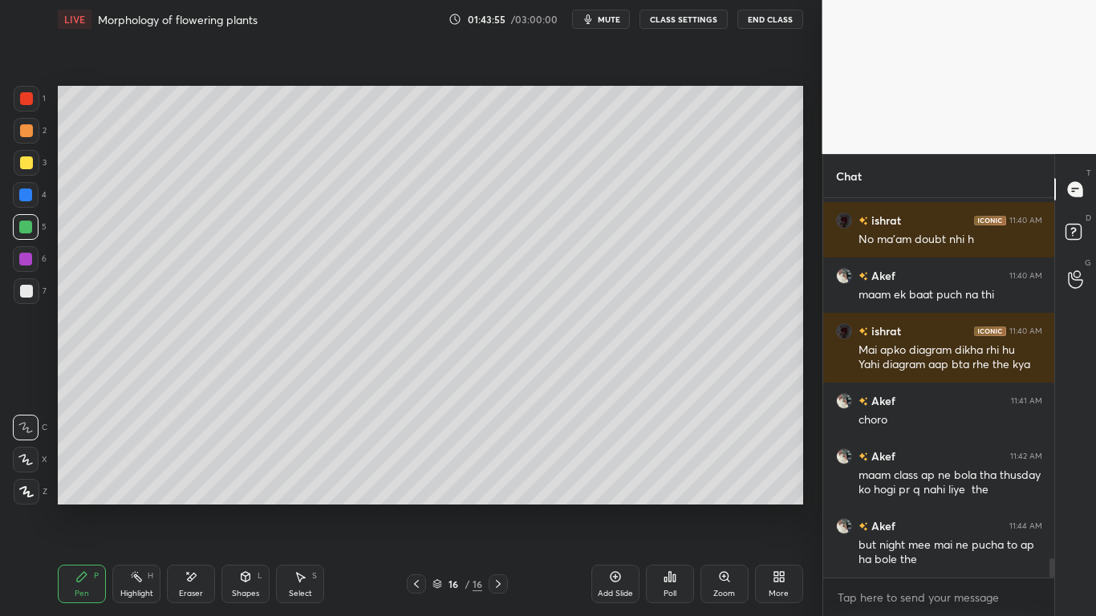
click at [30, 104] on div at bounding box center [26, 98] width 13 height 13
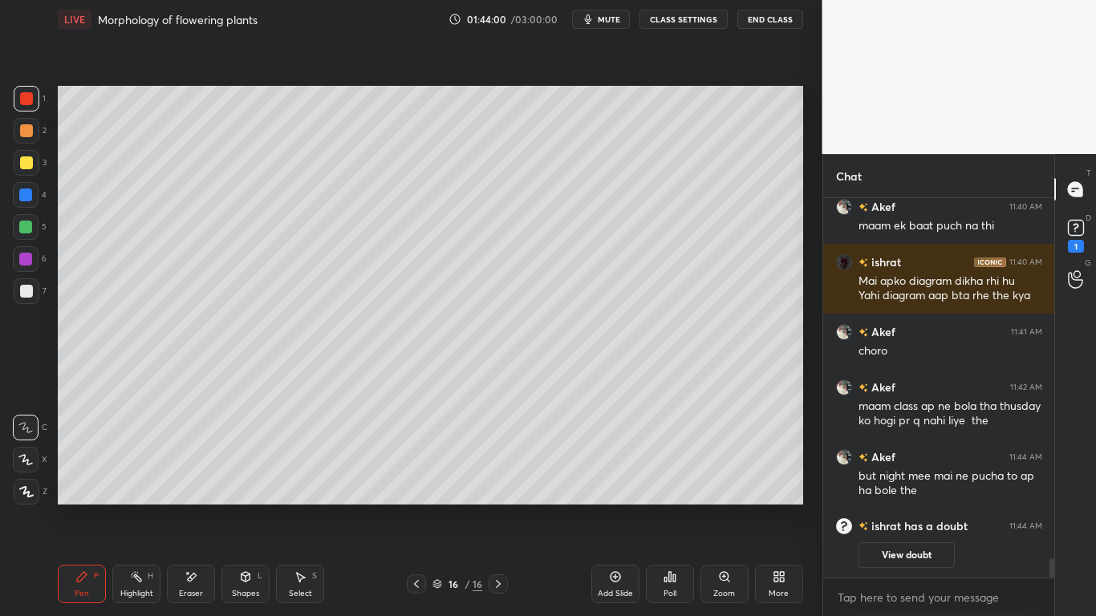
click at [199, 480] on div "Eraser" at bounding box center [191, 584] width 48 height 39
click at [90, 480] on div "Pen P" at bounding box center [82, 584] width 48 height 39
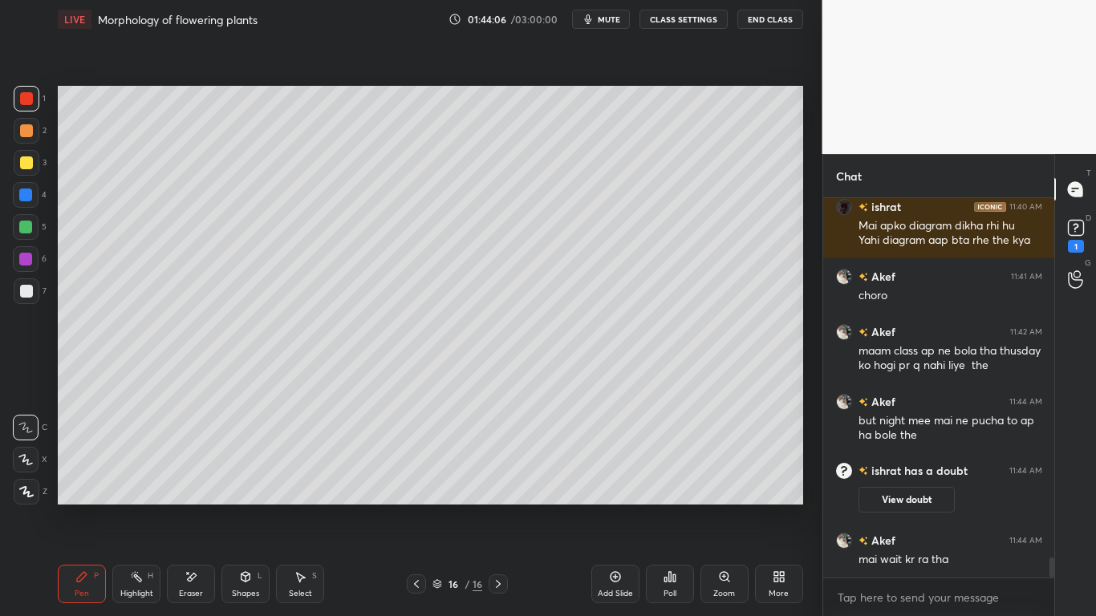
click at [193, 480] on div "Eraser" at bounding box center [191, 594] width 24 height 8
click at [91, 480] on div "Pen P" at bounding box center [82, 584] width 48 height 39
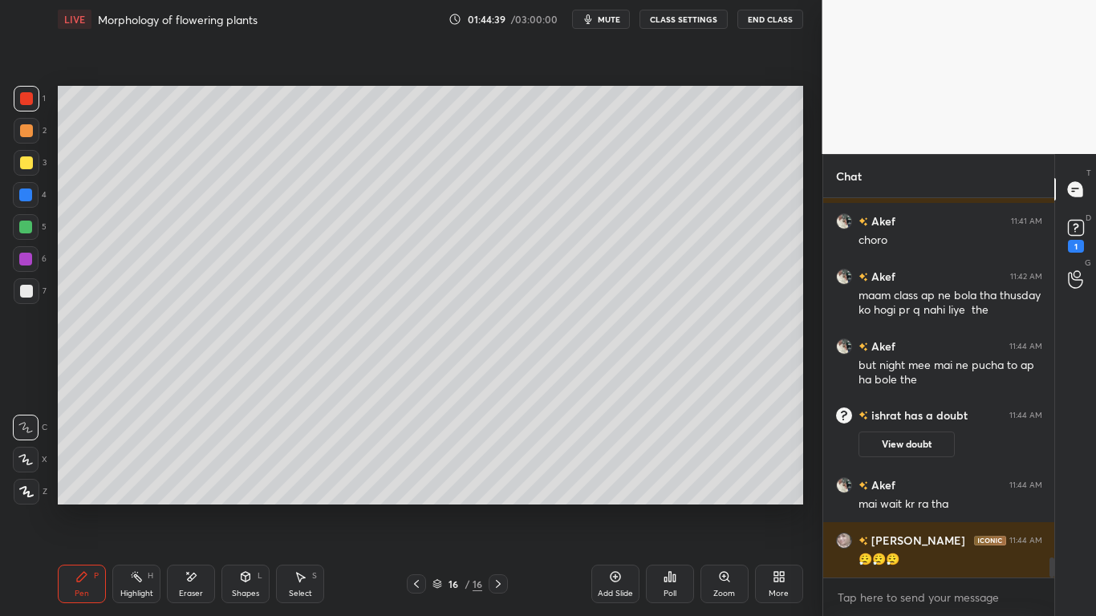
click at [30, 291] on div at bounding box center [26, 291] width 13 height 13
click at [19, 103] on div at bounding box center [27, 99] width 26 height 26
click at [23, 157] on div at bounding box center [26, 162] width 13 height 13
click at [27, 234] on div at bounding box center [26, 227] width 26 height 26
click at [26, 293] on div at bounding box center [26, 291] width 13 height 13
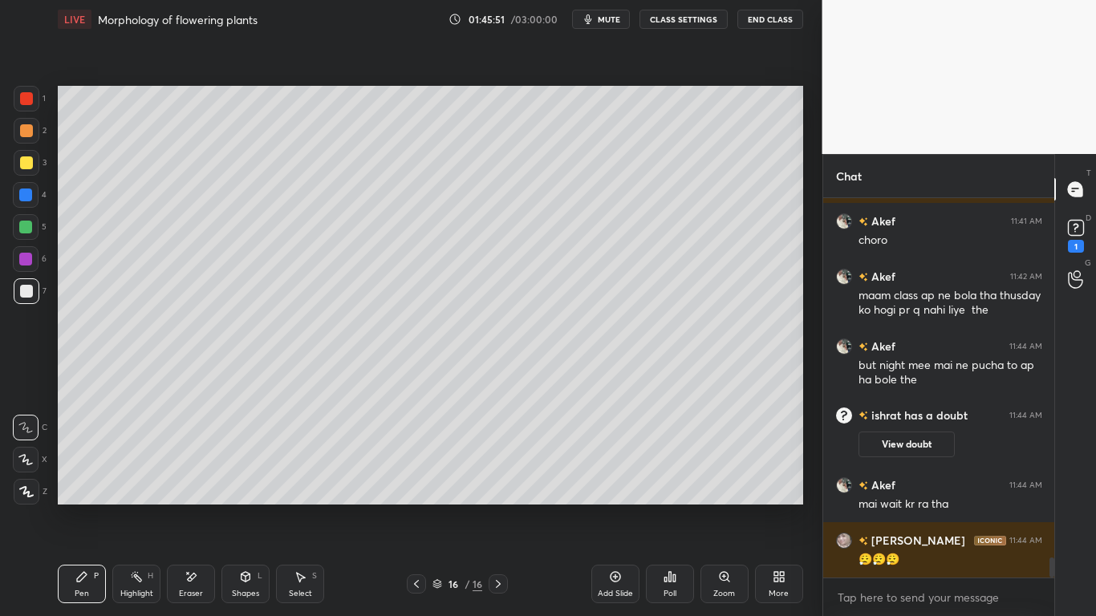
click at [195, 480] on icon at bounding box center [192, 577] width 9 height 8
click at [91, 480] on div "Pen P" at bounding box center [82, 584] width 48 height 39
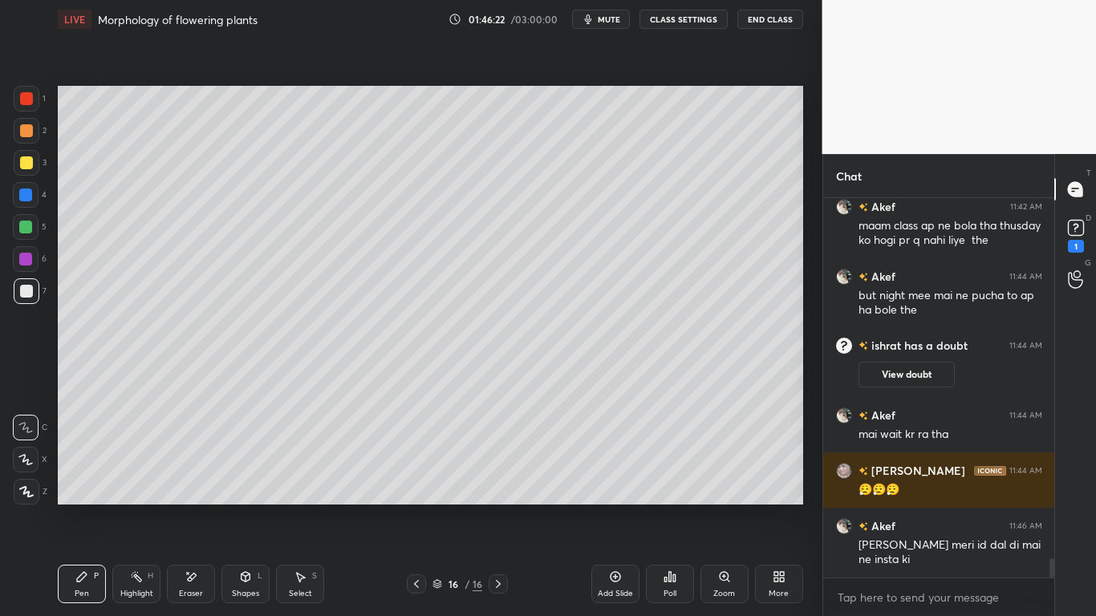
click at [204, 480] on div "Eraser" at bounding box center [191, 584] width 48 height 39
click at [85, 480] on div "Pen P" at bounding box center [82, 584] width 48 height 39
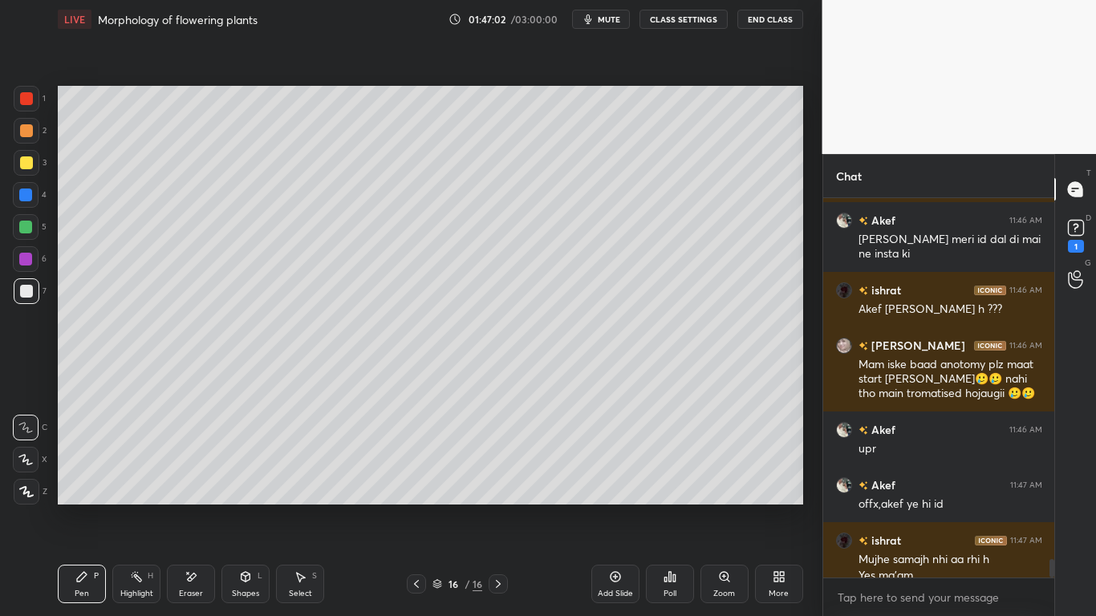
scroll to position [7268, 0]
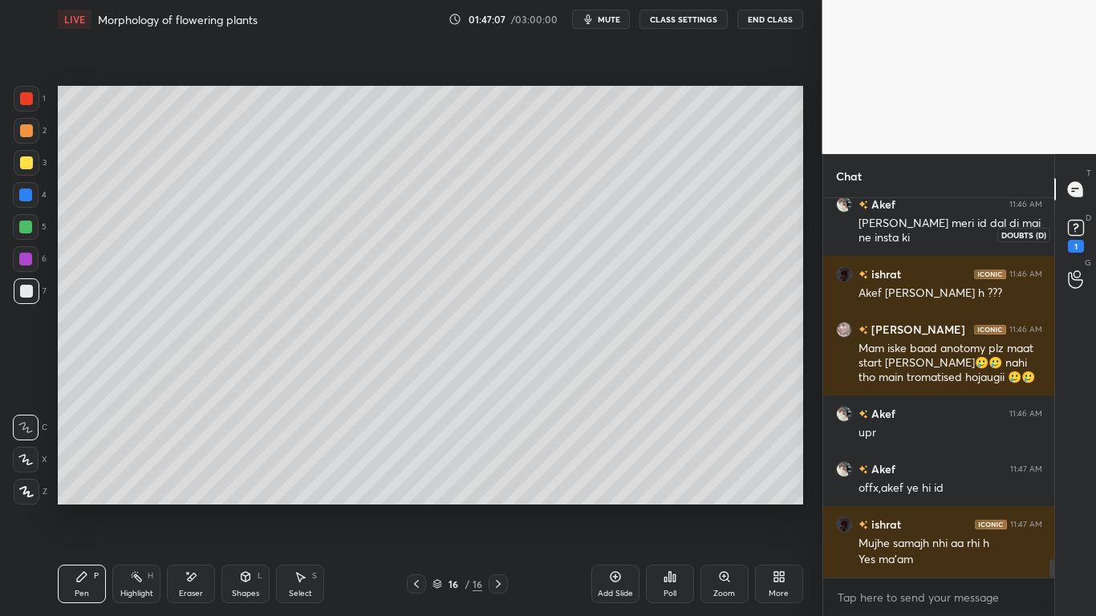
click at [1093, 229] on div "D Doubts (D) 1" at bounding box center [1075, 234] width 41 height 45
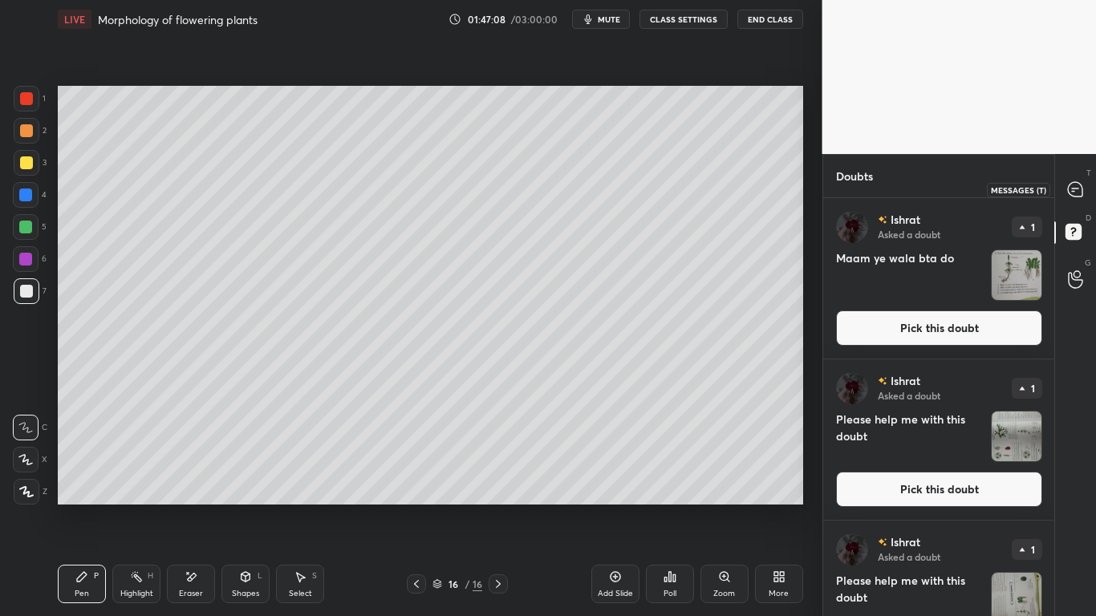
click at [1082, 180] on div at bounding box center [1076, 189] width 32 height 29
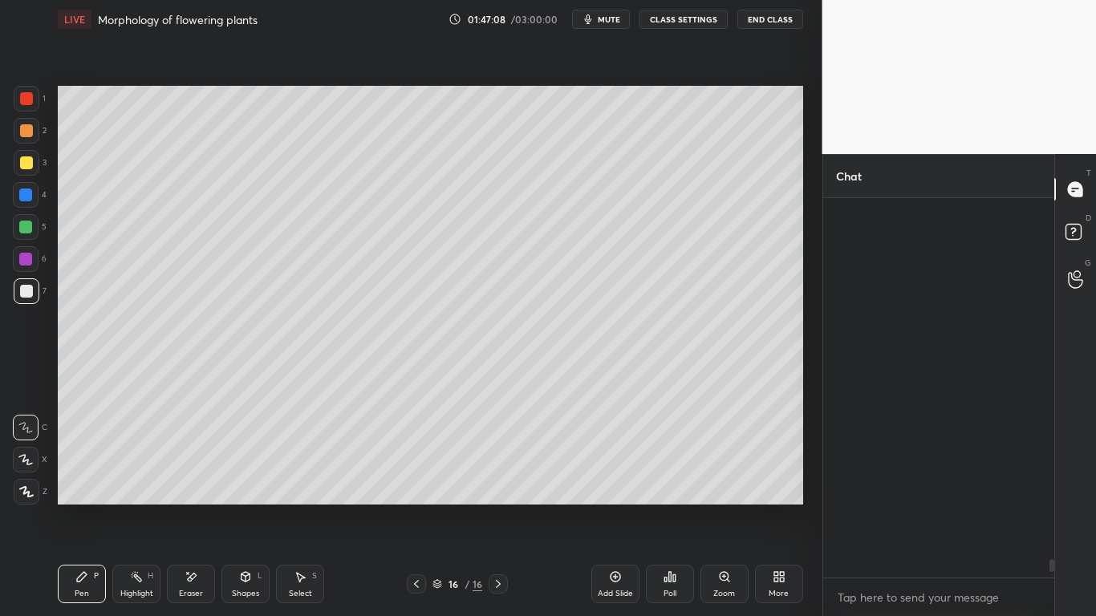
scroll to position [375, 226]
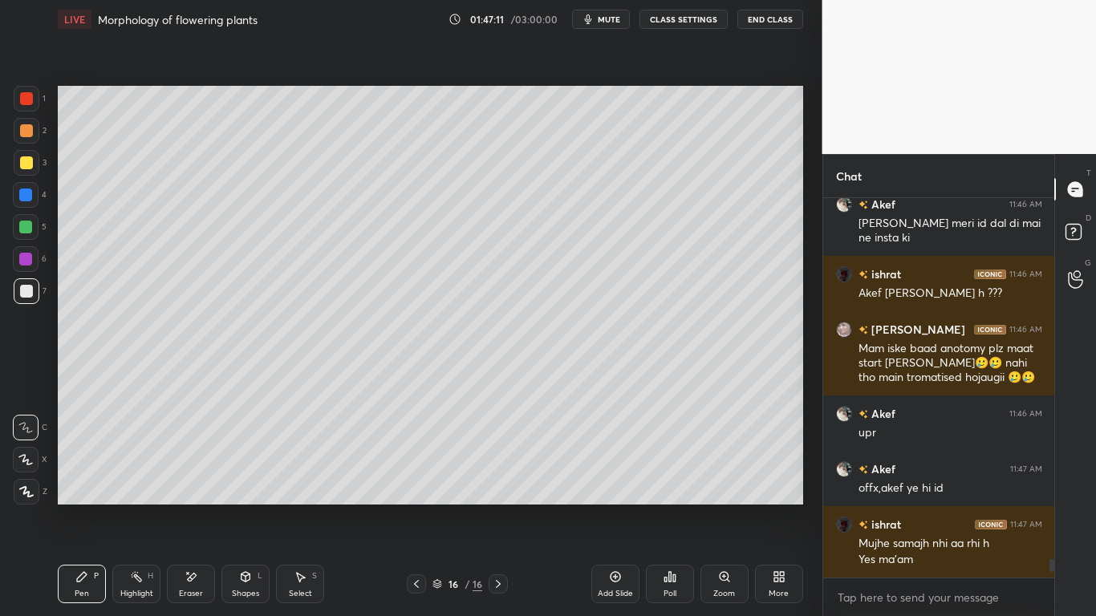
click at [412, 480] on div "Pen P Highlight H Eraser Shapes L Select S 16 / 16 Add Slide Poll Zoom More" at bounding box center [430, 584] width 745 height 64
click at [414, 480] on icon at bounding box center [416, 584] width 13 height 13
click at [419, 480] on icon at bounding box center [416, 584] width 13 height 13
click at [415, 480] on icon at bounding box center [416, 584] width 13 height 13
click at [497, 480] on icon at bounding box center [498, 584] width 5 height 8
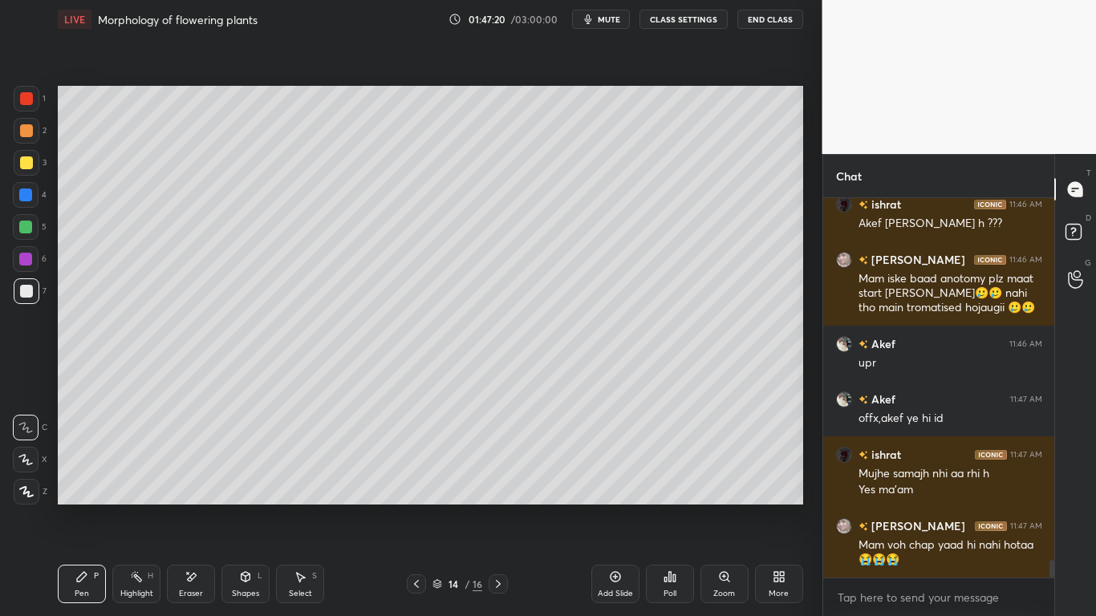
scroll to position [7714, 0]
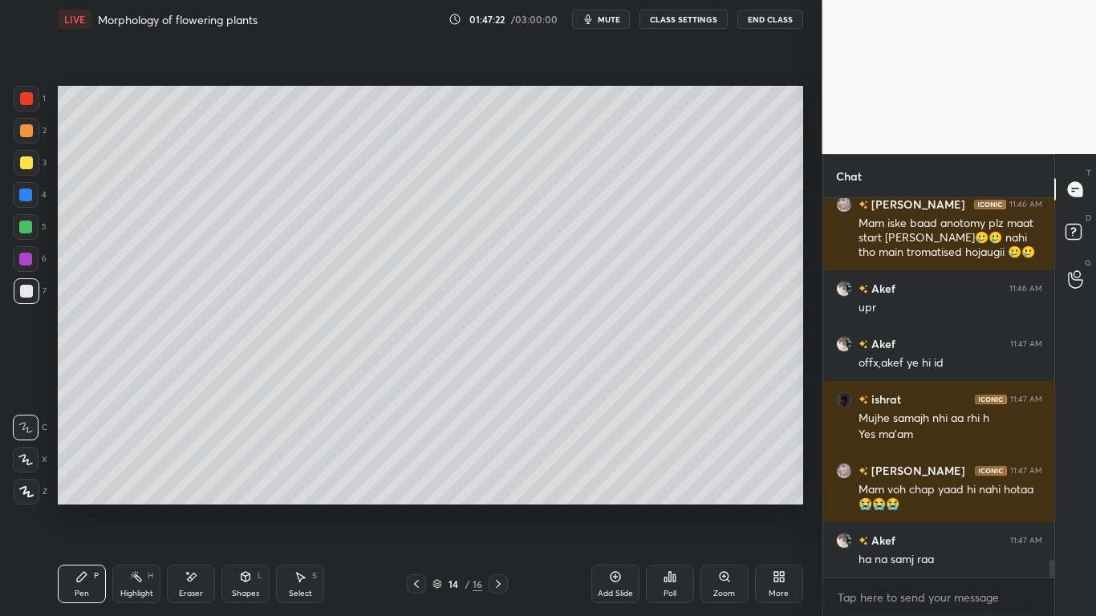
click at [497, 480] on icon at bounding box center [498, 584] width 13 height 13
click at [32, 234] on div at bounding box center [26, 227] width 26 height 26
click at [197, 480] on icon at bounding box center [192, 577] width 9 height 8
click at [95, 480] on div "P" at bounding box center [96, 576] width 5 height 8
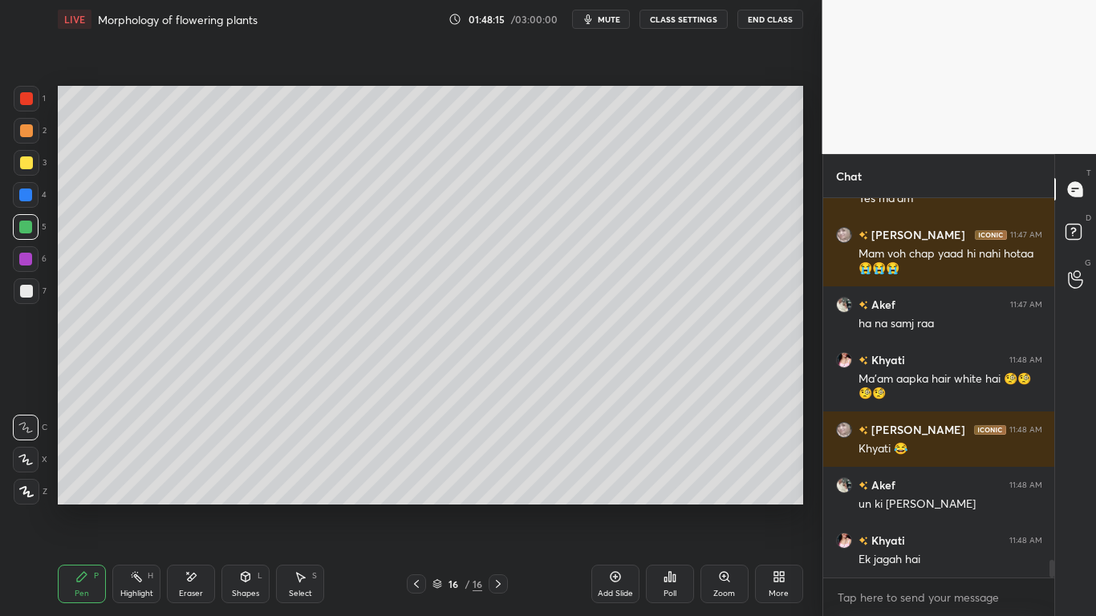
scroll to position [8005, 0]
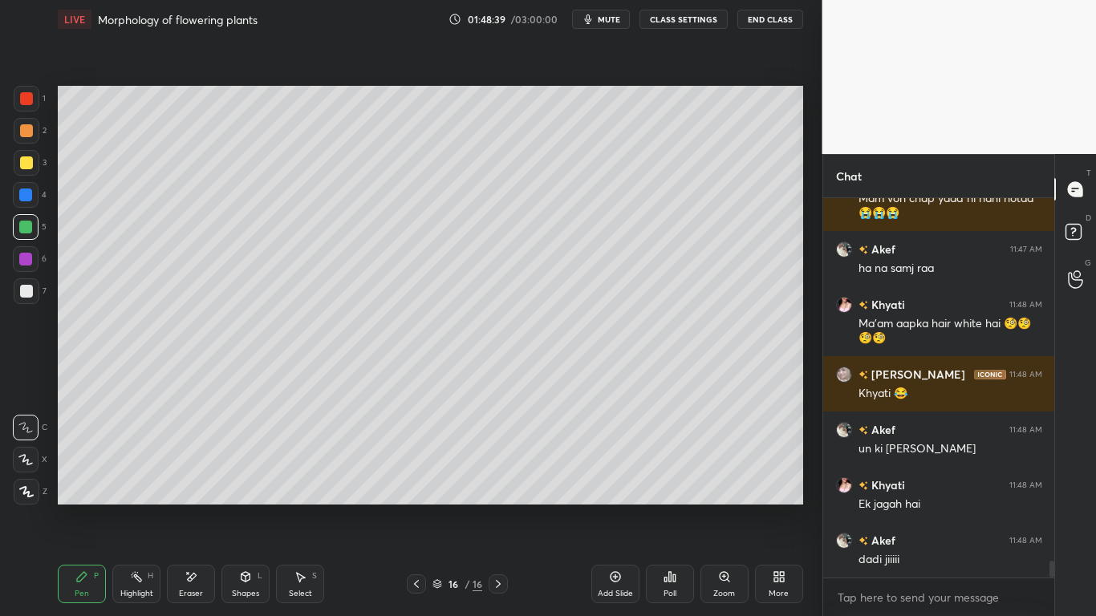
click at [499, 480] on icon at bounding box center [498, 584] width 5 height 8
click at [622, 480] on div "Add Slide" at bounding box center [615, 584] width 48 height 39
click at [22, 200] on div at bounding box center [25, 195] width 13 height 13
click at [200, 480] on div "Eraser" at bounding box center [191, 594] width 24 height 8
click at [91, 480] on div "Pen P" at bounding box center [82, 584] width 48 height 39
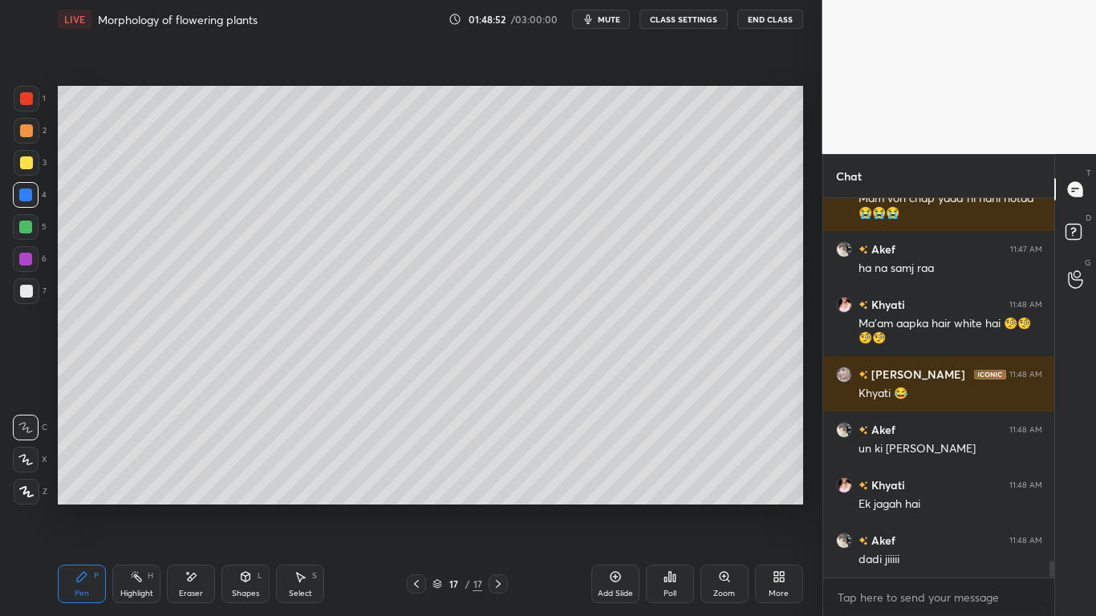
scroll to position [8060, 0]
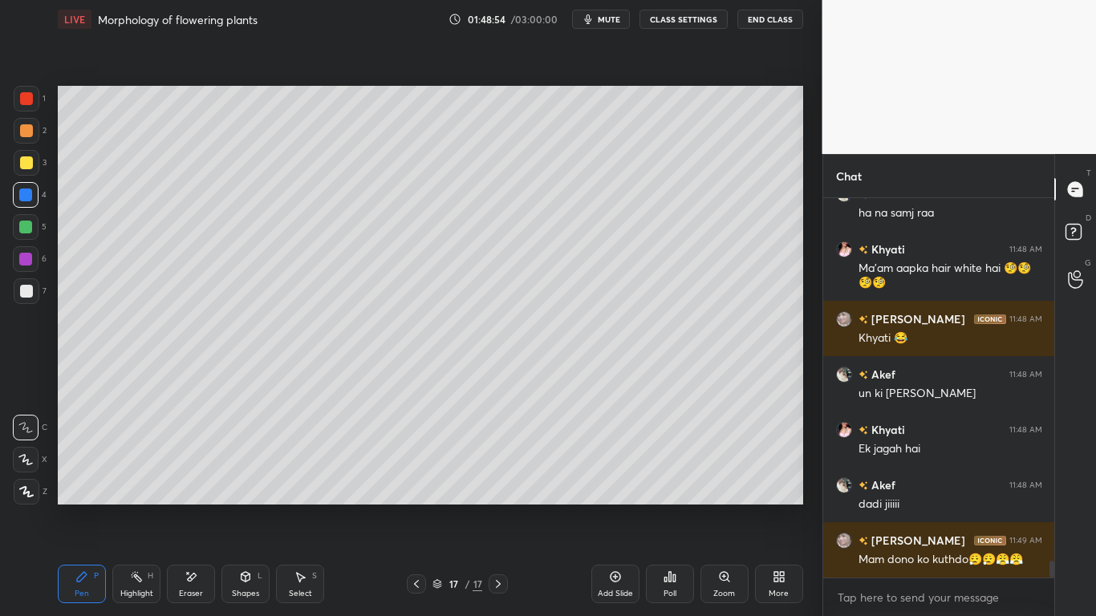
click at [25, 162] on div at bounding box center [26, 162] width 13 height 13
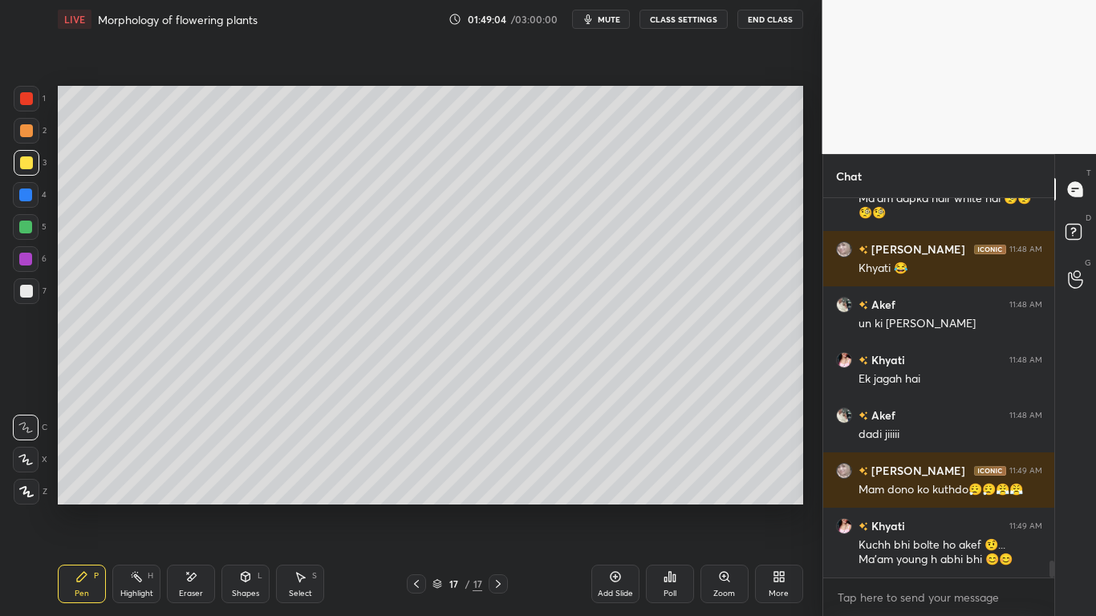
click at [30, 104] on div at bounding box center [26, 98] width 13 height 13
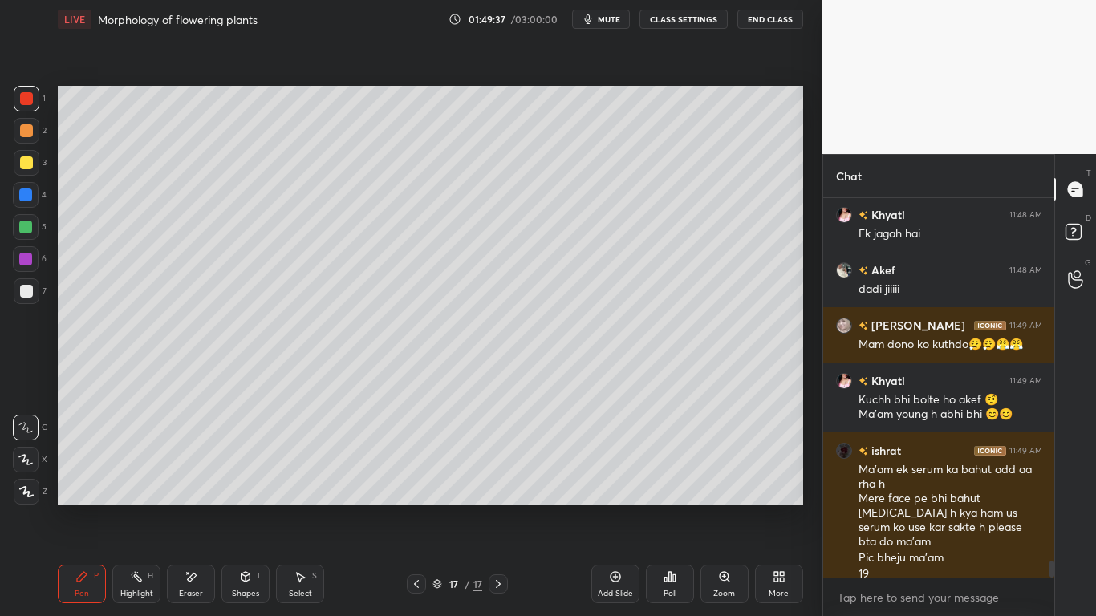
scroll to position [8345, 0]
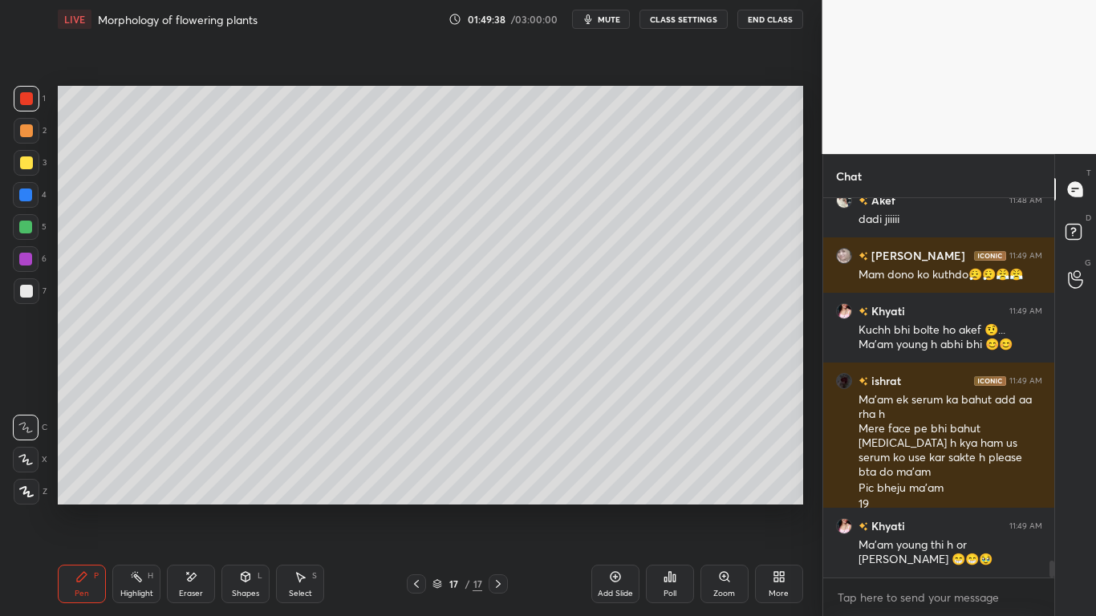
click at [30, 230] on div at bounding box center [25, 227] width 13 height 13
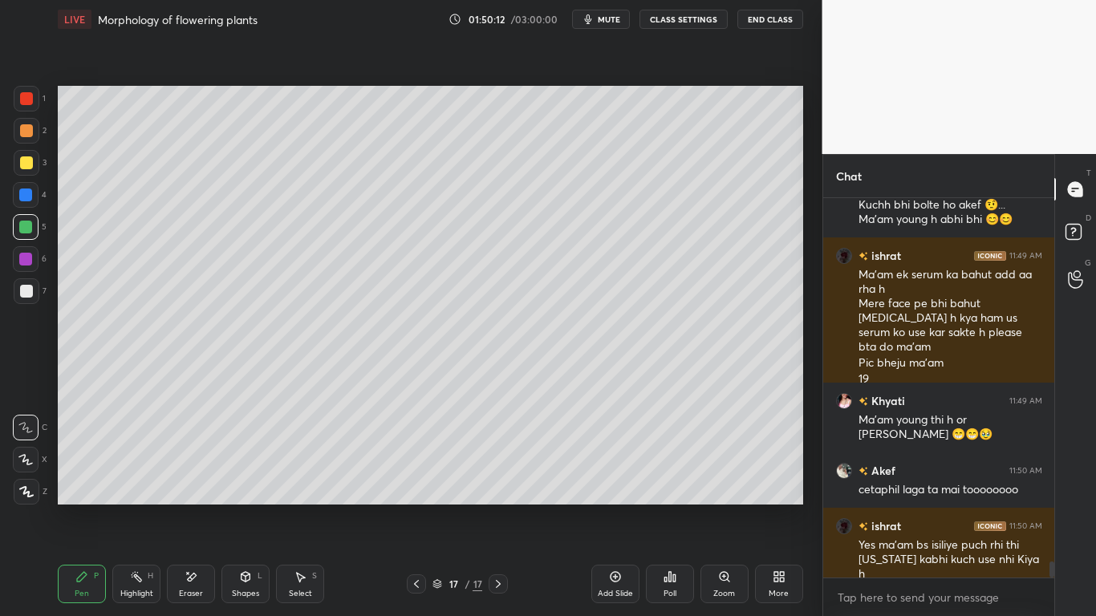
scroll to position [8554, 0]
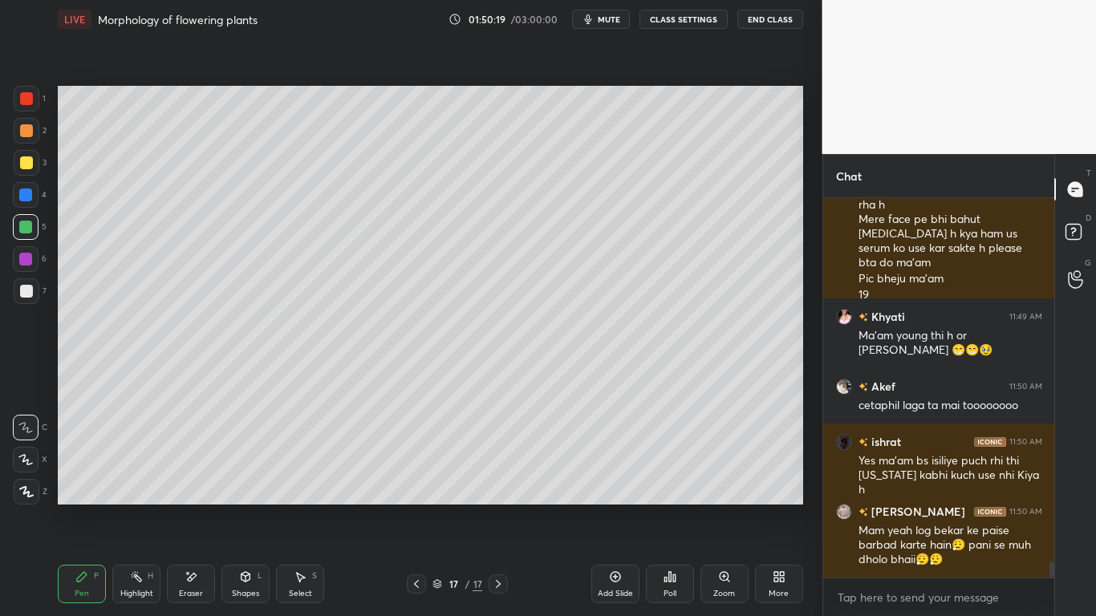
click at [194, 480] on icon at bounding box center [191, 577] width 13 height 14
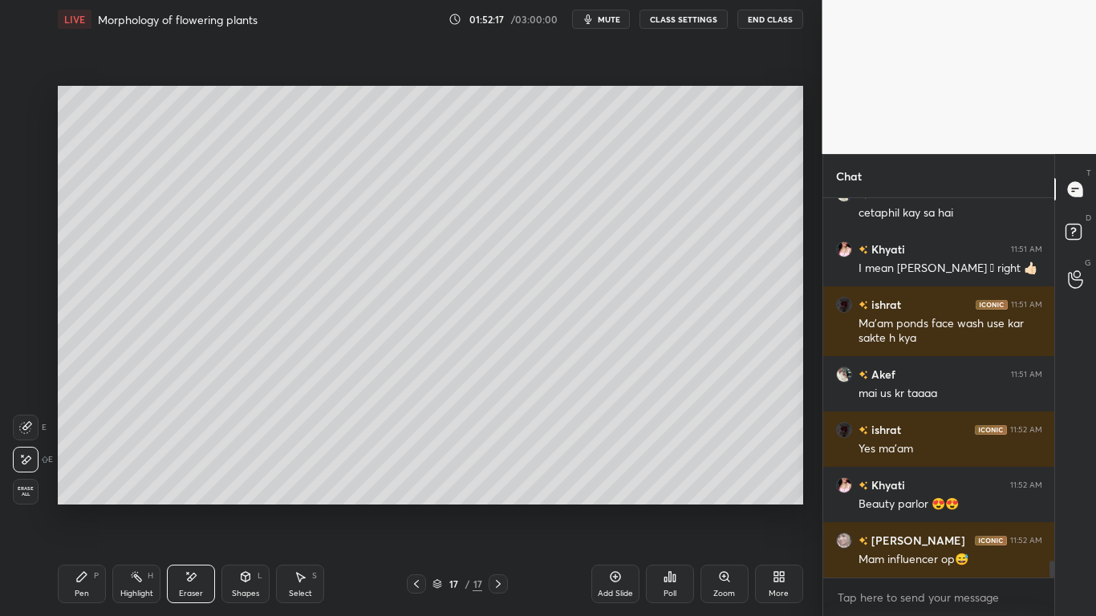
scroll to position [8343, 0]
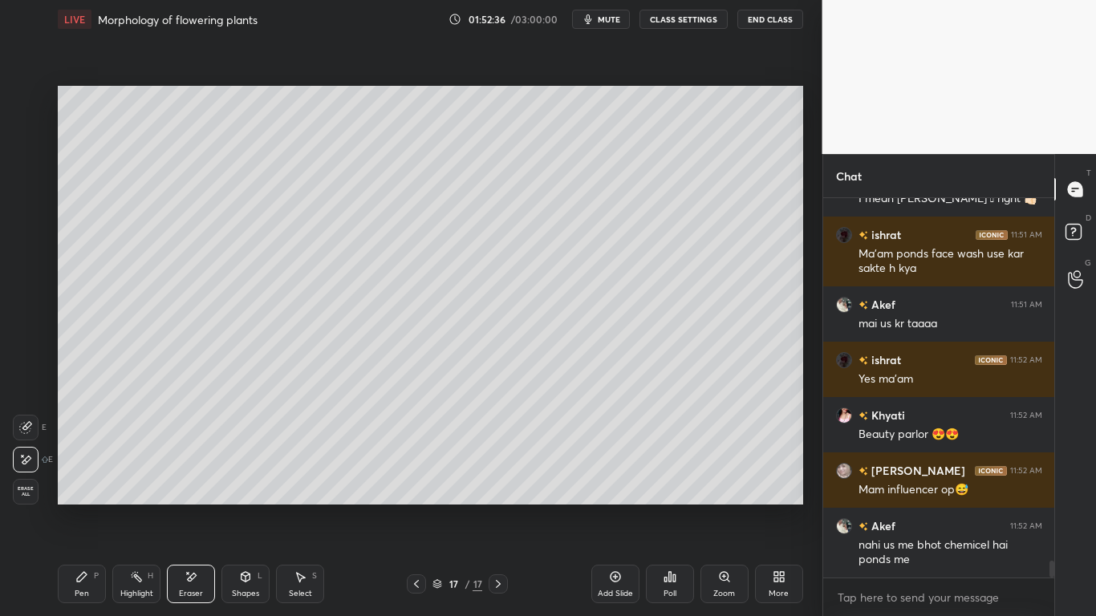
click at [90, 480] on div "Pen P" at bounding box center [82, 584] width 48 height 39
click at [31, 107] on div at bounding box center [27, 99] width 26 height 26
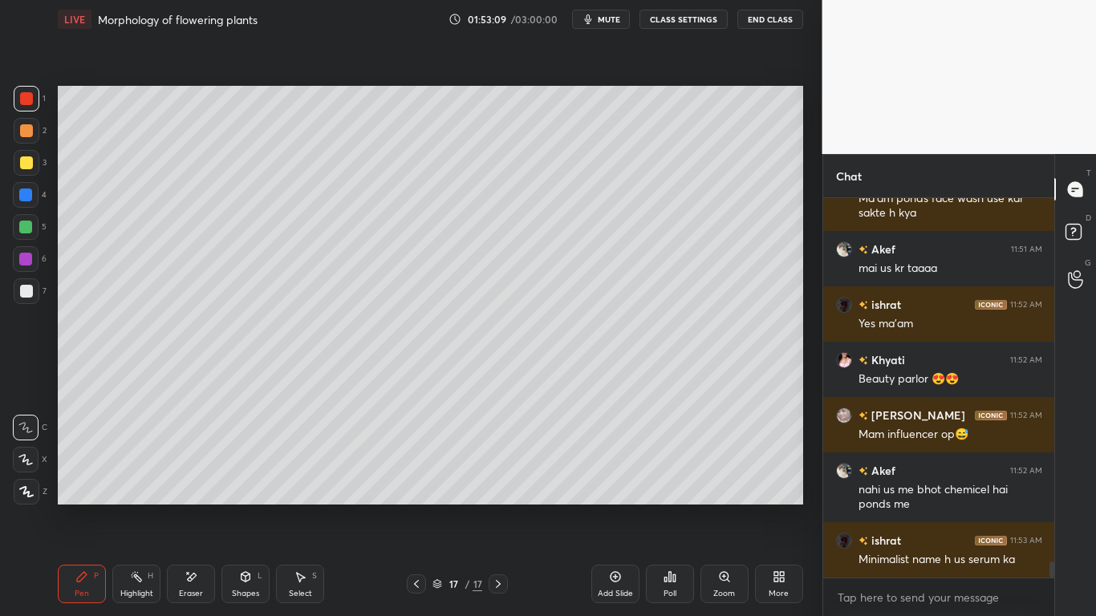
click at [29, 197] on div at bounding box center [25, 195] width 13 height 13
click at [30, 195] on div at bounding box center [25, 195] width 13 height 13
click at [30, 227] on div at bounding box center [25, 227] width 13 height 13
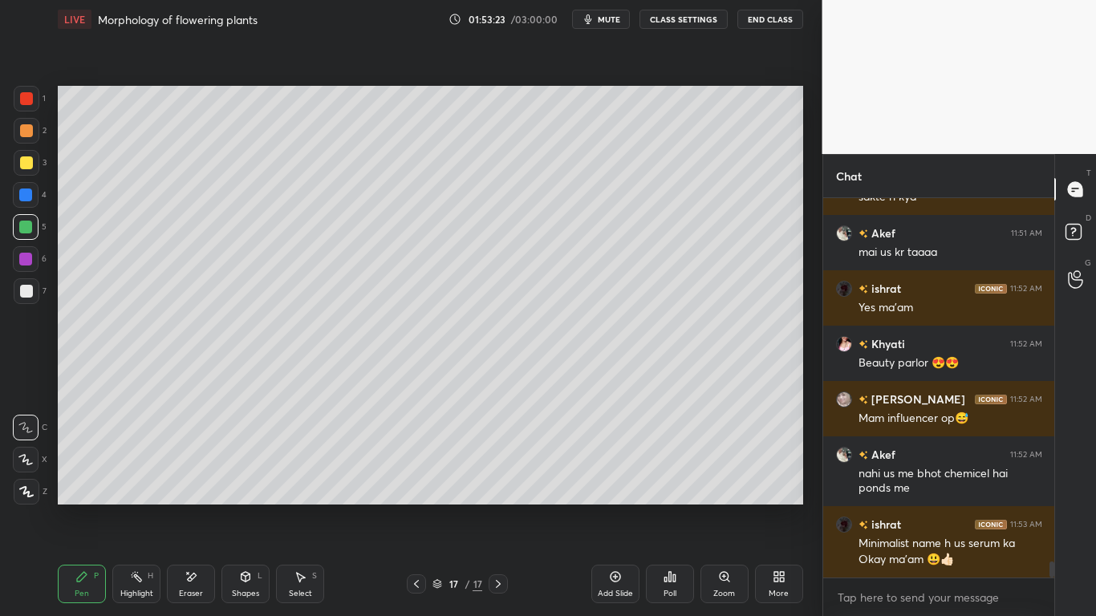
click at [30, 102] on div at bounding box center [26, 98] width 13 height 13
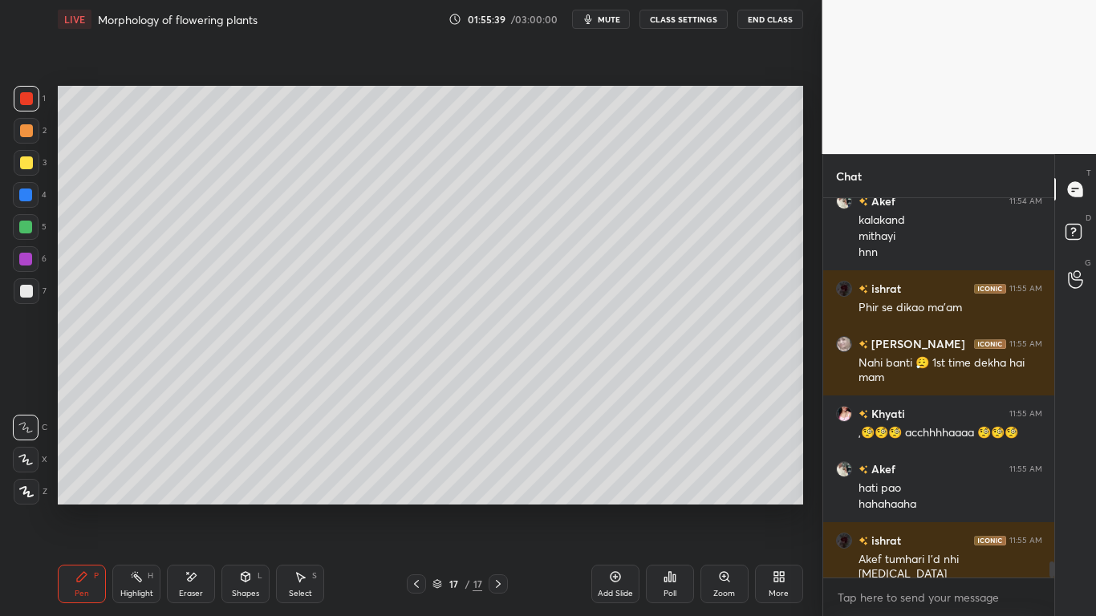
scroll to position [8865, 0]
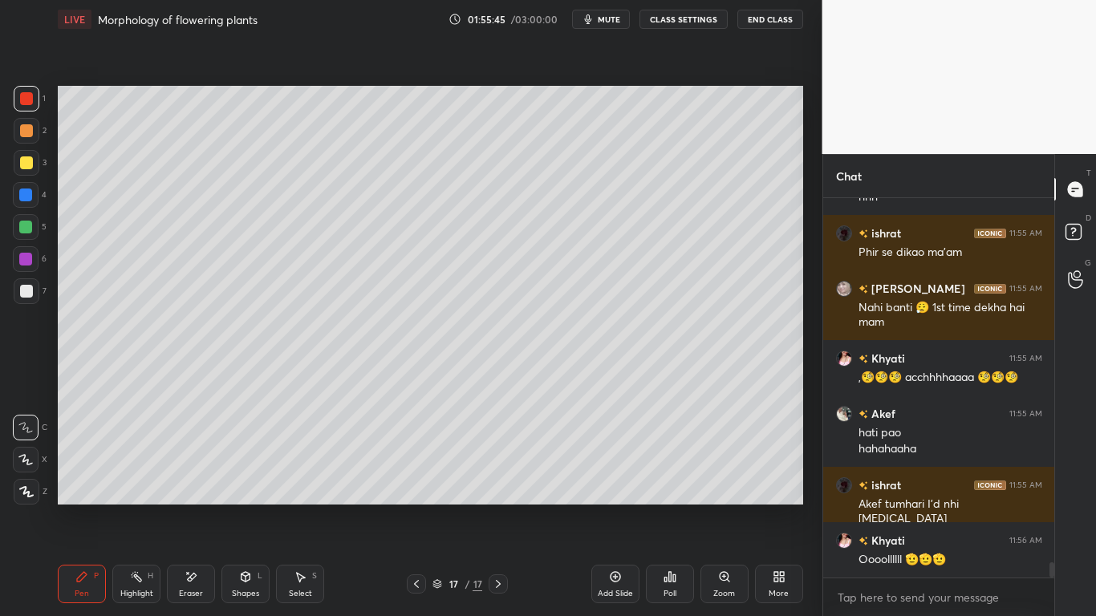
click at [806, 432] on div "Setting up your live class Poll for secs No correct answer Start poll" at bounding box center [430, 295] width 758 height 513
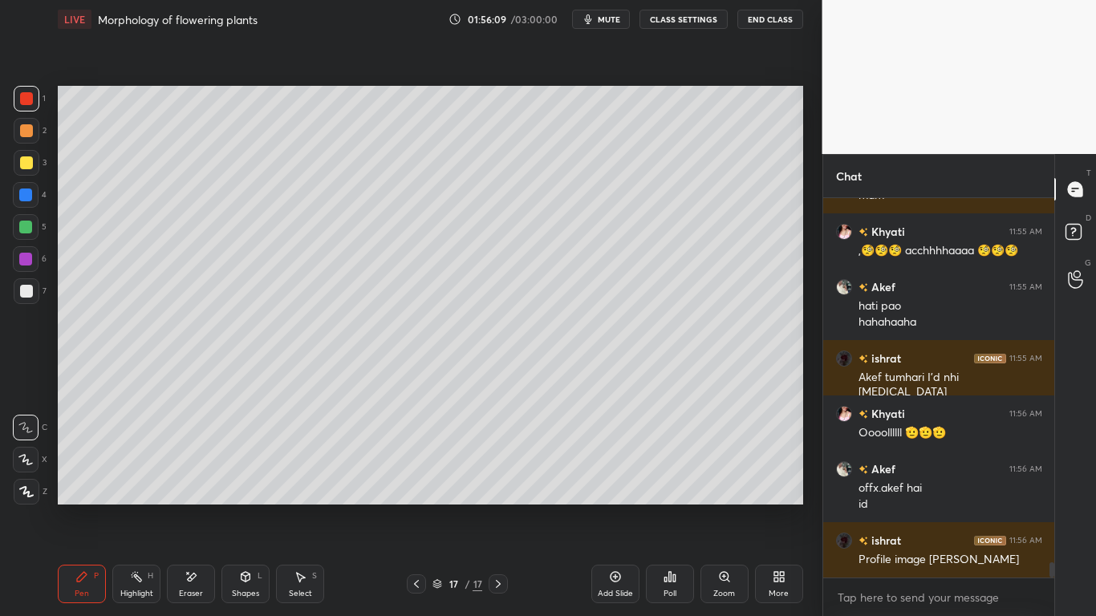
scroll to position [9008, 0]
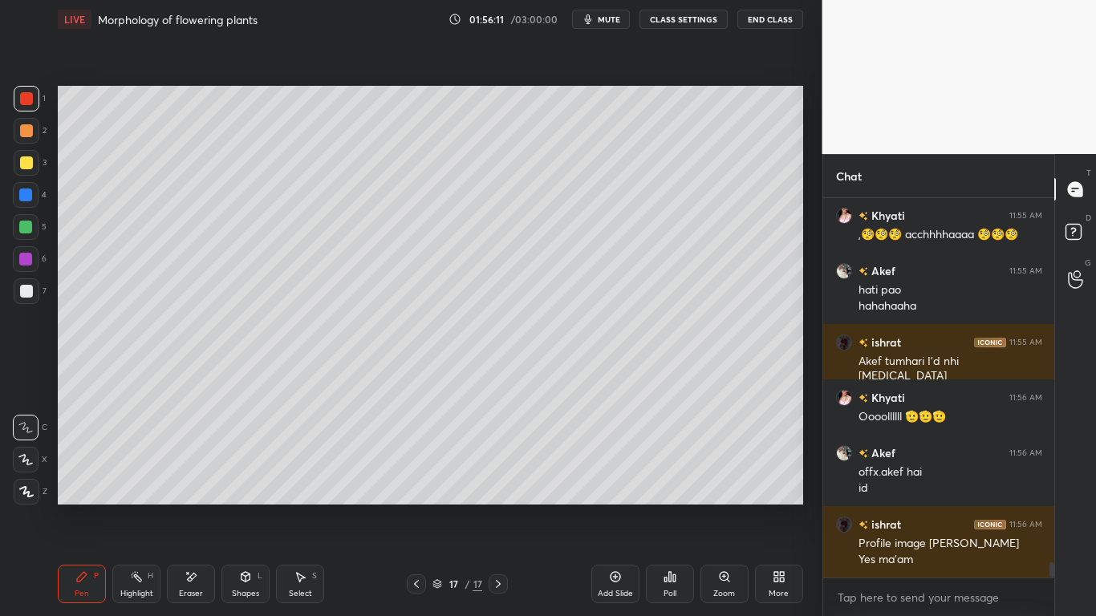
click at [37, 225] on div at bounding box center [26, 227] width 26 height 26
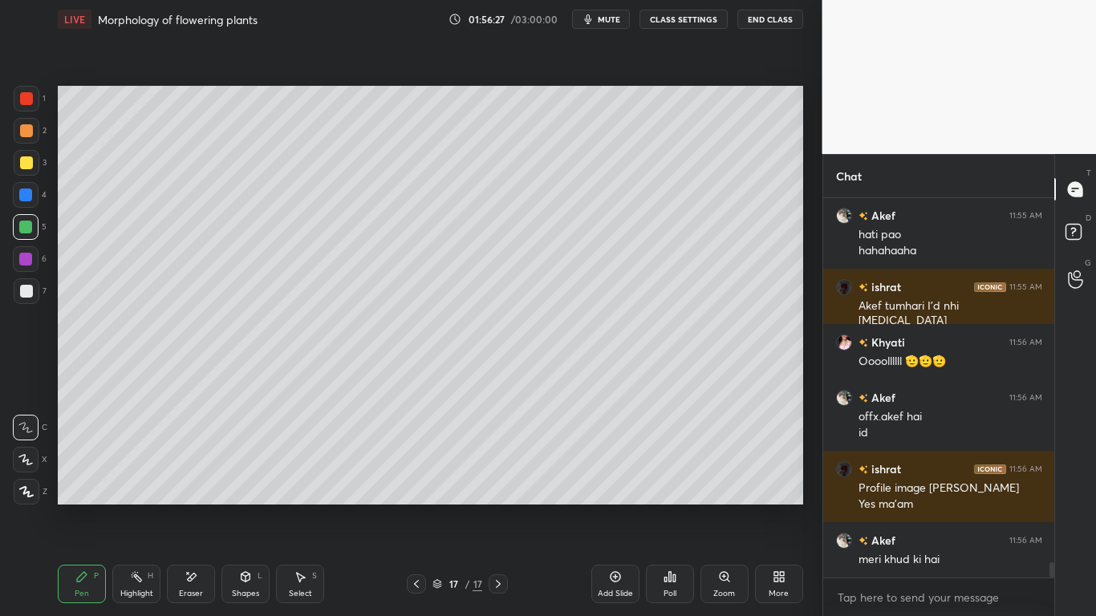
click at [621, 480] on div "Add Slide" at bounding box center [615, 584] width 48 height 39
click at [25, 234] on div at bounding box center [26, 227] width 26 height 26
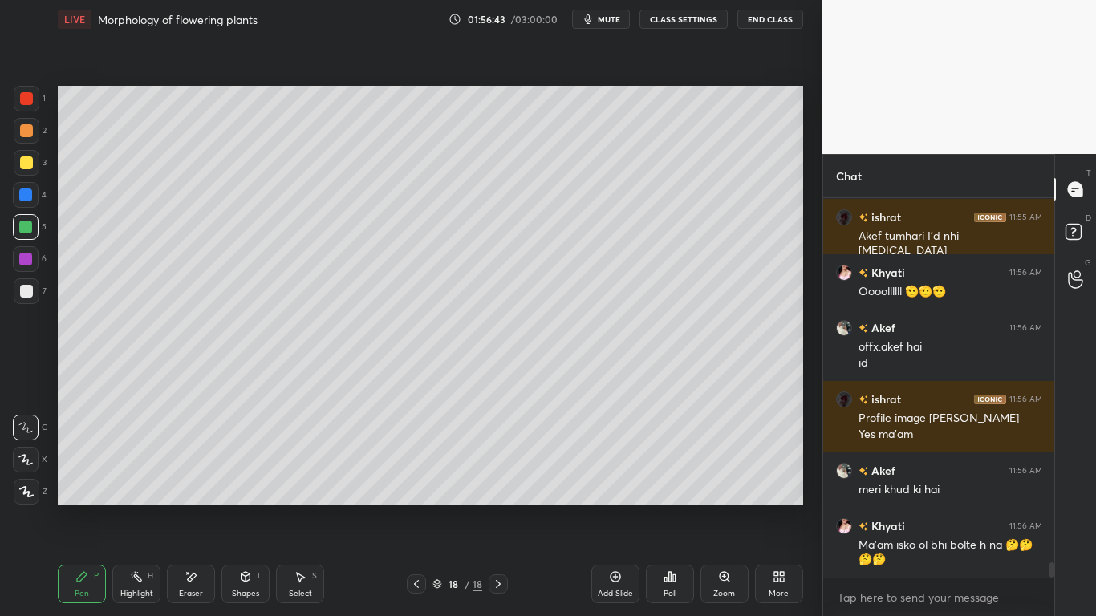
click at [412, 480] on div at bounding box center [416, 583] width 19 height 19
click at [420, 480] on icon at bounding box center [416, 584] width 13 height 13
click at [423, 480] on div at bounding box center [416, 583] width 19 height 19
click at [422, 480] on icon at bounding box center [416, 584] width 13 height 13
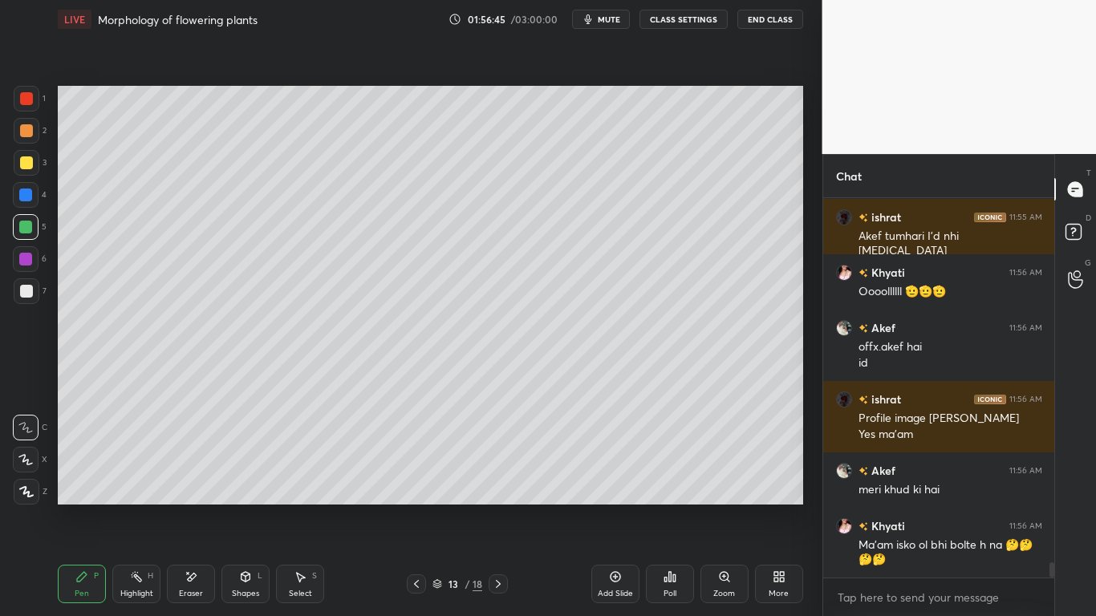
click at [420, 480] on icon at bounding box center [416, 584] width 13 height 13
click at [424, 480] on div at bounding box center [416, 583] width 19 height 19
click at [420, 480] on icon at bounding box center [416, 584] width 13 height 13
click at [422, 480] on icon at bounding box center [416, 584] width 13 height 13
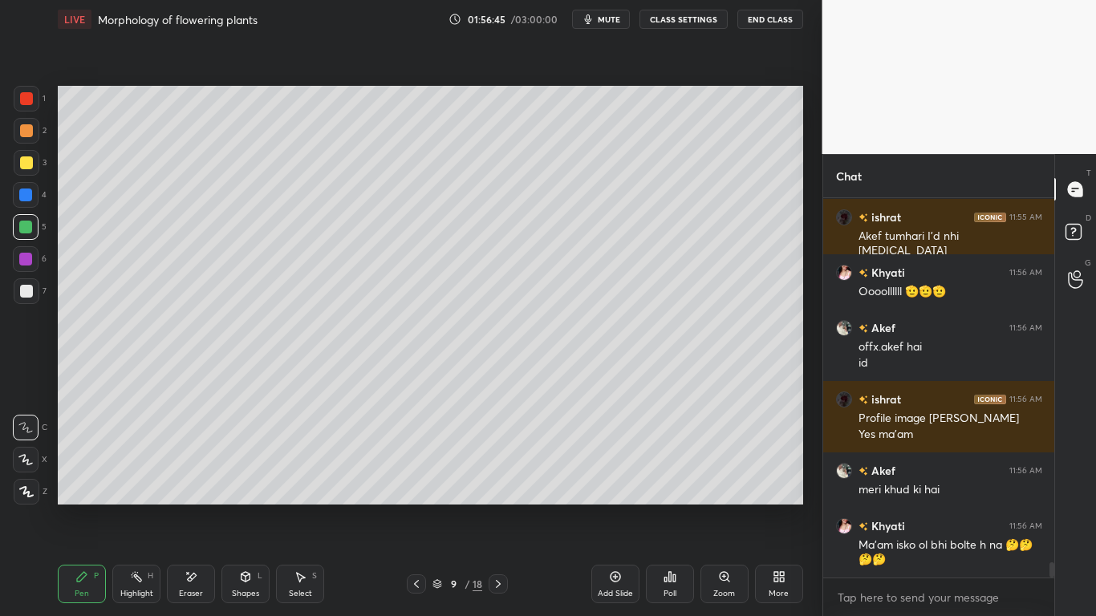
click at [421, 480] on icon at bounding box center [416, 584] width 13 height 13
click at [420, 480] on icon at bounding box center [416, 584] width 13 height 13
click at [424, 480] on div at bounding box center [416, 583] width 19 height 19
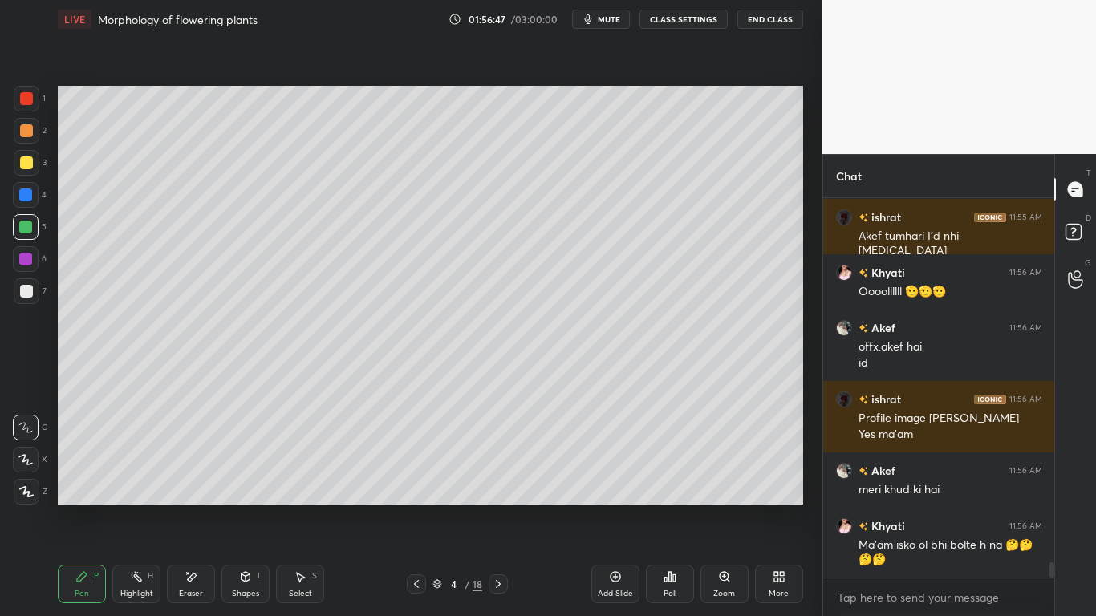
click at [424, 480] on div at bounding box center [416, 583] width 19 height 19
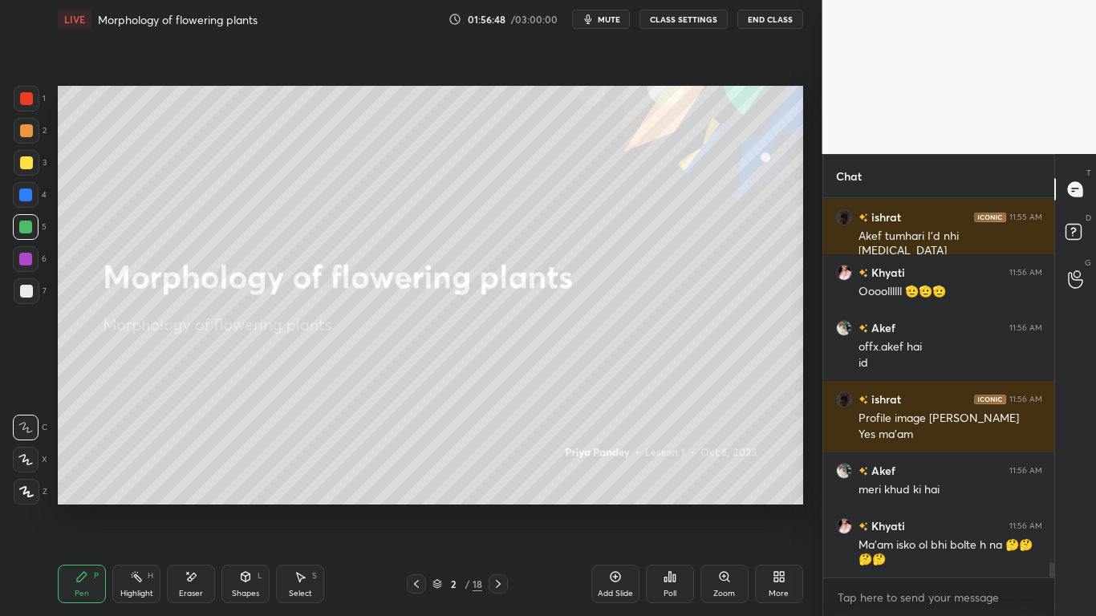
click at [497, 480] on icon at bounding box center [498, 584] width 13 height 13
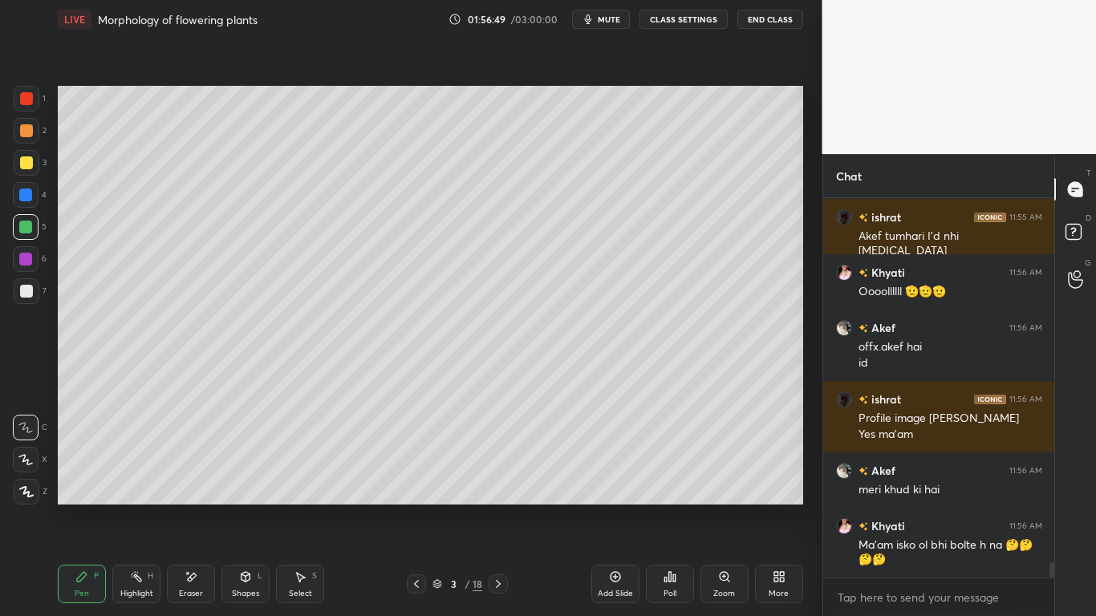
click at [496, 480] on icon at bounding box center [498, 584] width 13 height 13
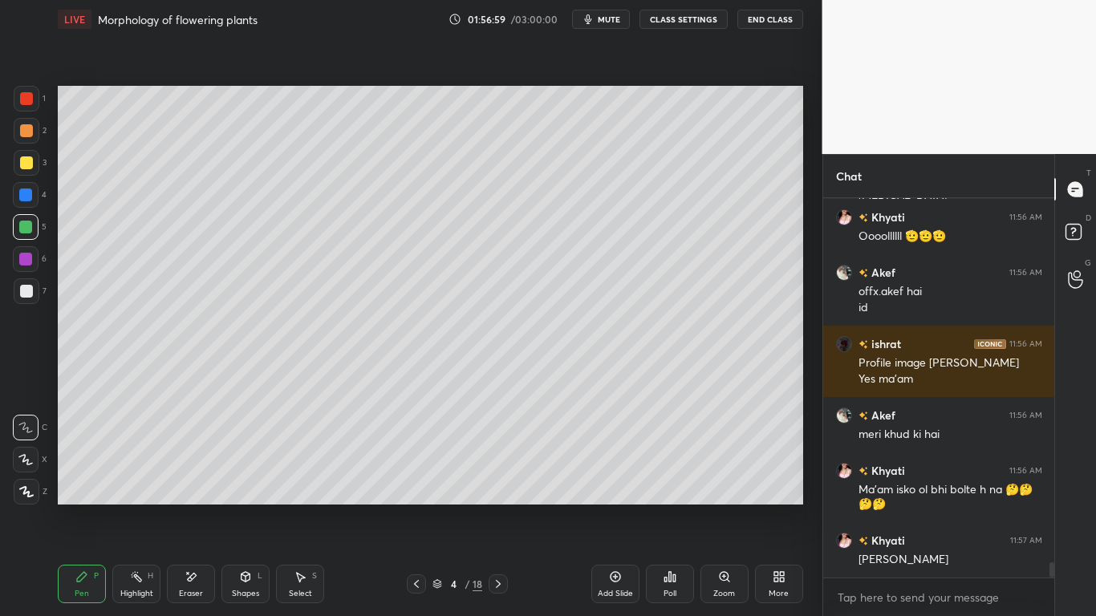
scroll to position [9273, 0]
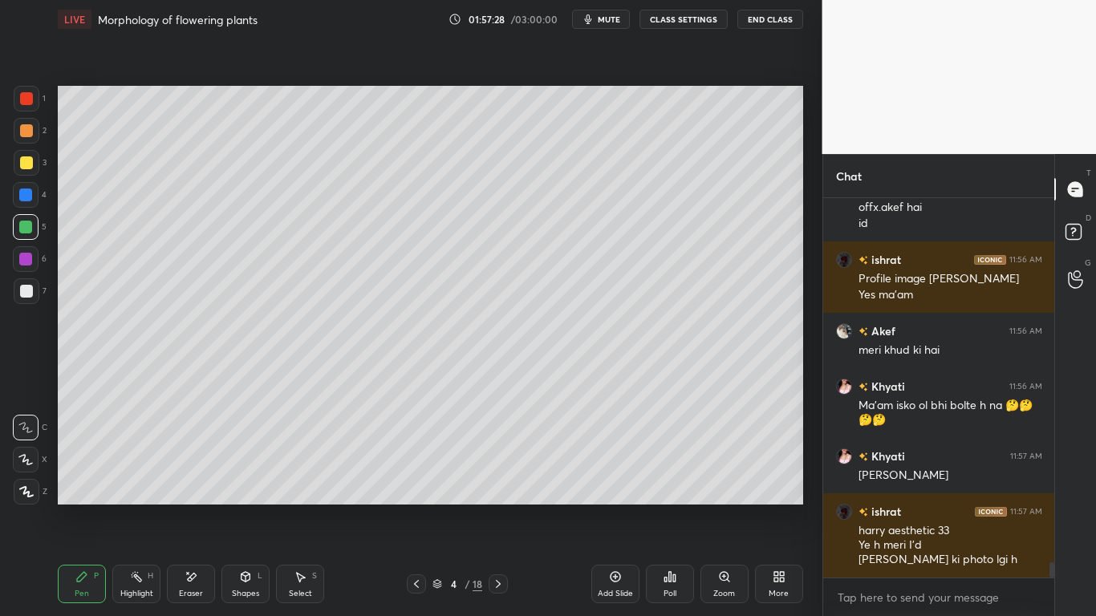
click at [493, 480] on icon at bounding box center [498, 584] width 13 height 13
click at [498, 480] on icon at bounding box center [498, 584] width 13 height 13
click at [497, 480] on icon at bounding box center [498, 584] width 13 height 13
click at [498, 480] on icon at bounding box center [498, 584] width 13 height 13
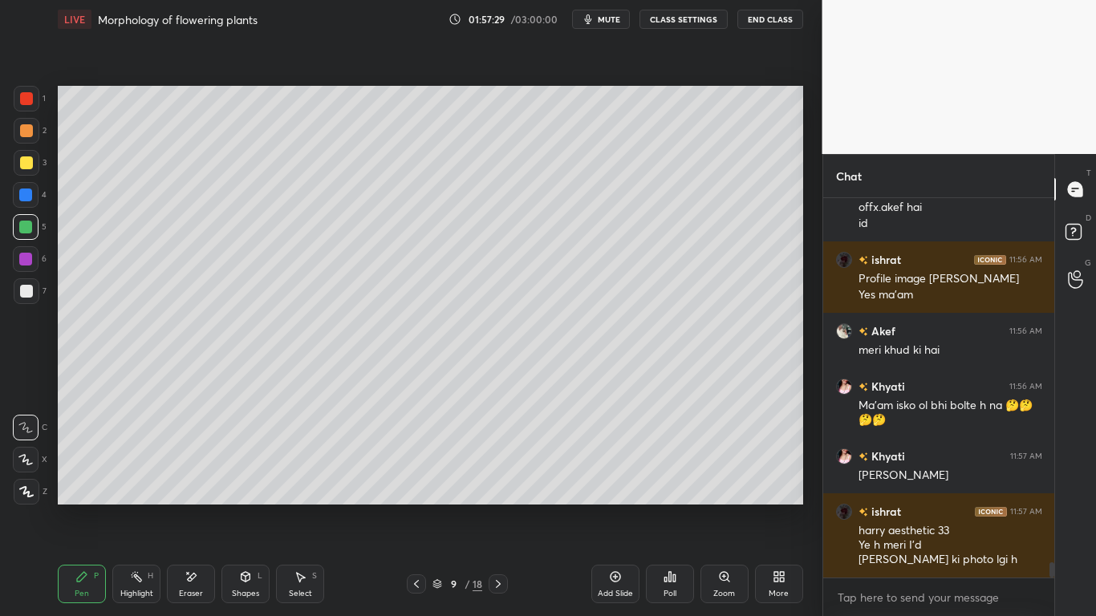
click at [497, 480] on icon at bounding box center [498, 584] width 13 height 13
click at [498, 480] on icon at bounding box center [498, 584] width 13 height 13
click at [497, 480] on icon at bounding box center [498, 584] width 13 height 13
click at [498, 480] on icon at bounding box center [498, 584] width 5 height 8
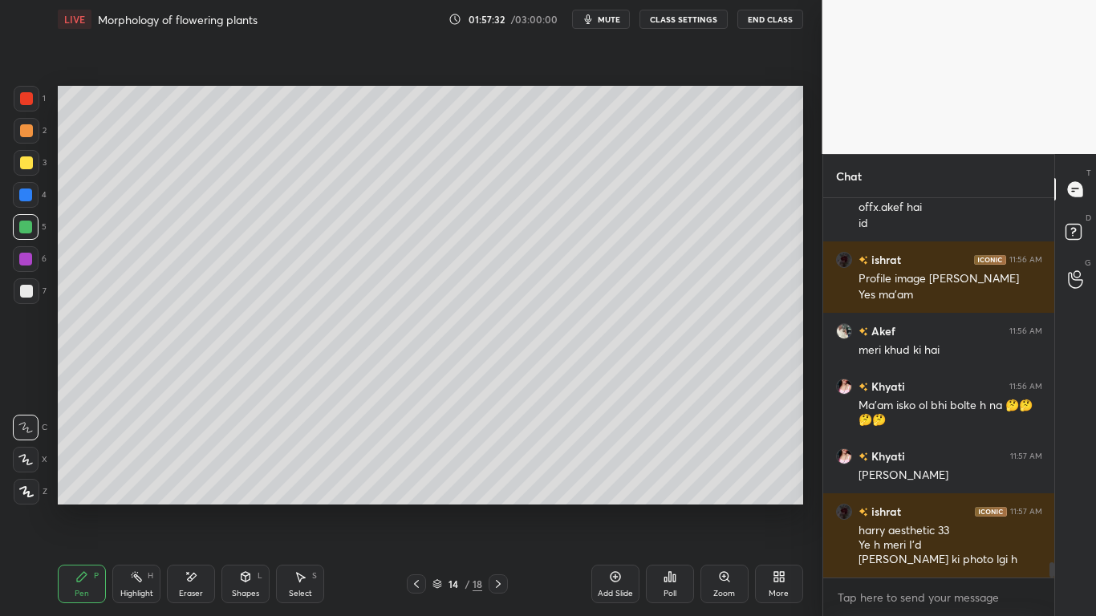
click at [500, 480] on icon at bounding box center [498, 584] width 13 height 13
click at [499, 480] on icon at bounding box center [498, 584] width 13 height 13
click at [500, 480] on icon at bounding box center [498, 584] width 13 height 13
click at [30, 167] on div at bounding box center [26, 162] width 13 height 13
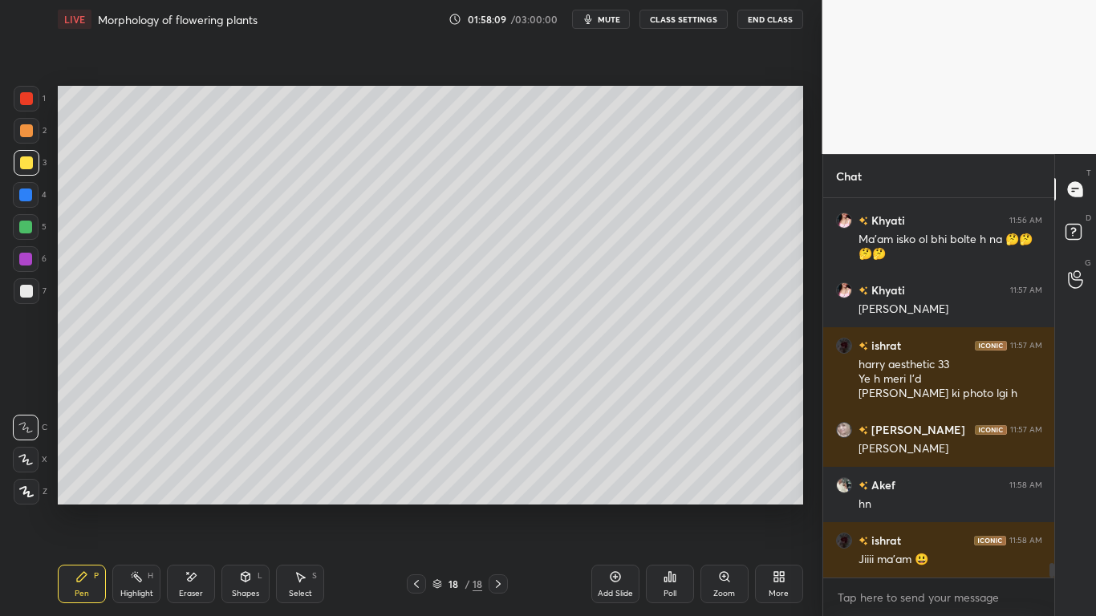
scroll to position [9494, 0]
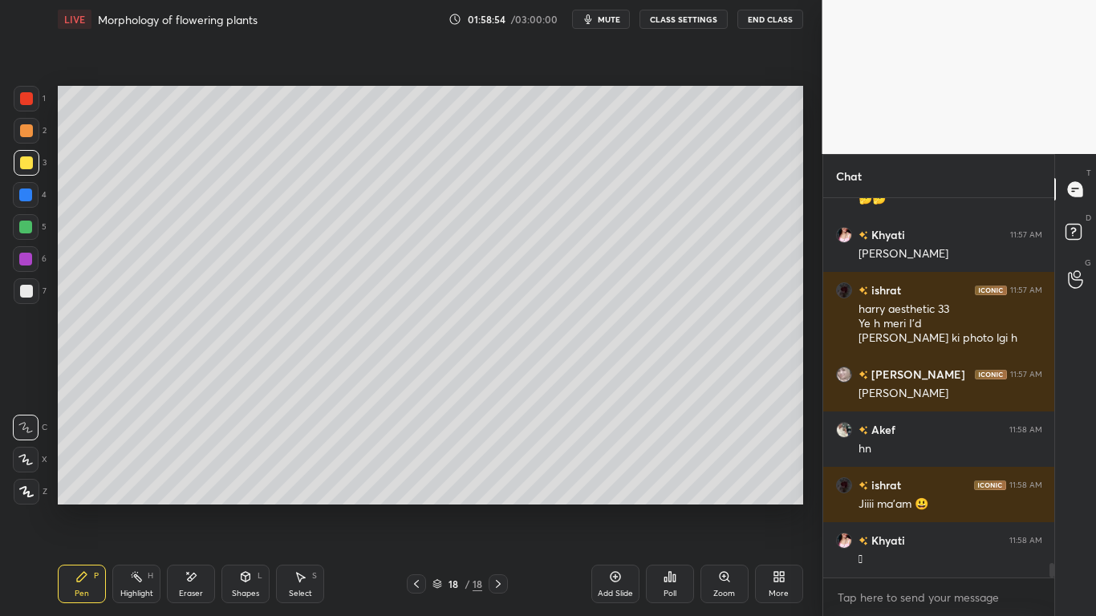
click at [30, 103] on div at bounding box center [26, 98] width 13 height 13
click at [20, 227] on div at bounding box center [25, 227] width 13 height 13
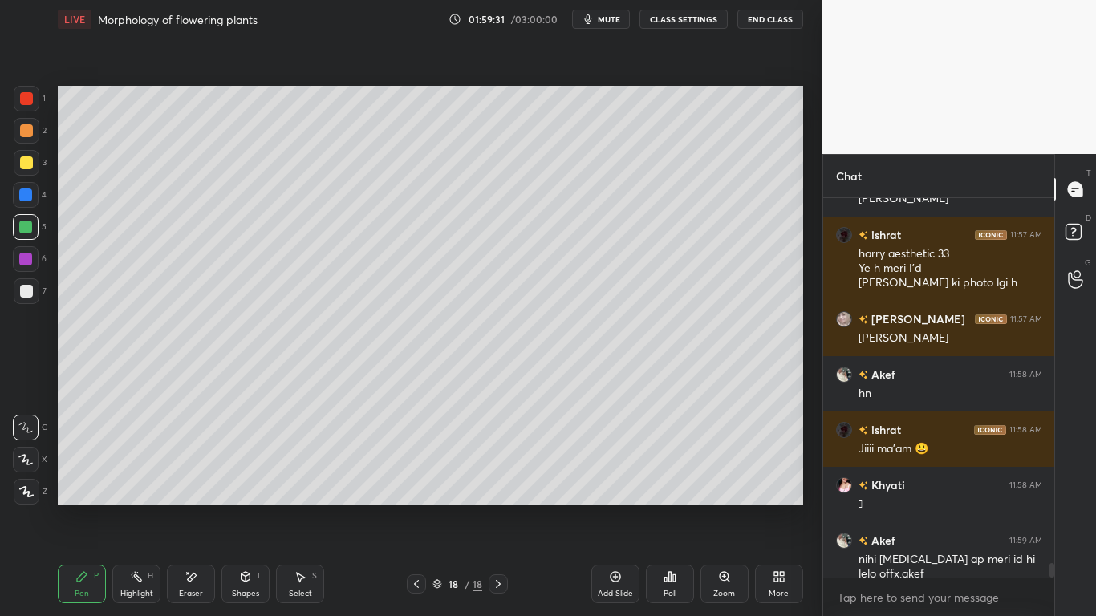
click at [29, 163] on div at bounding box center [26, 162] width 13 height 13
click at [34, 261] on div at bounding box center [26, 259] width 26 height 26
click at [29, 286] on div at bounding box center [26, 291] width 13 height 13
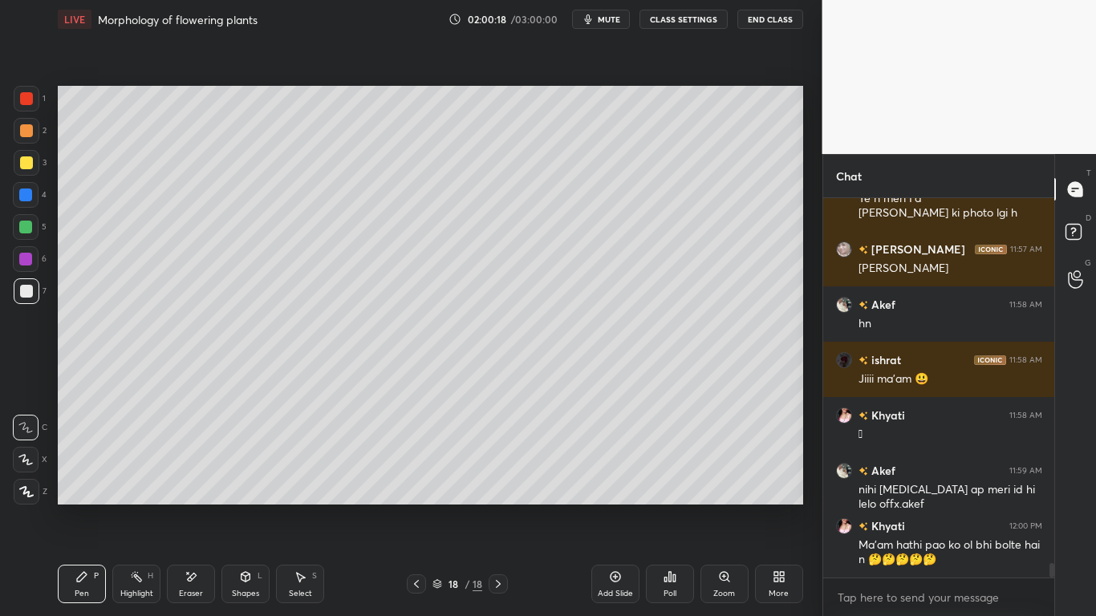
scroll to position [9675, 0]
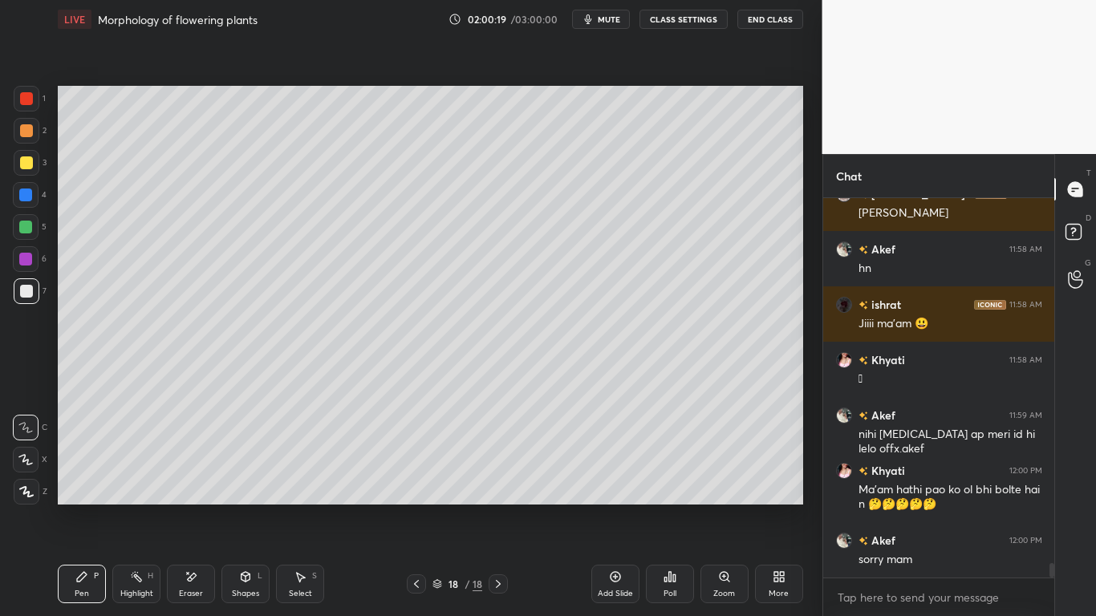
click at [27, 294] on div at bounding box center [26, 291] width 13 height 13
click at [27, 100] on div at bounding box center [26, 98] width 13 height 13
click at [30, 298] on div at bounding box center [27, 291] width 26 height 26
click at [628, 480] on div "Add Slide" at bounding box center [615, 594] width 35 height 8
click at [197, 480] on div "Eraser" at bounding box center [191, 584] width 48 height 39
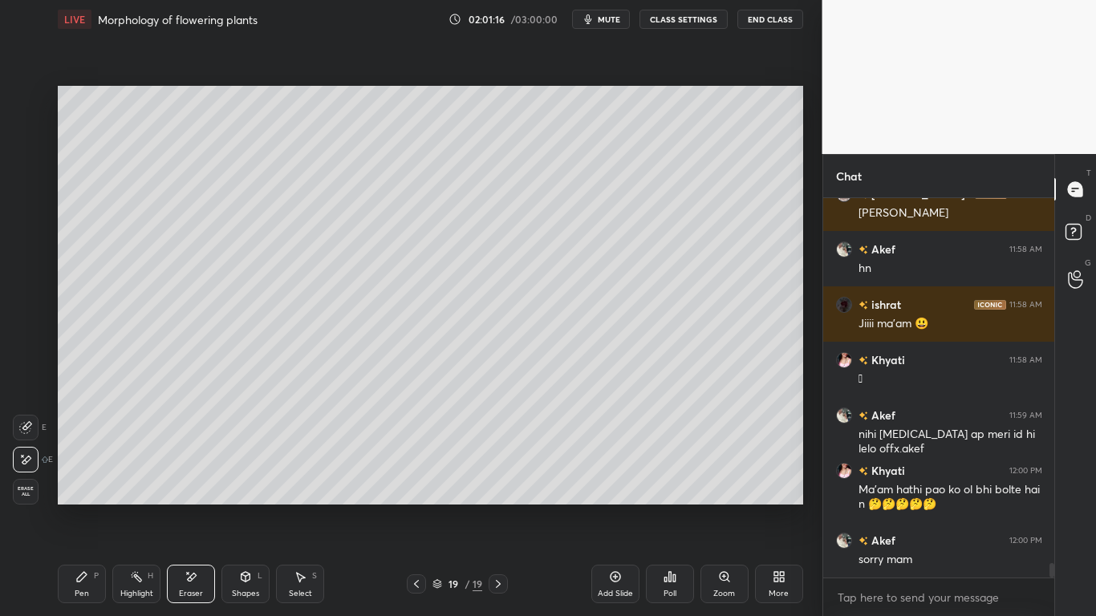
click at [95, 480] on div "P" at bounding box center [96, 576] width 5 height 8
click at [29, 162] on div at bounding box center [26, 162] width 13 height 13
click at [30, 233] on div at bounding box center [25, 227] width 13 height 13
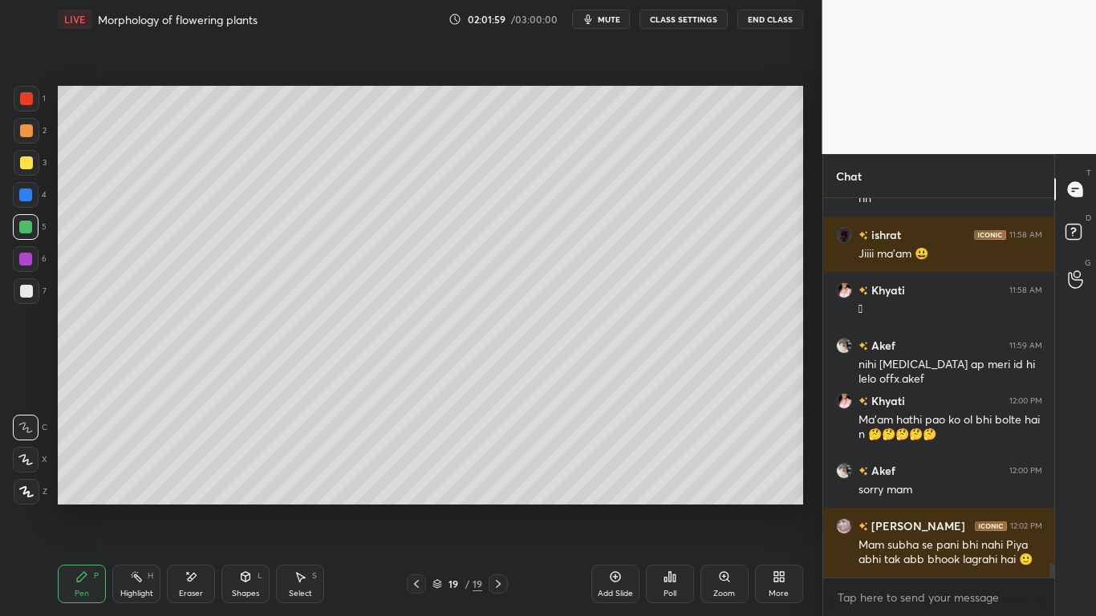
click at [30, 263] on div at bounding box center [25, 259] width 13 height 13
click at [27, 155] on div at bounding box center [27, 163] width 26 height 26
click at [209, 480] on div "Eraser" at bounding box center [191, 584] width 48 height 39
click at [81, 480] on div "Pen P" at bounding box center [82, 584] width 48 height 39
click at [26, 229] on div at bounding box center [25, 227] width 13 height 13
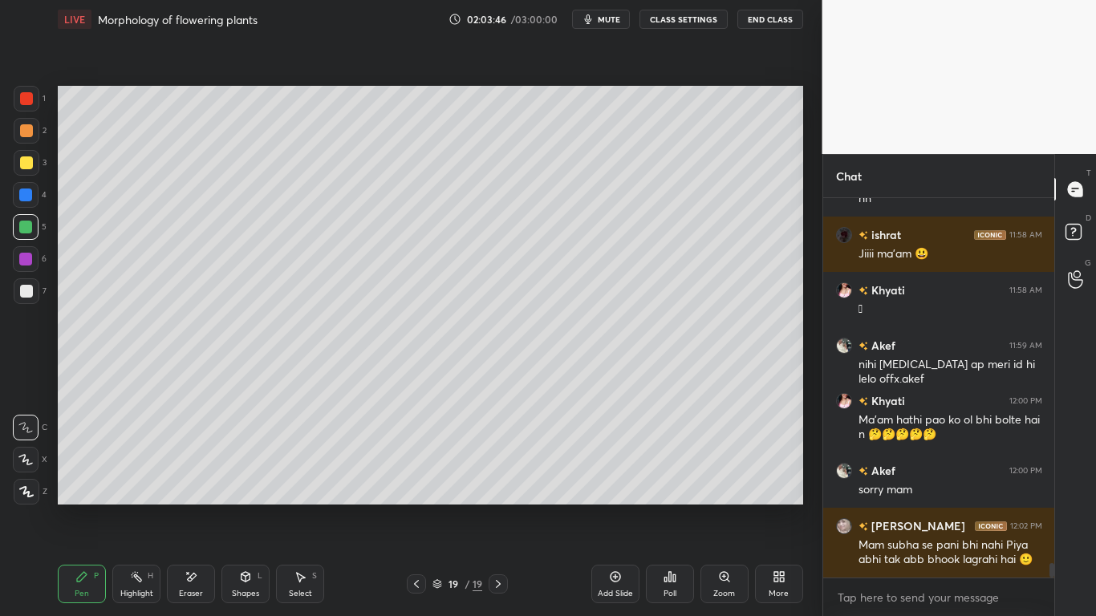
click at [190, 480] on icon at bounding box center [191, 577] width 13 height 14
click at [102, 480] on div "Pen P" at bounding box center [82, 584] width 48 height 39
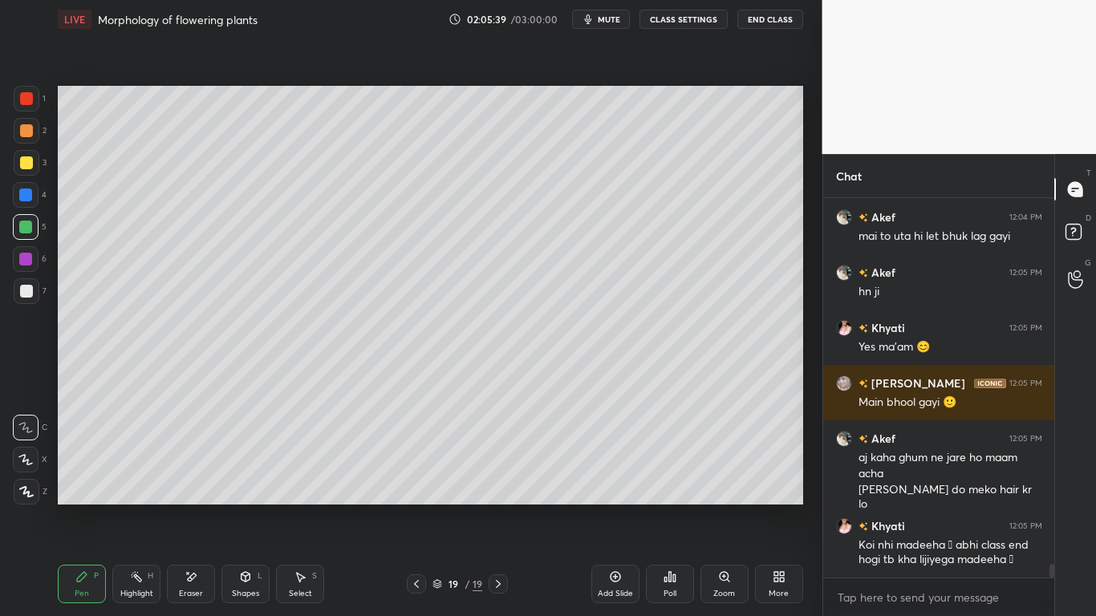
scroll to position [10344, 0]
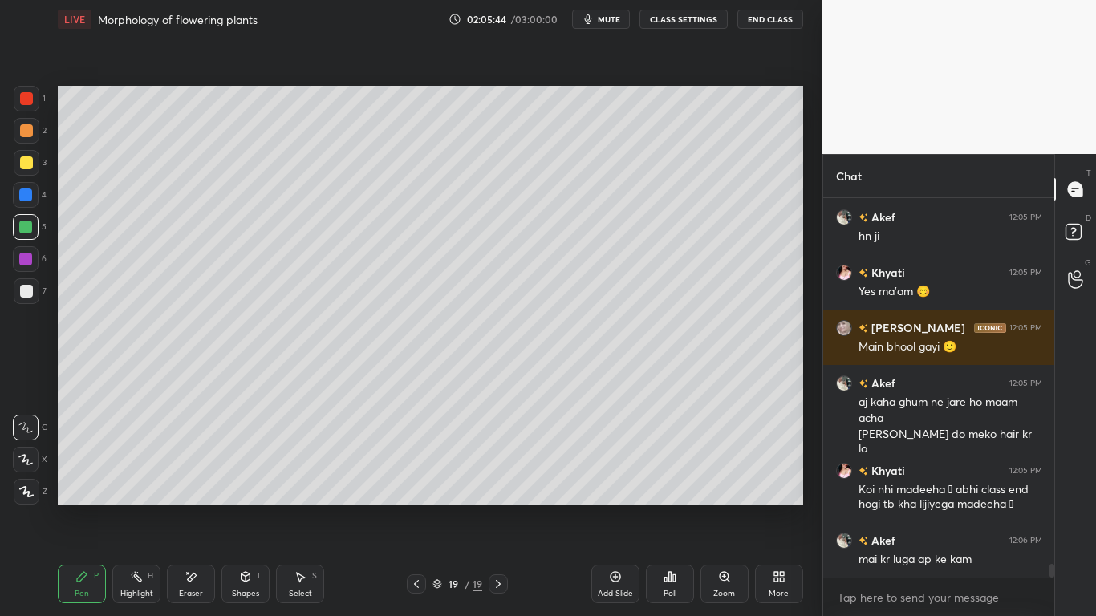
click at [412, 480] on icon at bounding box center [416, 584] width 13 height 13
click at [416, 480] on div at bounding box center [416, 583] width 19 height 19
click at [418, 480] on icon at bounding box center [416, 584] width 13 height 13
click at [420, 480] on icon at bounding box center [416, 584] width 13 height 13
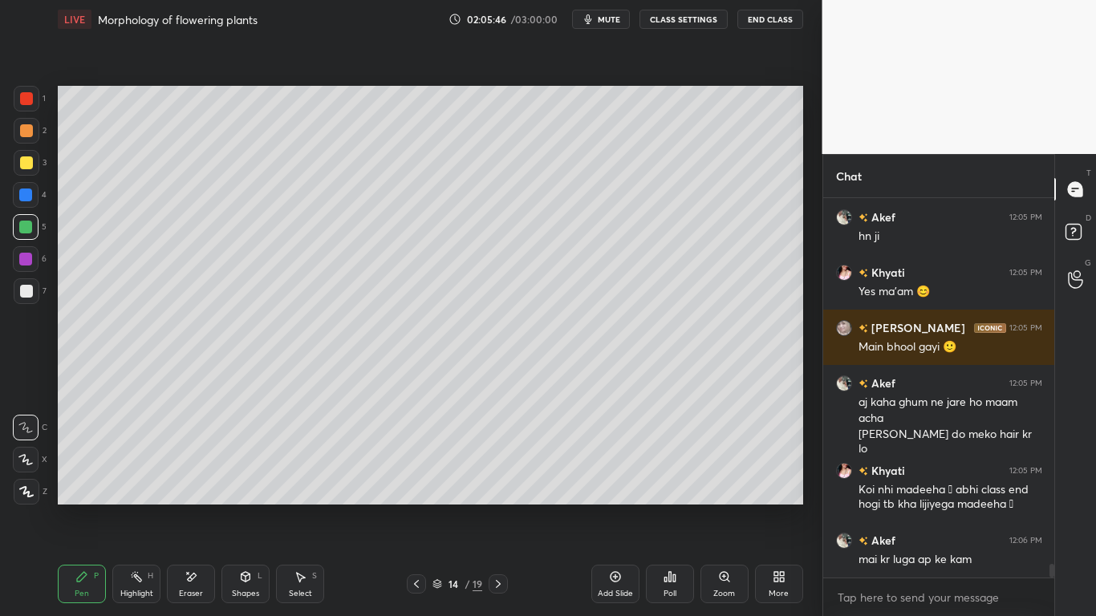
click at [415, 480] on icon at bounding box center [416, 584] width 13 height 13
click at [416, 480] on icon at bounding box center [416, 584] width 13 height 13
click at [413, 480] on icon at bounding box center [416, 584] width 13 height 13
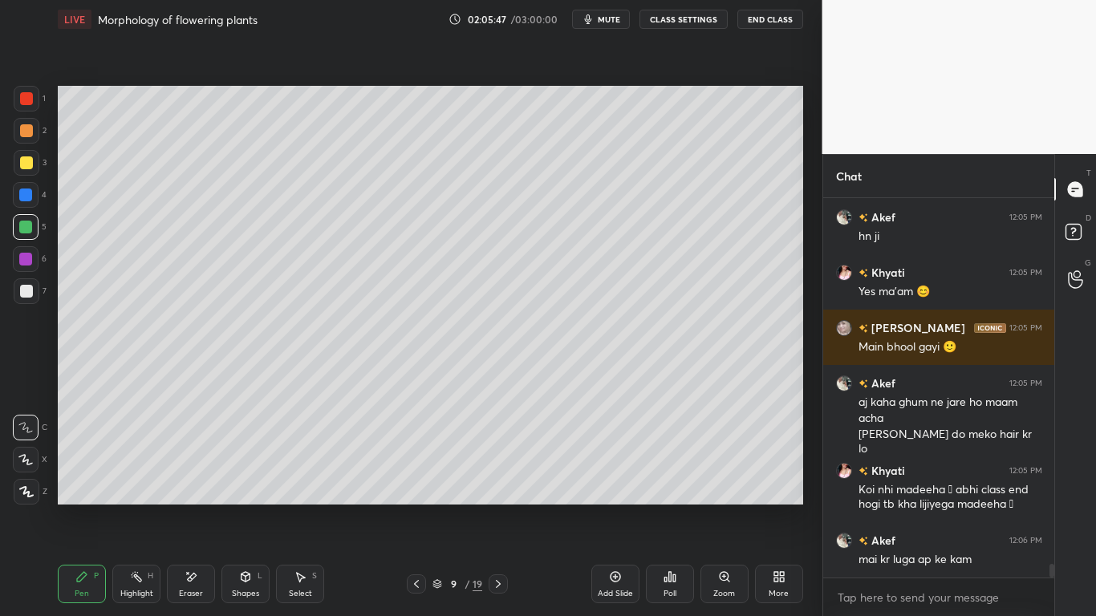
click at [416, 480] on icon at bounding box center [416, 584] width 13 height 13
click at [417, 480] on icon at bounding box center [416, 584] width 5 height 8
click at [409, 480] on div at bounding box center [416, 583] width 19 height 19
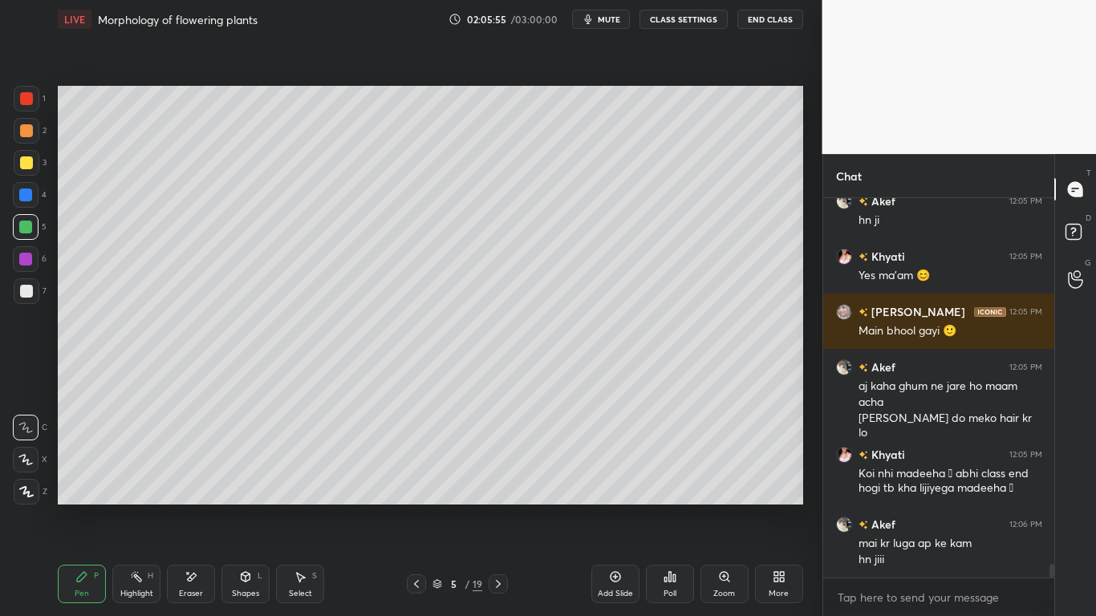
click at [419, 480] on icon at bounding box center [416, 584] width 13 height 13
click at [422, 480] on icon at bounding box center [416, 584] width 13 height 13
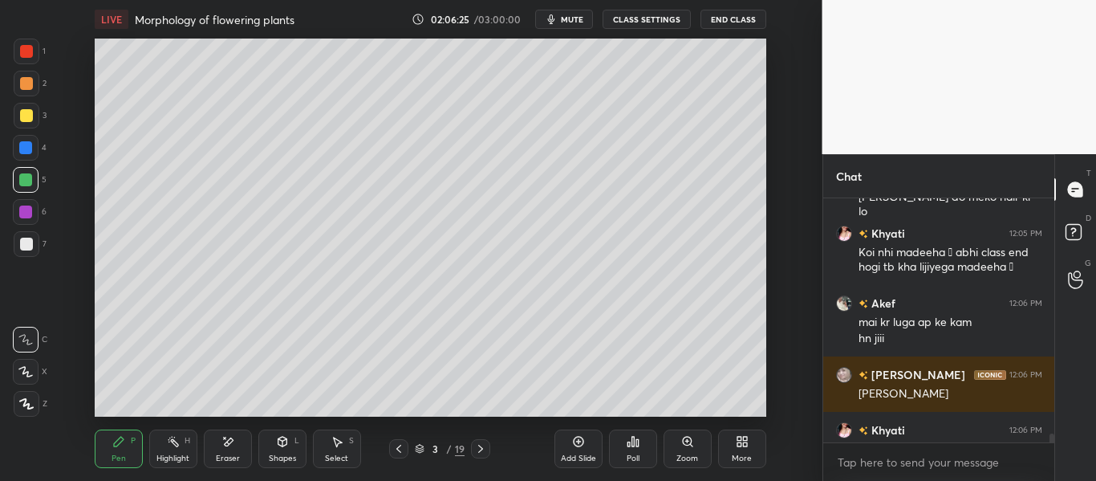
scroll to position [79855, 79475]
click at [741, 454] on div "More" at bounding box center [742, 458] width 20 height 8
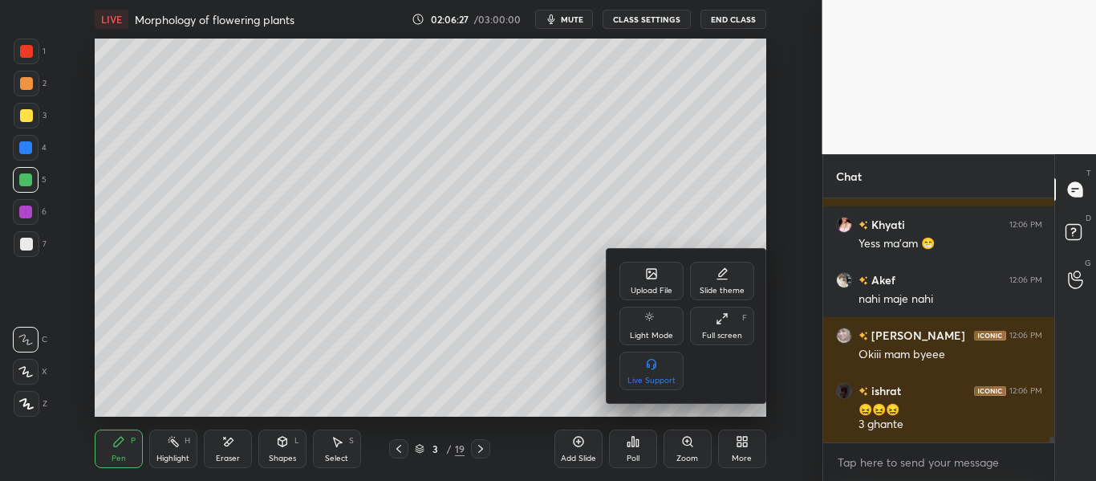
scroll to position [10843, 0]
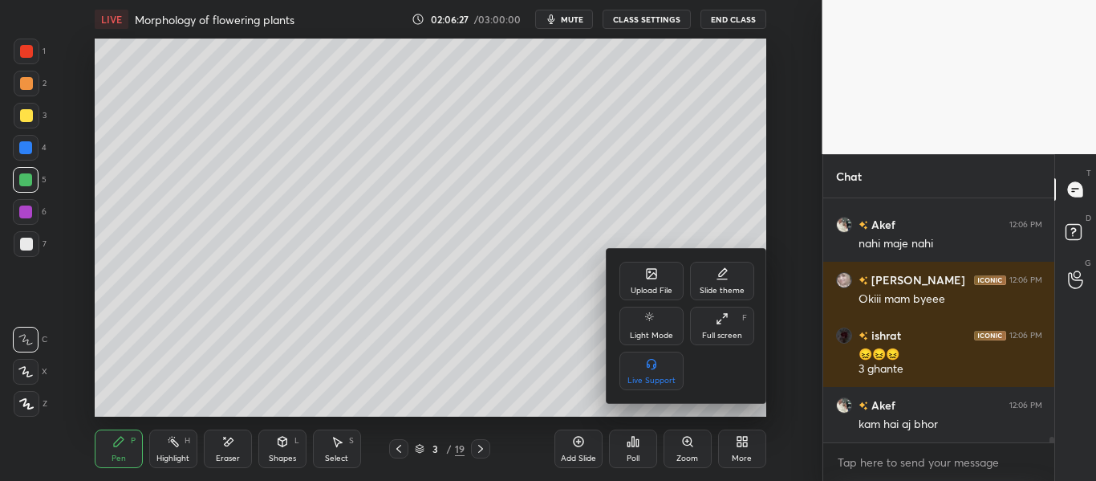
click at [725, 22] on div at bounding box center [548, 240] width 1096 height 481
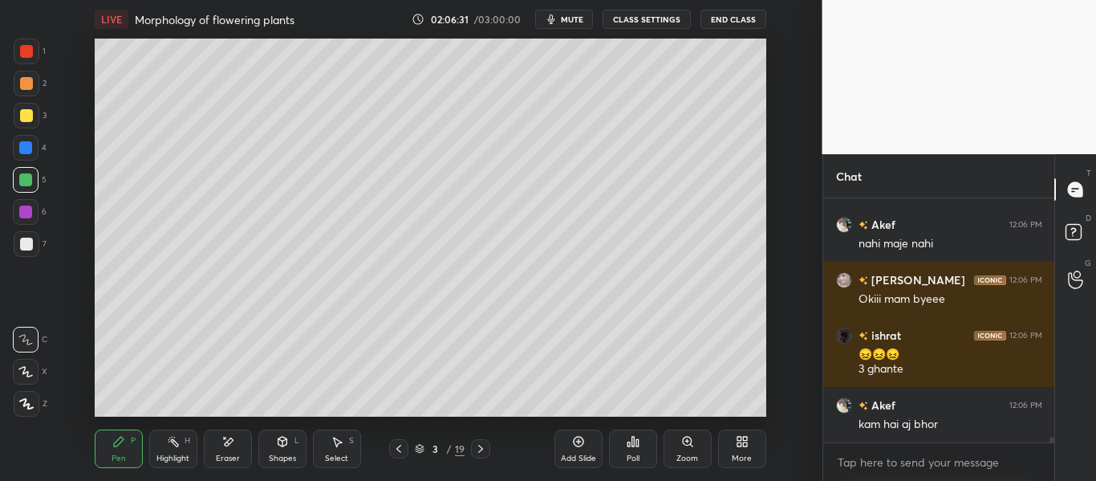
click at [729, 22] on button "End Class" at bounding box center [733, 19] width 66 height 19
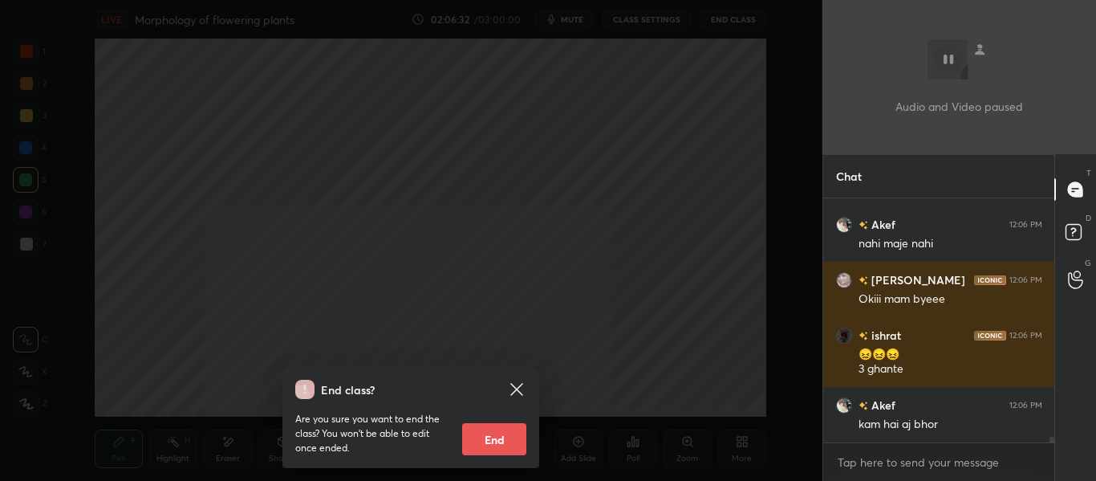
click at [493, 431] on button "End" at bounding box center [494, 439] width 64 height 32
type textarea "x"
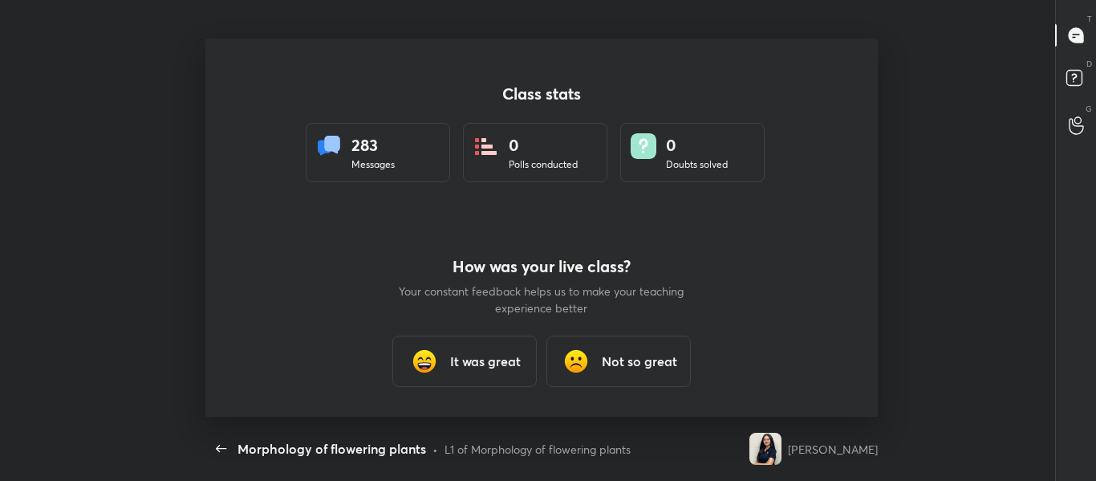
scroll to position [0, 0]
